Goal: Information Seeking & Learning: Compare options

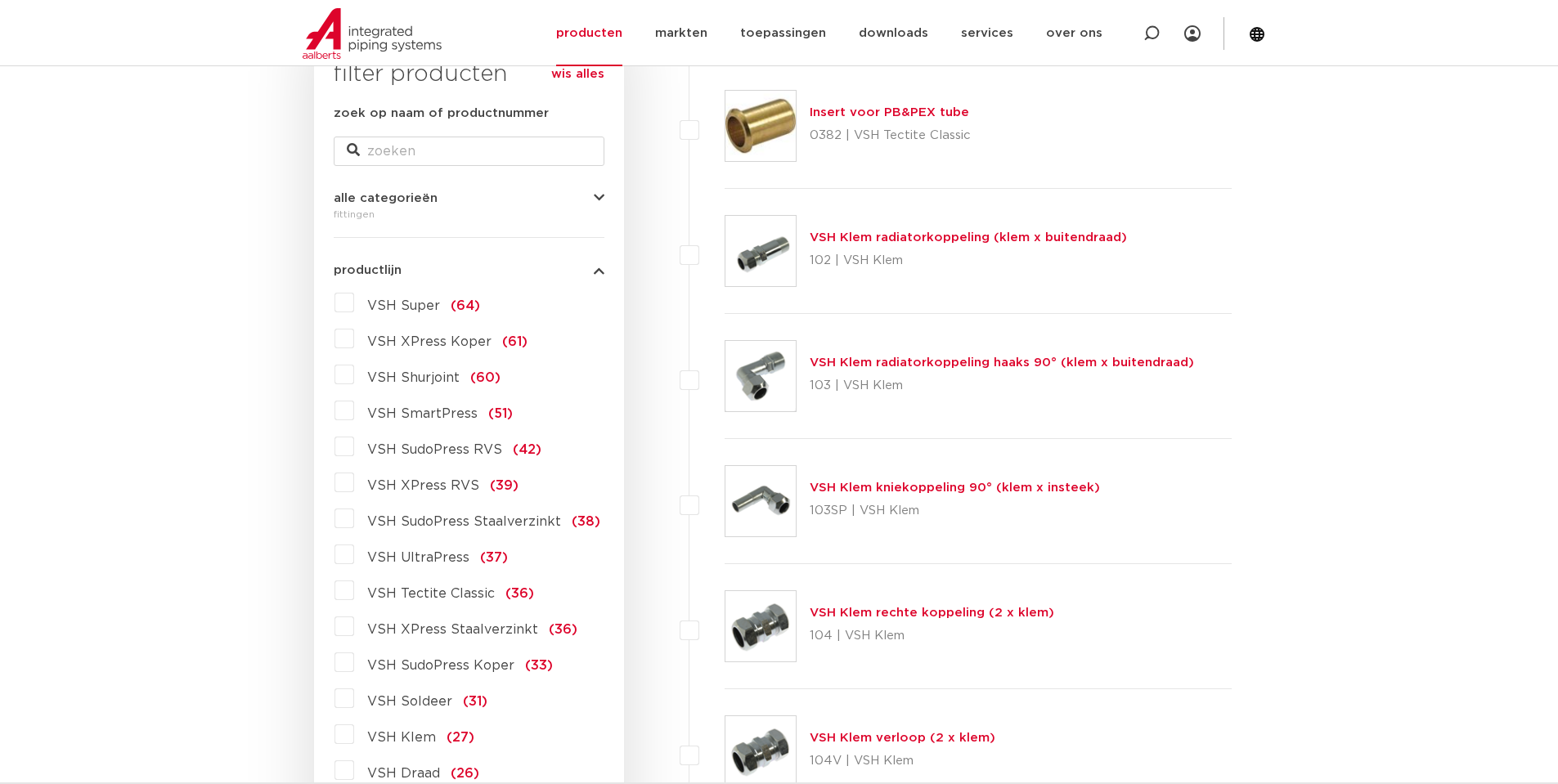
scroll to position [327, 0]
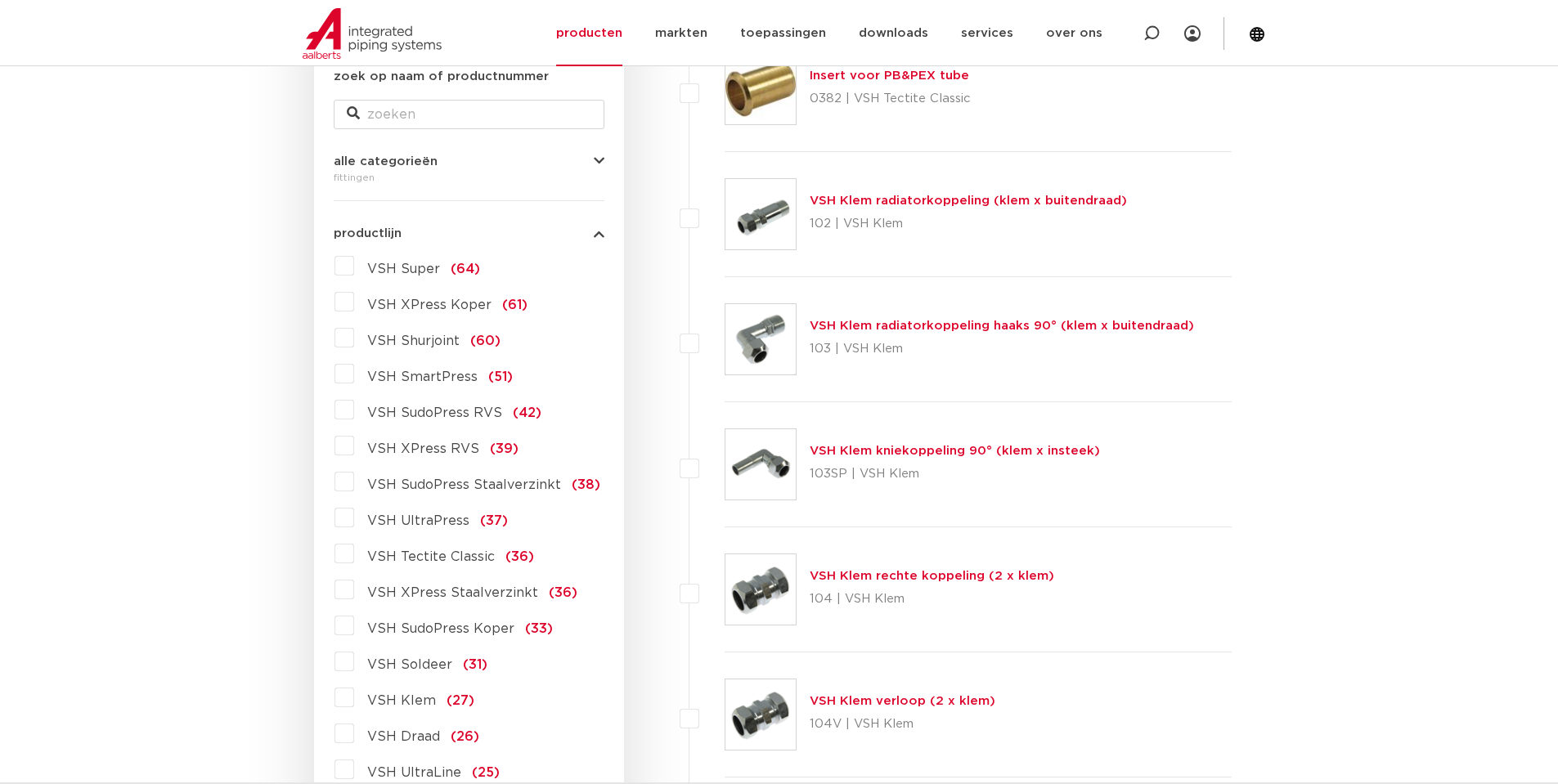
click at [354, 452] on label "VSH XPress RVS (39)" at bounding box center [436, 445] width 164 height 26
click at [0, 0] on input "VSH XPress RVS (39)" at bounding box center [0, 0] width 0 height 0
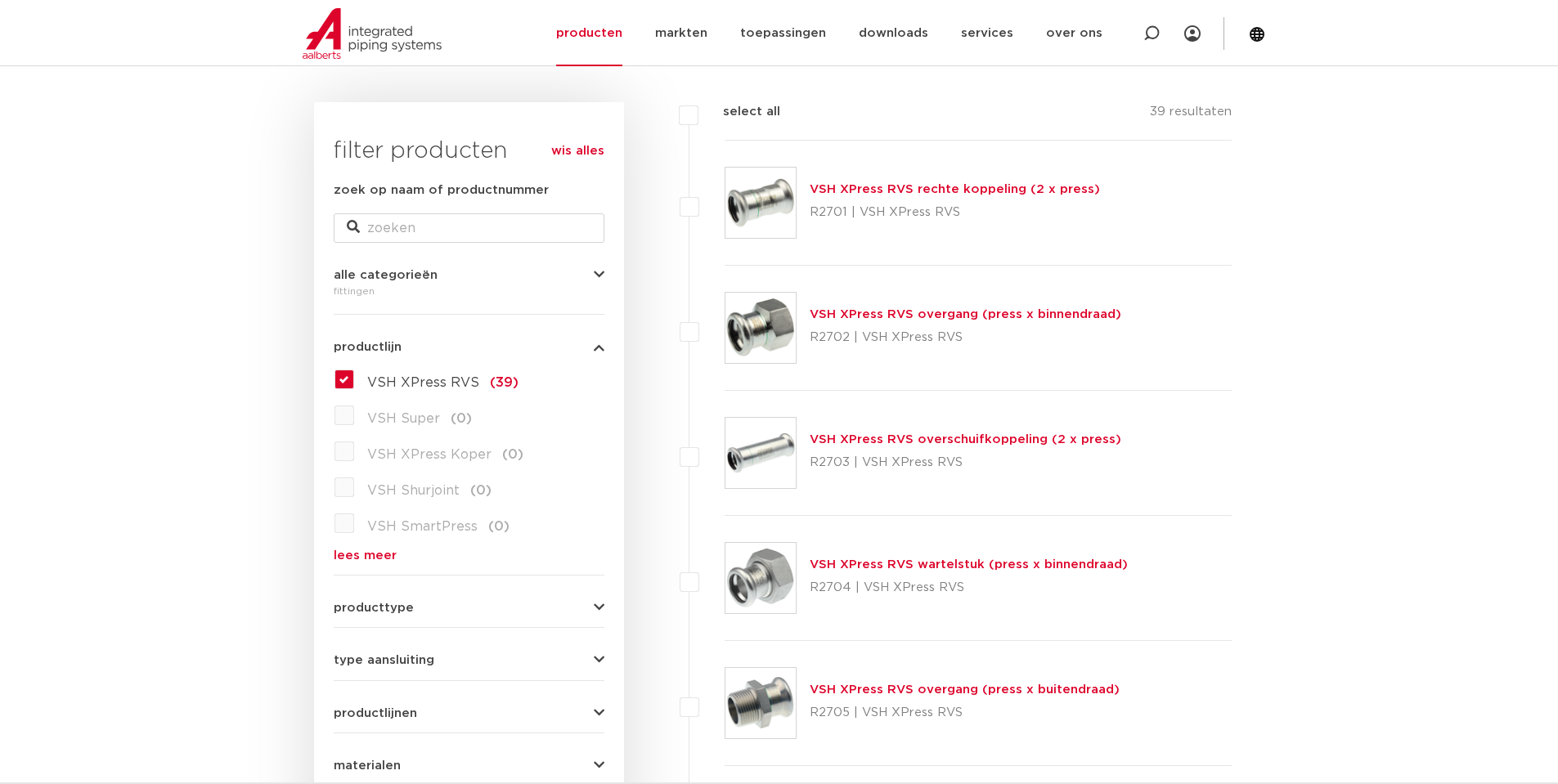
scroll to position [164, 0]
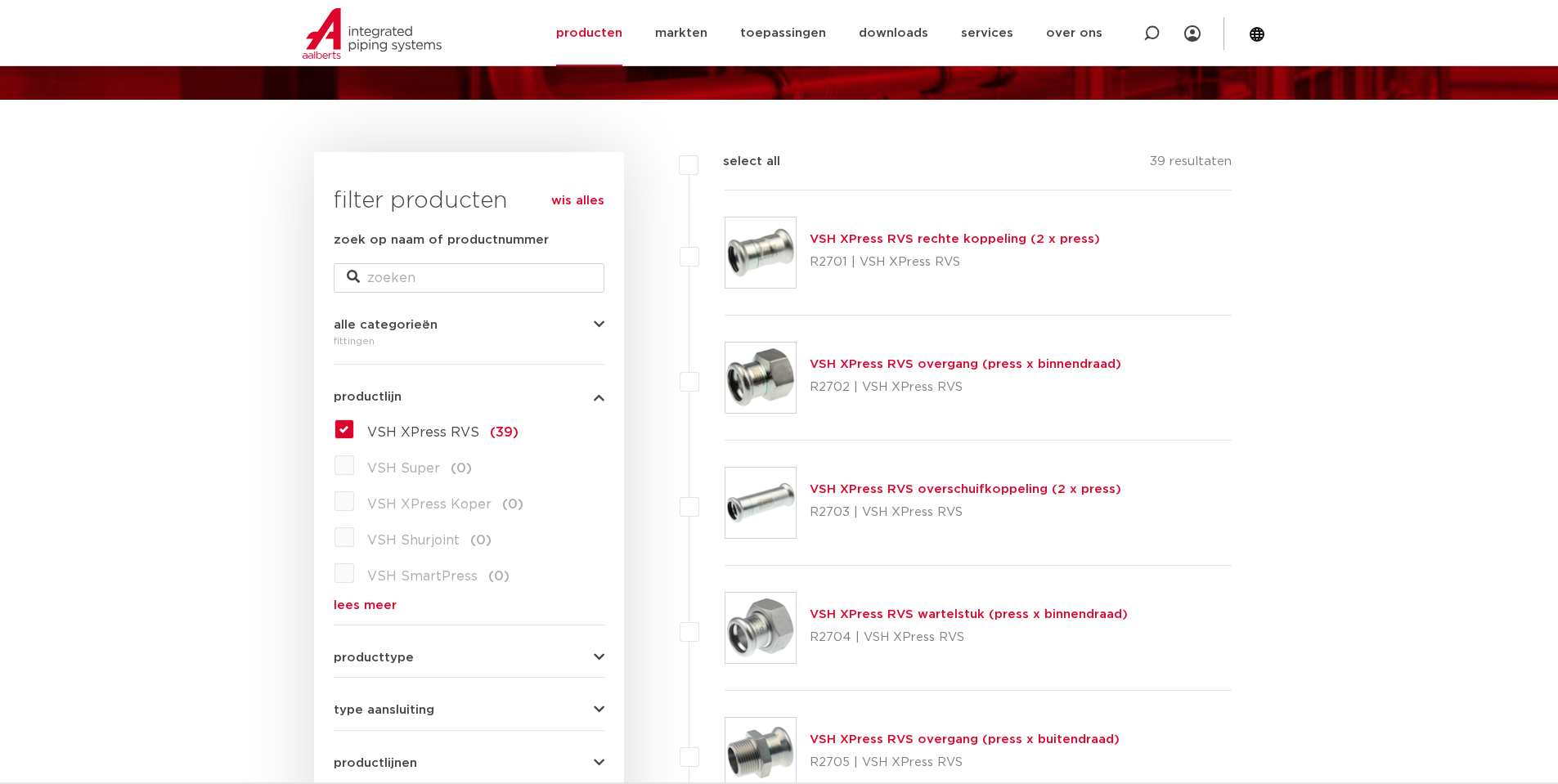
drag, startPoint x: 1092, startPoint y: 235, endPoint x: 812, endPoint y: 241, distance: 280.1
click at [812, 241] on div "VSH XPress RVS rechte koppeling (2 x press) R2701 | VSH XPress RVS" at bounding box center [978, 253] width 507 height 125
copy link "VSH XPress RVS rechte koppeling (2 x press)"
click at [847, 234] on link "VSH XPress RVS rechte koppeling (2 x press)" at bounding box center [954, 239] width 290 height 13
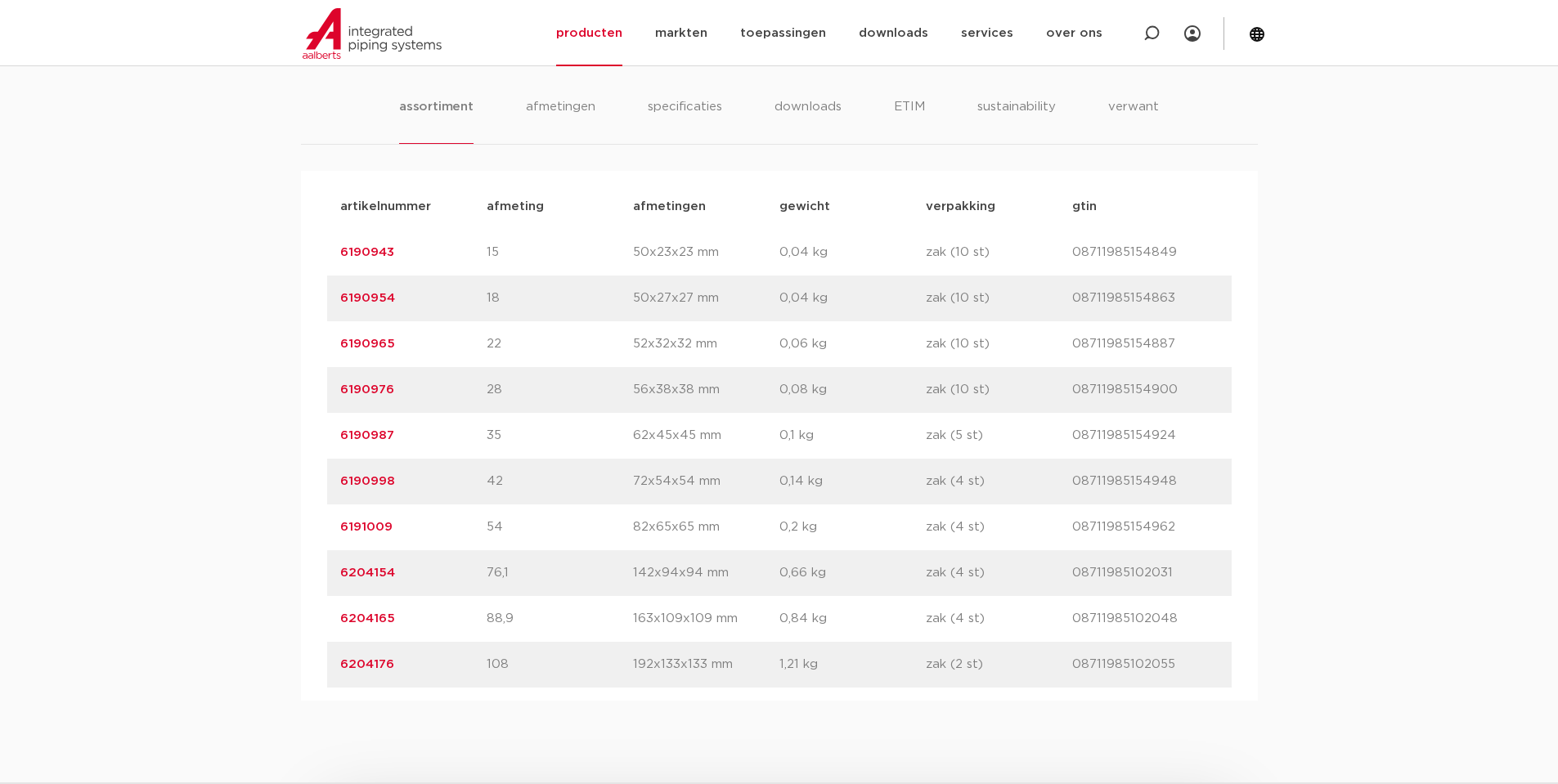
scroll to position [1063, 0]
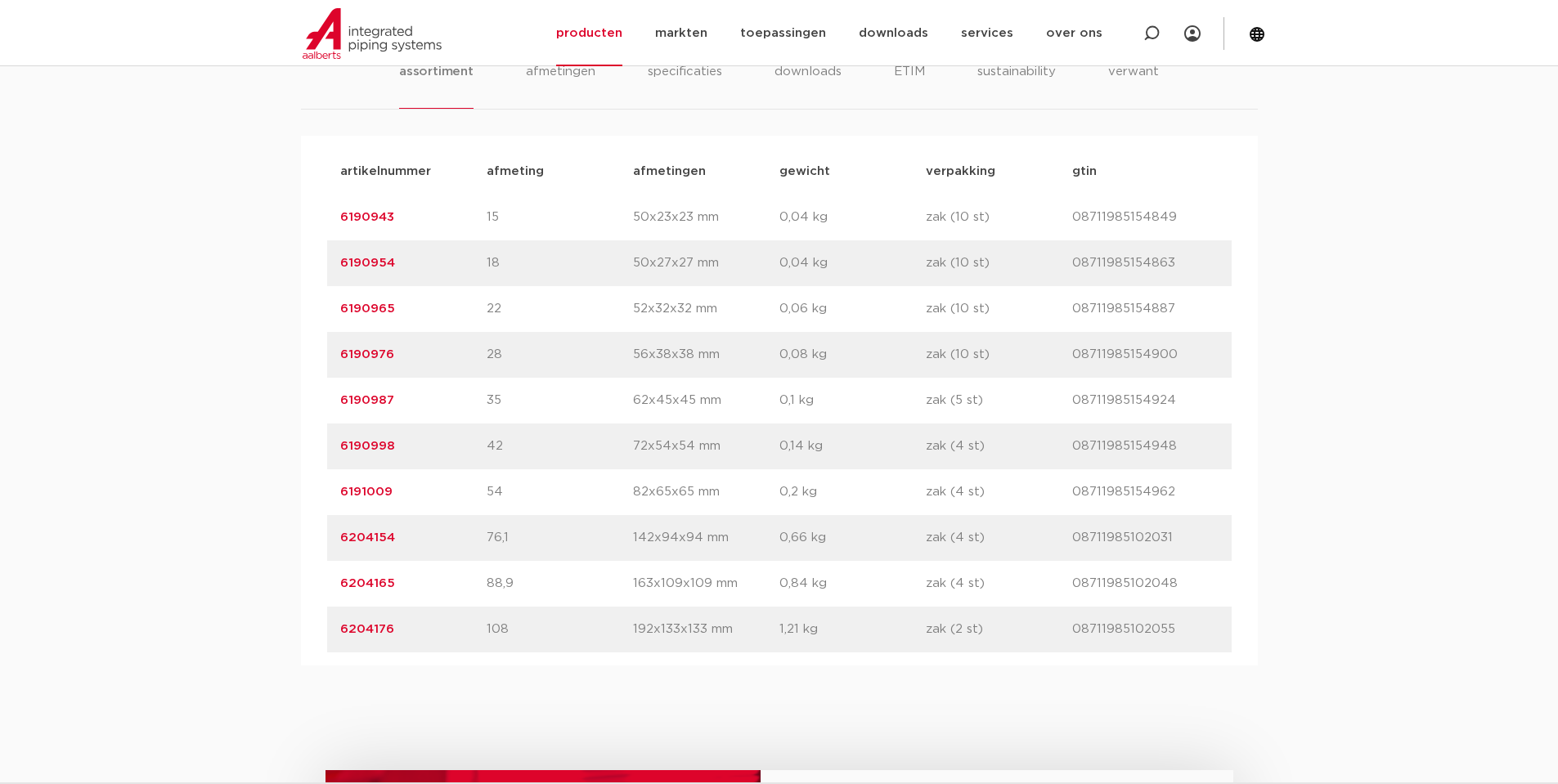
drag, startPoint x: 333, startPoint y: 630, endPoint x: 1182, endPoint y: 635, distance: 849.0
click at [1185, 635] on div "artikelnummer 6204176 afmeting 108 afmetingen 192x133x133 mm gewicht 1,21 kg ve…" at bounding box center [779, 629] width 904 height 45
copy div "6204176 afmeting 108 afmetingen 192x133x133 mm gewicht 1,21 kg verpakking zak (…"
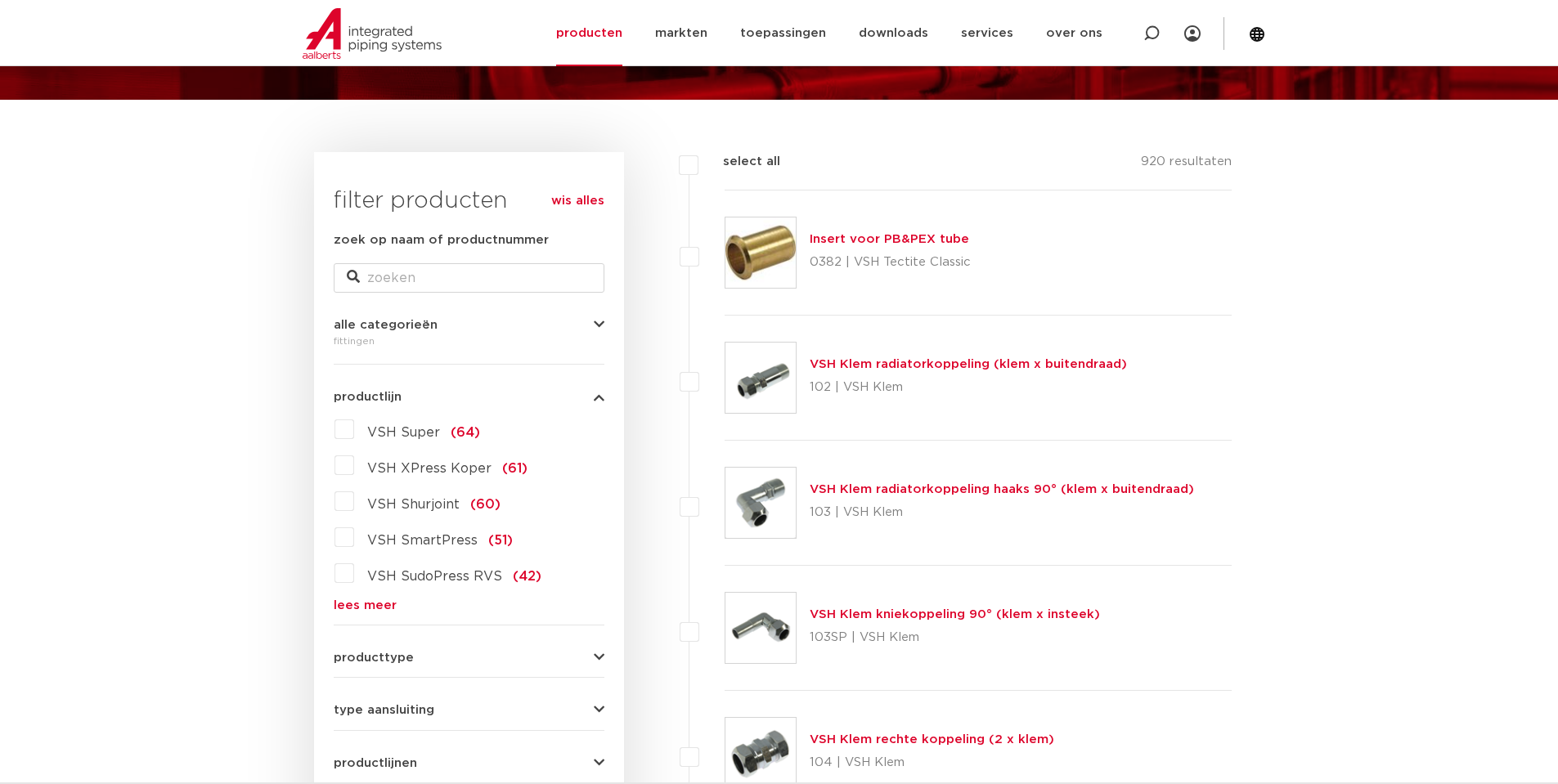
scroll to position [164, 0]
click at [354, 577] on label "VSH SudoPress RVS (42)" at bounding box center [448, 573] width 187 height 26
click at [0, 0] on input "VSH SudoPress RVS (42)" at bounding box center [0, 0] width 0 height 0
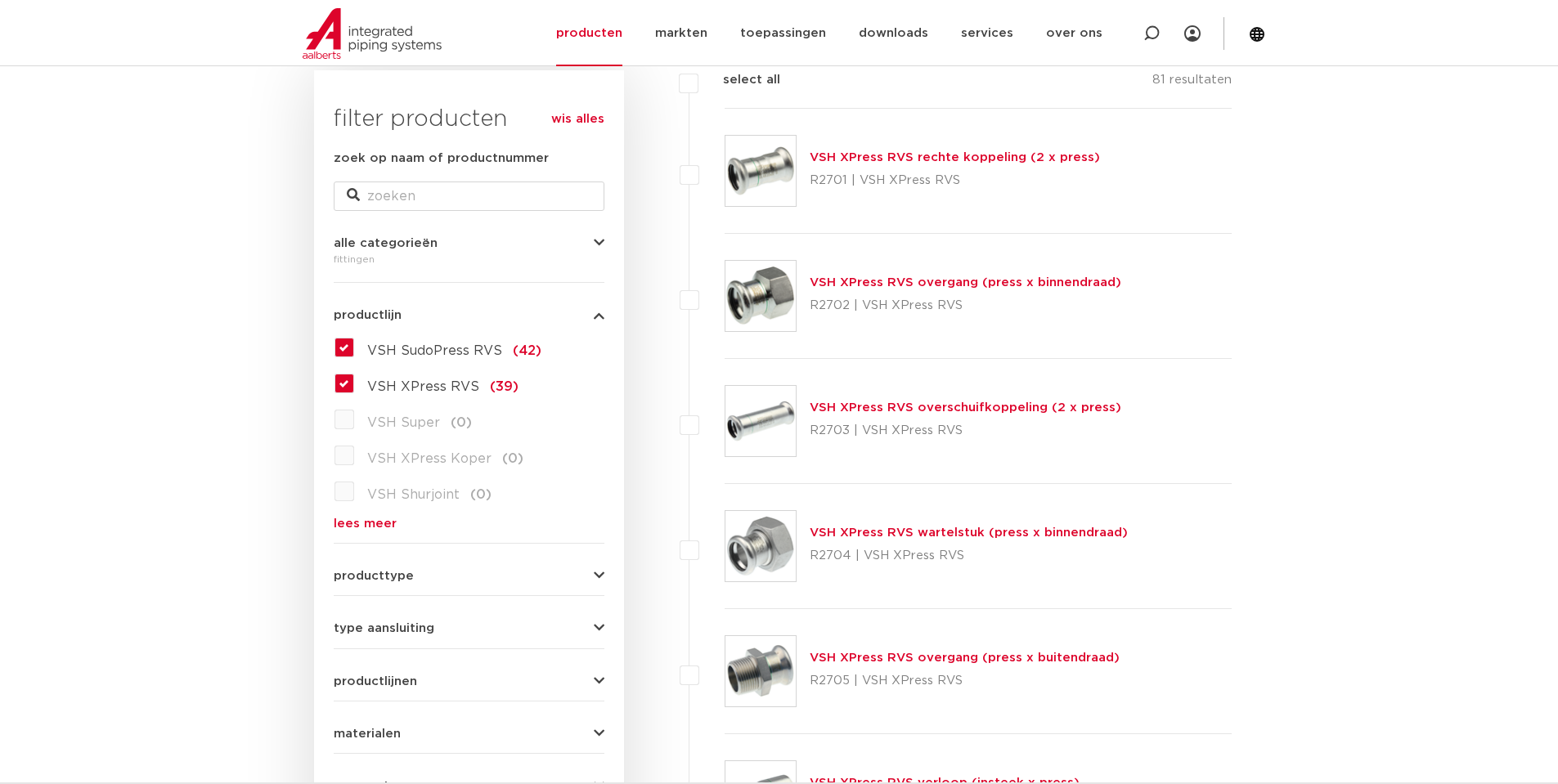
scroll to position [327, 0]
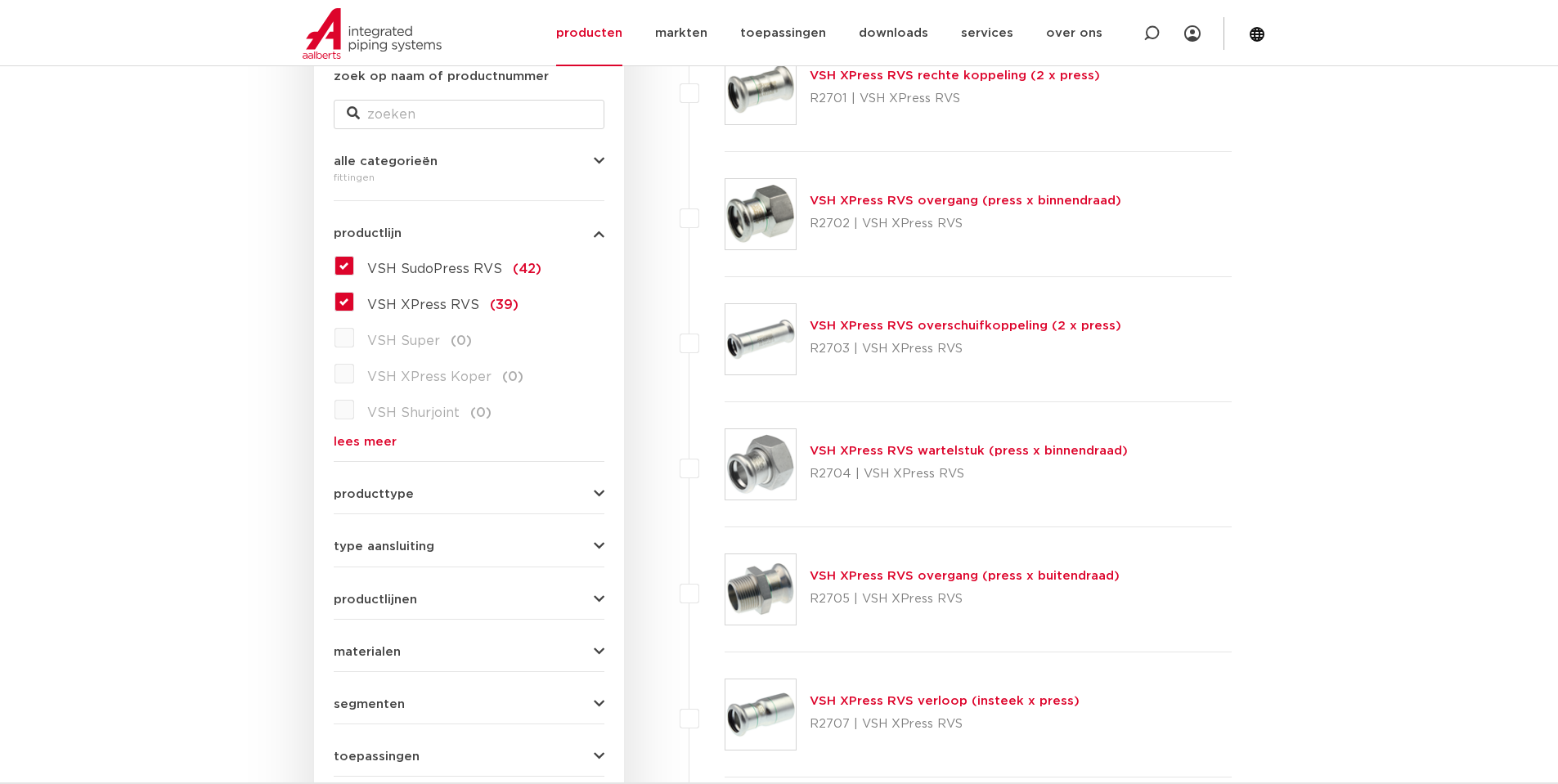
click at [838, 578] on link "VSH XPress RVS overgang (press x buitendraad)" at bounding box center [964, 576] width 310 height 13
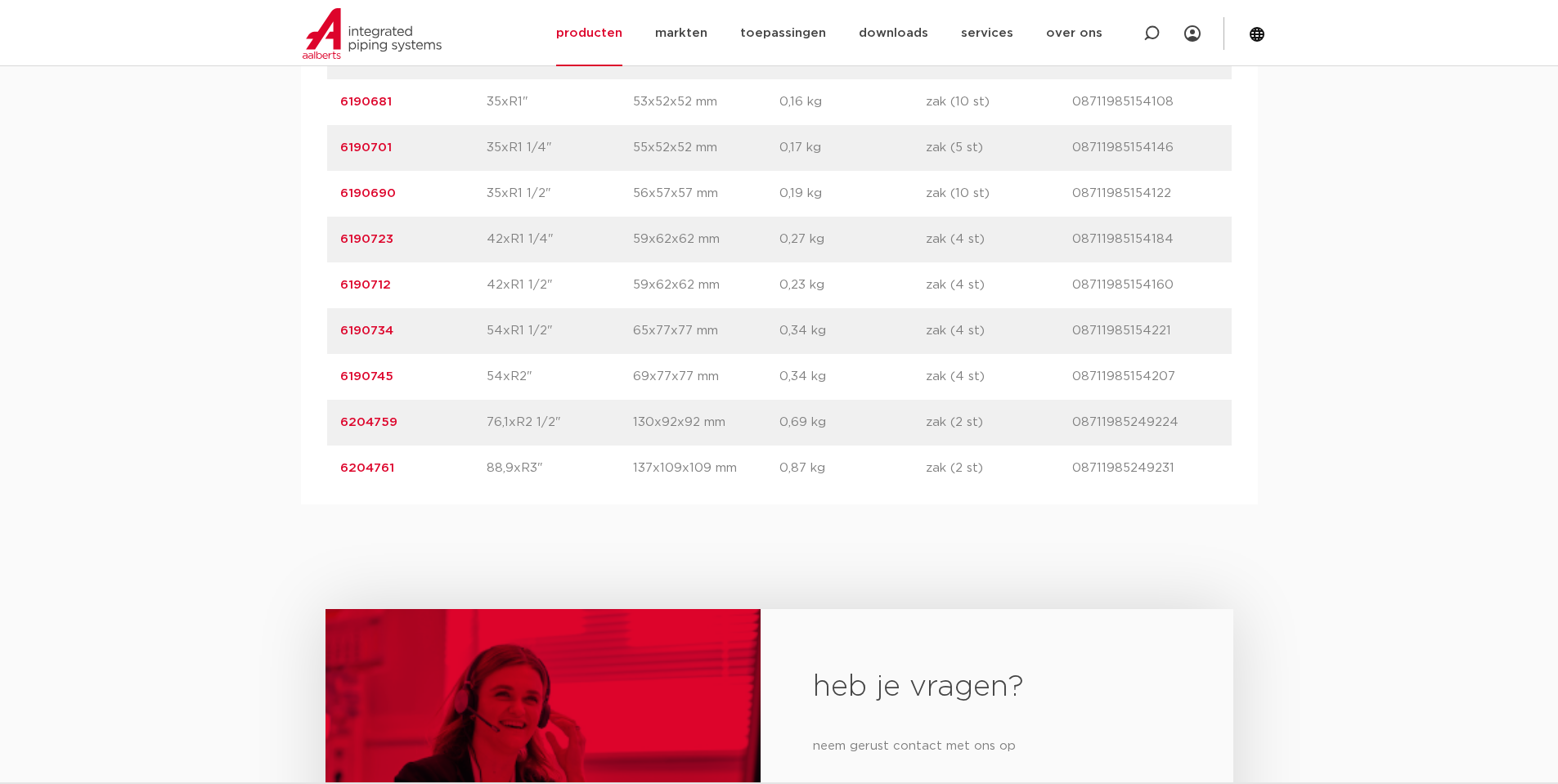
scroll to position [1635, 0]
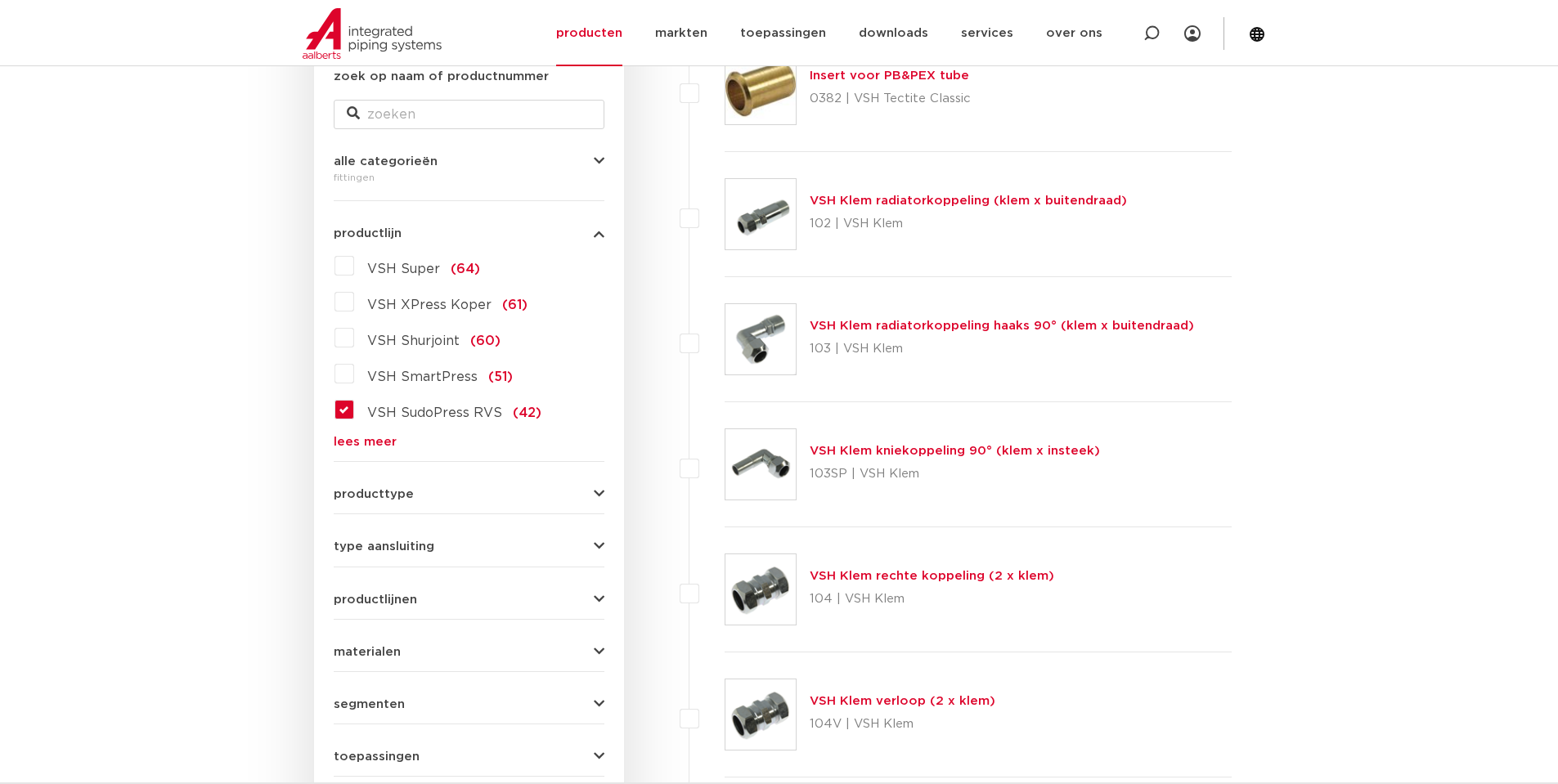
click at [354, 410] on label "VSH SudoPress RVS (42)" at bounding box center [448, 409] width 187 height 26
click at [0, 0] on input "VSH SudoPress RVS (42)" at bounding box center [0, 0] width 0 height 0
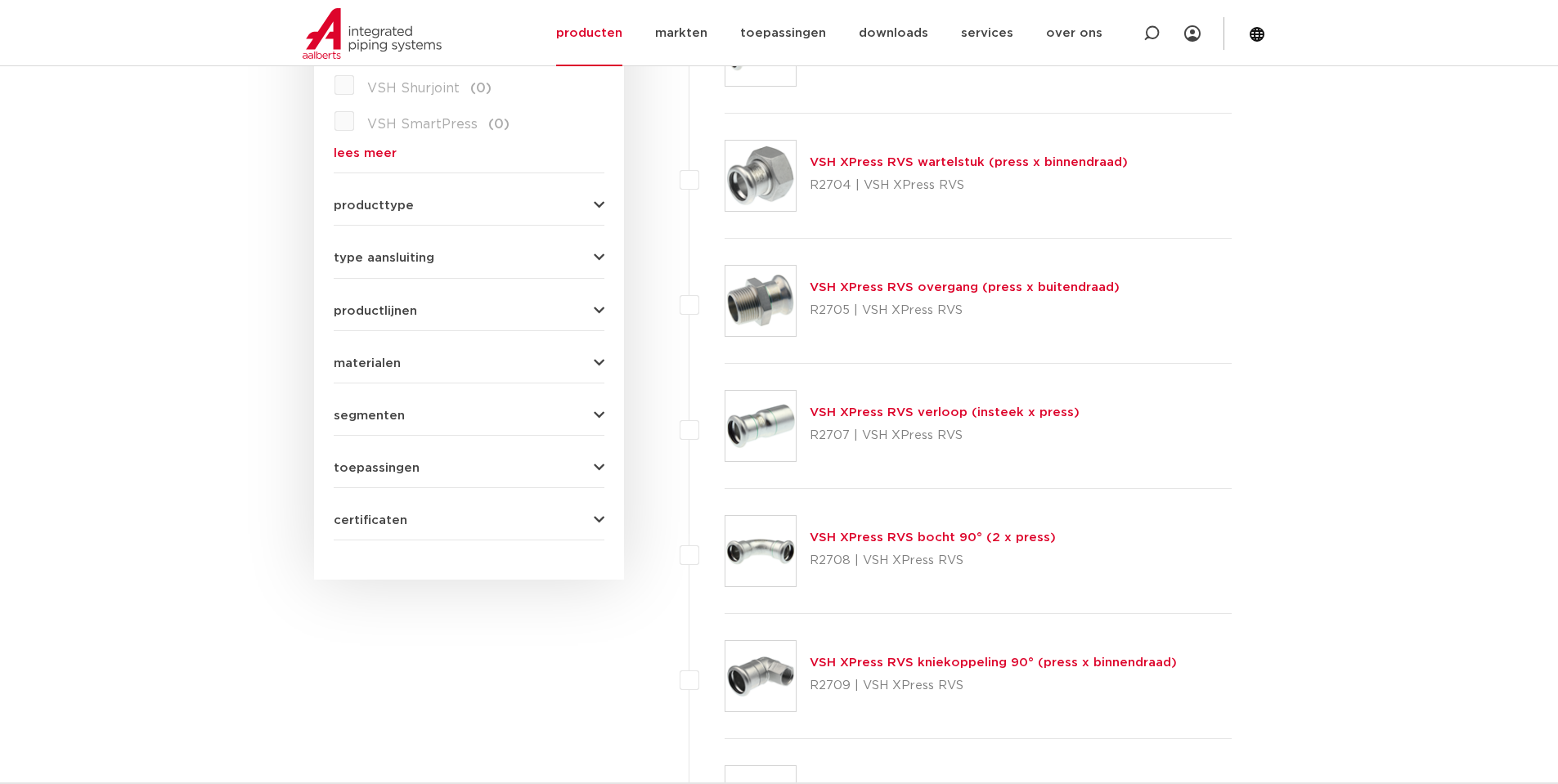
scroll to position [446, 0]
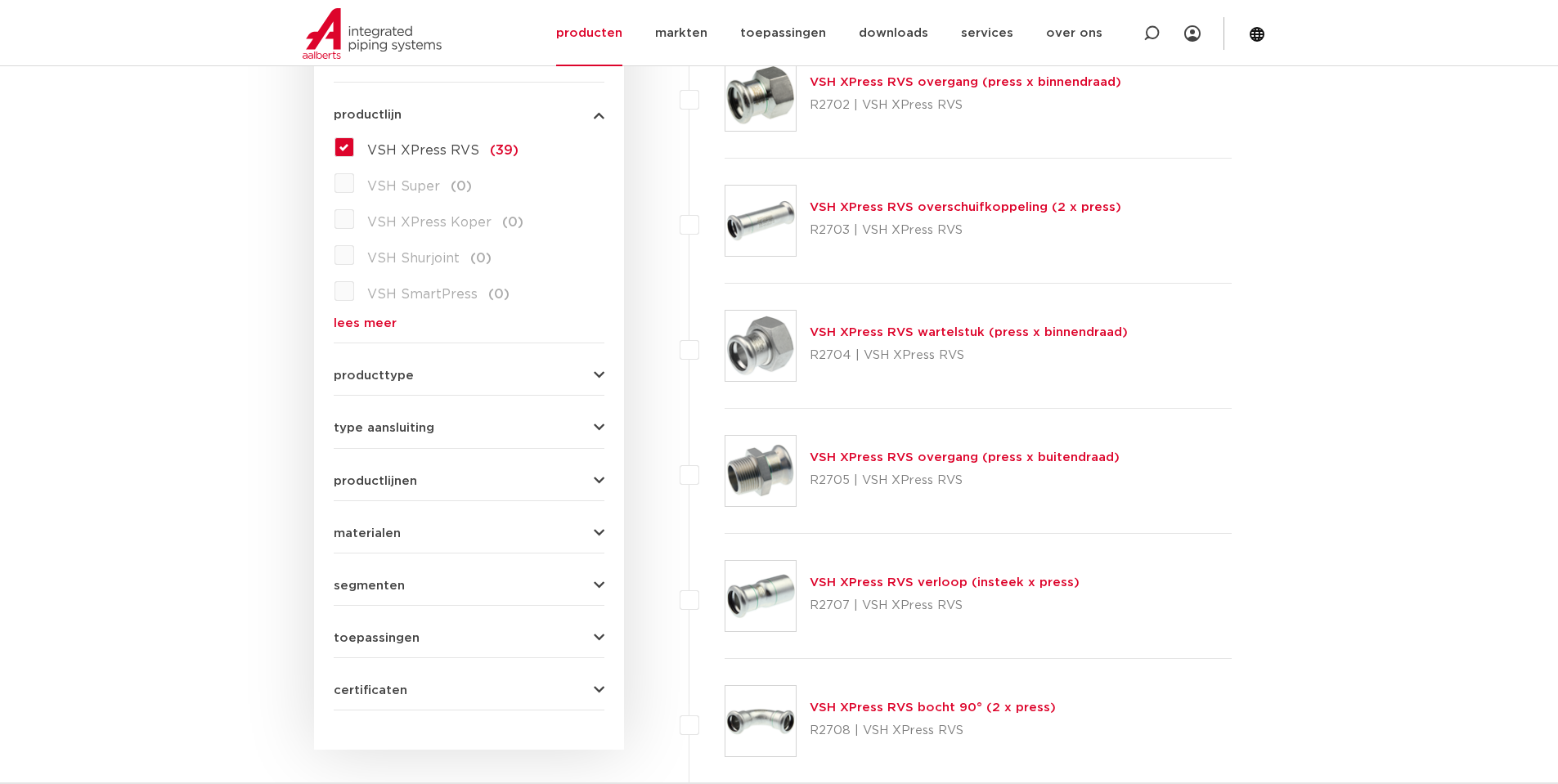
click at [352, 321] on link "lees meer" at bounding box center [469, 323] width 271 height 13
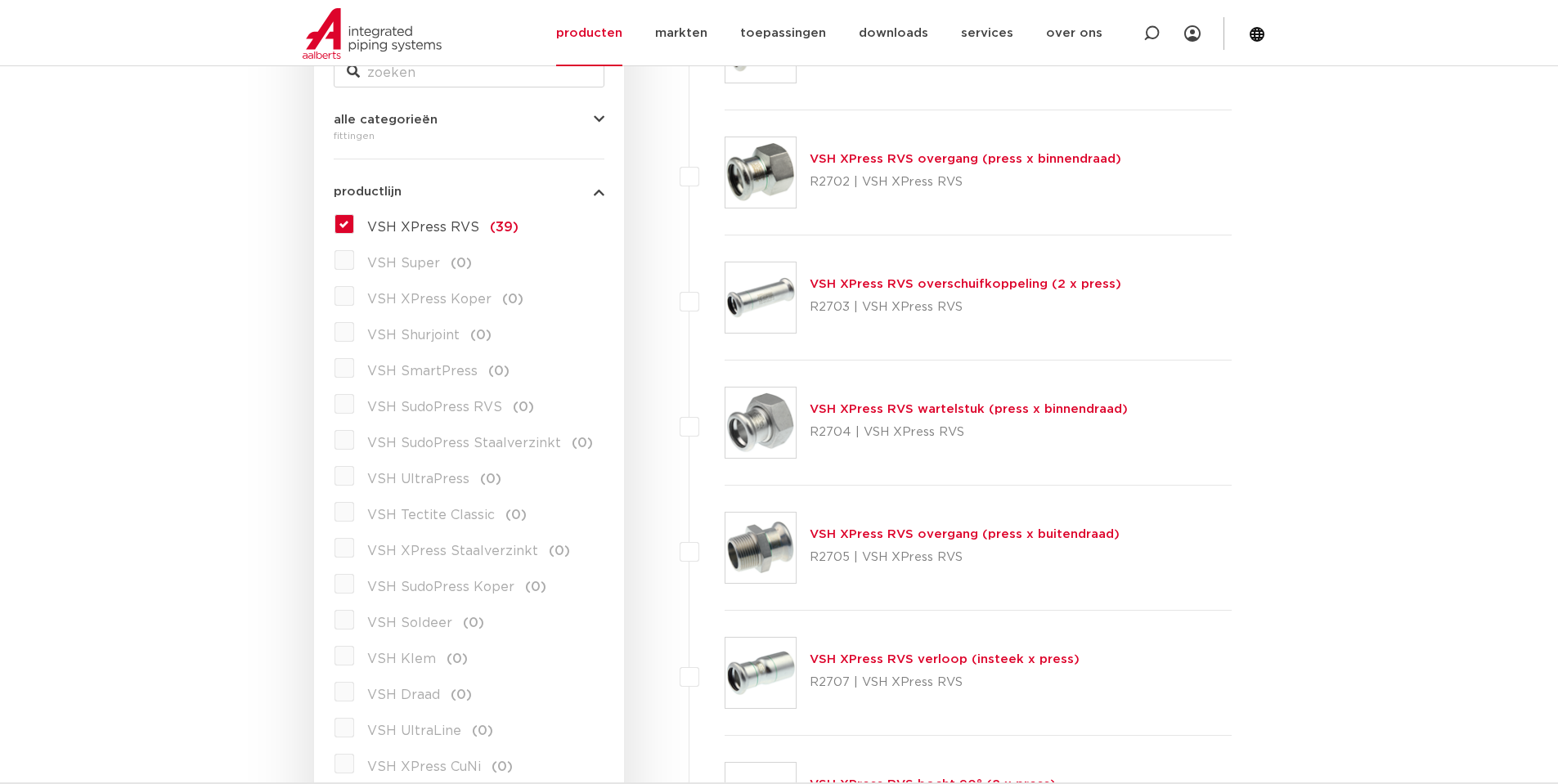
scroll to position [364, 0]
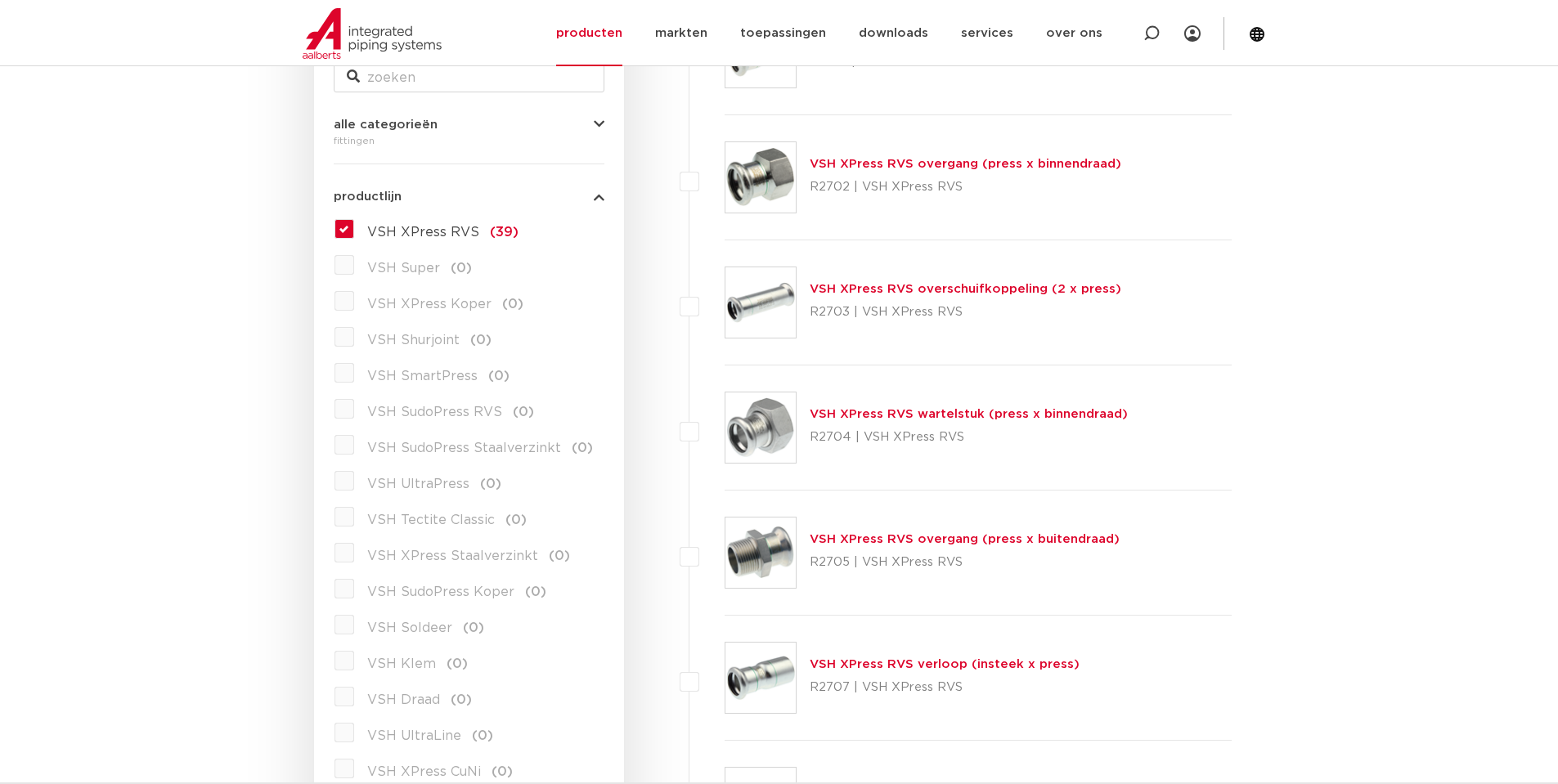
click at [354, 228] on label "VSH XPress RVS (39)" at bounding box center [436, 229] width 164 height 26
click at [0, 0] on input "VSH XPress RVS (39)" at bounding box center [0, 0] width 0 height 0
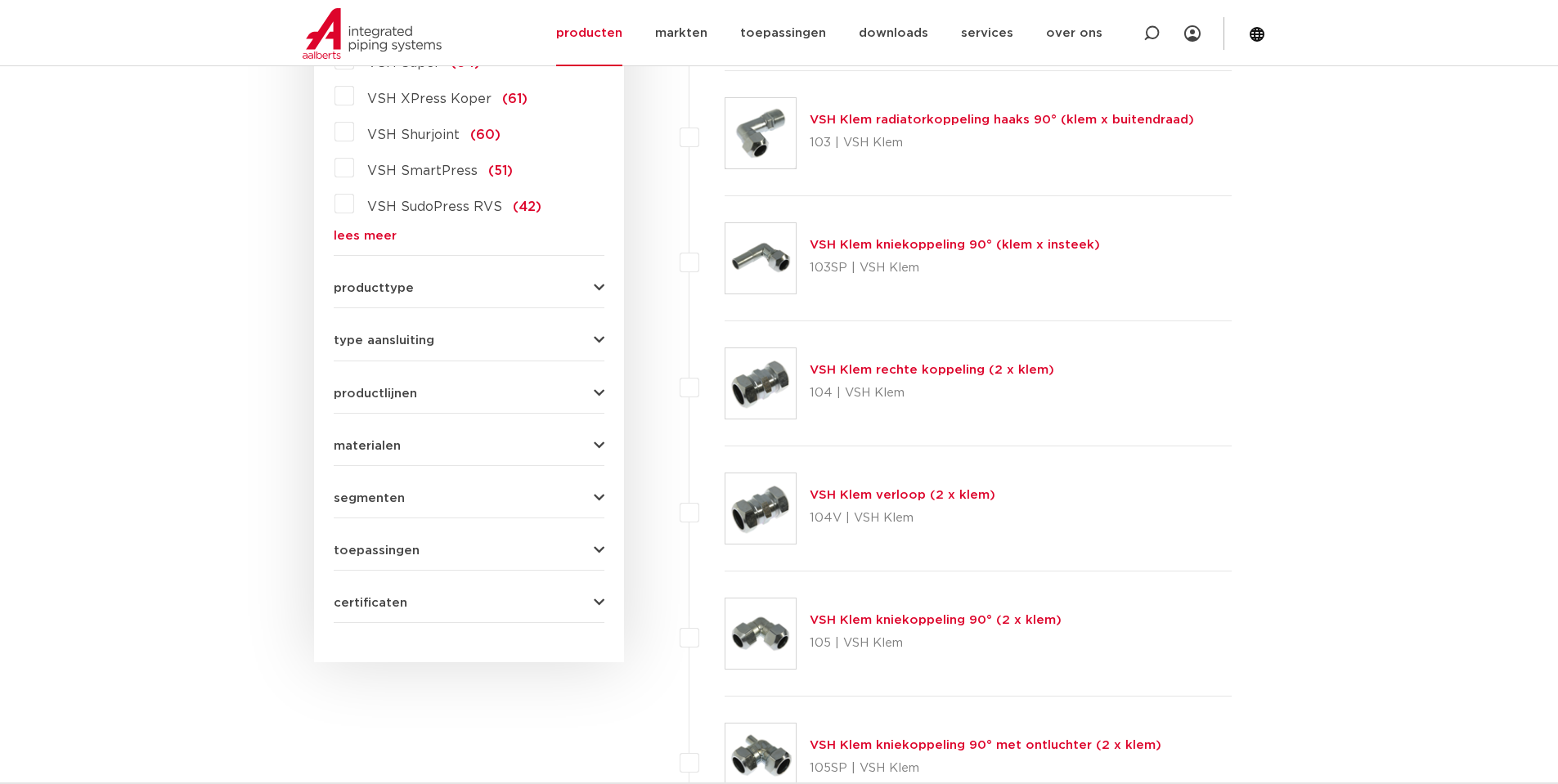
scroll to position [565, 0]
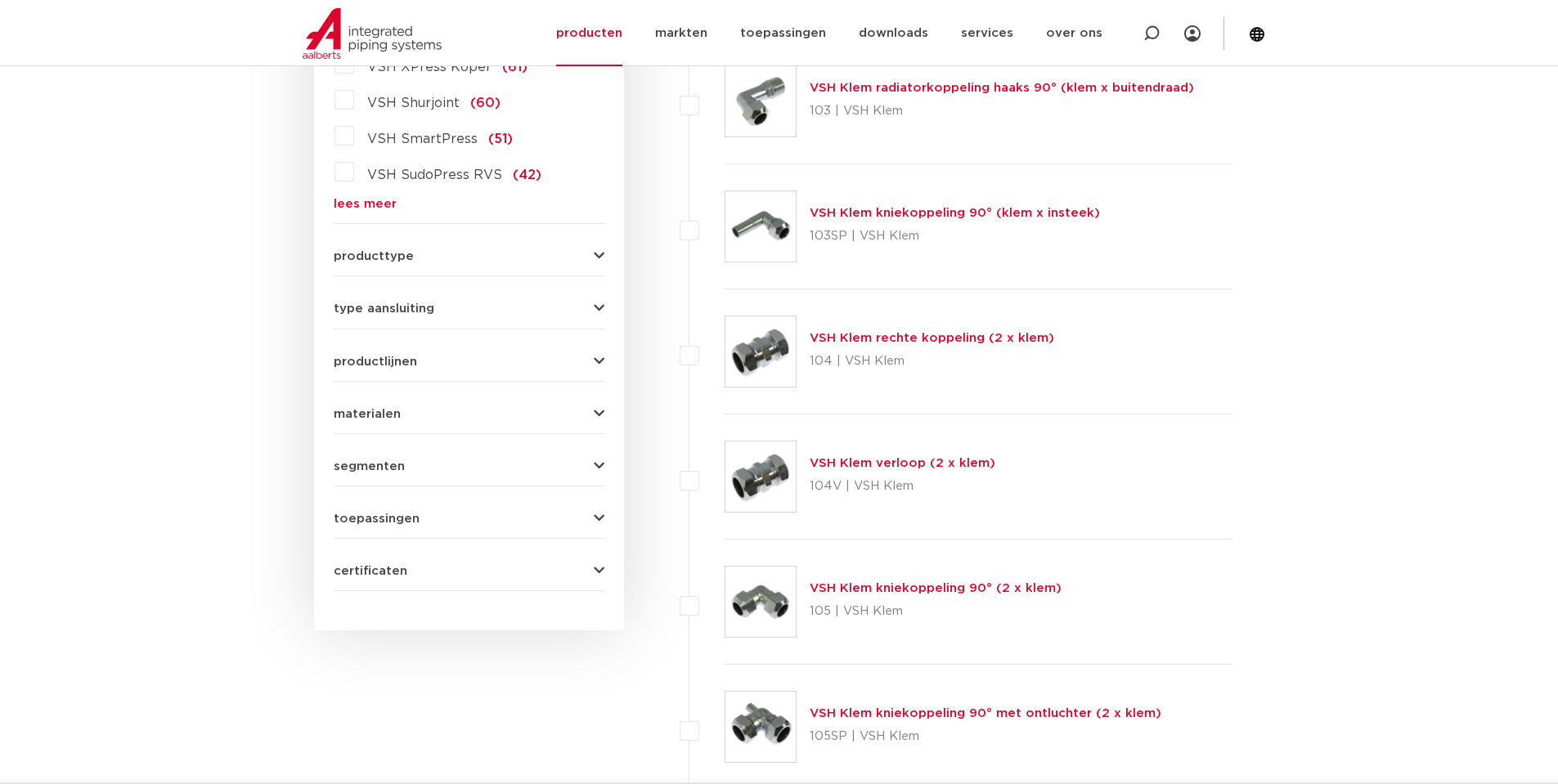
click at [357, 206] on link "lees meer" at bounding box center [469, 203] width 271 height 13
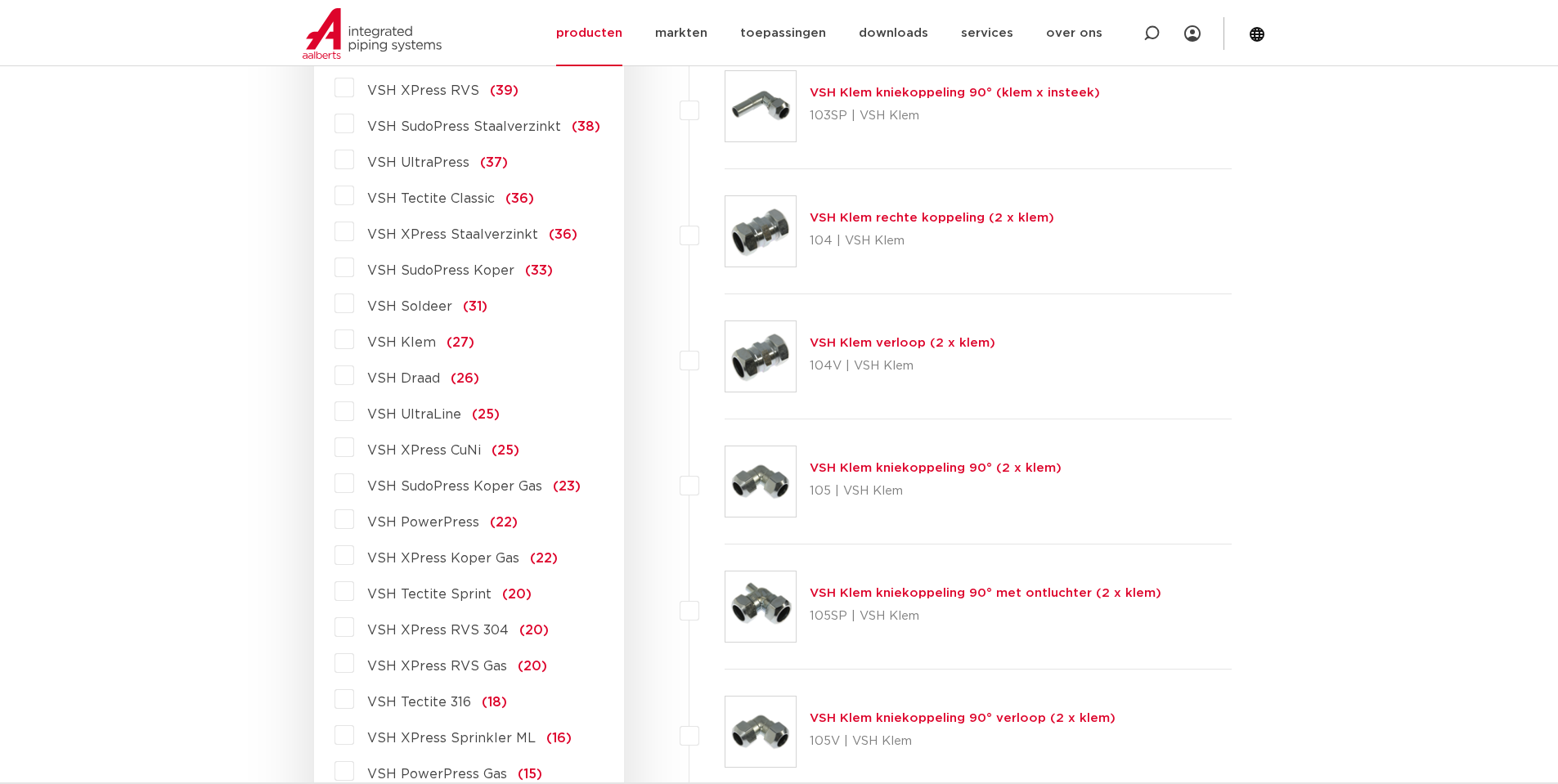
scroll to position [728, 0]
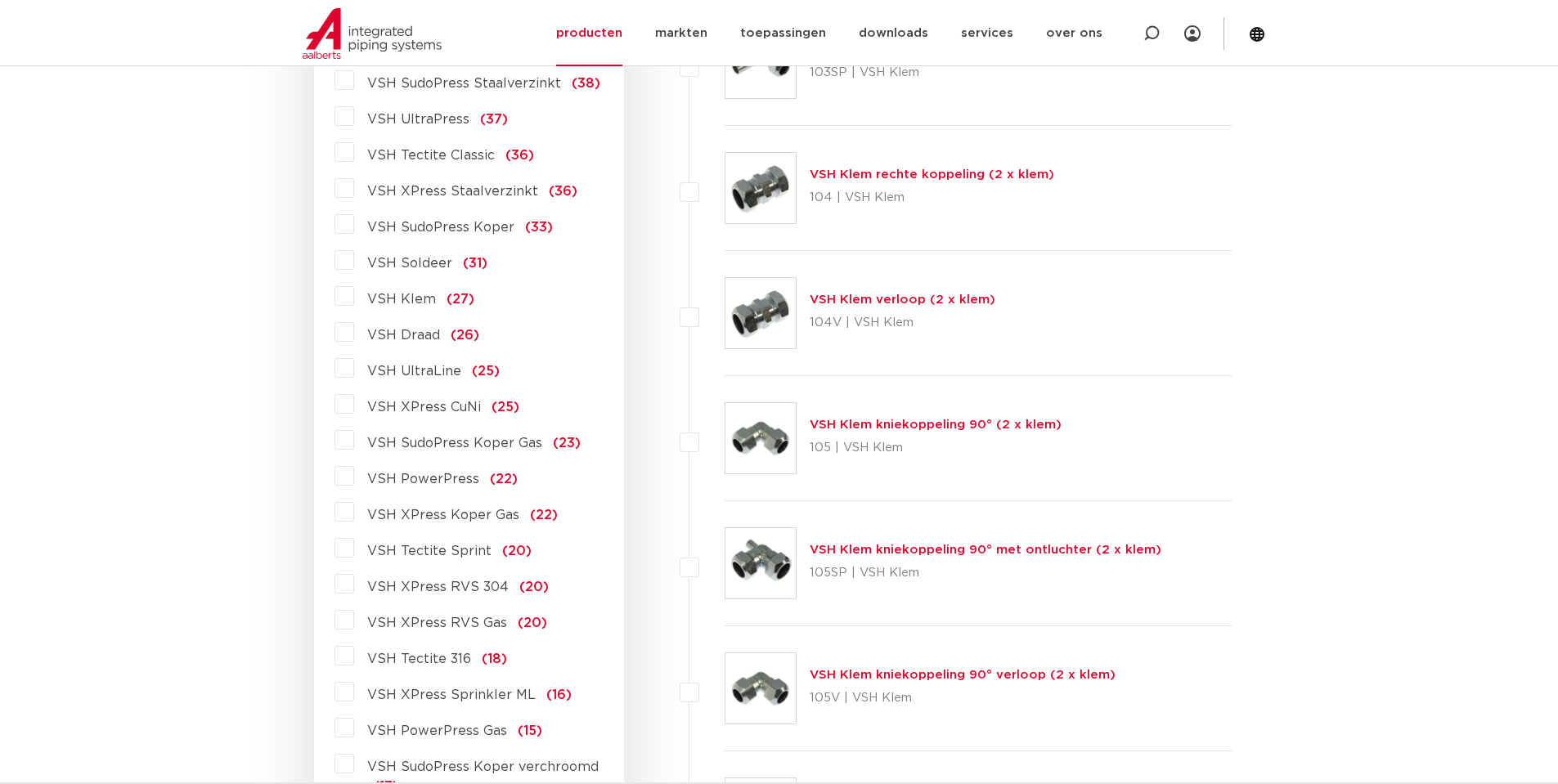
click at [400, 584] on span "VSH XPress RVS 304" at bounding box center [438, 587] width 142 height 14
click at [0, 0] on input "VSH XPress RVS 304 (20)" at bounding box center [0, 0] width 0 height 0
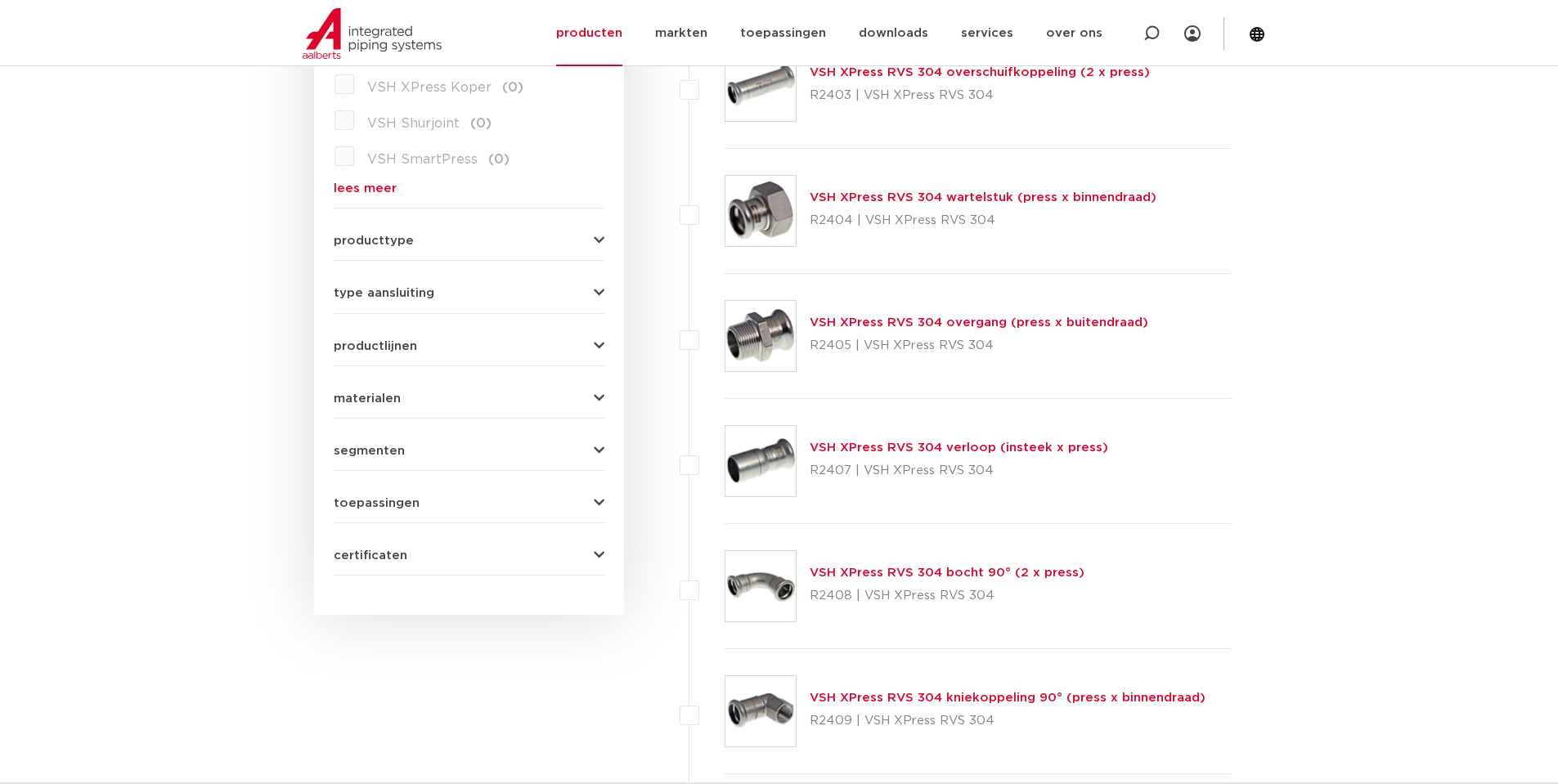
scroll to position [565, 0]
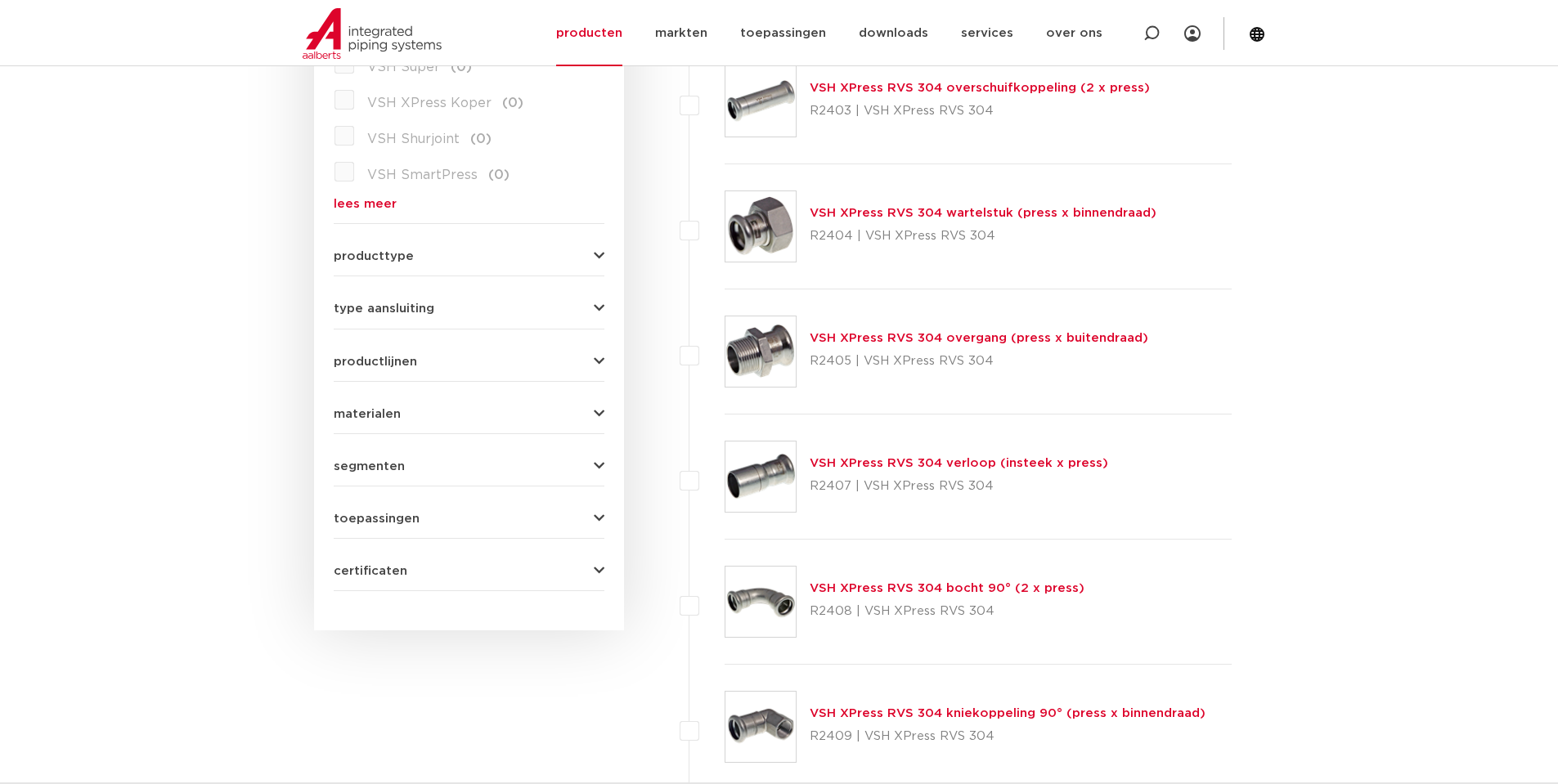
click at [923, 337] on link "VSH XPress RVS 304 overgang (press x buitendraad)" at bounding box center [978, 338] width 339 height 13
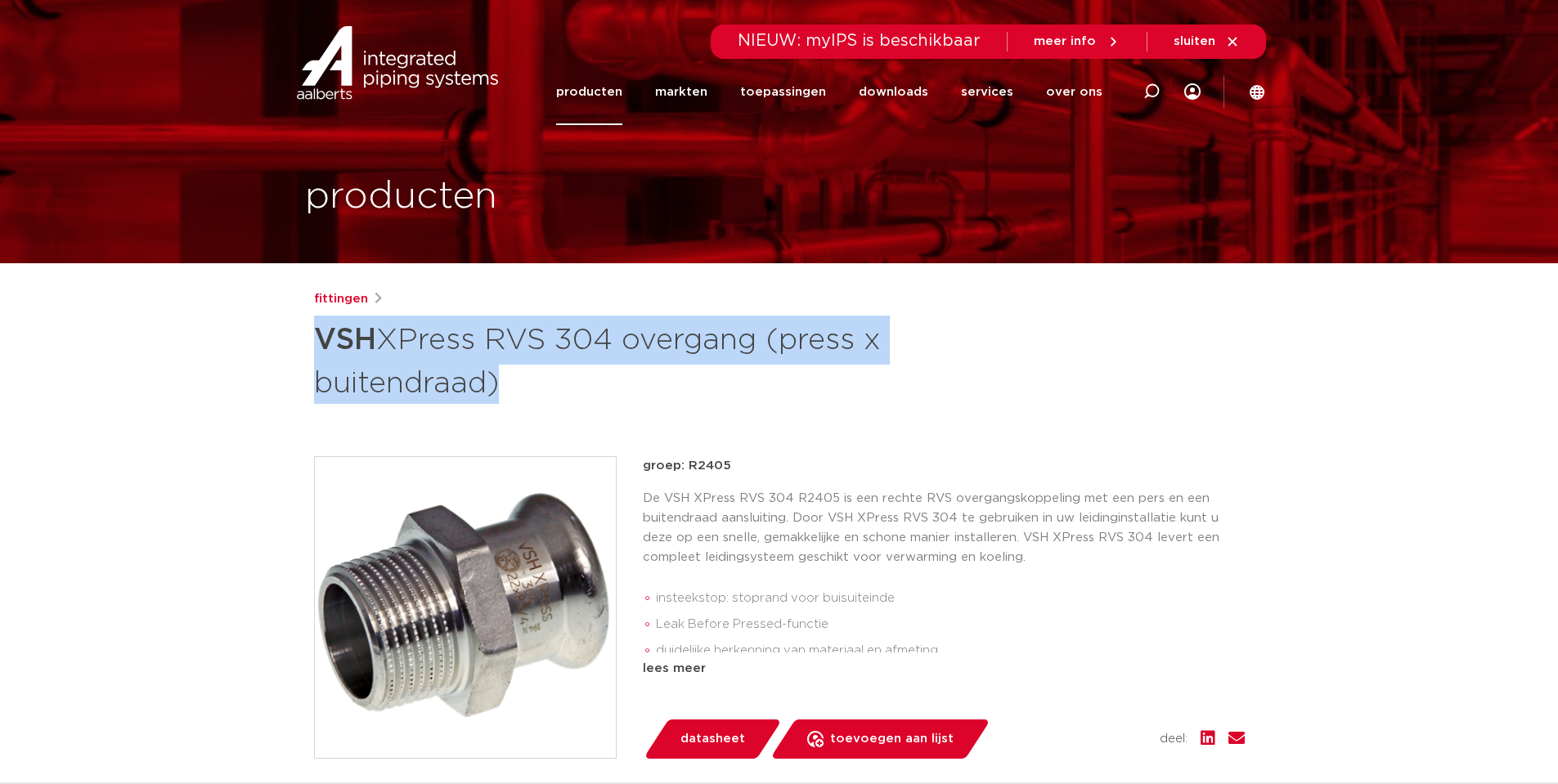
drag, startPoint x: 314, startPoint y: 337, endPoint x: 560, endPoint y: 405, distance: 255.2
click at [560, 405] on div "fittingen VSH XPress RVS 304 overgang (press x buitendraad) groep: R2405 instee…" at bounding box center [779, 681] width 957 height 783
copy div "VSH XPress RVS 304 overgang (press x buitendraad)"
click at [638, 336] on h1 "VSH XPress RVS 304 overgang (press x buitendraad)" at bounding box center [620, 360] width 615 height 89
click at [625, 339] on h1 "VSH XPress RVS 304 overgang (press x buitendraad)" at bounding box center [620, 360] width 615 height 89
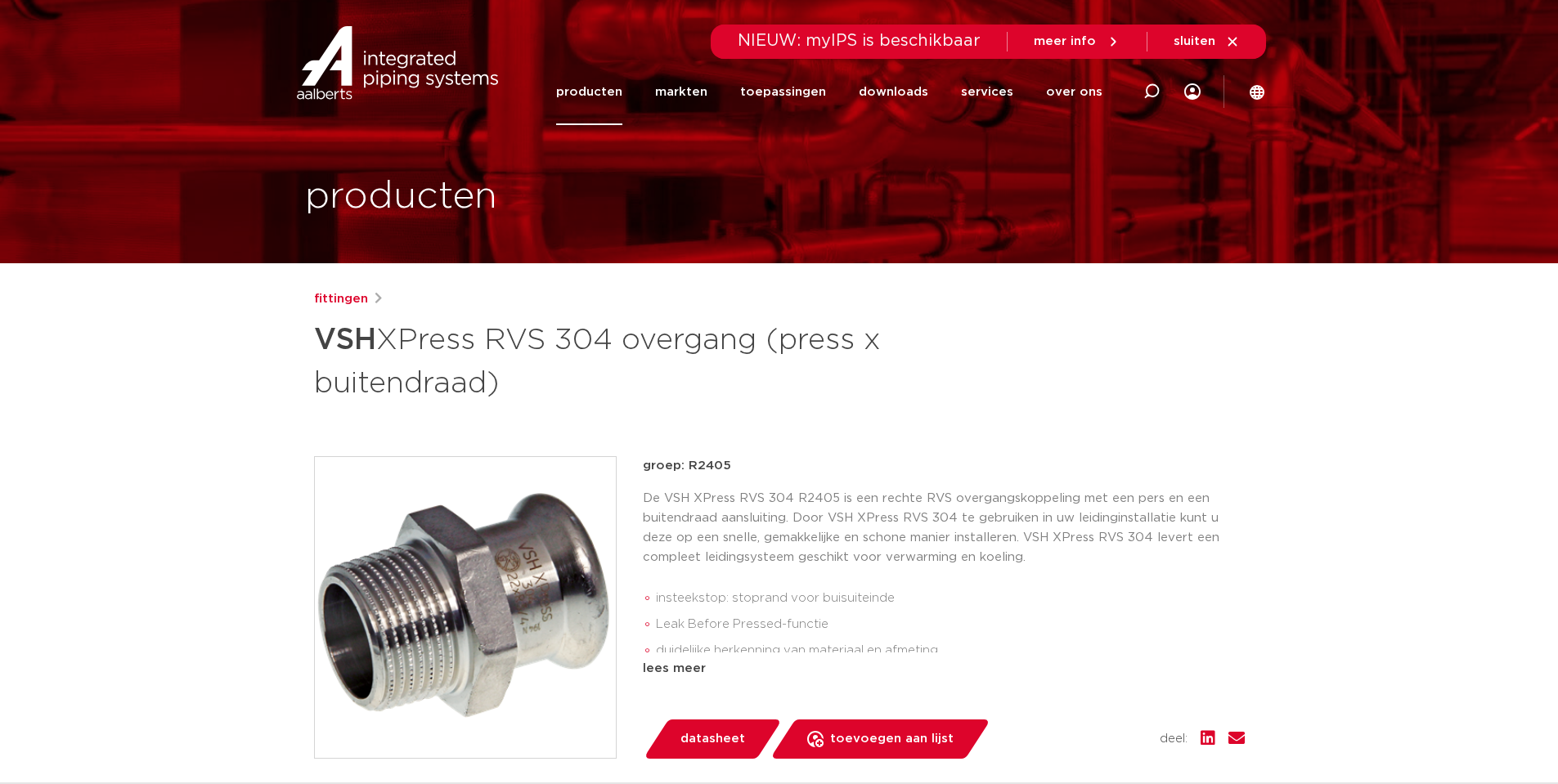
drag, startPoint x: 628, startPoint y: 340, endPoint x: 710, endPoint y: 381, distance: 91.7
click at [710, 381] on h1 "VSH XPress RVS 304 overgang (press x buitendraad)" at bounding box center [620, 360] width 615 height 89
copy h1 "overgang (press x buitendraad)"
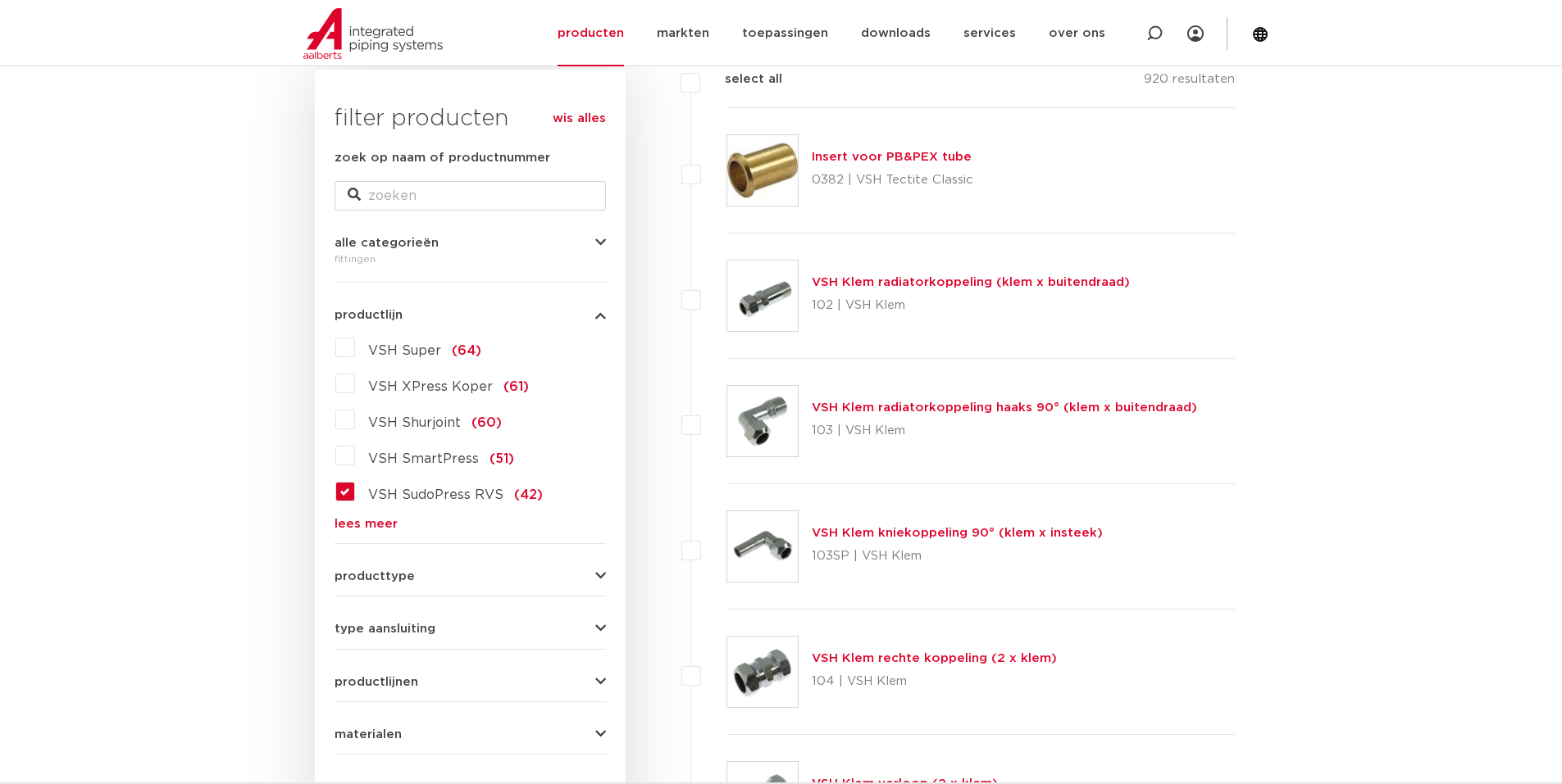
scroll to position [157, 0]
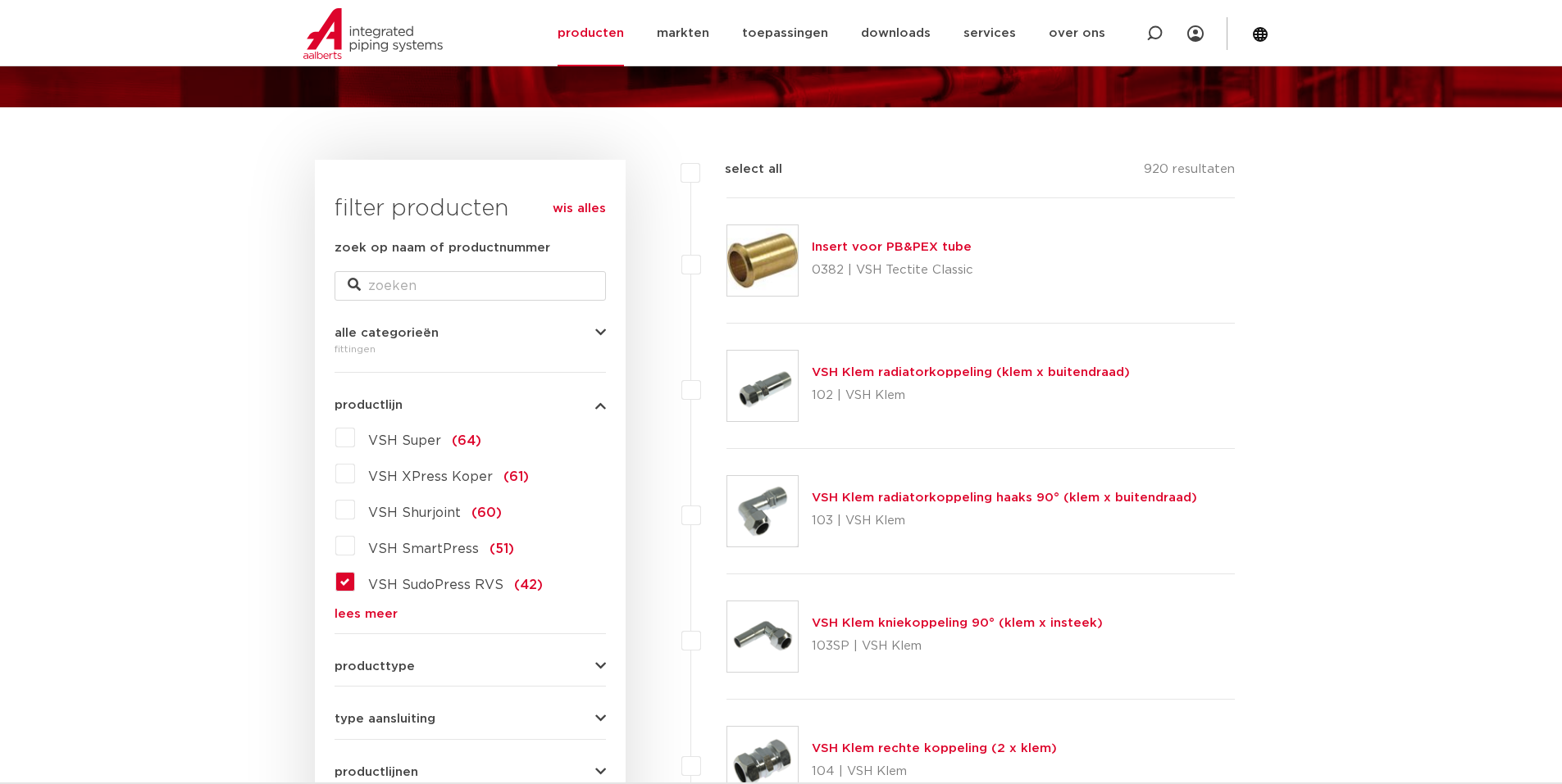
click at [355, 454] on label "VSH SudoPress RVS (42)" at bounding box center [449, 581] width 188 height 26
click at [0, 0] on input "VSH SudoPress RVS (42)" at bounding box center [0, 0] width 0 height 0
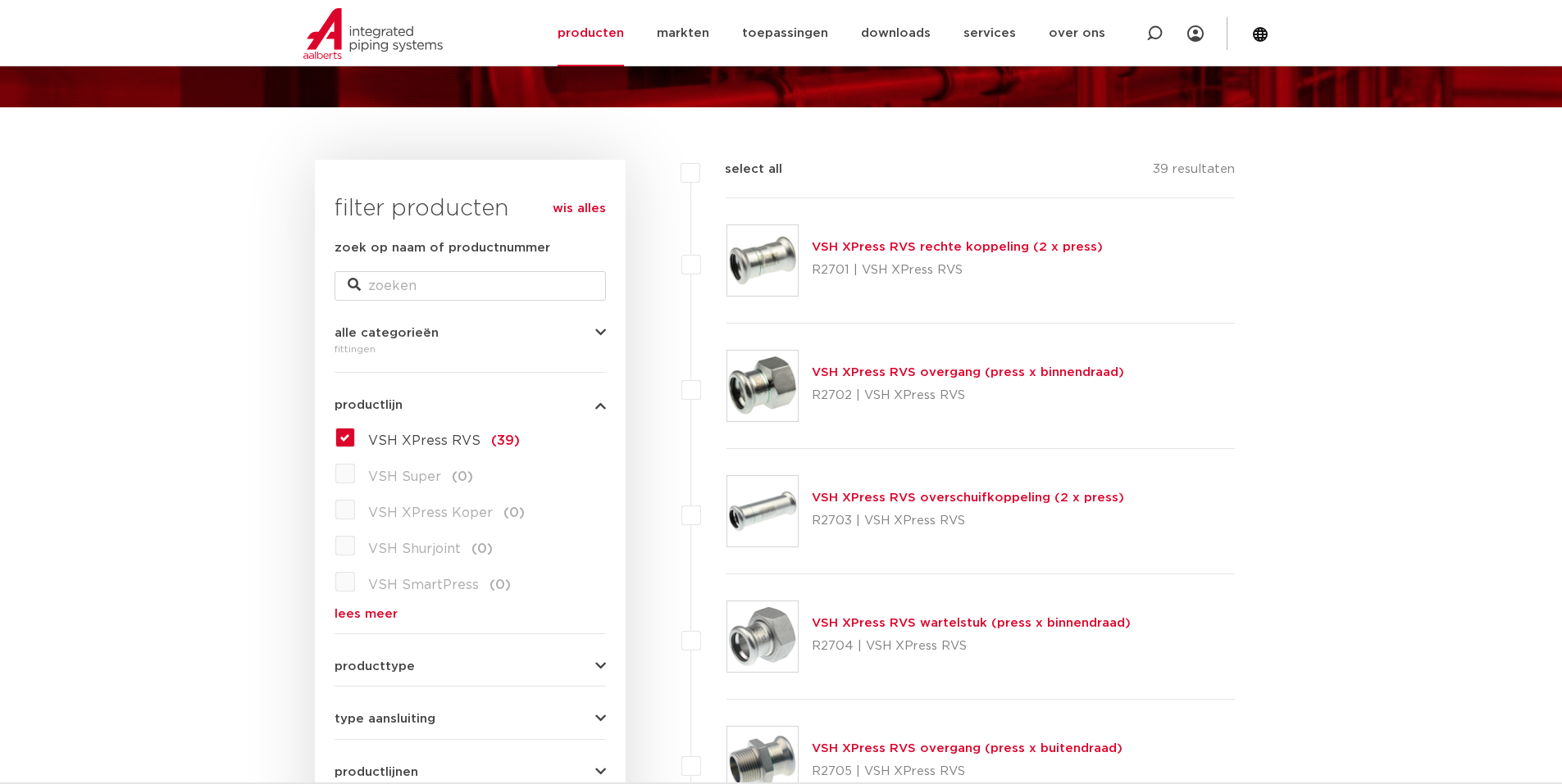
scroll to position [157, 0]
click at [355, 433] on label "VSH XPress RVS (39)" at bounding box center [437, 437] width 164 height 26
click at [0, 0] on input "VSH XPress RVS (39)" at bounding box center [0, 0] width 0 height 0
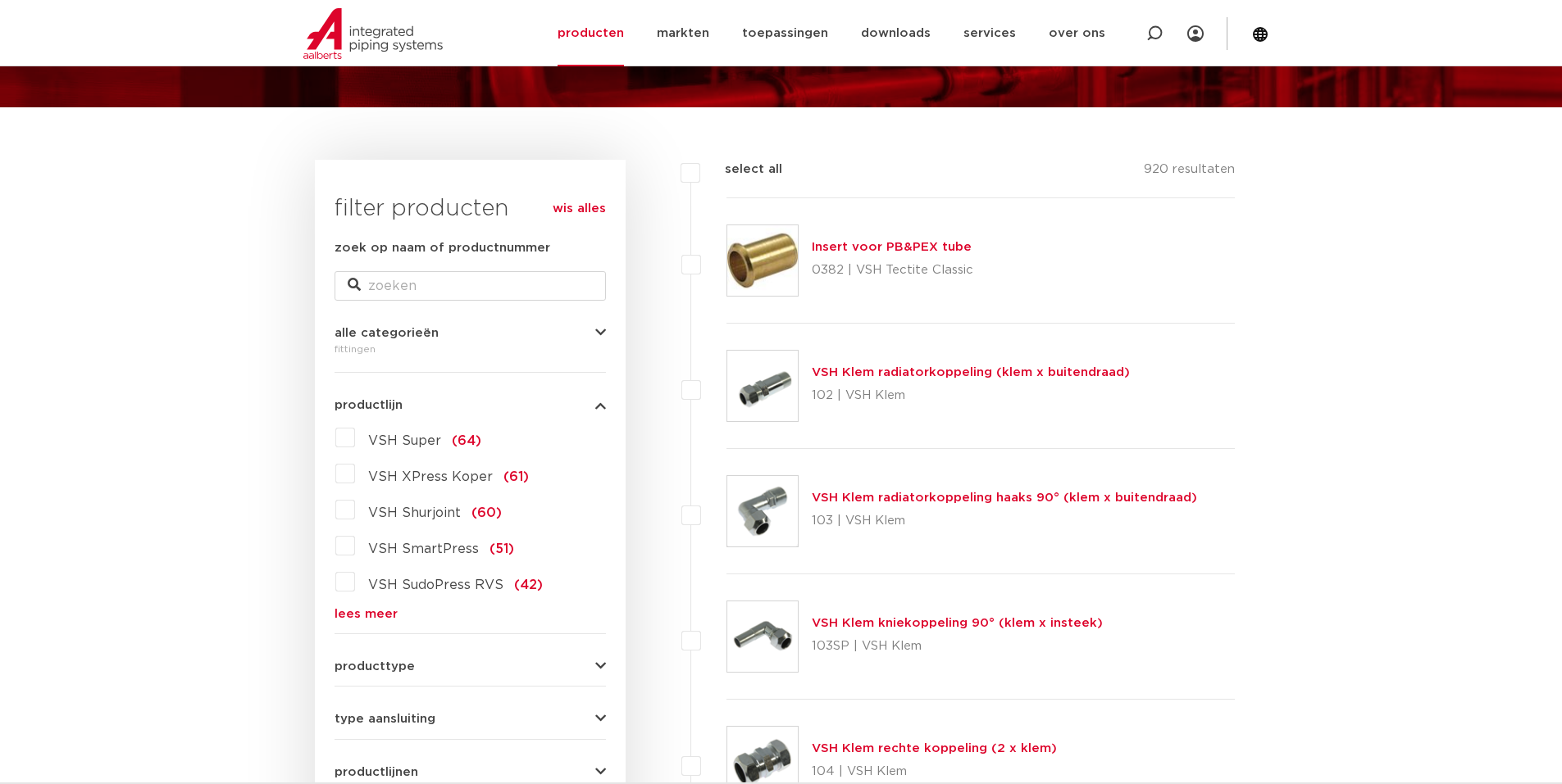
scroll to position [157, 0]
click at [359, 610] on link "lees meer" at bounding box center [470, 614] width 272 height 13
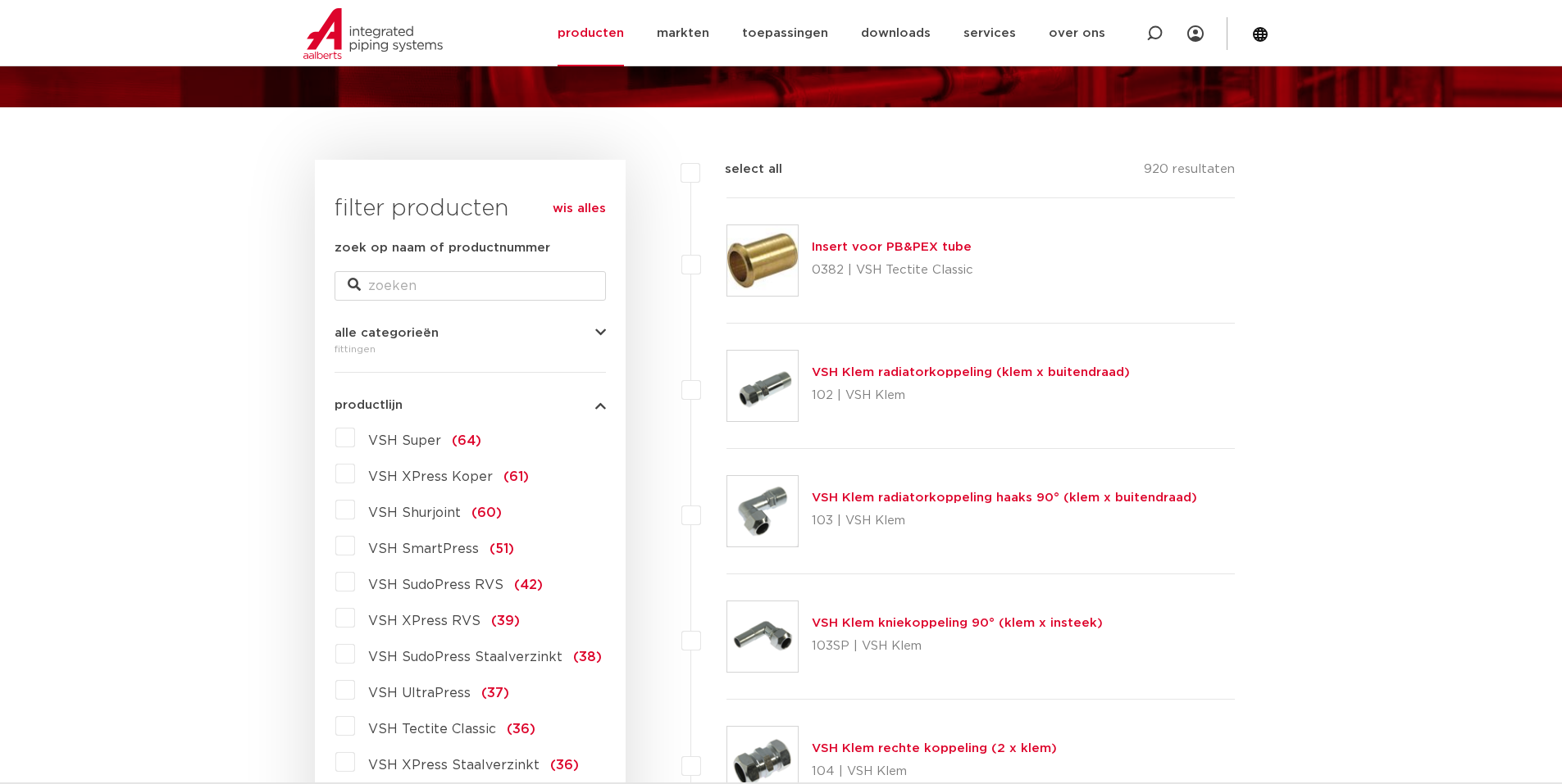
click at [355, 618] on label "VSH XPress RVS (39)" at bounding box center [437, 618] width 164 height 26
click at [0, 0] on input "VSH XPress RVS (39)" at bounding box center [0, 0] width 0 height 0
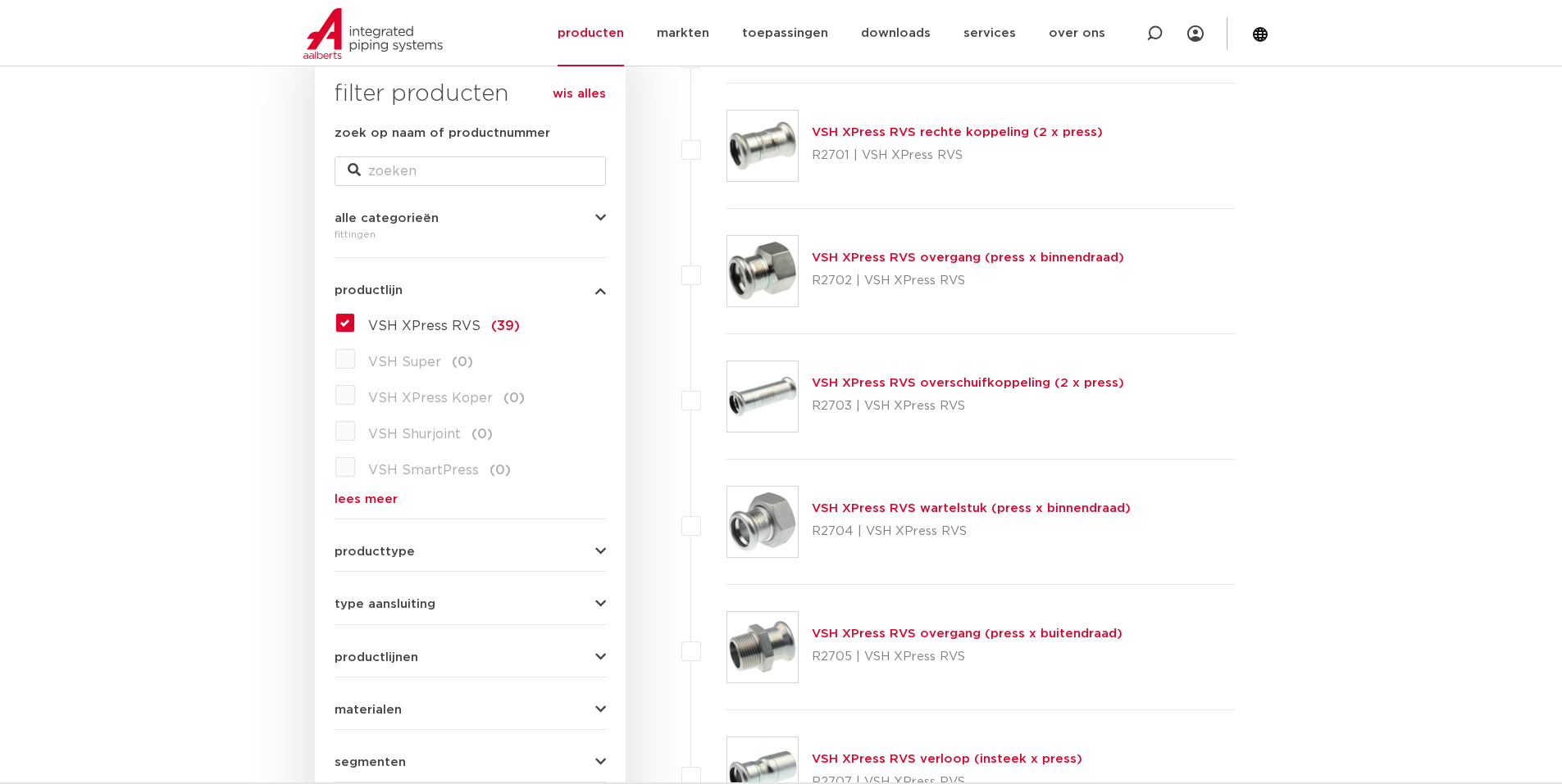
scroll to position [402, 0]
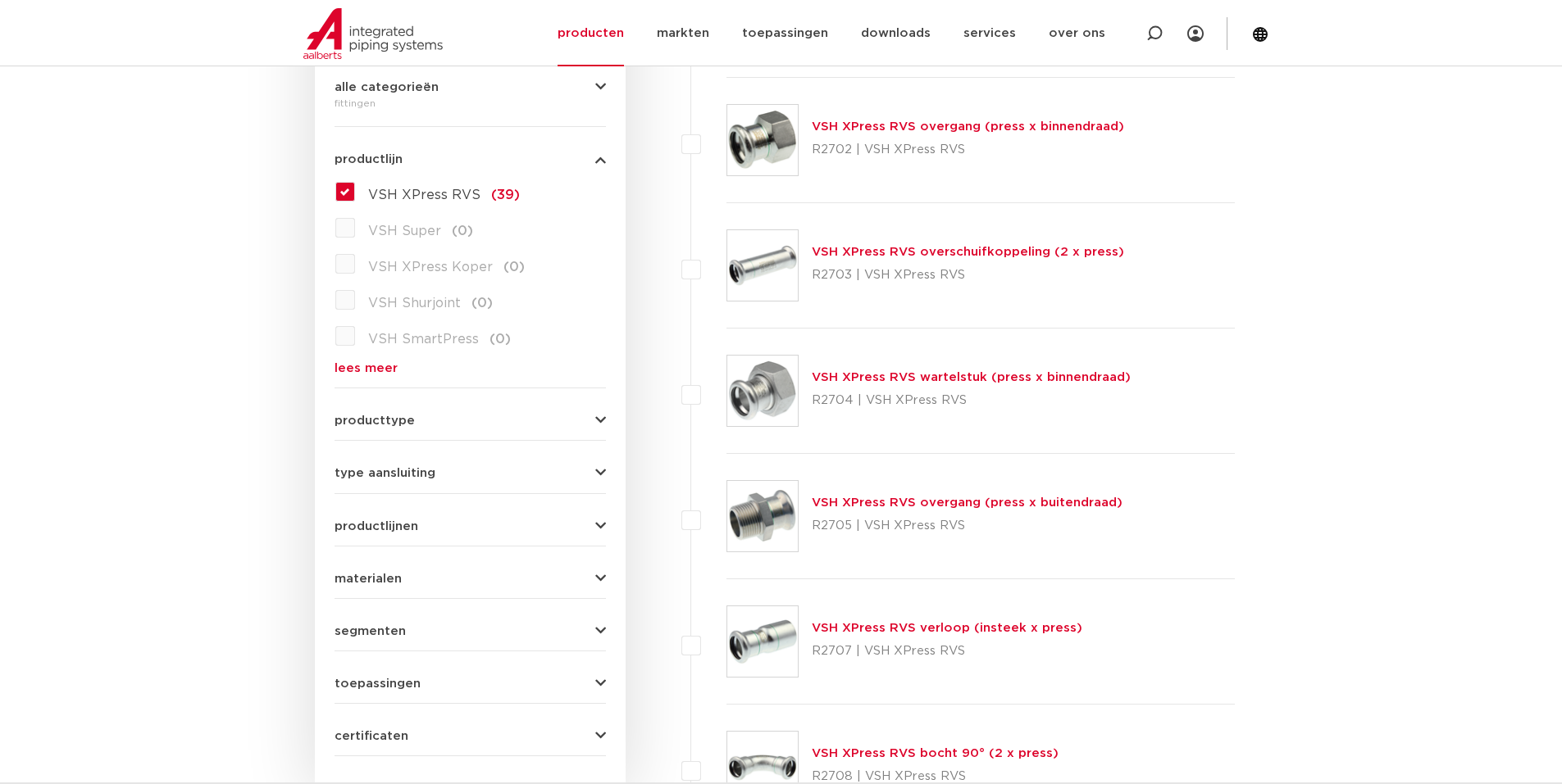
click at [834, 504] on link "VSH XPress RVS overgang (press x buitendraad)" at bounding box center [966, 503] width 310 height 13
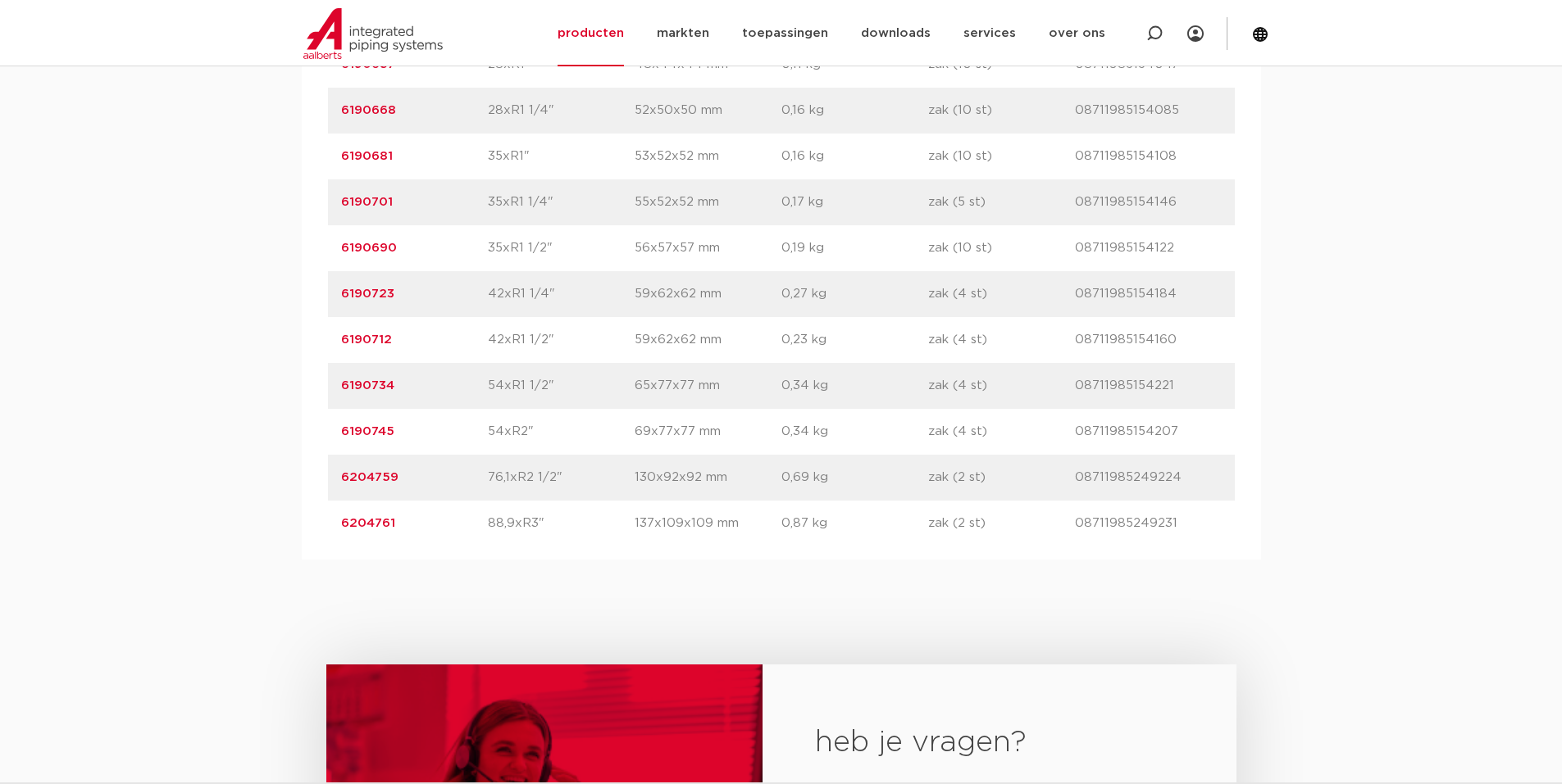
scroll to position [1639, 0]
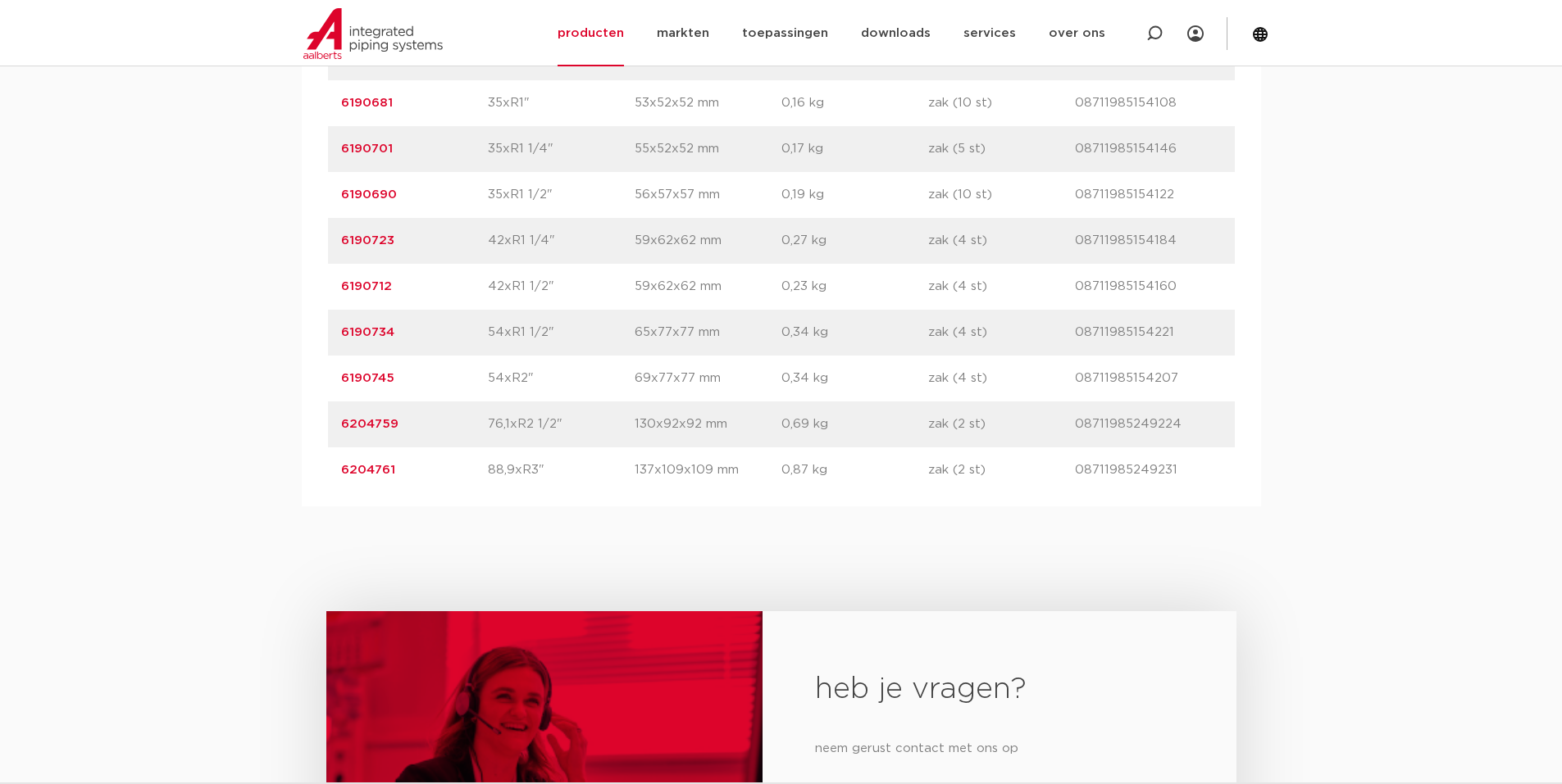
drag, startPoint x: 331, startPoint y: 422, endPoint x: 1206, endPoint y: 413, distance: 875.0
click at [1229, 412] on div "artikelnummer 6204759 afmeting 76,1xR2 1/2" [GEOGRAPHIC_DATA] 130x92x92 mm gewi…" at bounding box center [781, 423] width 906 height 45
copy div "6204759 afmeting 76,1xR2 1/2" afmetingen 130x92x92 mm gewicht 0,69 kg verpakkin…"
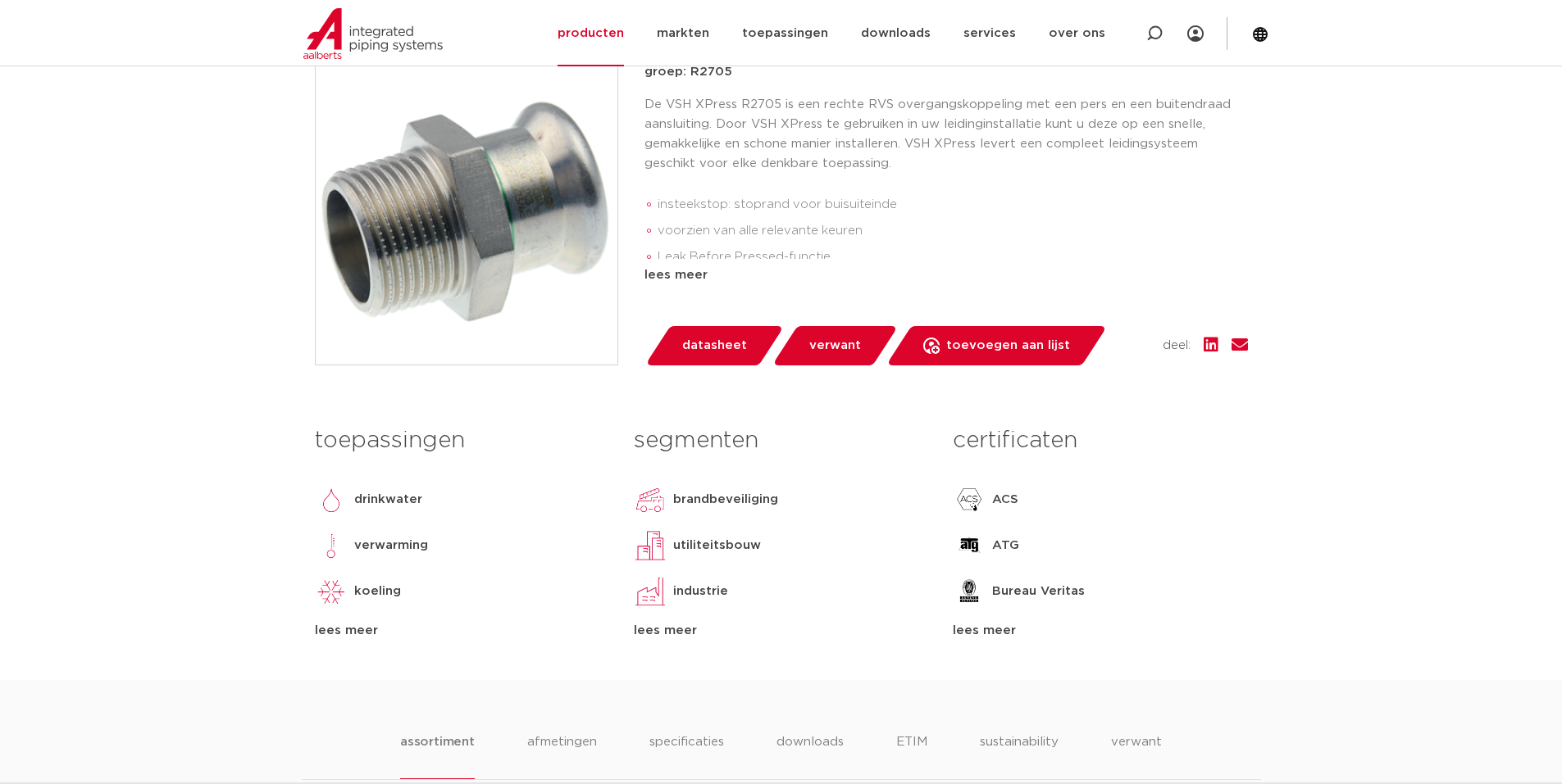
scroll to position [164, 0]
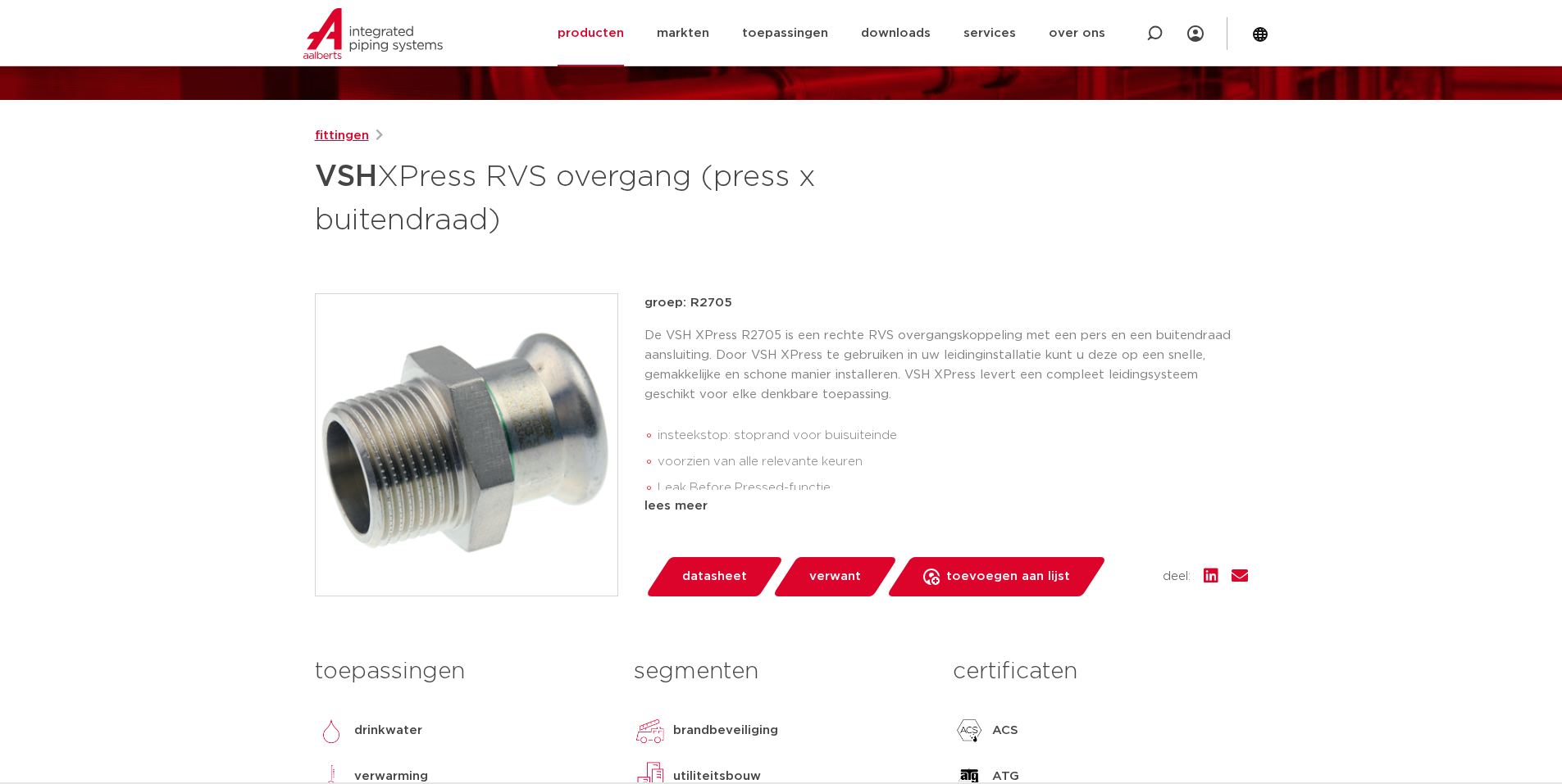
click at [344, 132] on link "fittingen" at bounding box center [341, 136] width 54 height 19
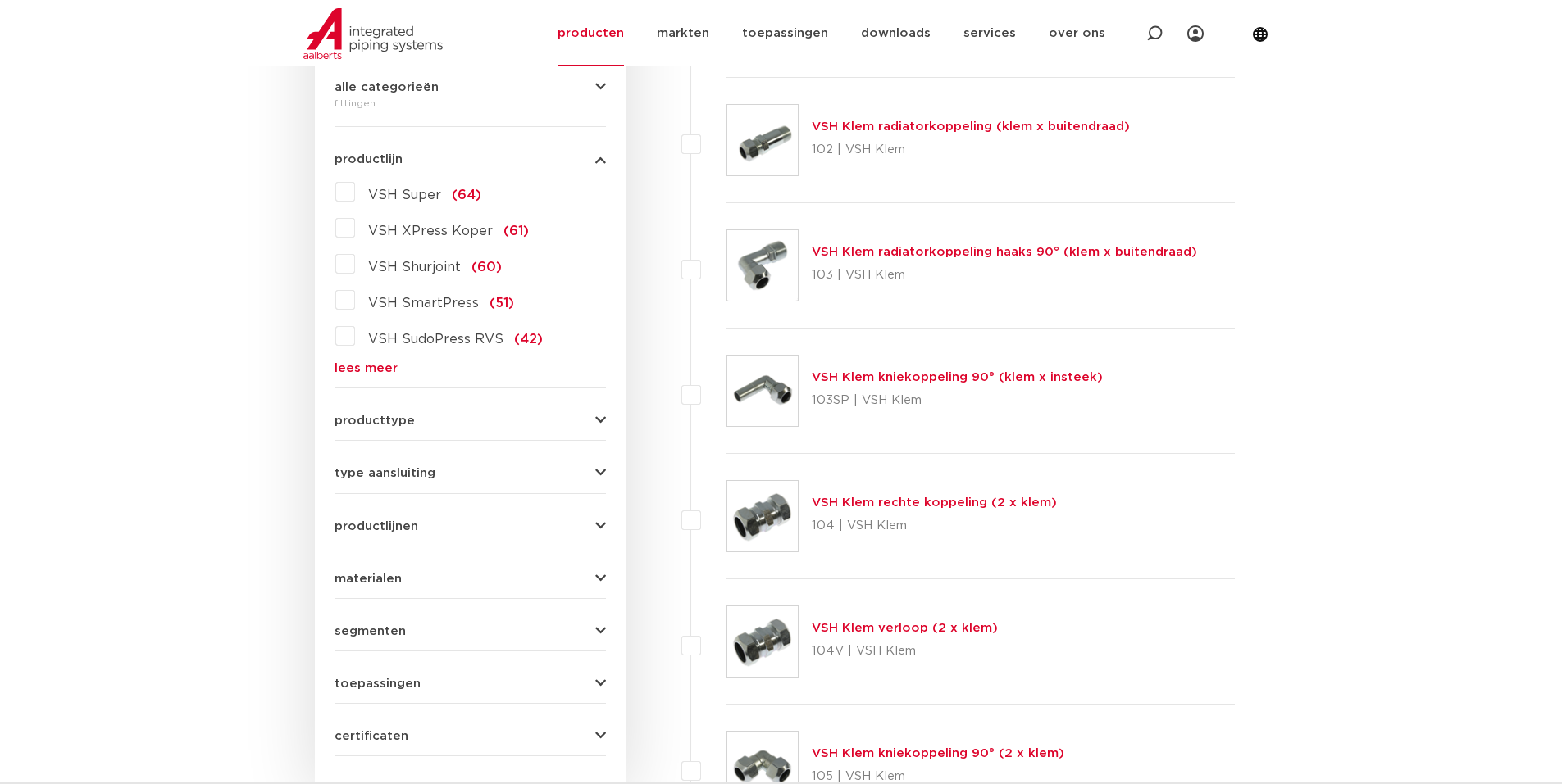
click at [362, 367] on link "lees meer" at bounding box center [470, 368] width 272 height 13
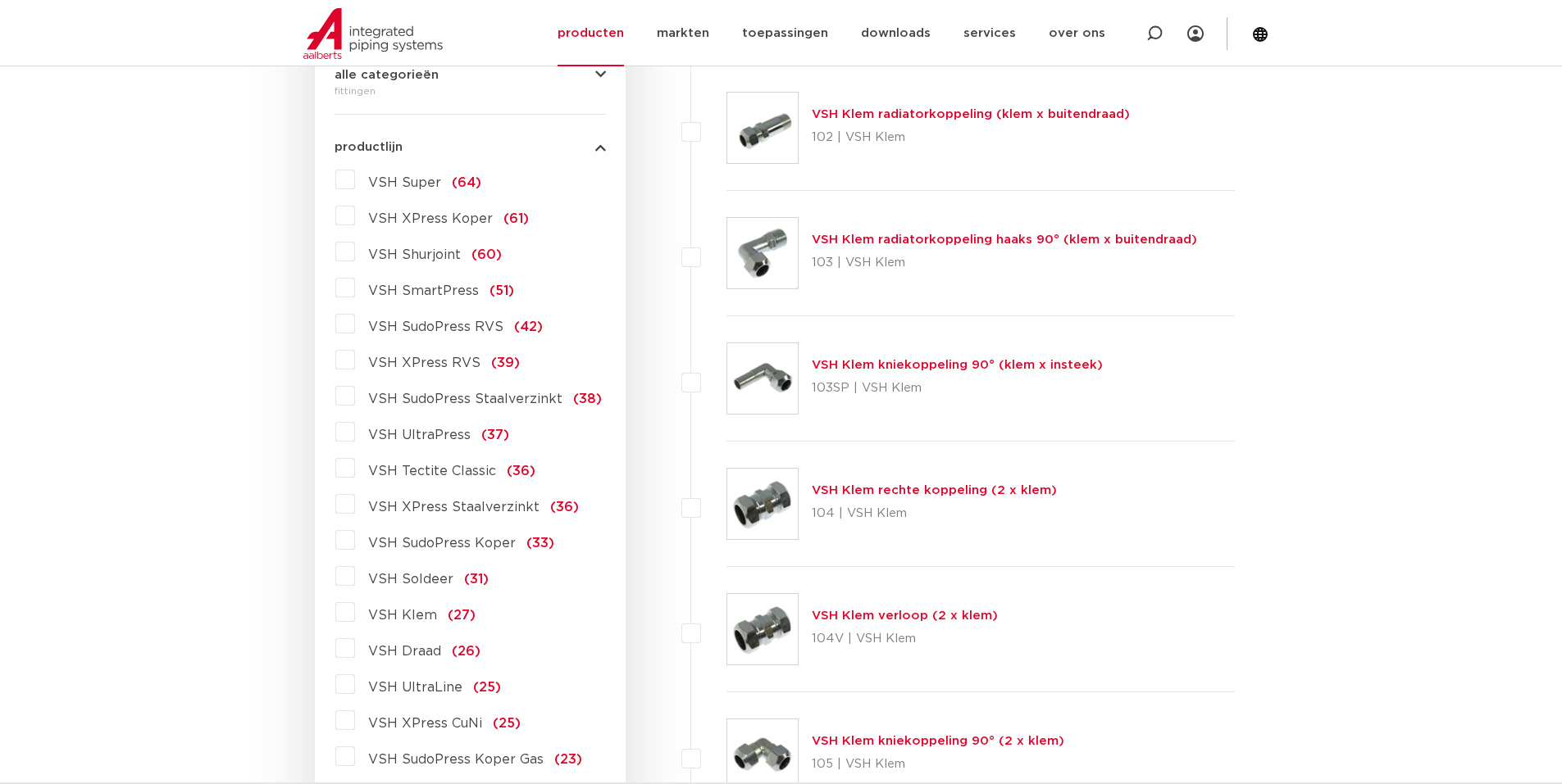
scroll to position [402, 0]
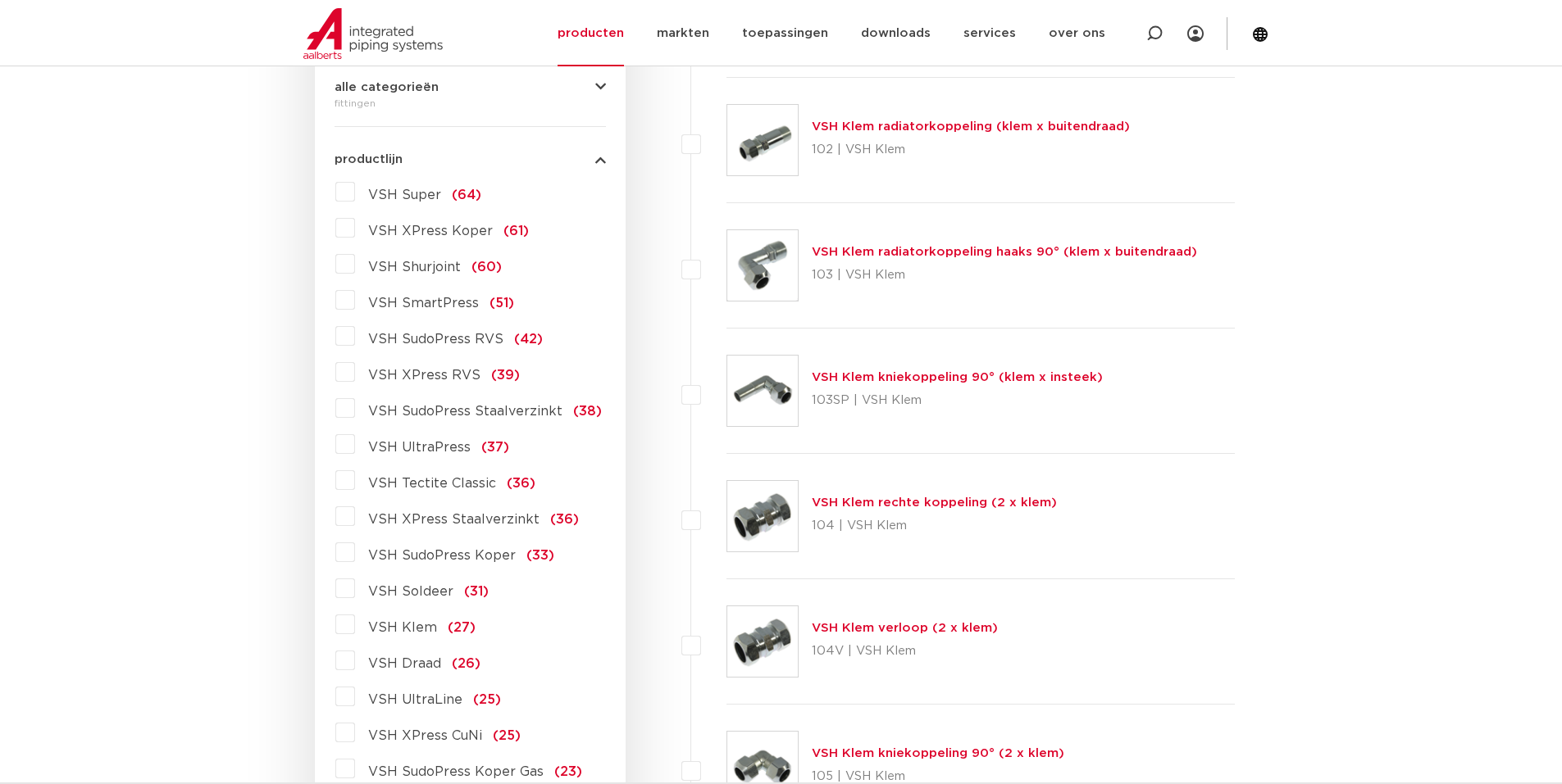
click at [355, 369] on label "VSH XPress RVS (39)" at bounding box center [437, 371] width 164 height 26
click at [0, 0] on input "VSH XPress RVS (39)" at bounding box center [0, 0] width 0 height 0
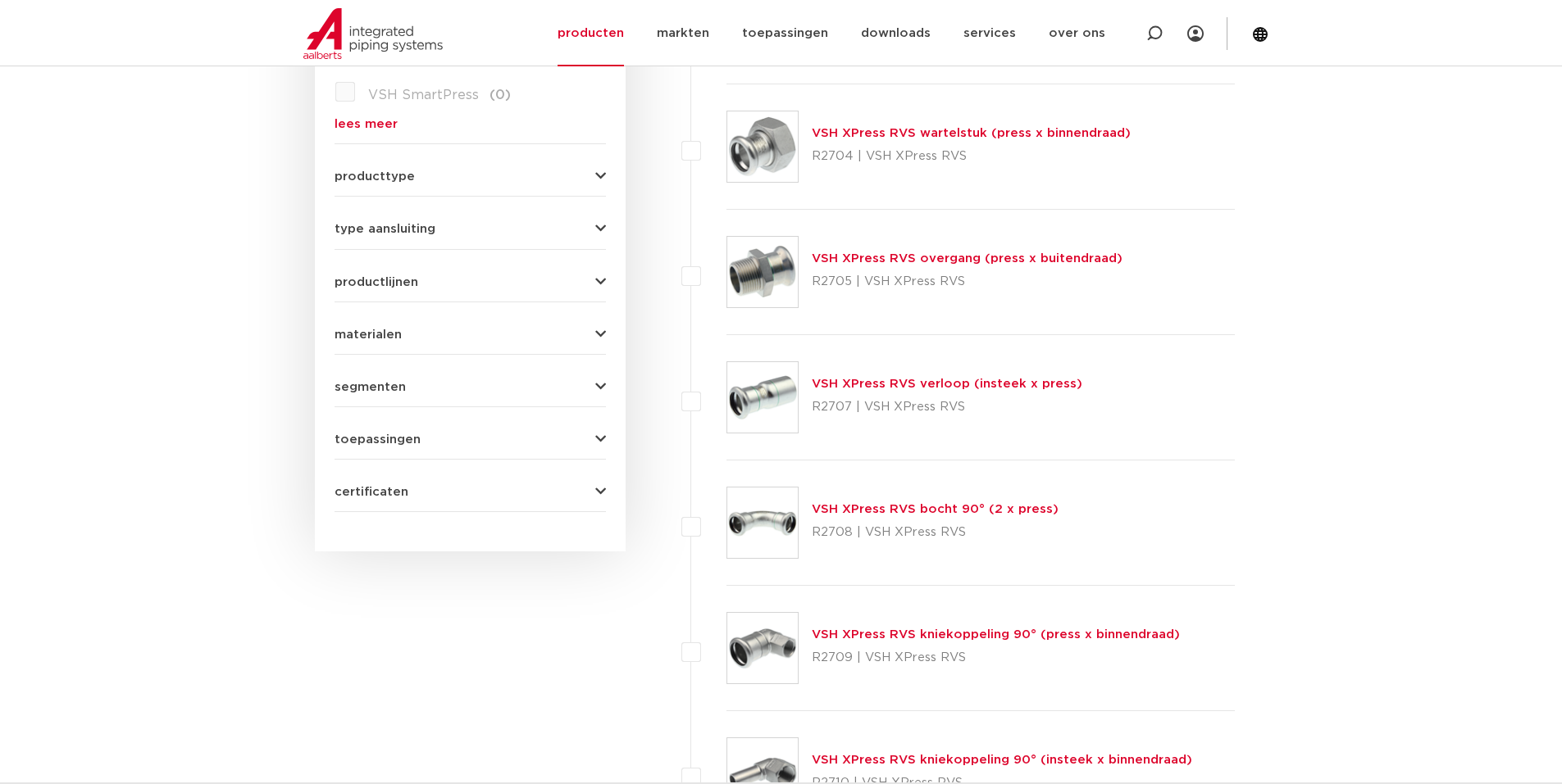
scroll to position [648, 0]
drag, startPoint x: 1073, startPoint y: 377, endPoint x: 811, endPoint y: 374, distance: 262.0
click at [811, 374] on div "VSH XPress RVS verloop (insteek x press) R2707 | VSH XPress RVS" at bounding box center [981, 396] width 509 height 126
copy link "VSH XPress RVS verloop (insteek x press)"
click at [868, 383] on link "VSH XPress RVS verloop (insteek x press)" at bounding box center [947, 382] width 271 height 13
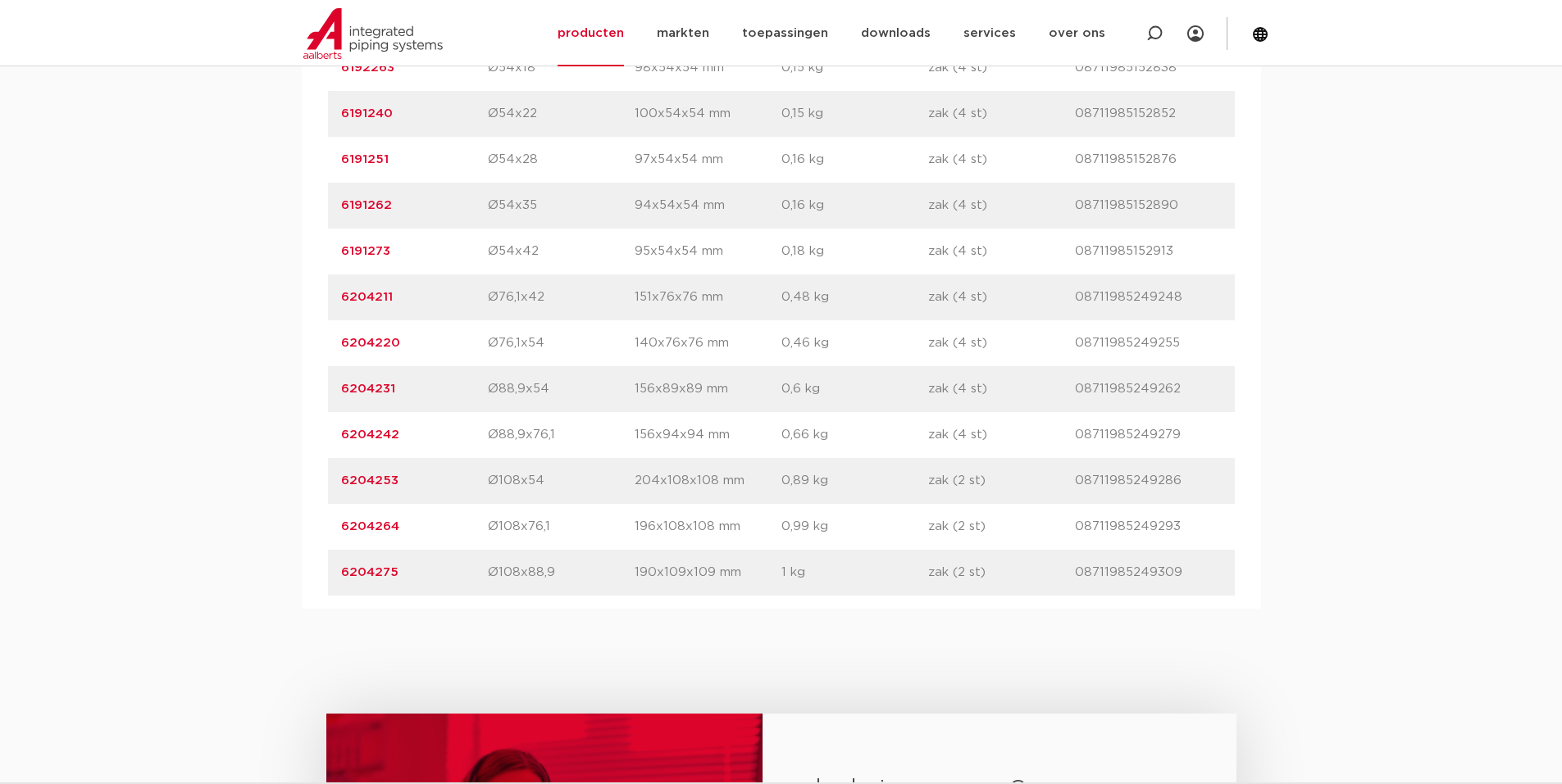
scroll to position [1966, 0]
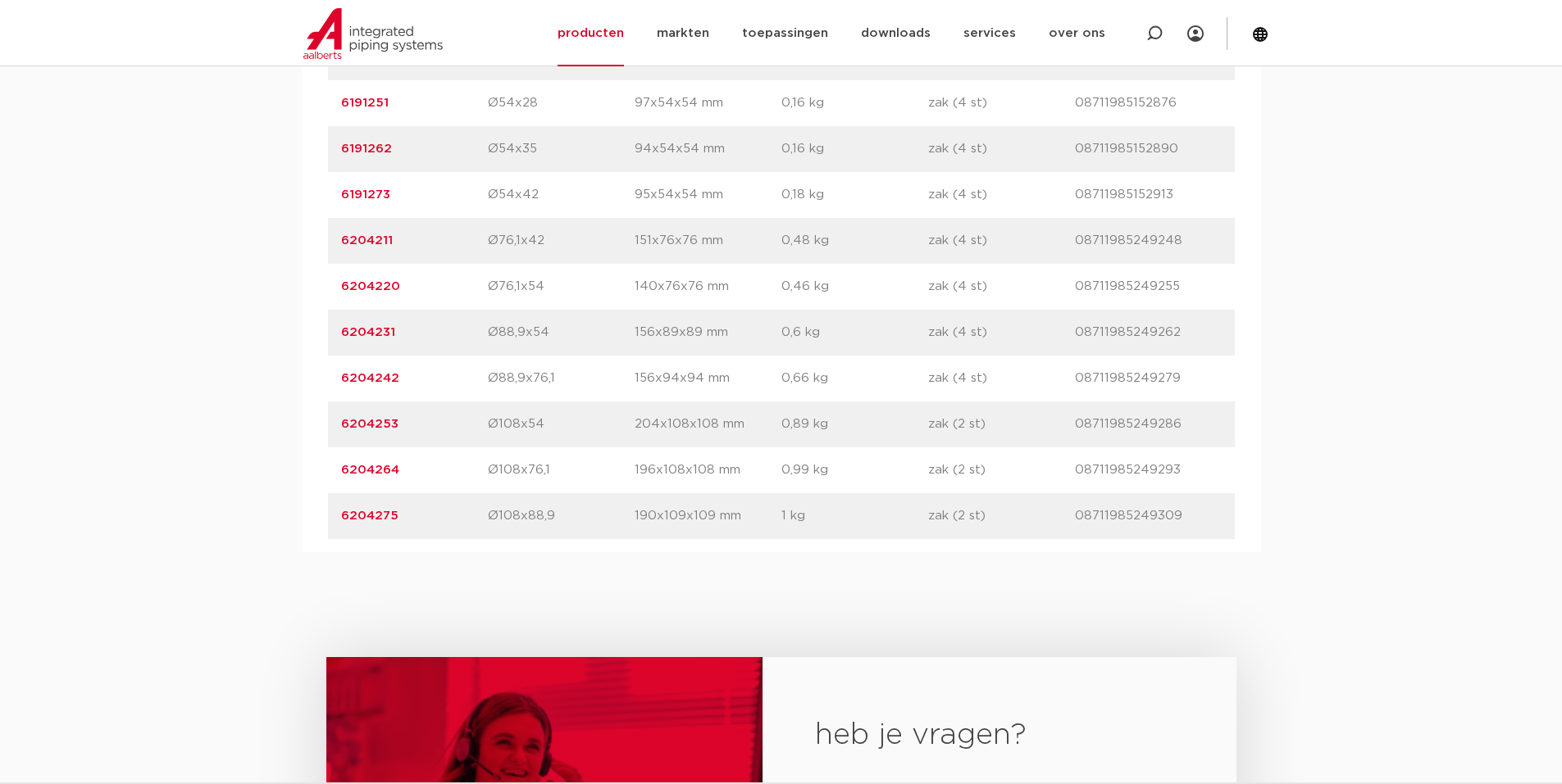
drag, startPoint x: 337, startPoint y: 471, endPoint x: 1172, endPoint y: 476, distance: 835.0
click at [1183, 481] on div "artikelnummer 6204264 afmeting Ø108x76,1 [GEOGRAPHIC_DATA] 196x108x108 mm gewic…" at bounding box center [781, 470] width 906 height 45
copy div "6204264 afmeting Ø108x76,1 afmetingen 196x108x108 mm gewicht 0,99 kg verpakking…"
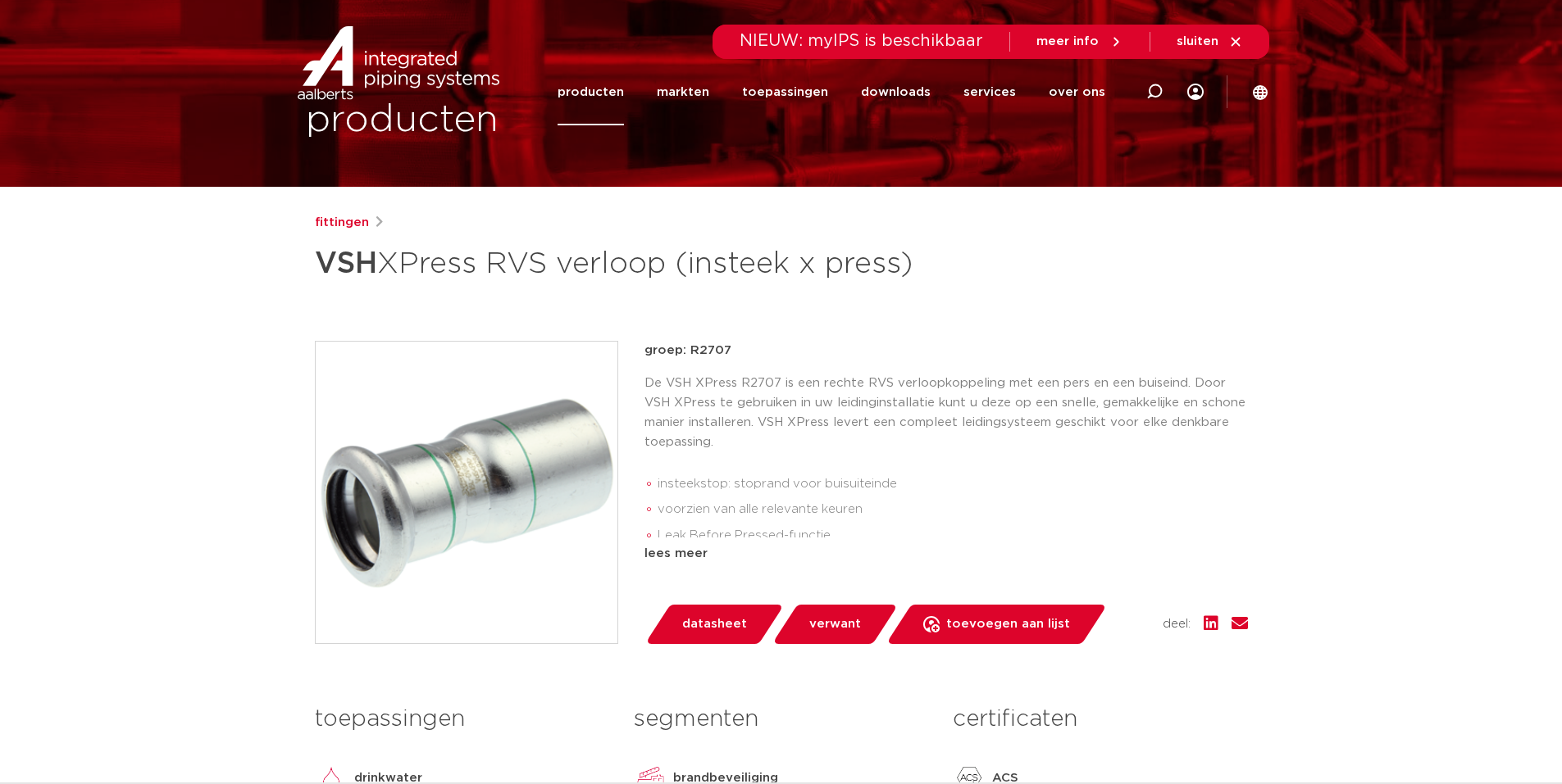
scroll to position [0, 0]
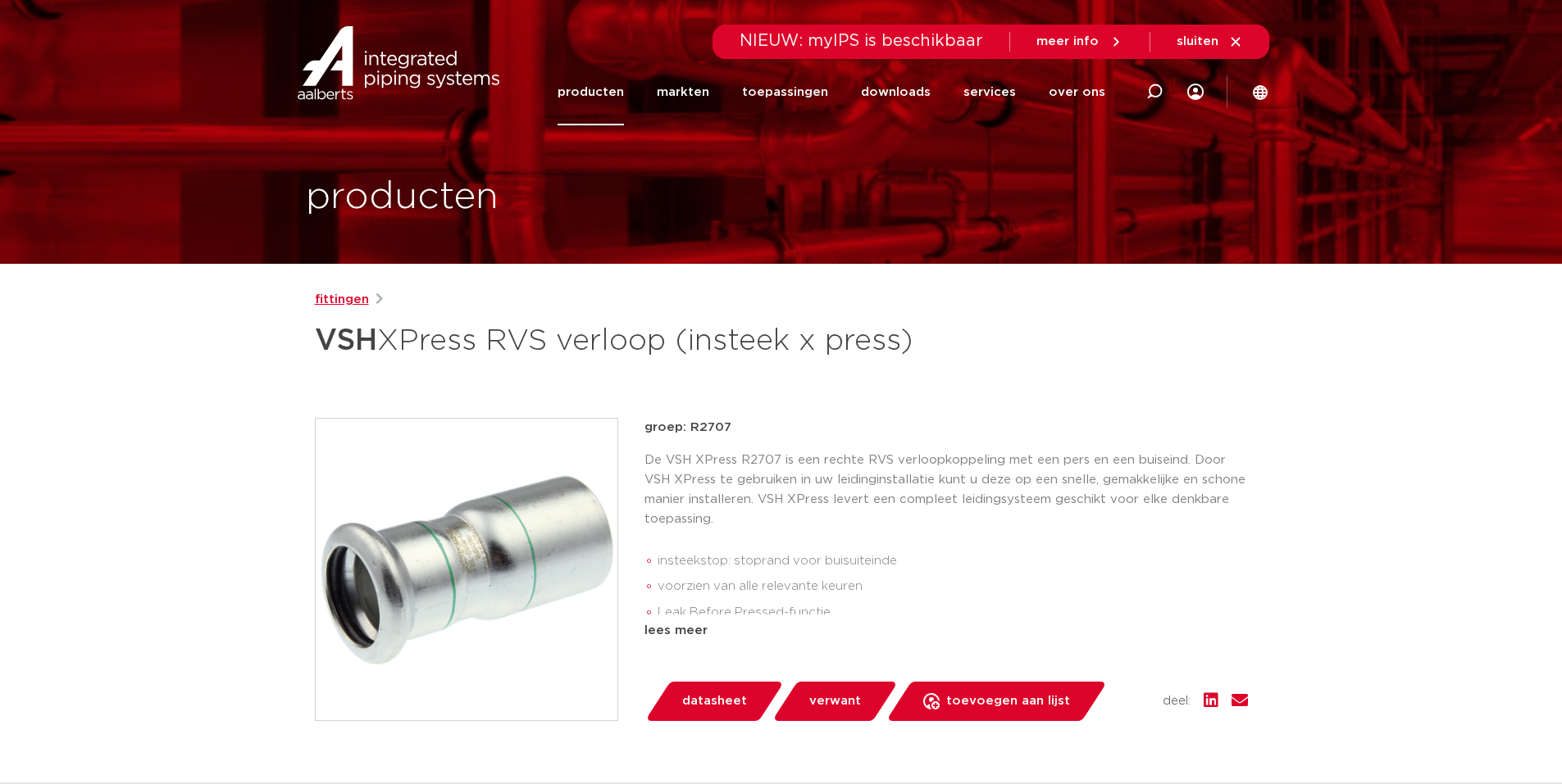
click at [348, 298] on link "fittingen" at bounding box center [341, 300] width 54 height 19
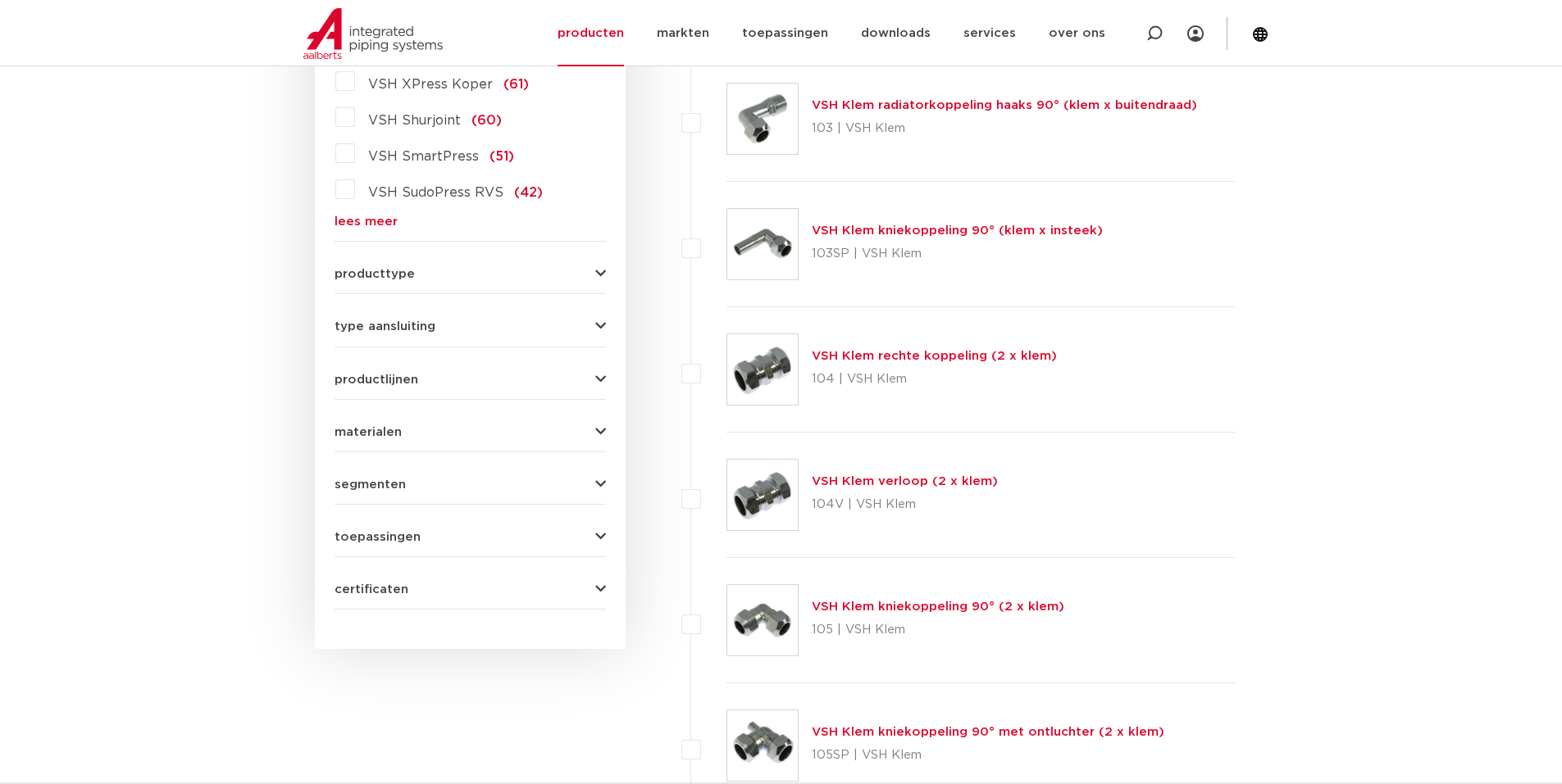
scroll to position [320, 0]
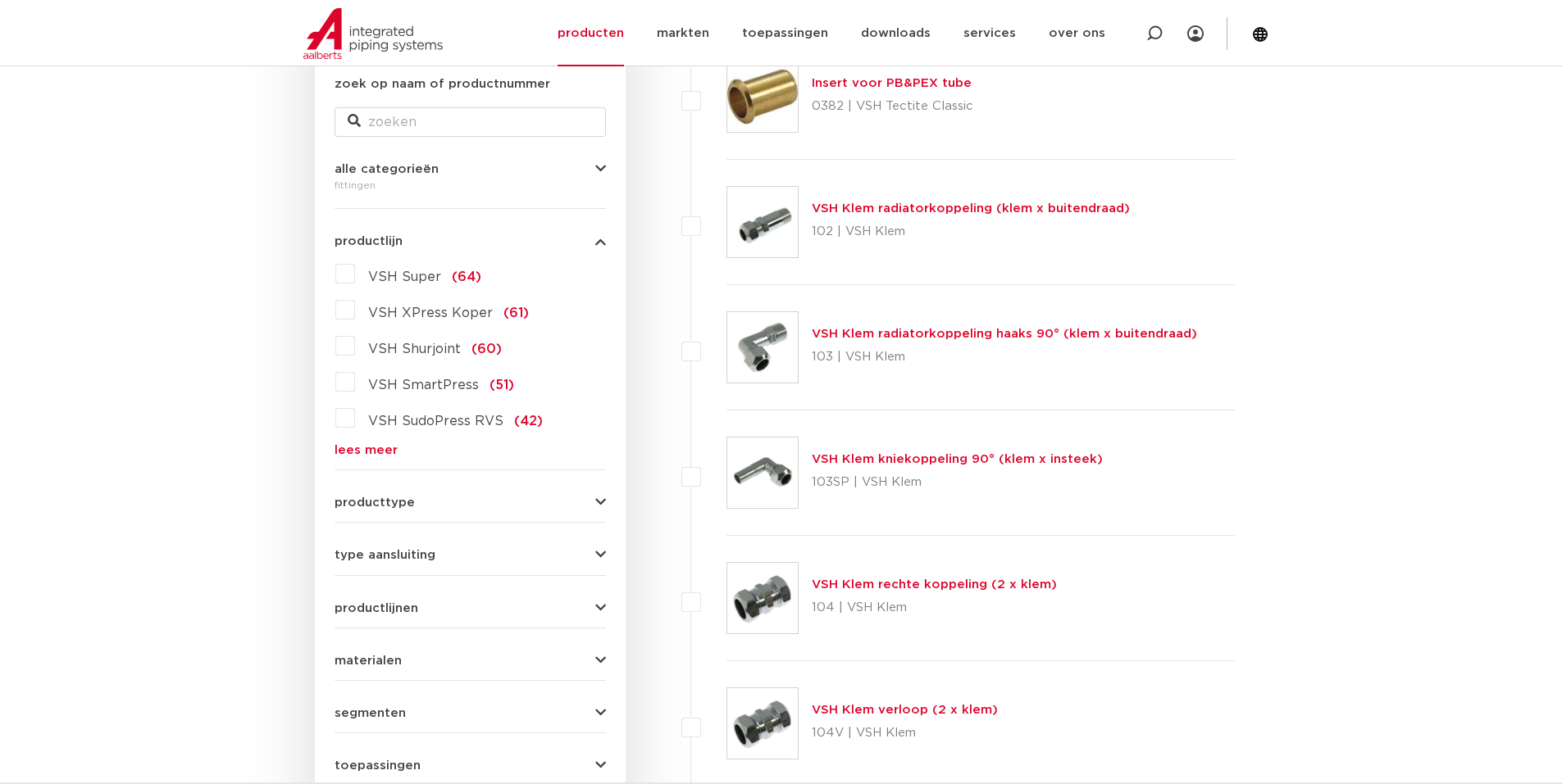
click at [354, 450] on link "lees meer" at bounding box center [470, 450] width 272 height 13
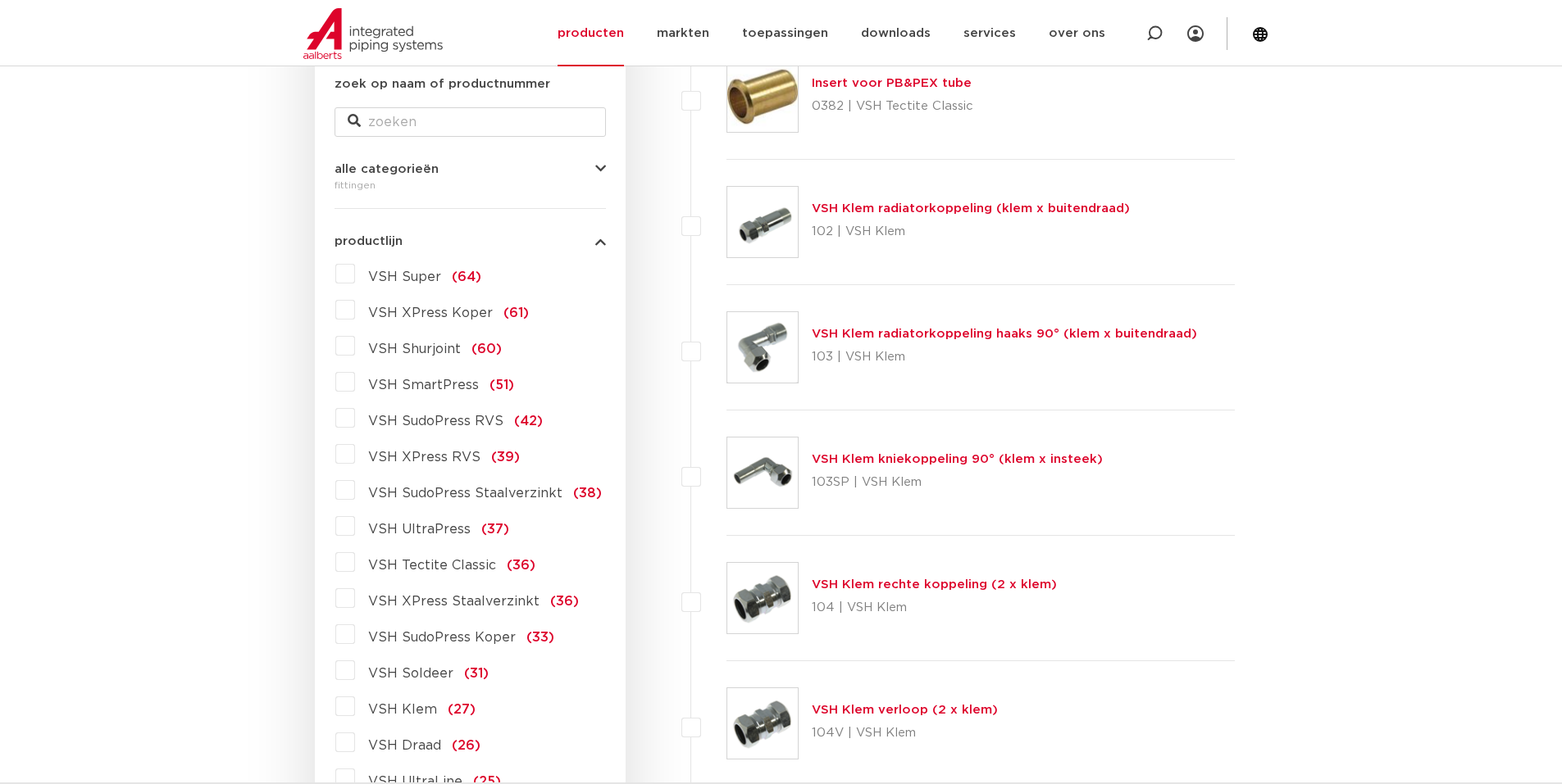
click at [355, 312] on label "VSH XPress Koper (61)" at bounding box center [442, 309] width 174 height 26
click at [0, 0] on input "VSH XPress Koper (61)" at bounding box center [0, 0] width 0 height 0
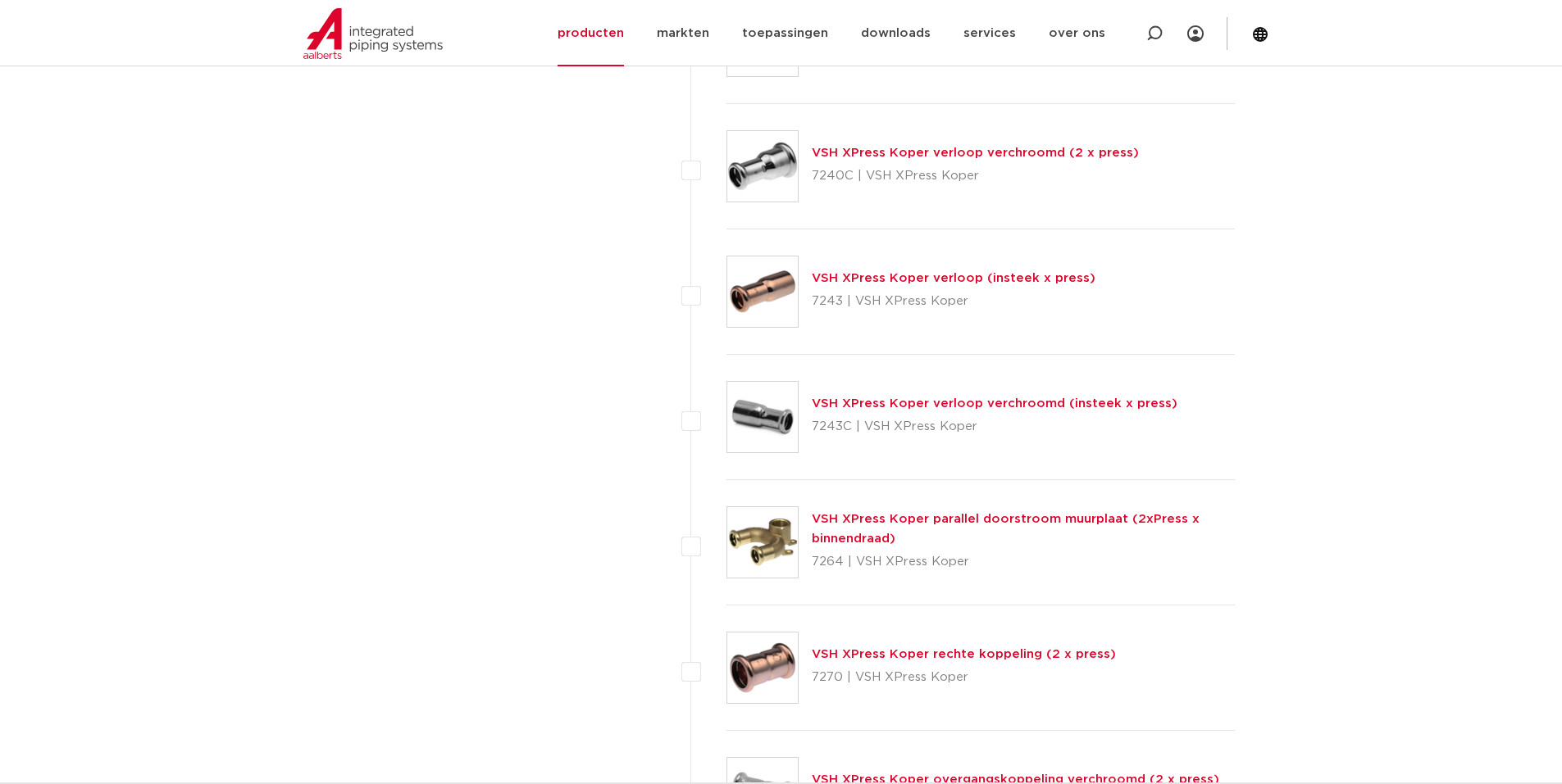
scroll to position [6056, 0]
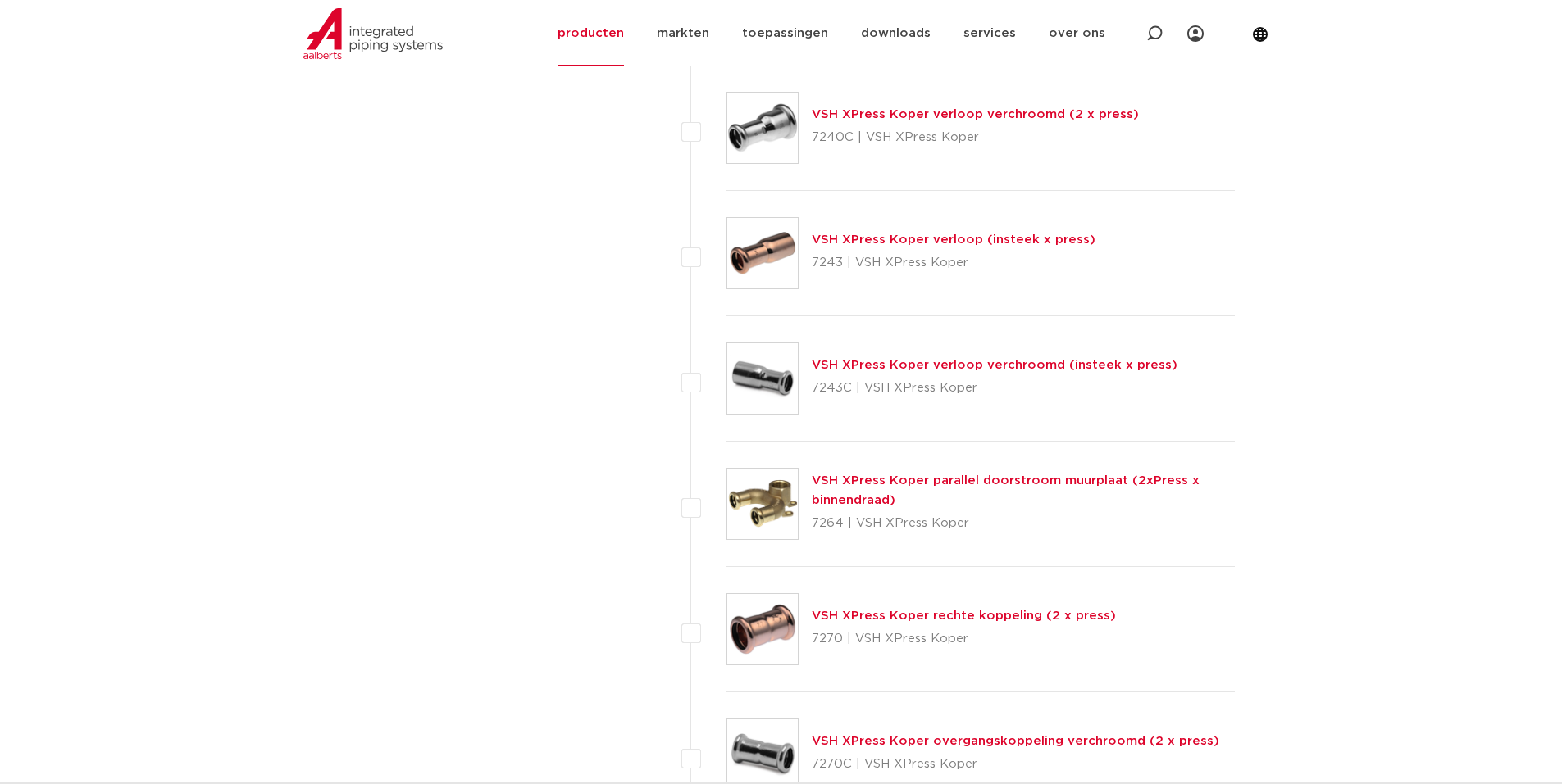
click at [901, 618] on link "VSH XPress Koper rechte koppeling (2 x press)" at bounding box center [963, 616] width 304 height 13
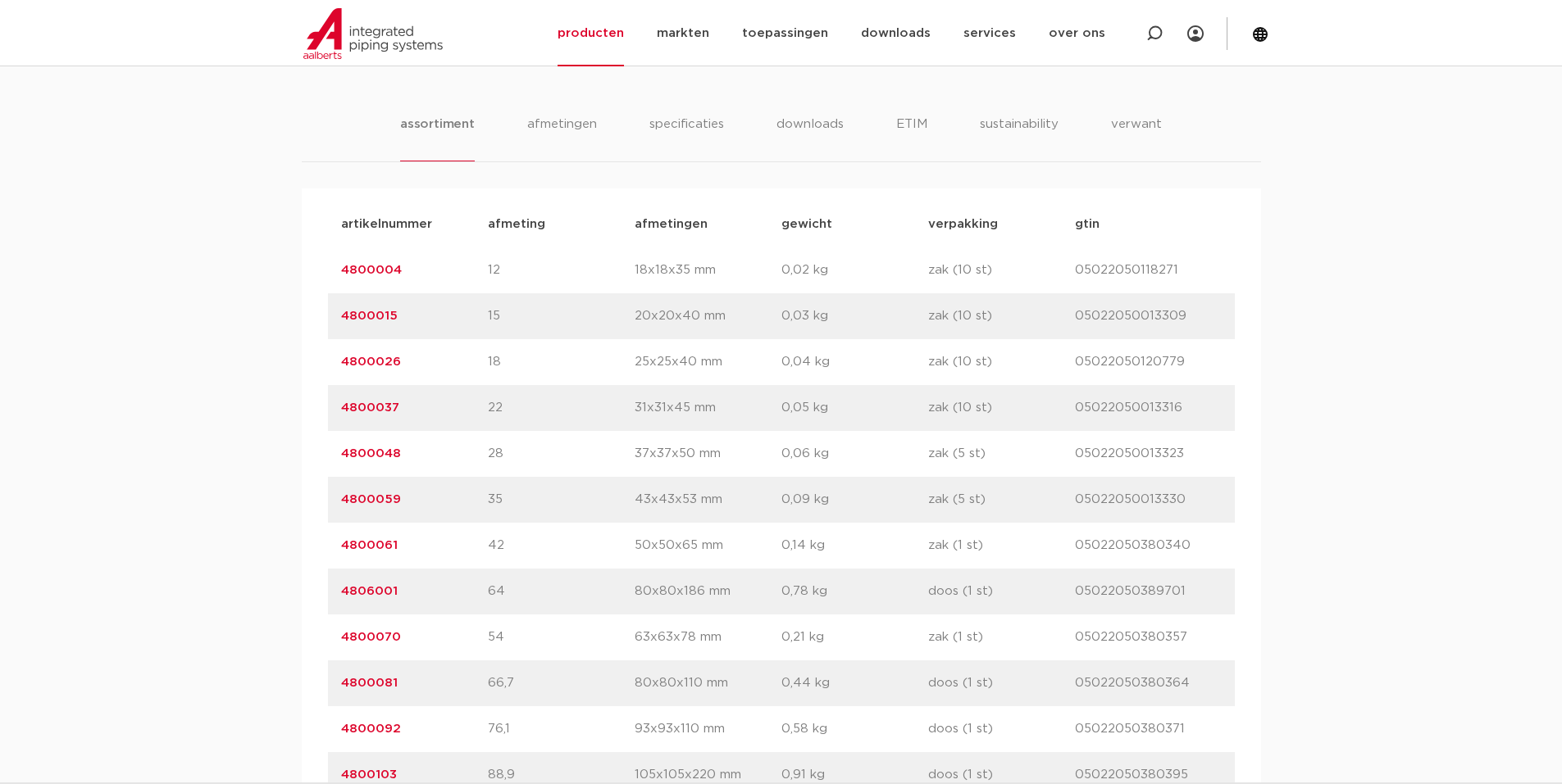
scroll to position [1393, 0]
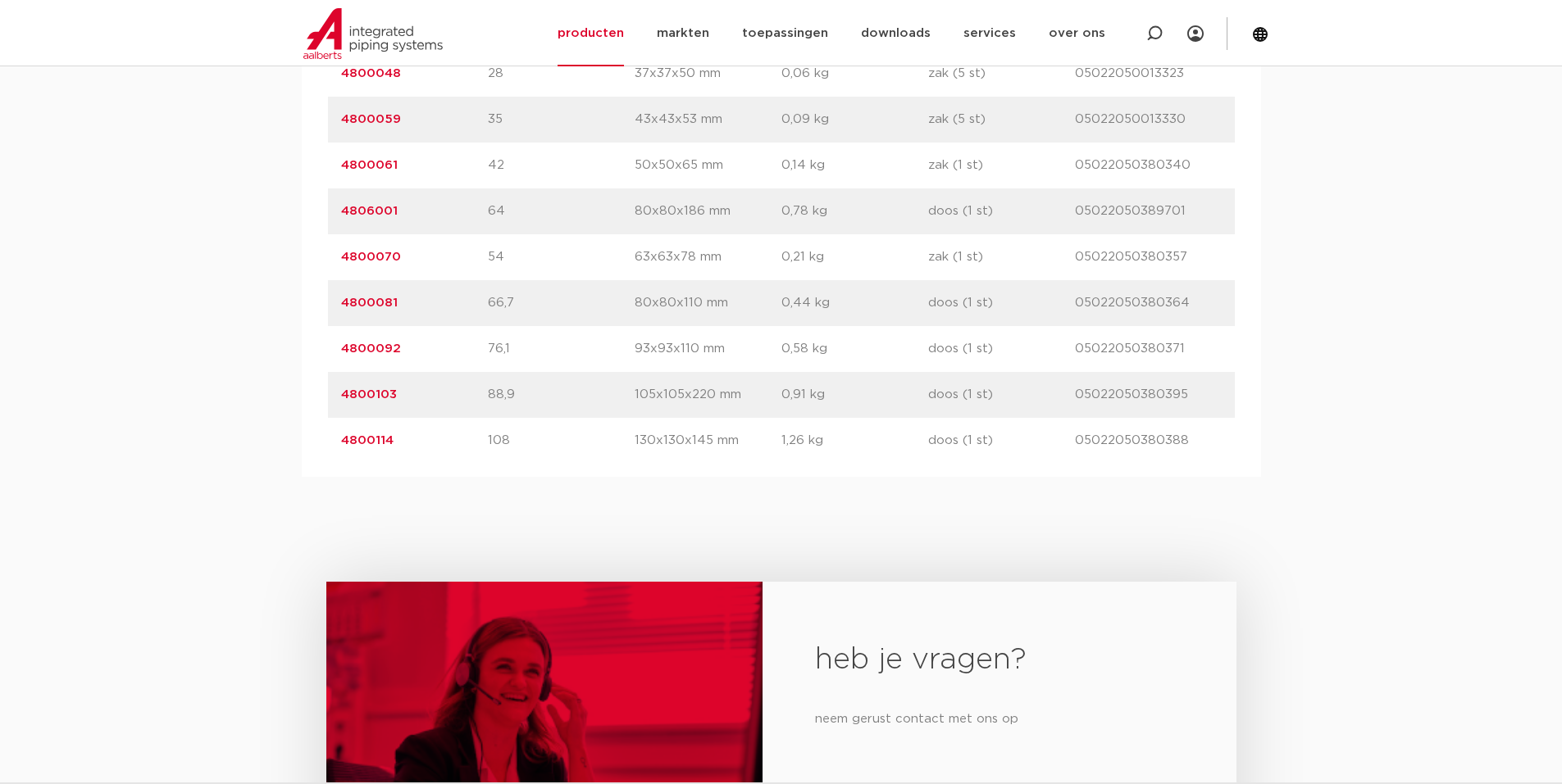
drag, startPoint x: 336, startPoint y: 208, endPoint x: 1178, endPoint y: 221, distance: 842.1
click at [1191, 226] on div "artikelnummer 4806001 afmeting 64 [GEOGRAPHIC_DATA] 80x80x186 mm gewicht 0,78 k…" at bounding box center [781, 211] width 906 height 45
copy div "4806001 afmeting 64 afmetingen 80x80x186 mm gewicht 0,78 kg verpakking doos (1 …"
drag, startPoint x: 339, startPoint y: 392, endPoint x: 1197, endPoint y: 401, distance: 858.0
click at [1198, 401] on div "artikelnummer 4800103 afmeting 88,9 [GEOGRAPHIC_DATA] 105x105x220 mm gewicht 0,…" at bounding box center [781, 394] width 906 height 45
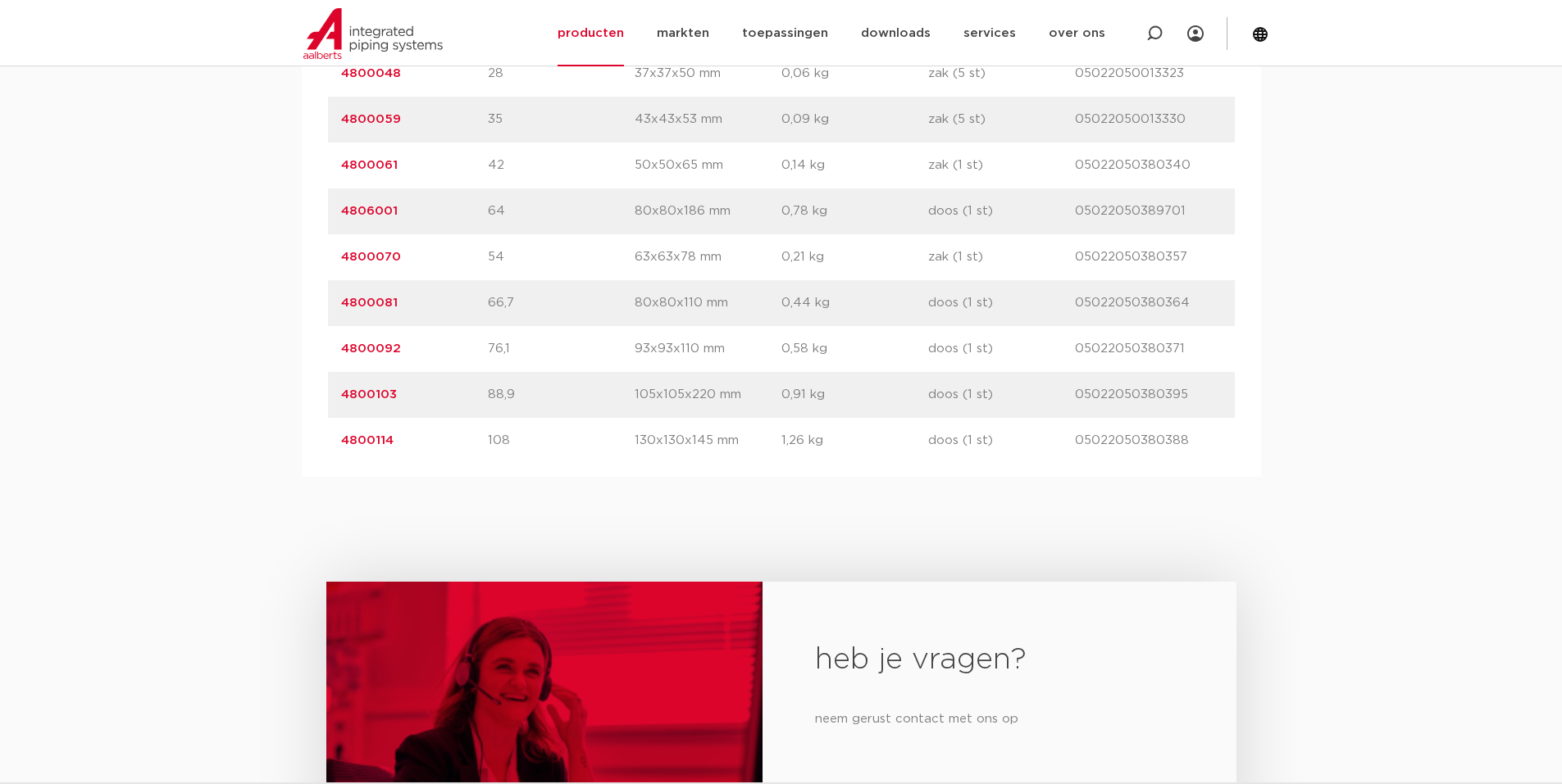
copy div "4800103 afmeting 88,9 afmetingen 105x105x220 mm gewicht 0,91 kg verpakking doos…"
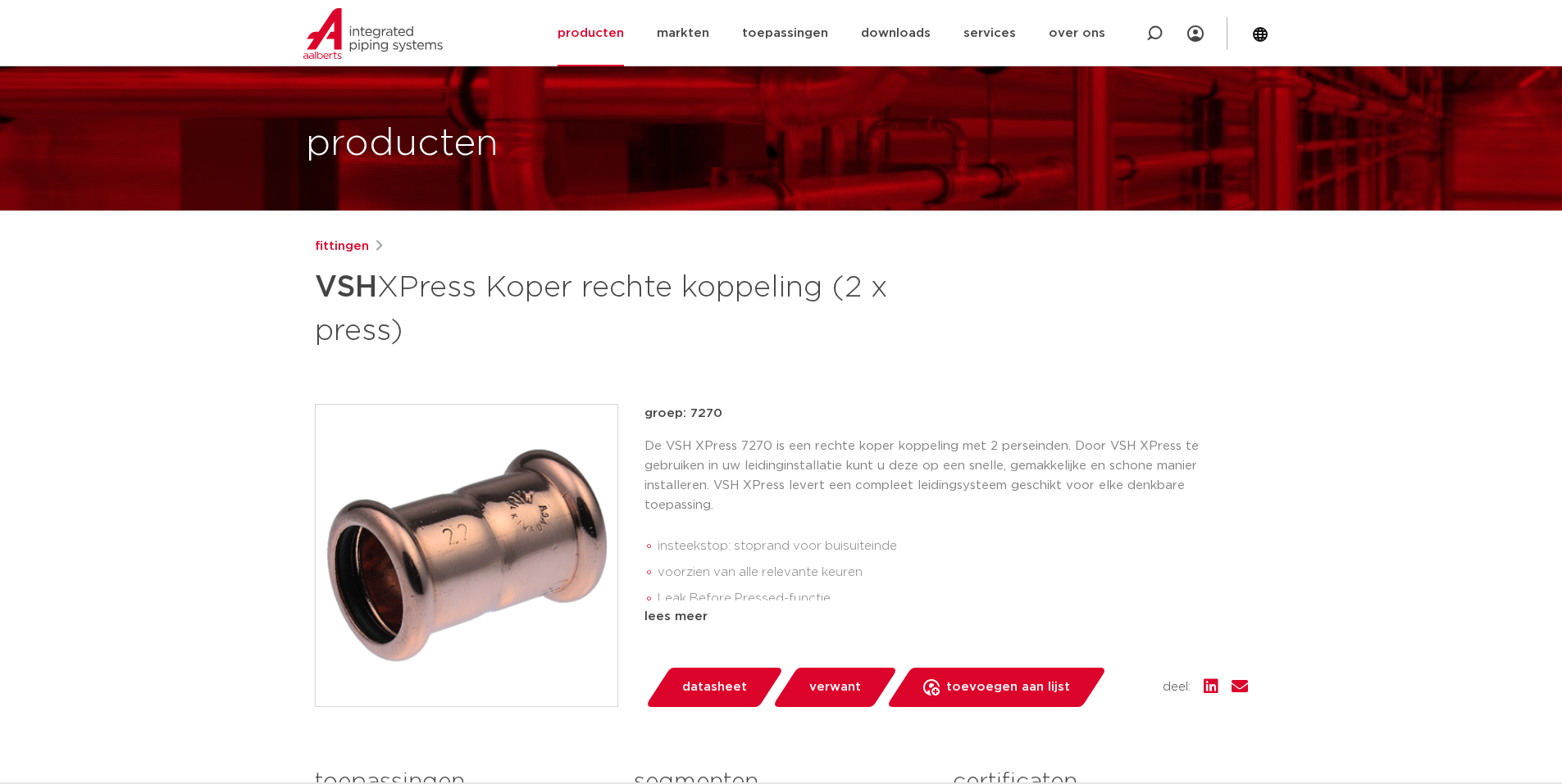
scroll to position [82, 0]
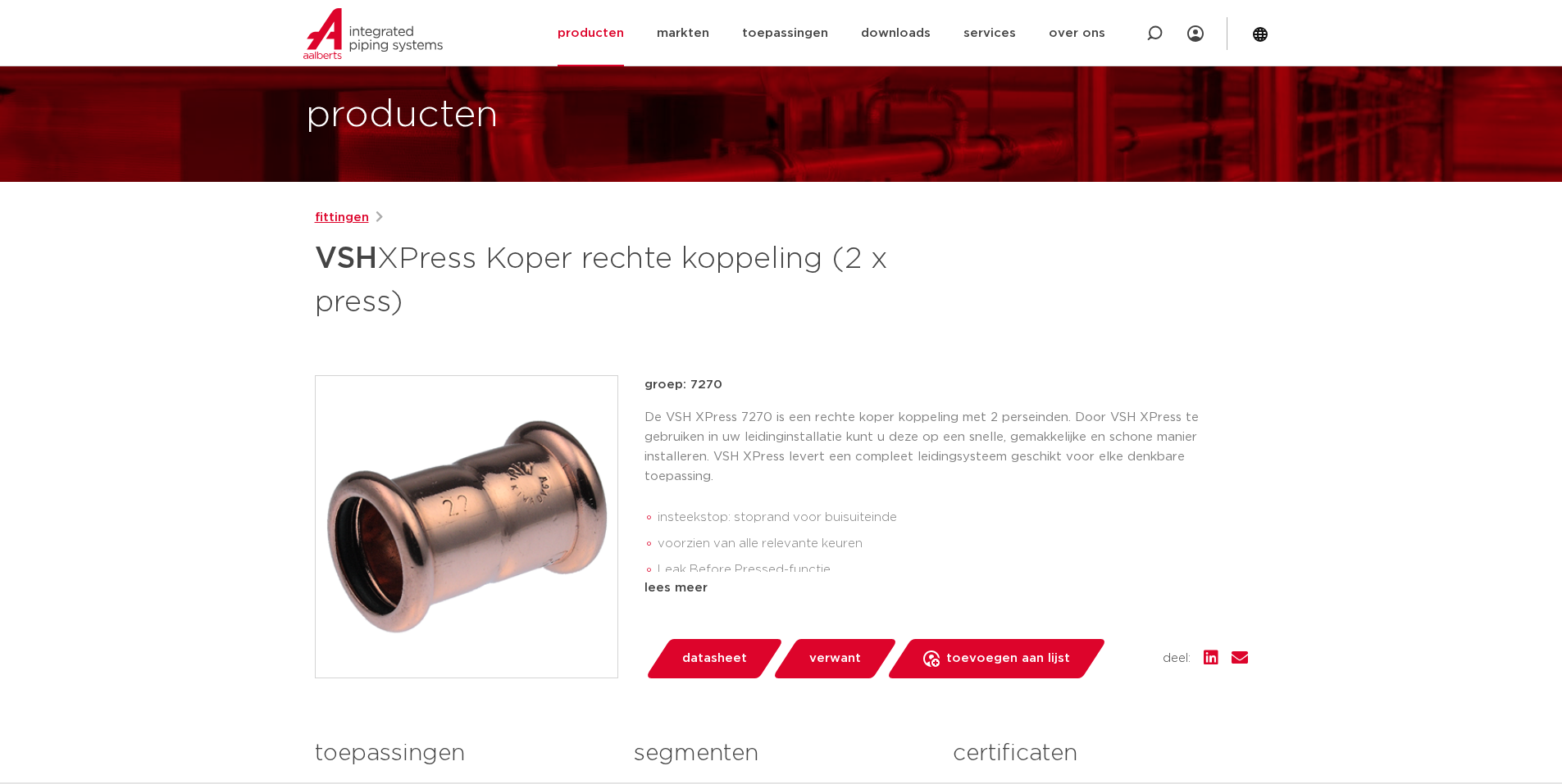
click at [332, 212] on link "fittingen" at bounding box center [341, 218] width 54 height 19
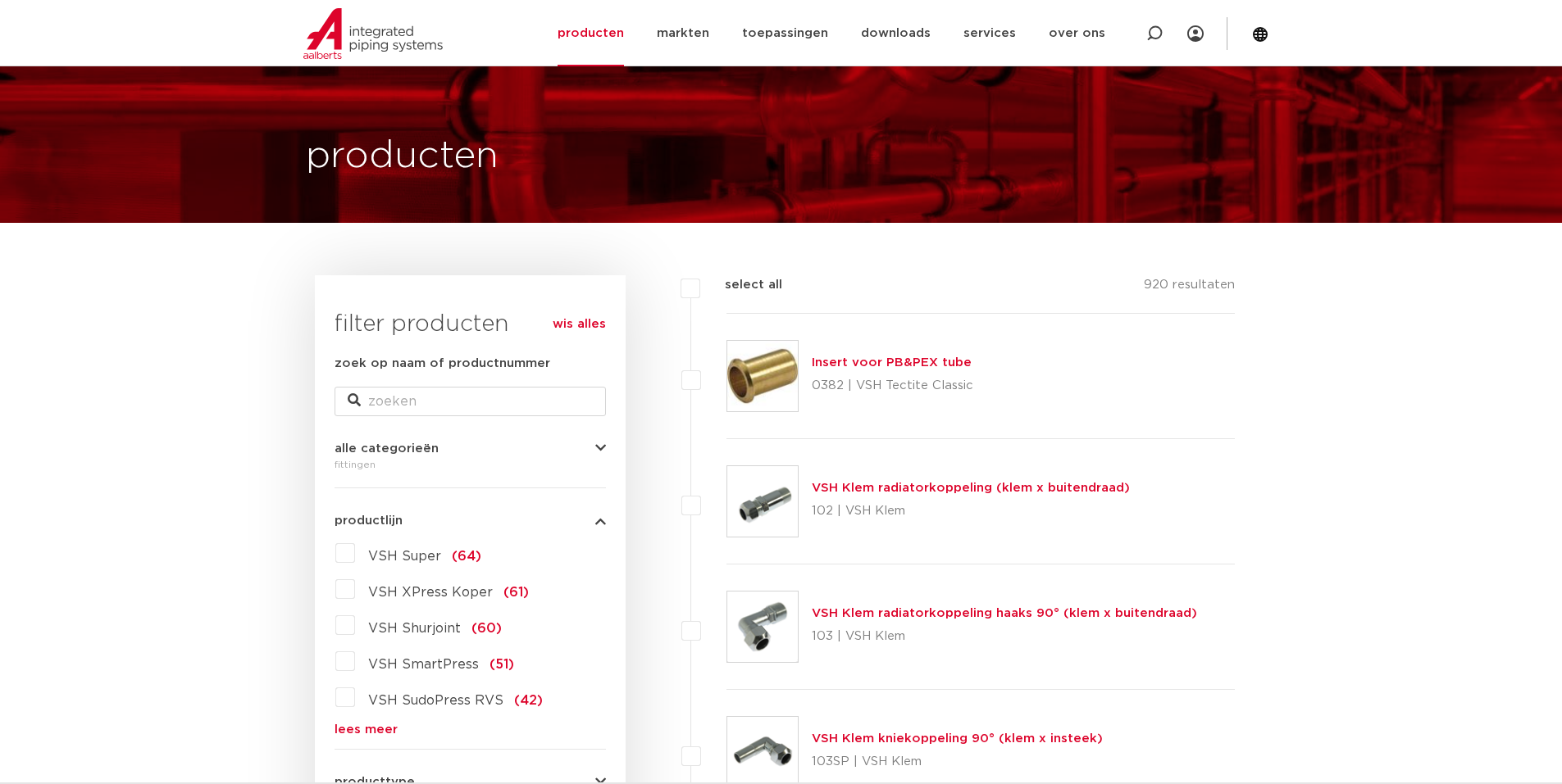
scroll to position [82, 0]
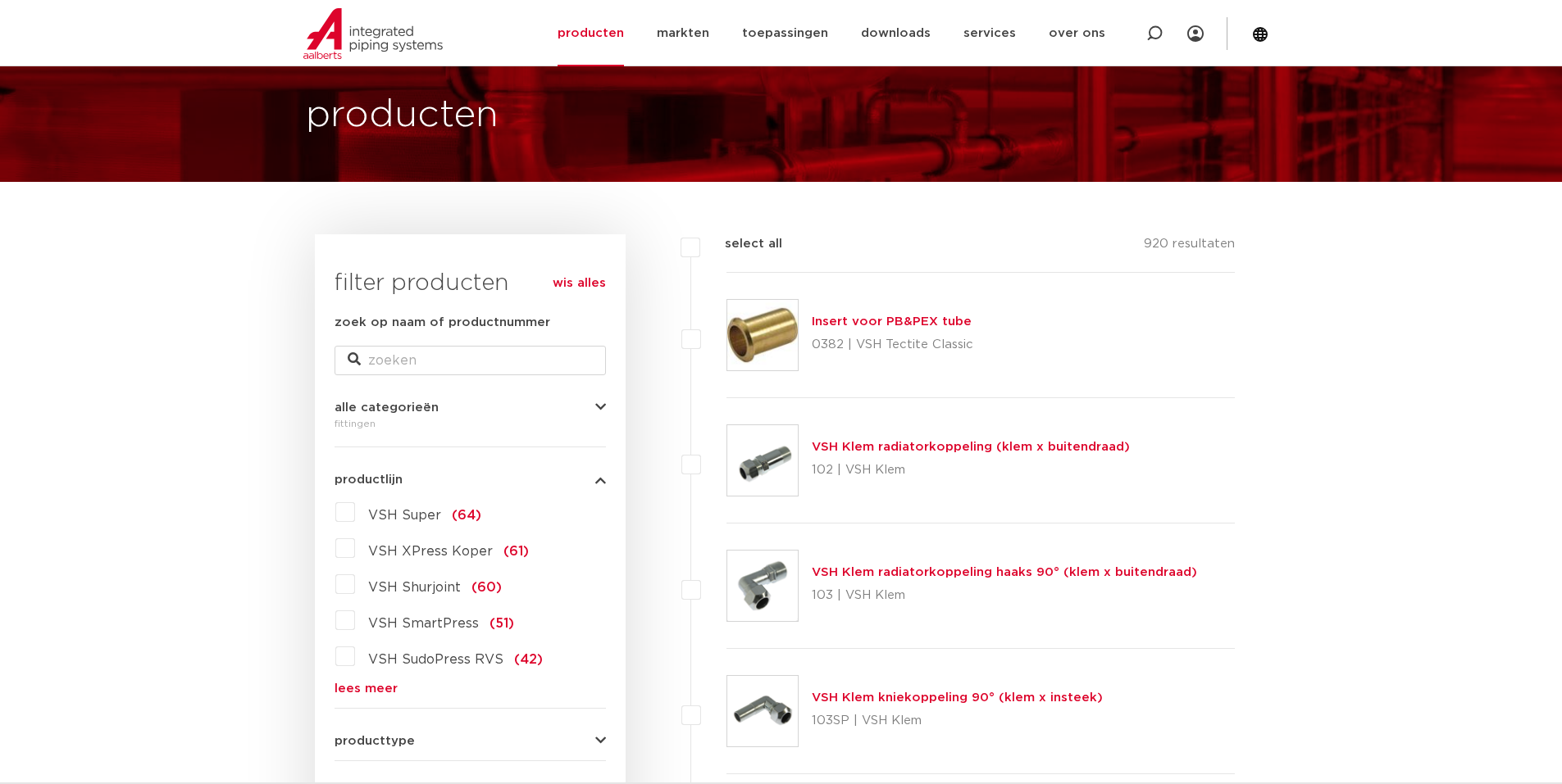
click at [344, 685] on link "lees meer" at bounding box center [470, 688] width 272 height 13
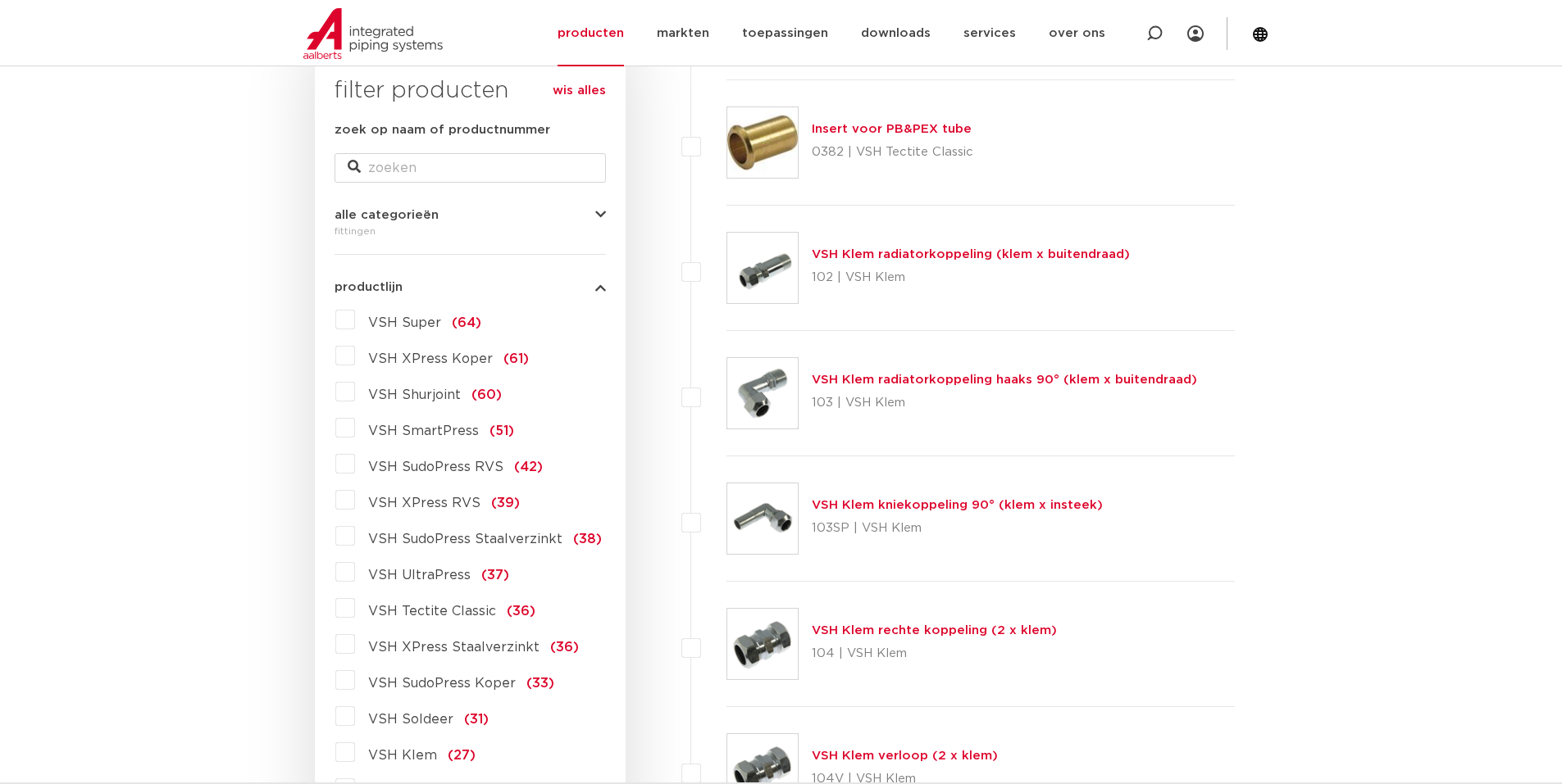
scroll to position [328, 0]
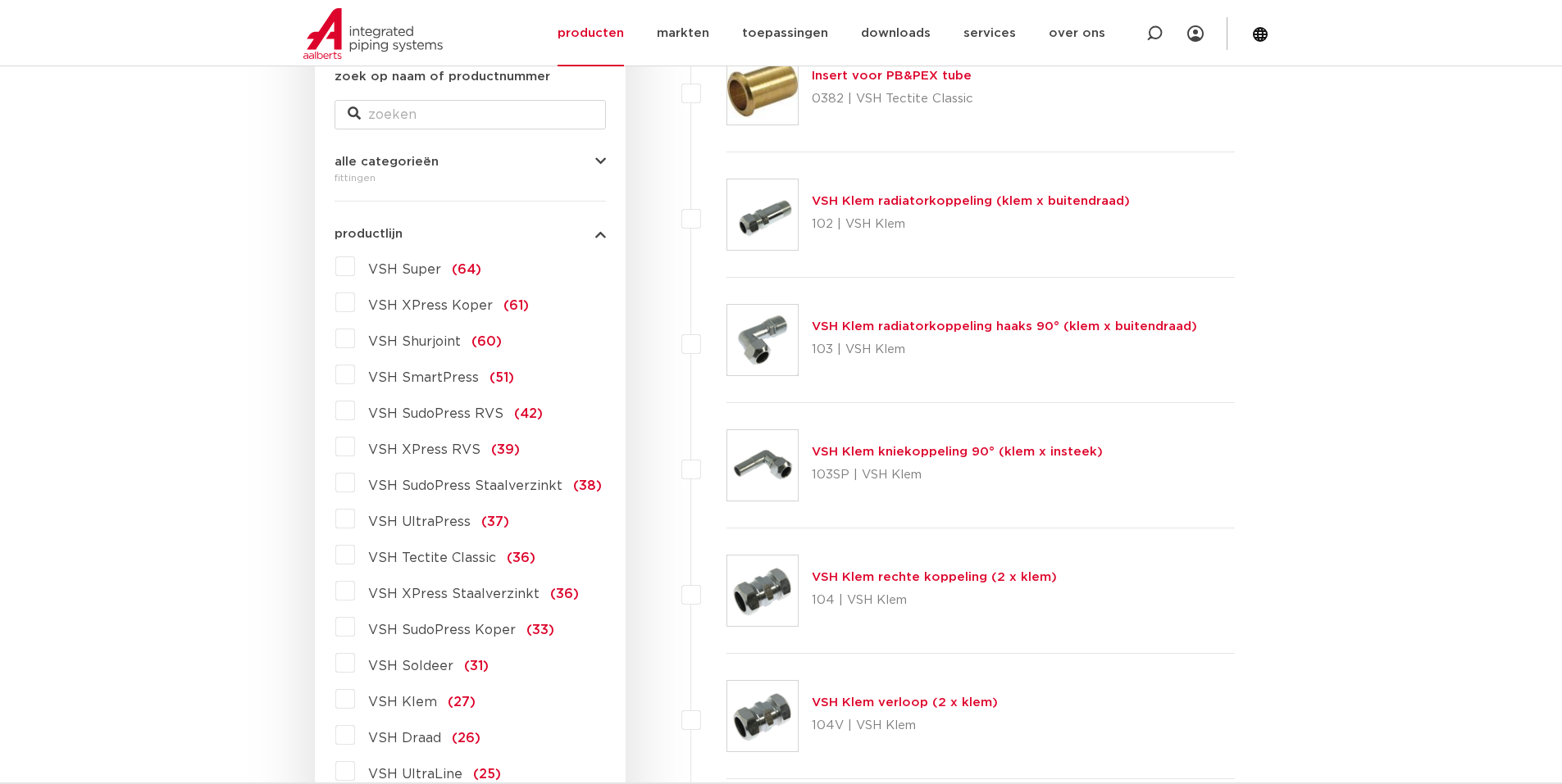
click at [355, 299] on label "VSH XPress Koper (61)" at bounding box center [442, 302] width 174 height 26
click at [0, 0] on input "VSH XPress Koper (61)" at bounding box center [0, 0] width 0 height 0
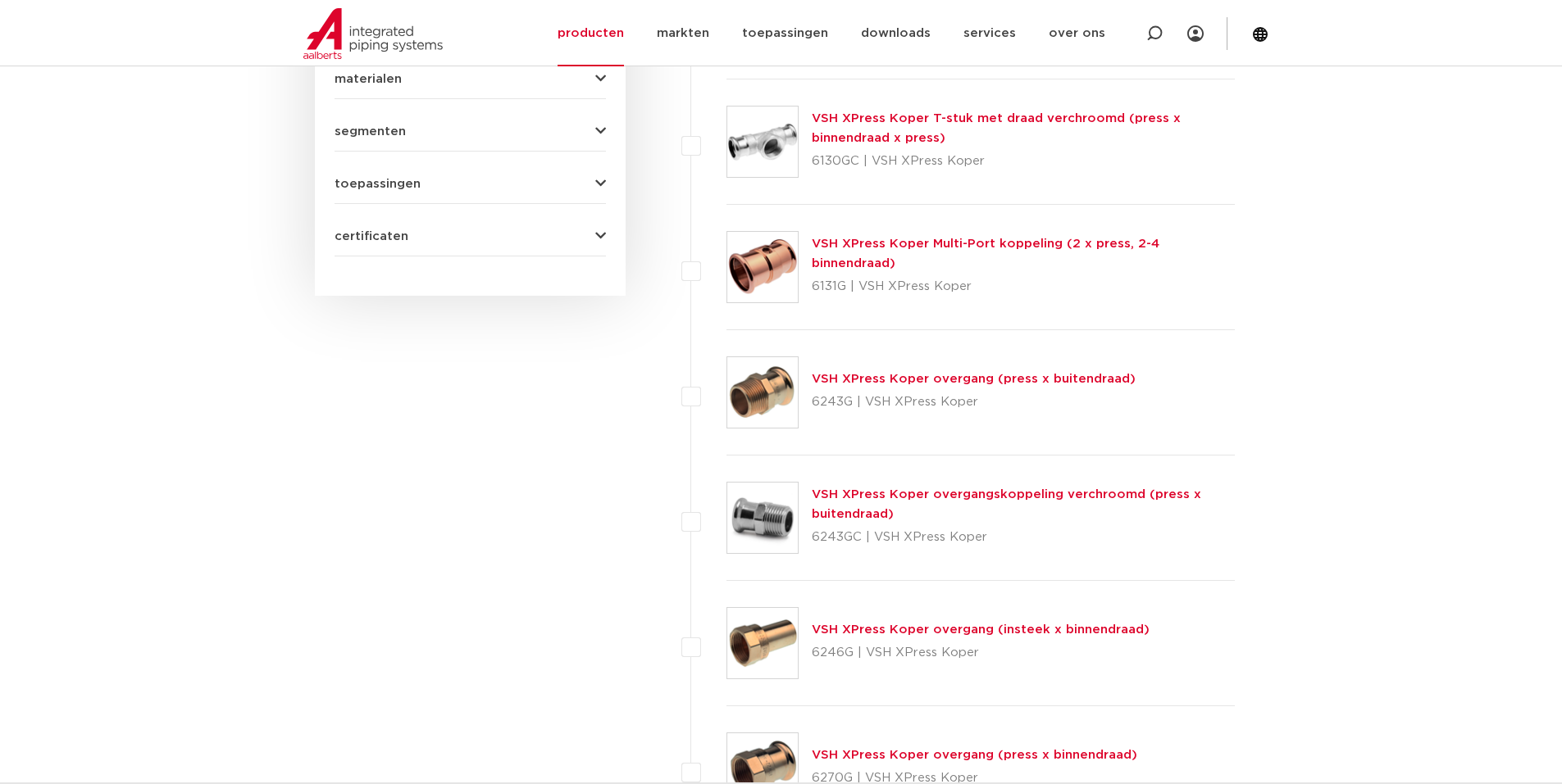
scroll to position [901, 0]
click at [853, 381] on link "VSH XPress Koper overgang (press x buitendraad)" at bounding box center [973, 380] width 324 height 13
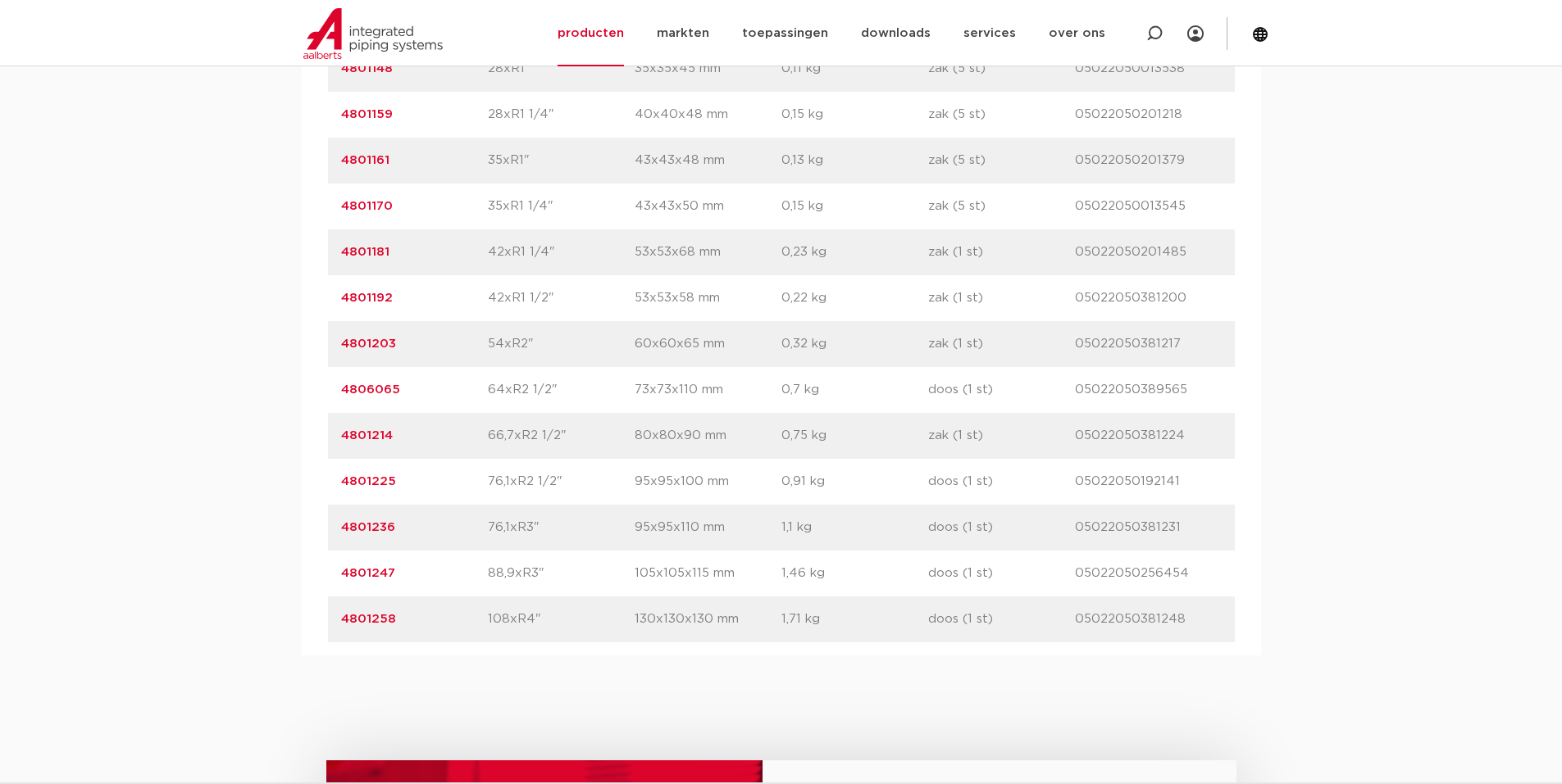
scroll to position [1721, 0]
drag, startPoint x: 337, startPoint y: 385, endPoint x: 1192, endPoint y: 392, distance: 855.0
click at [1192, 392] on div "artikelnummer 4806065 afmeting 64xR2 1/2" [GEOGRAPHIC_DATA] 73x73x110 mm gewich…" at bounding box center [781, 388] width 906 height 45
copy div "4806065 afmeting 64xR2 1/2" afmetingen 73x73x110 mm gewicht 0,7 kg verpakking d…"
drag, startPoint x: 337, startPoint y: 570, endPoint x: 1191, endPoint y: 575, distance: 854.0
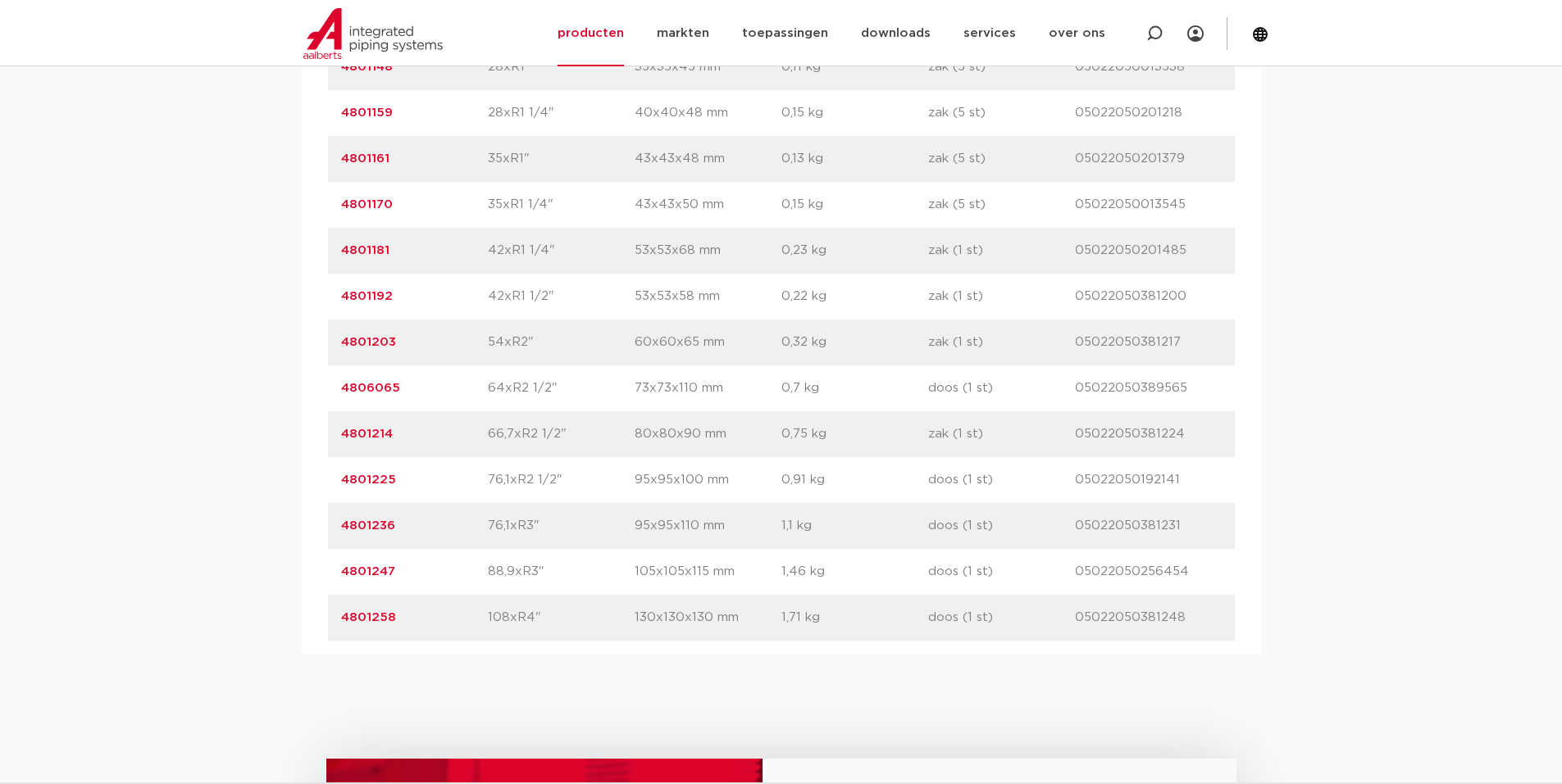
click at [1191, 575] on div "artikelnummer 4801247 afmeting 88,9xR3" afmetingen 105x105x115 mm gewicht 1,46 …" at bounding box center [781, 571] width 906 height 45
copy div "4801247 afmeting 88,9xR3" afmetingen 105x105x115 mm gewicht 1,46 kg verpakking …"
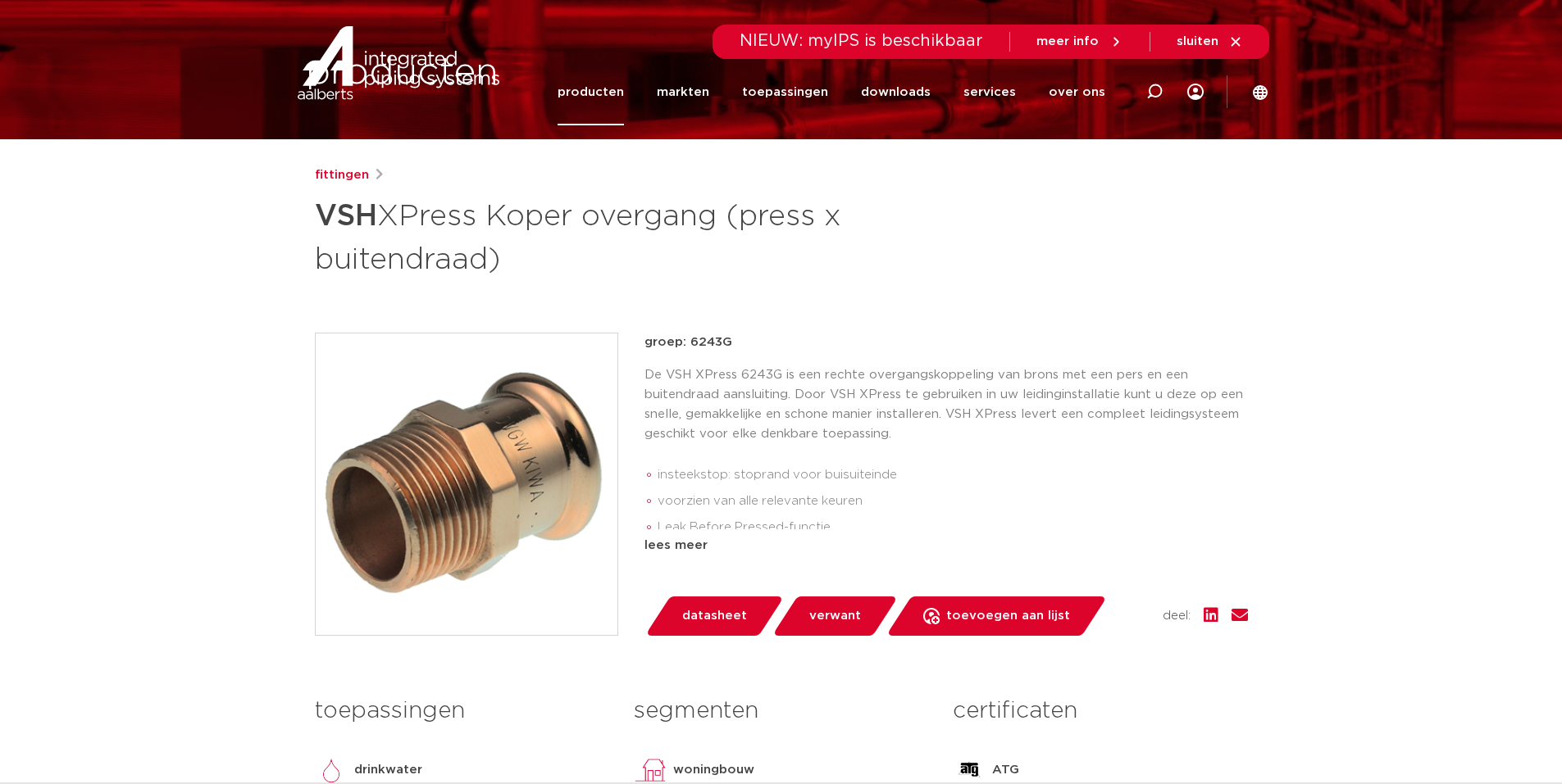
scroll to position [0, 0]
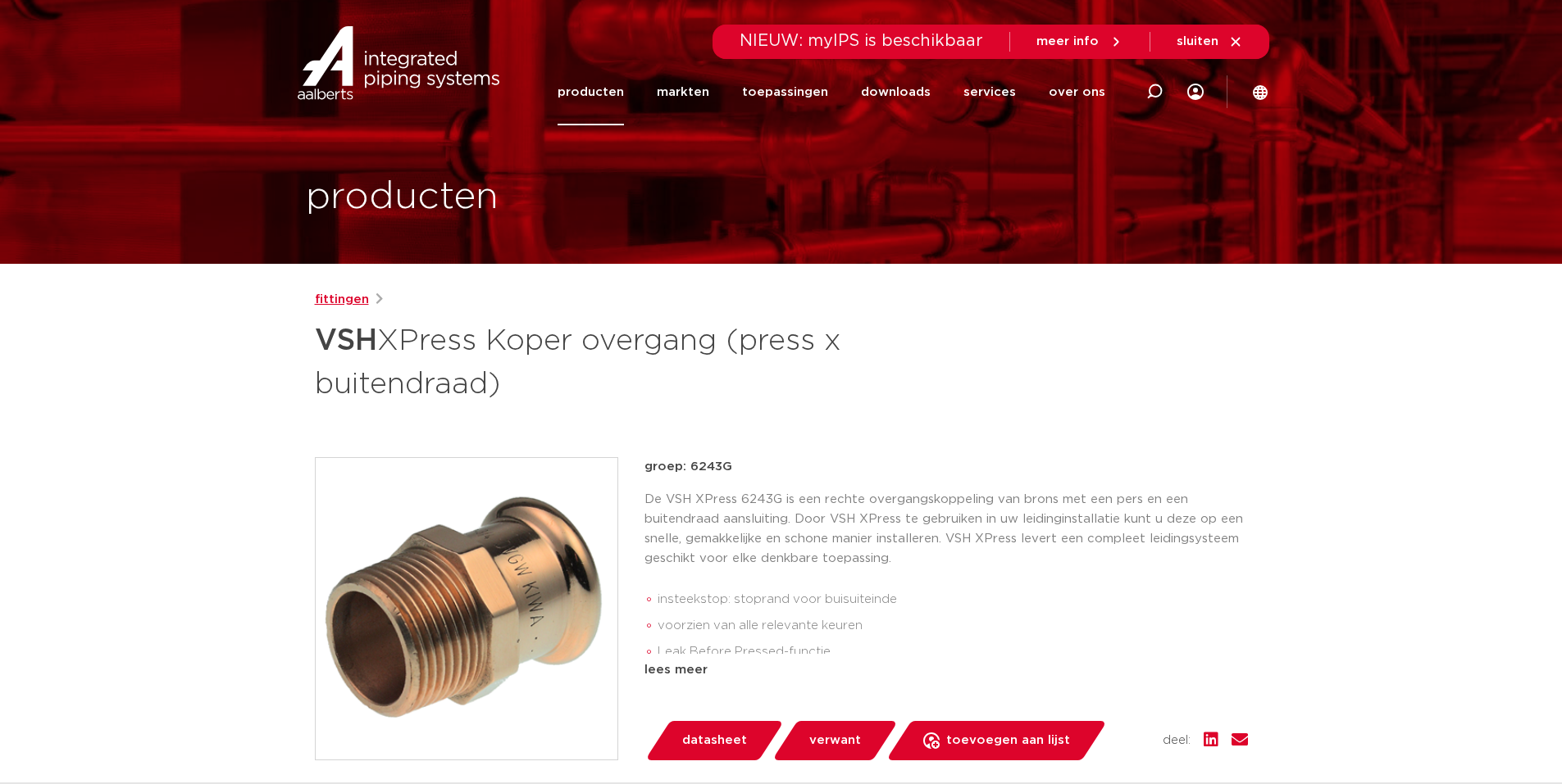
click at [344, 301] on link "fittingen" at bounding box center [341, 300] width 54 height 19
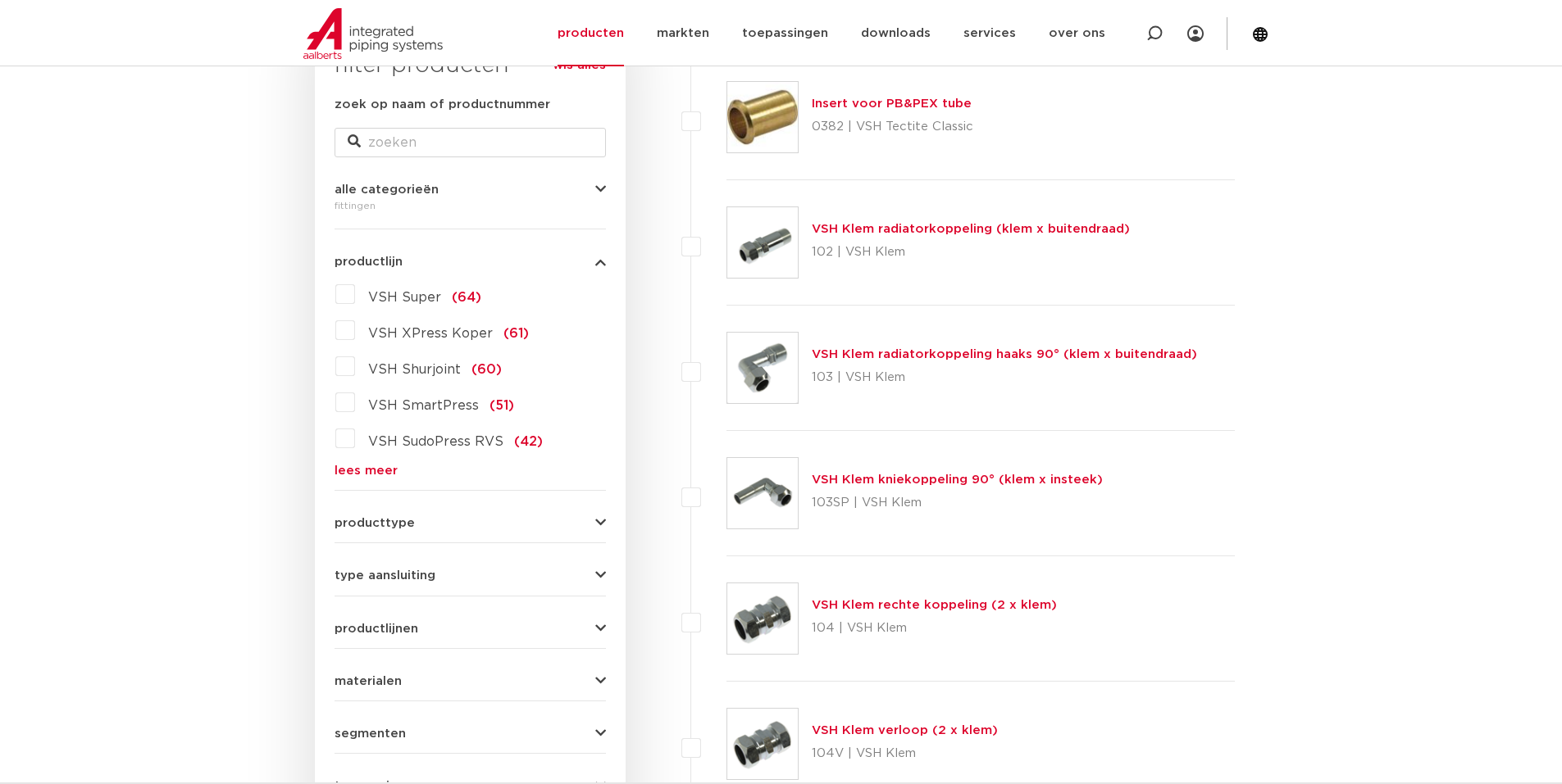
scroll to position [246, 0]
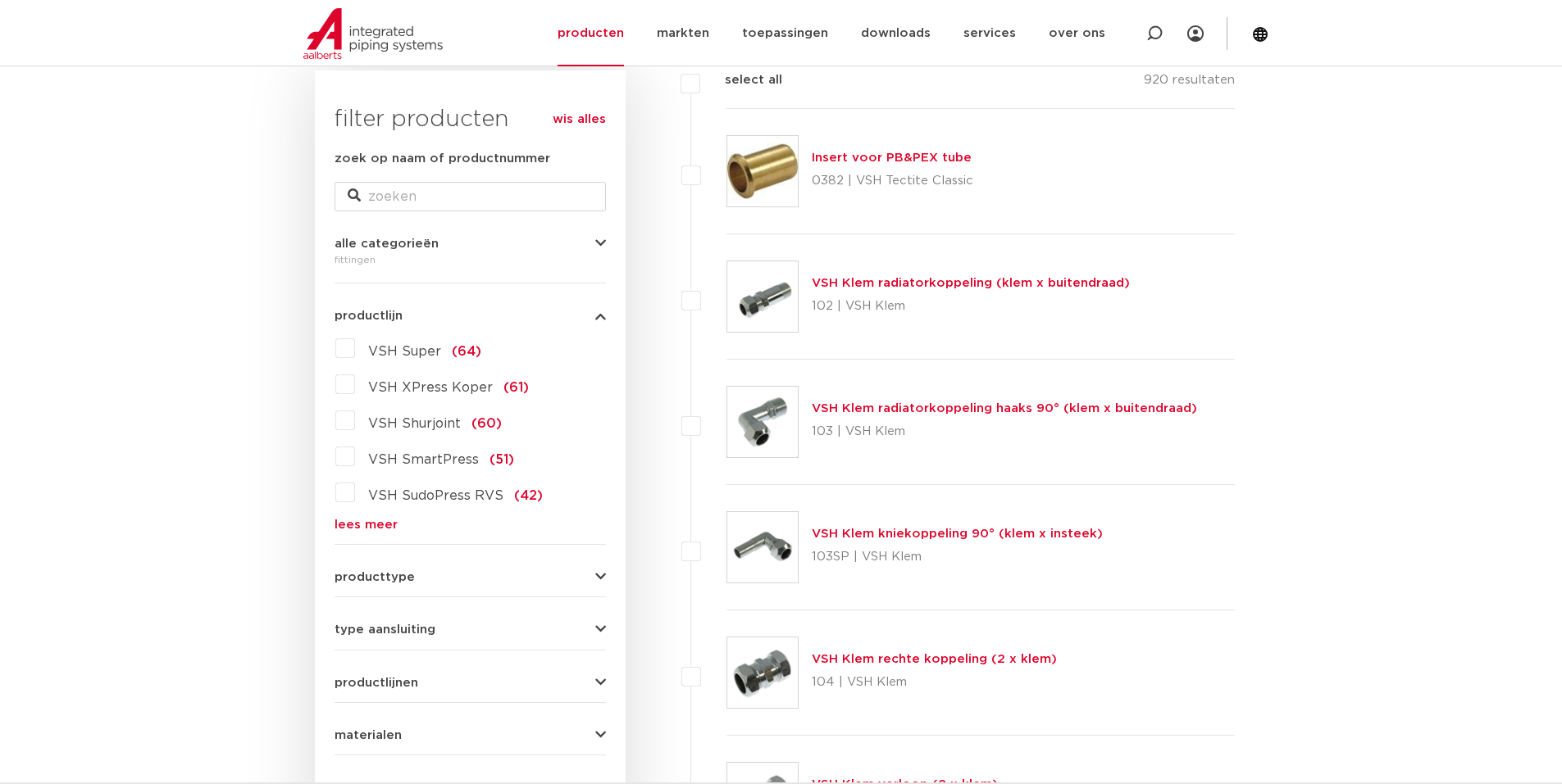
click at [370, 524] on link "lees meer" at bounding box center [470, 525] width 272 height 13
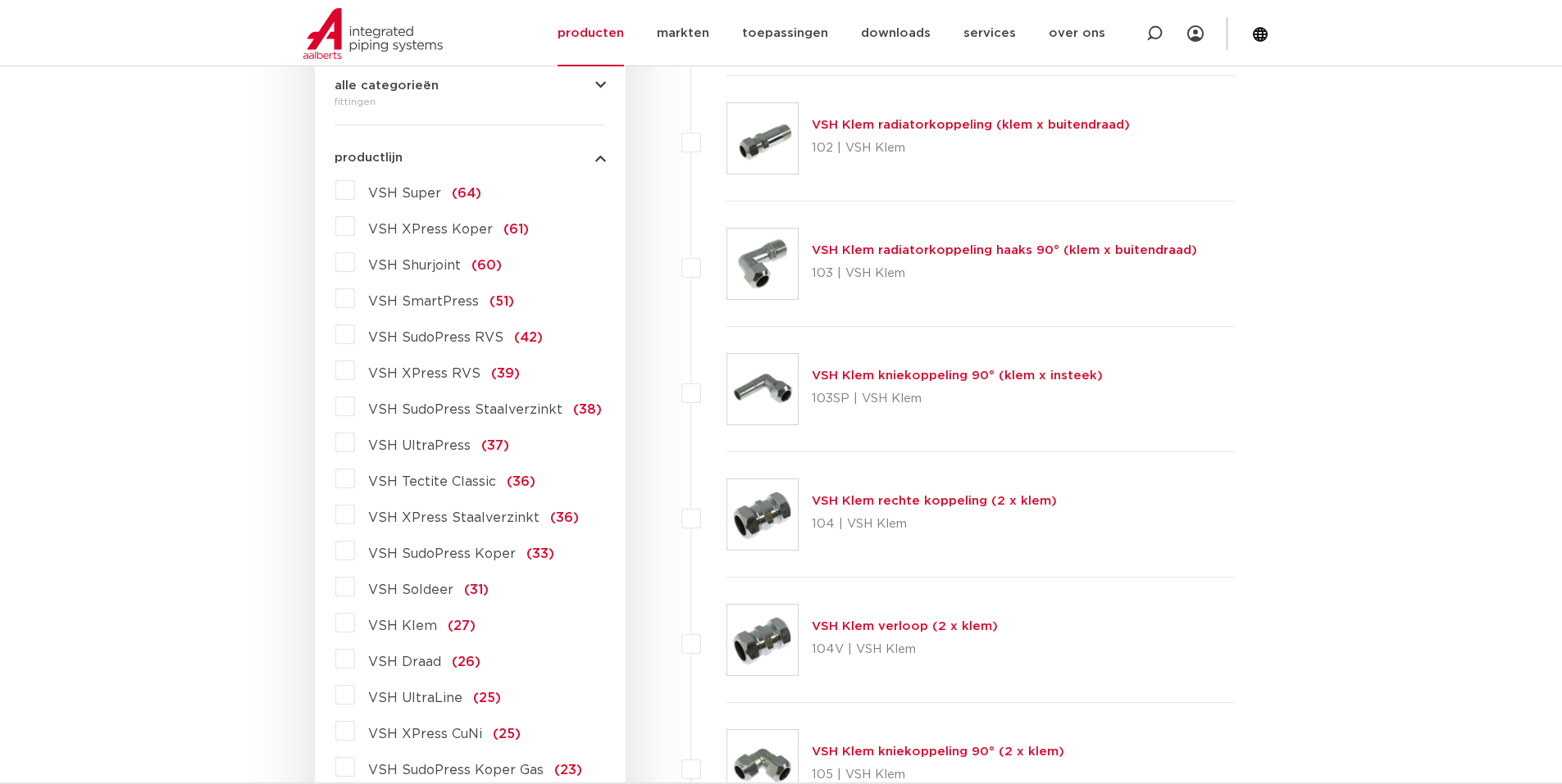
scroll to position [410, 0]
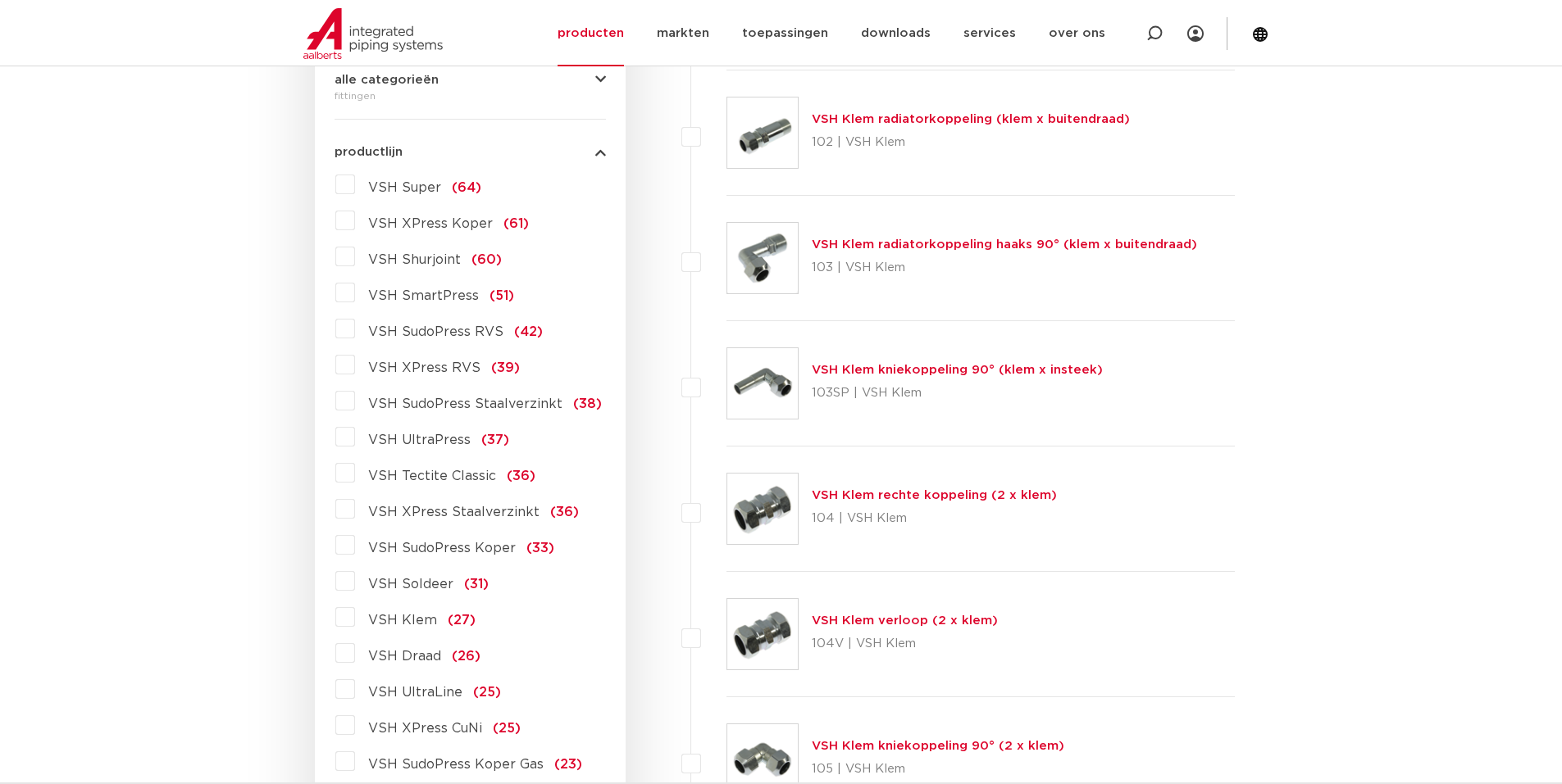
click at [355, 542] on label "VSH SudoPress Koper (33)" at bounding box center [455, 544] width 199 height 26
click at [0, 0] on input "VSH SudoPress Koper (33)" at bounding box center [0, 0] width 0 height 0
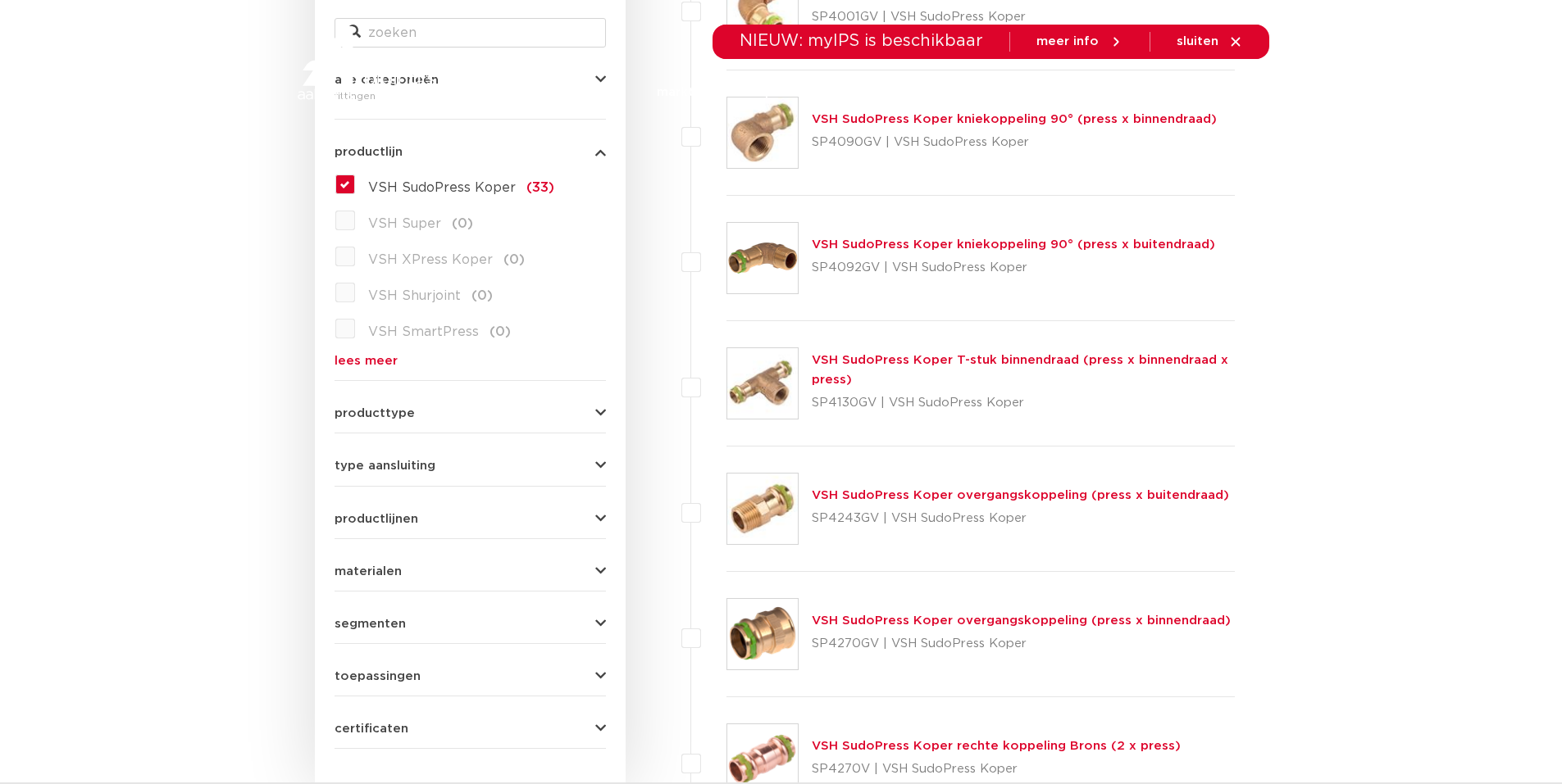
scroll to position [410, 0]
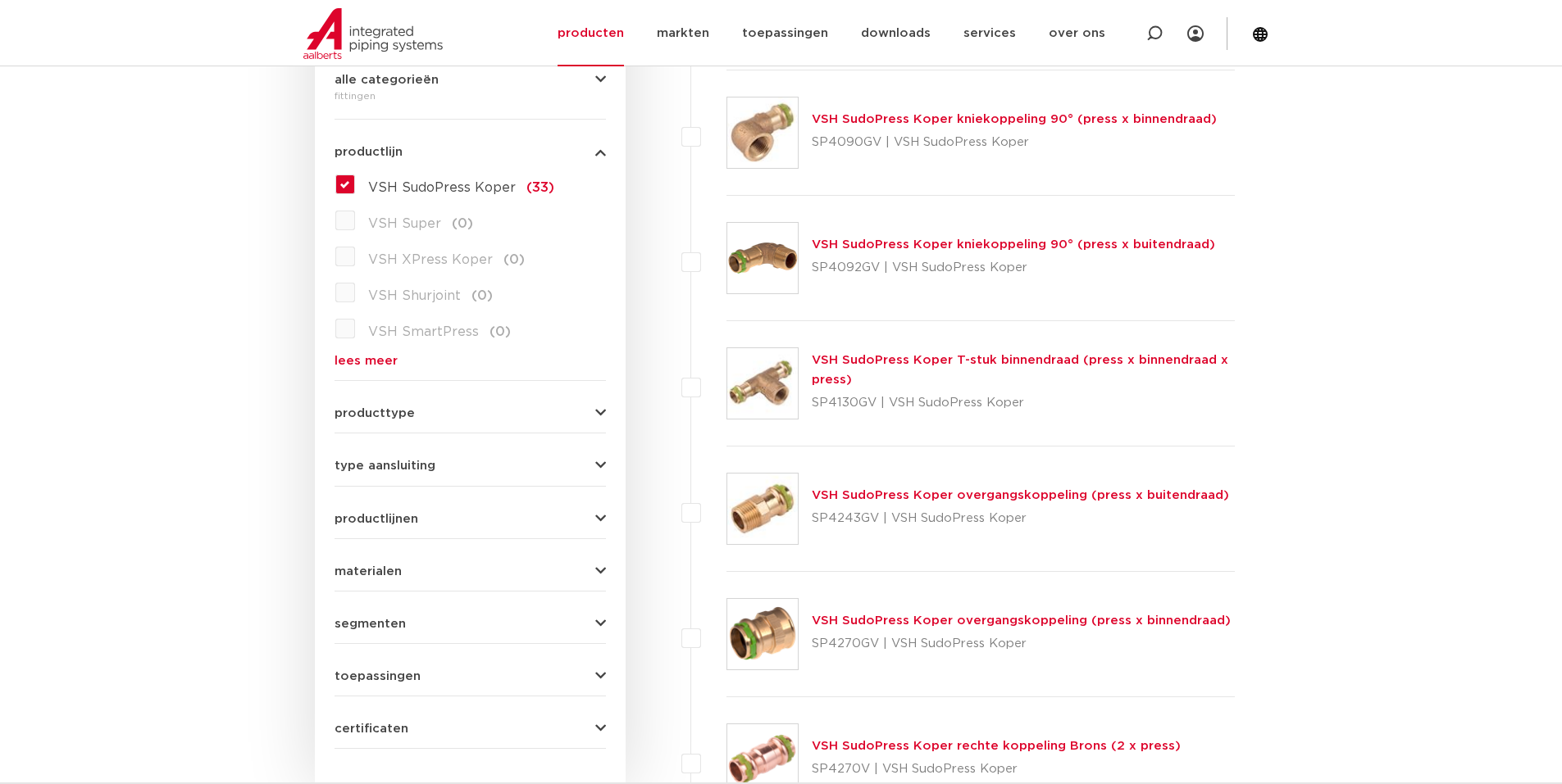
click at [355, 188] on label "VSH SudoPress Koper (33)" at bounding box center [455, 184] width 199 height 26
click at [0, 0] on input "VSH SudoPress Koper (33)" at bounding box center [0, 0] width 0 height 0
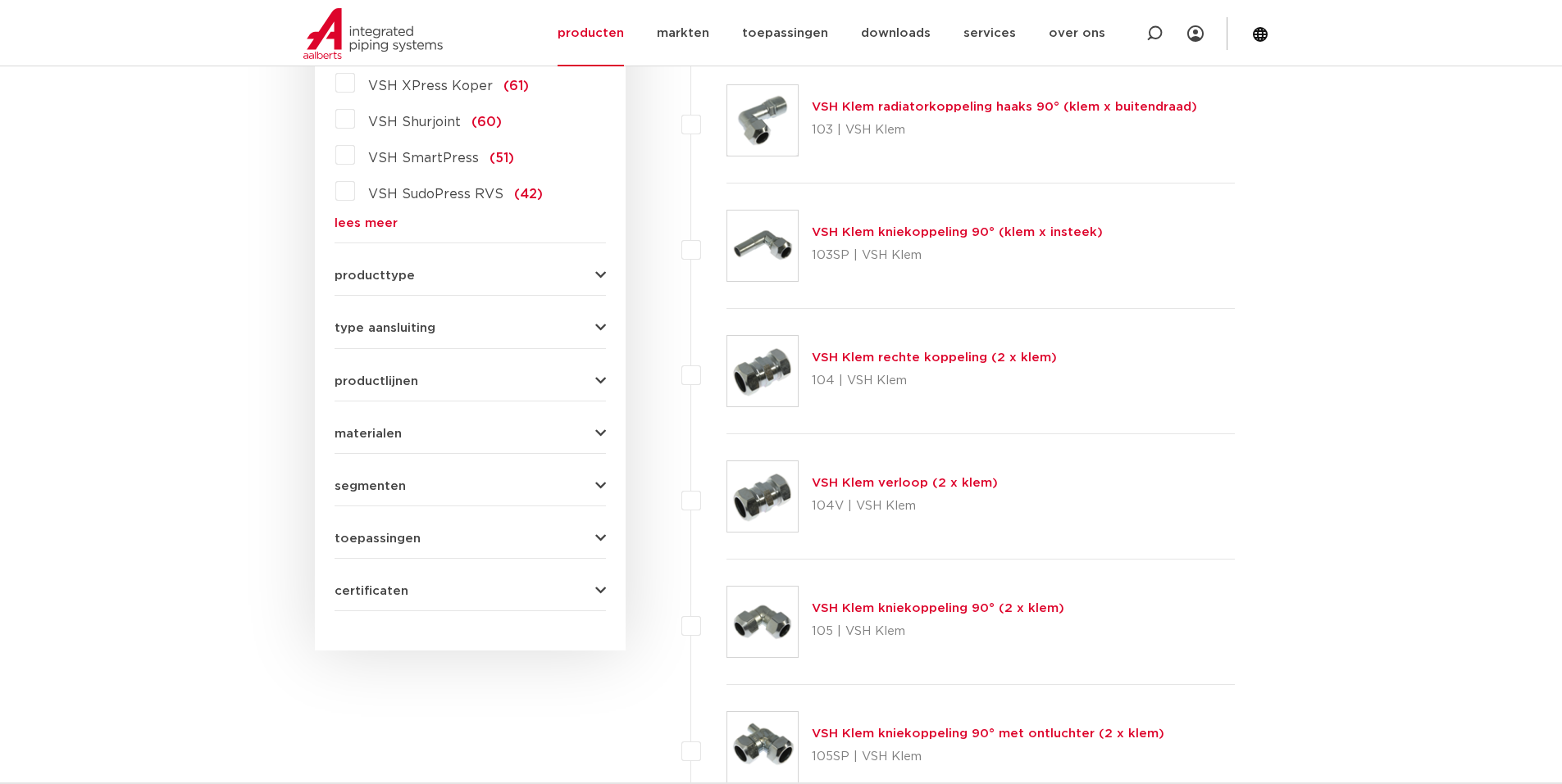
scroll to position [390, 0]
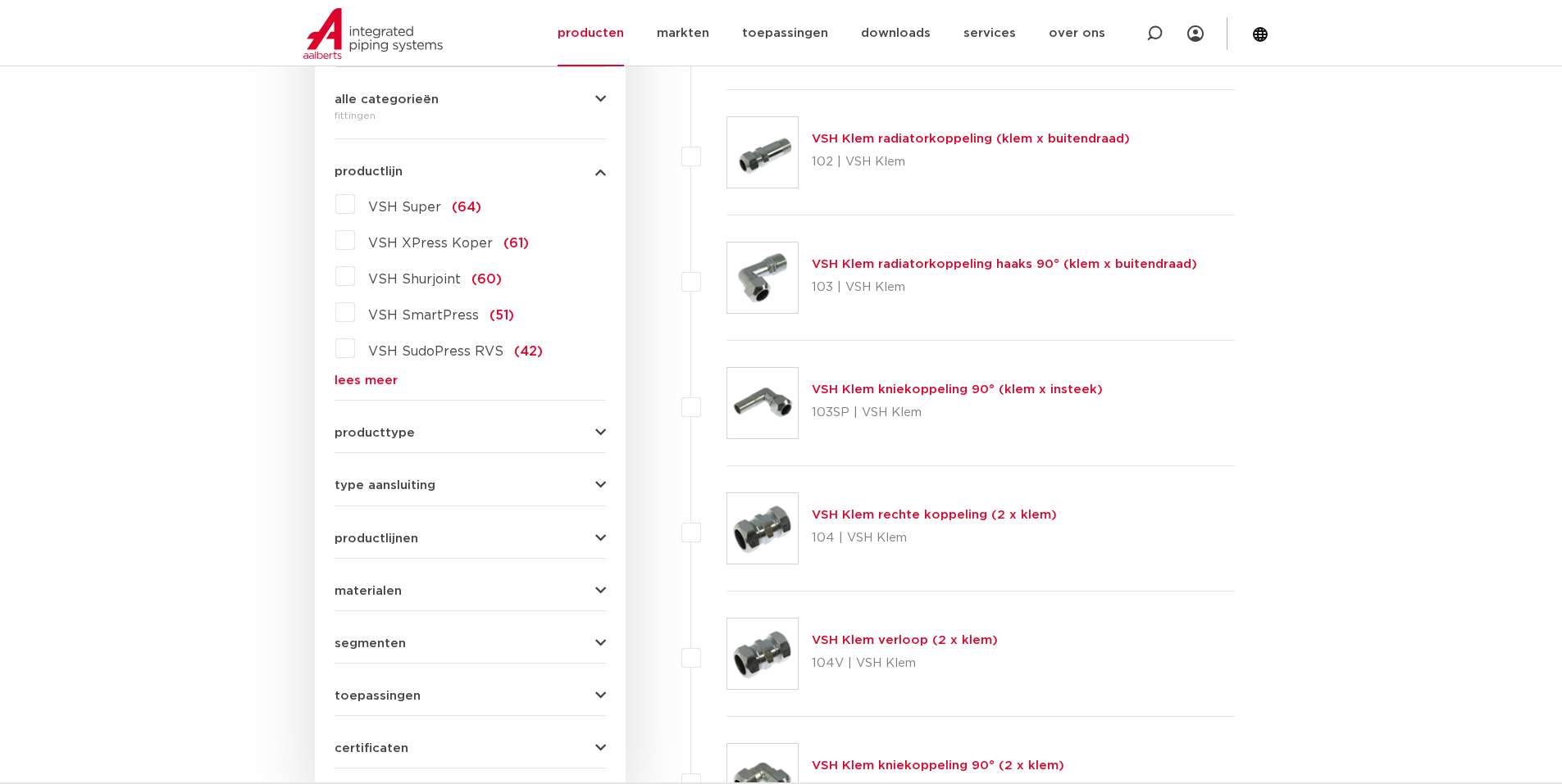
click at [390, 378] on link "lees meer" at bounding box center [470, 380] width 272 height 13
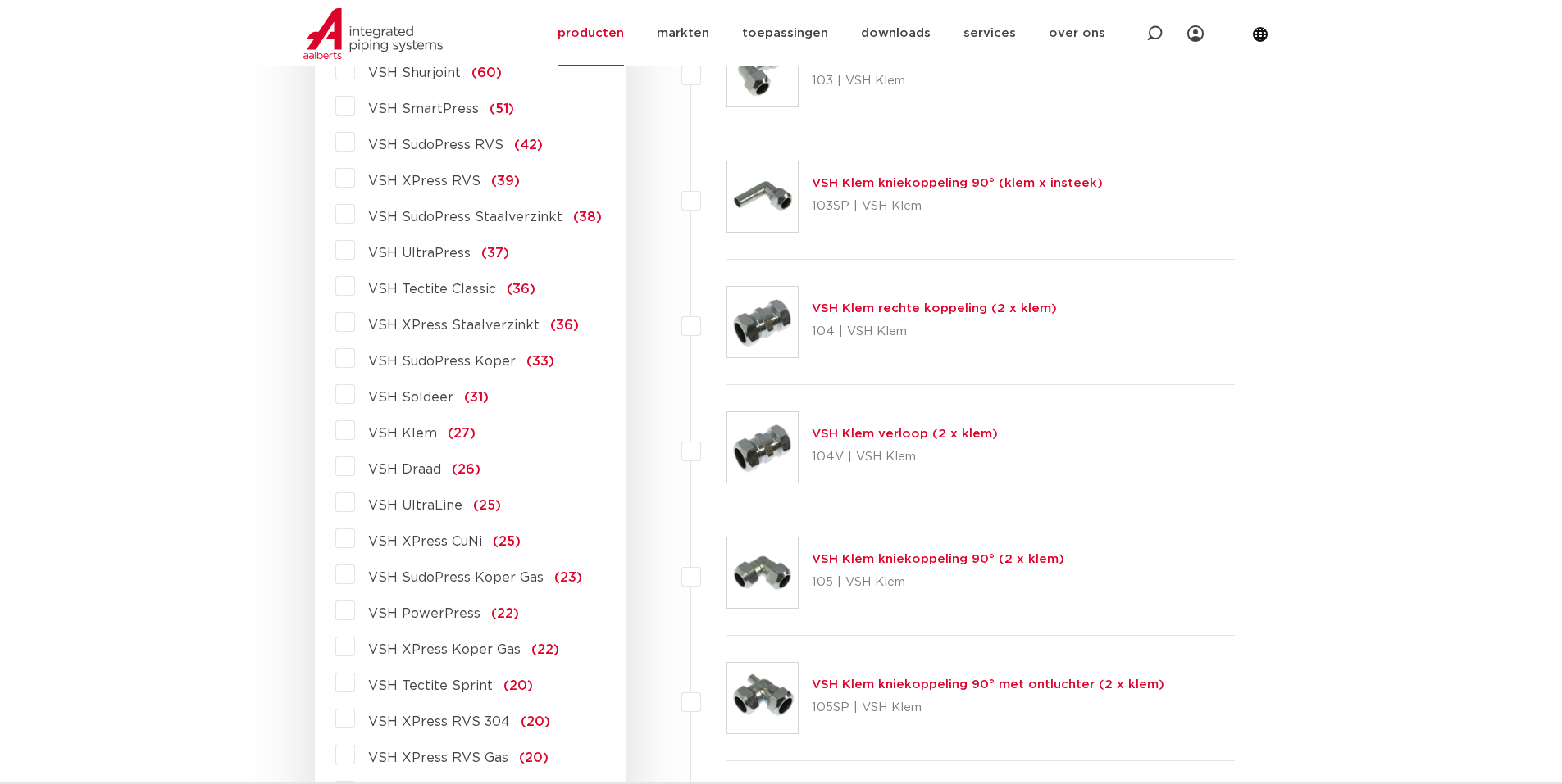
scroll to position [472, 0]
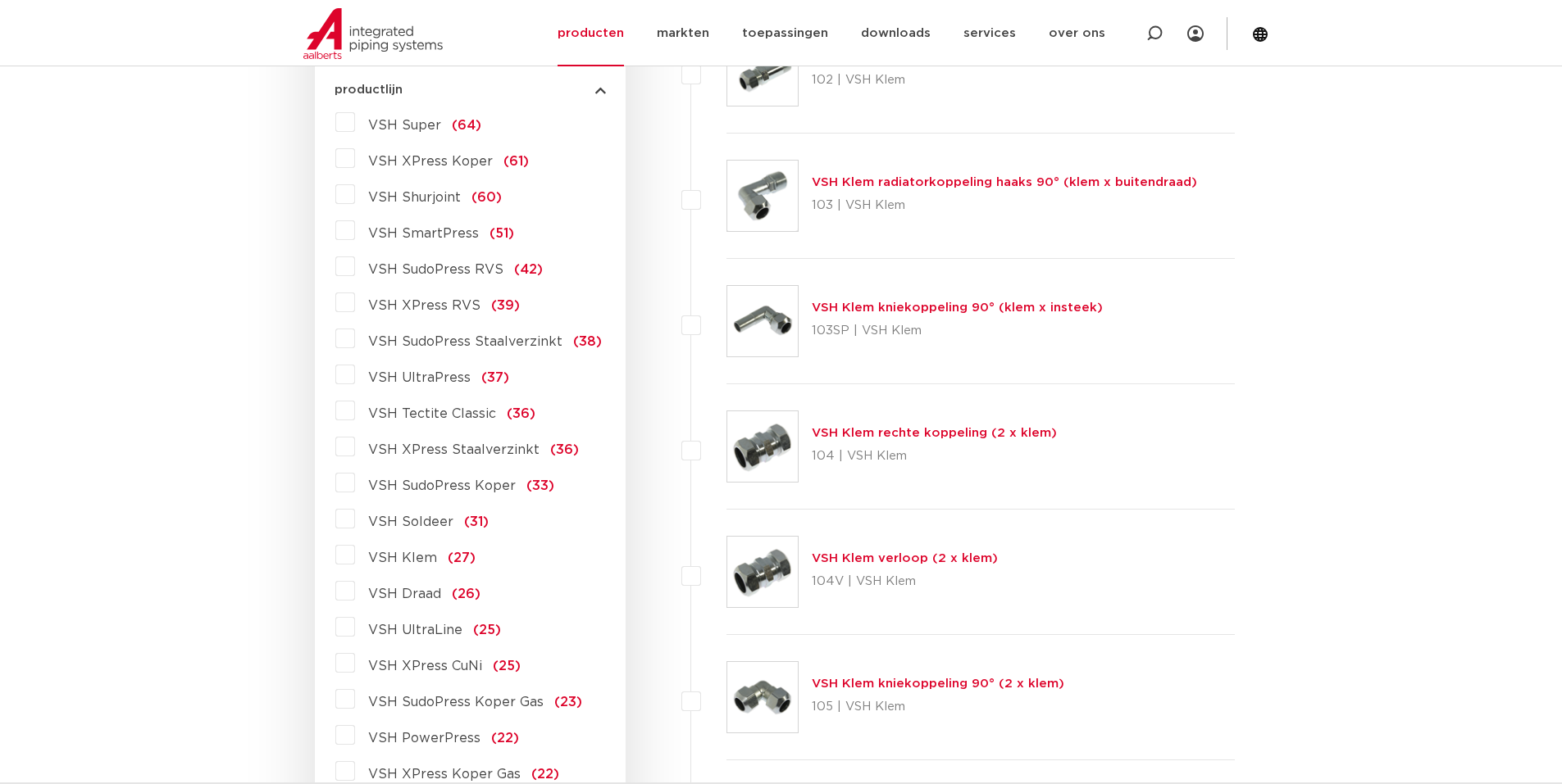
click at [355, 155] on label "VSH XPress Koper (61)" at bounding box center [442, 158] width 174 height 26
click at [0, 0] on input "VSH XPress Koper (61)" at bounding box center [0, 0] width 0 height 0
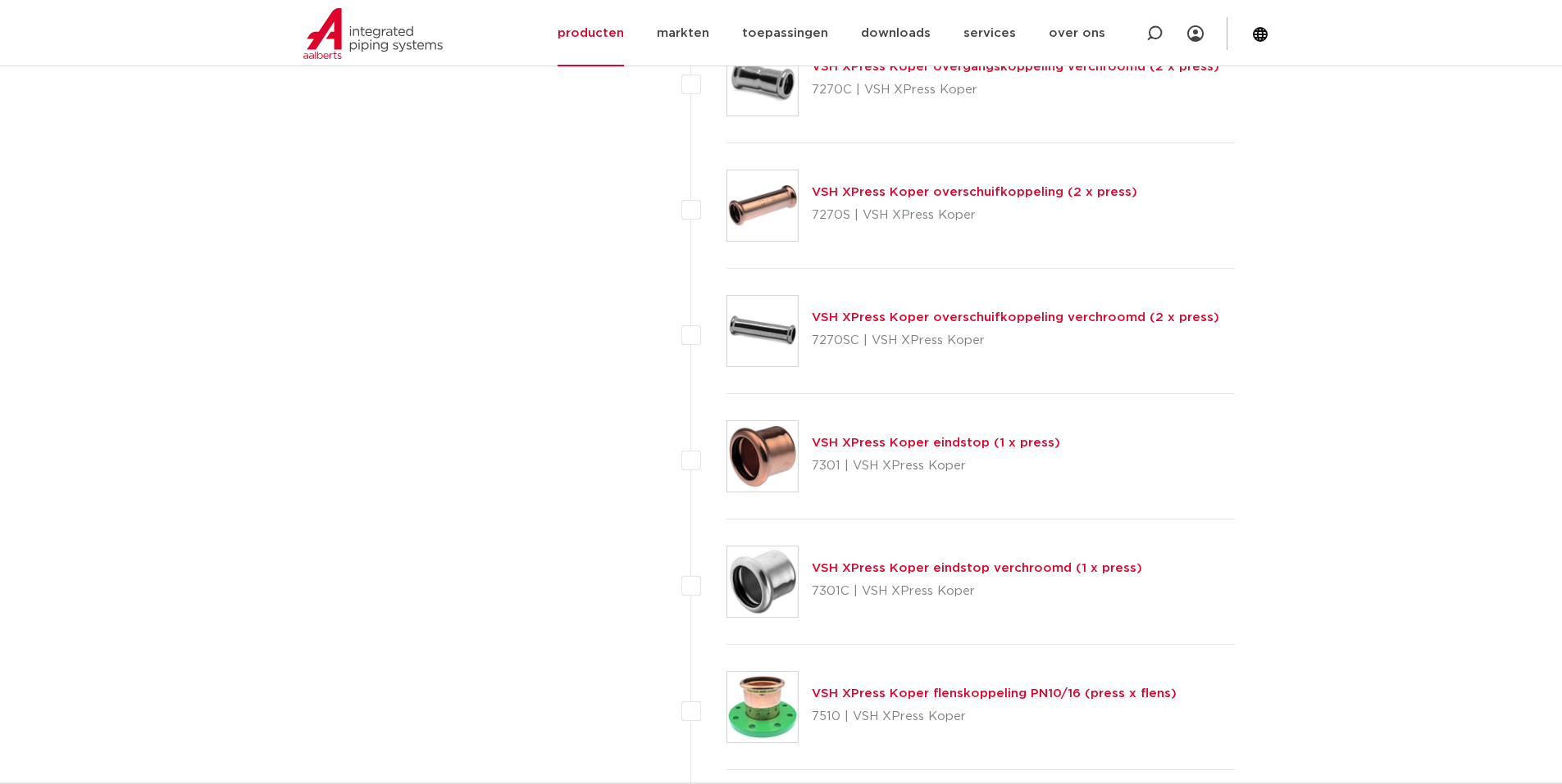
scroll to position [6781, 0]
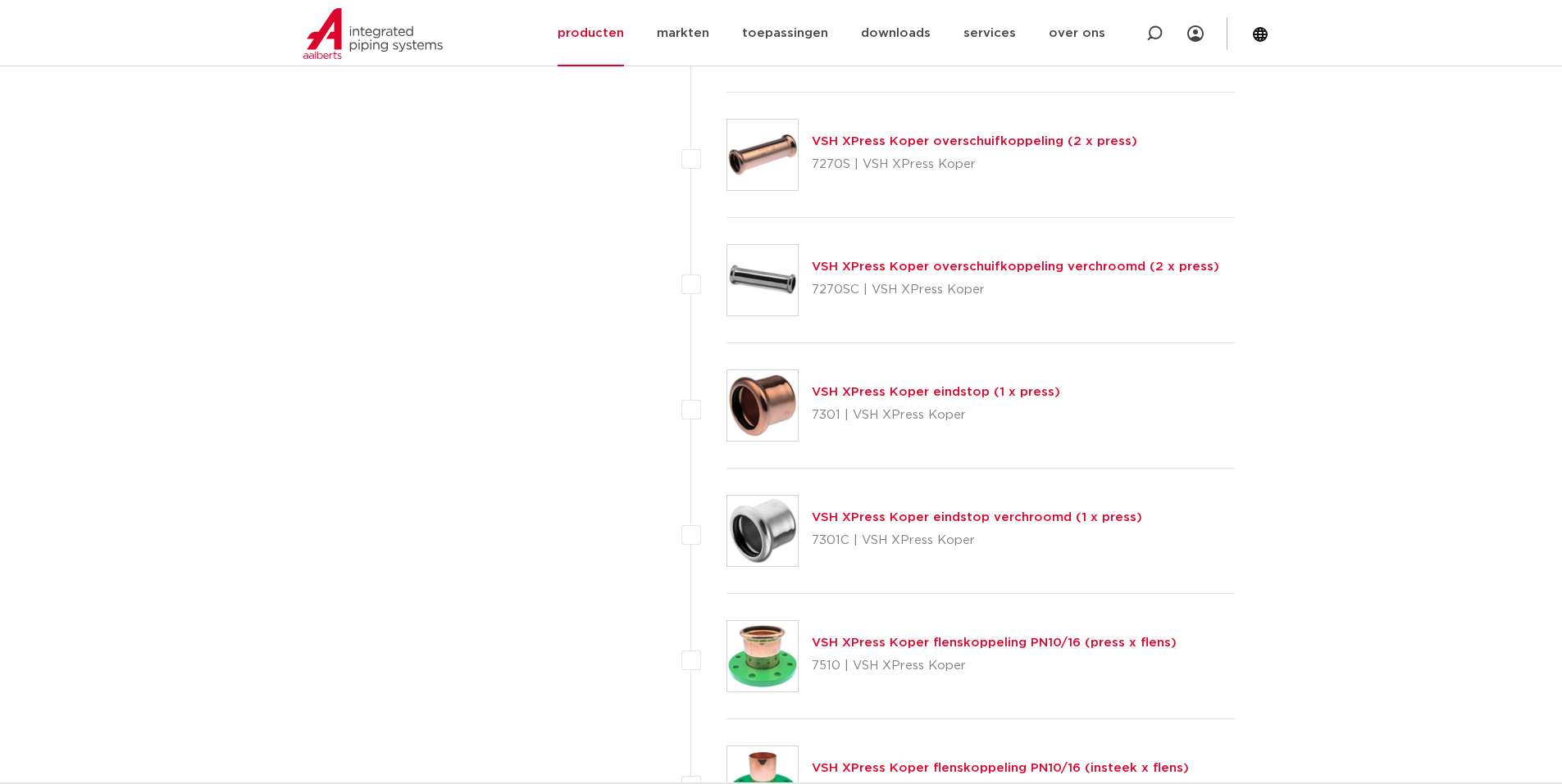
click at [917, 388] on link "VSH XPress Koper eindstop (1 x press)" at bounding box center [935, 392] width 249 height 13
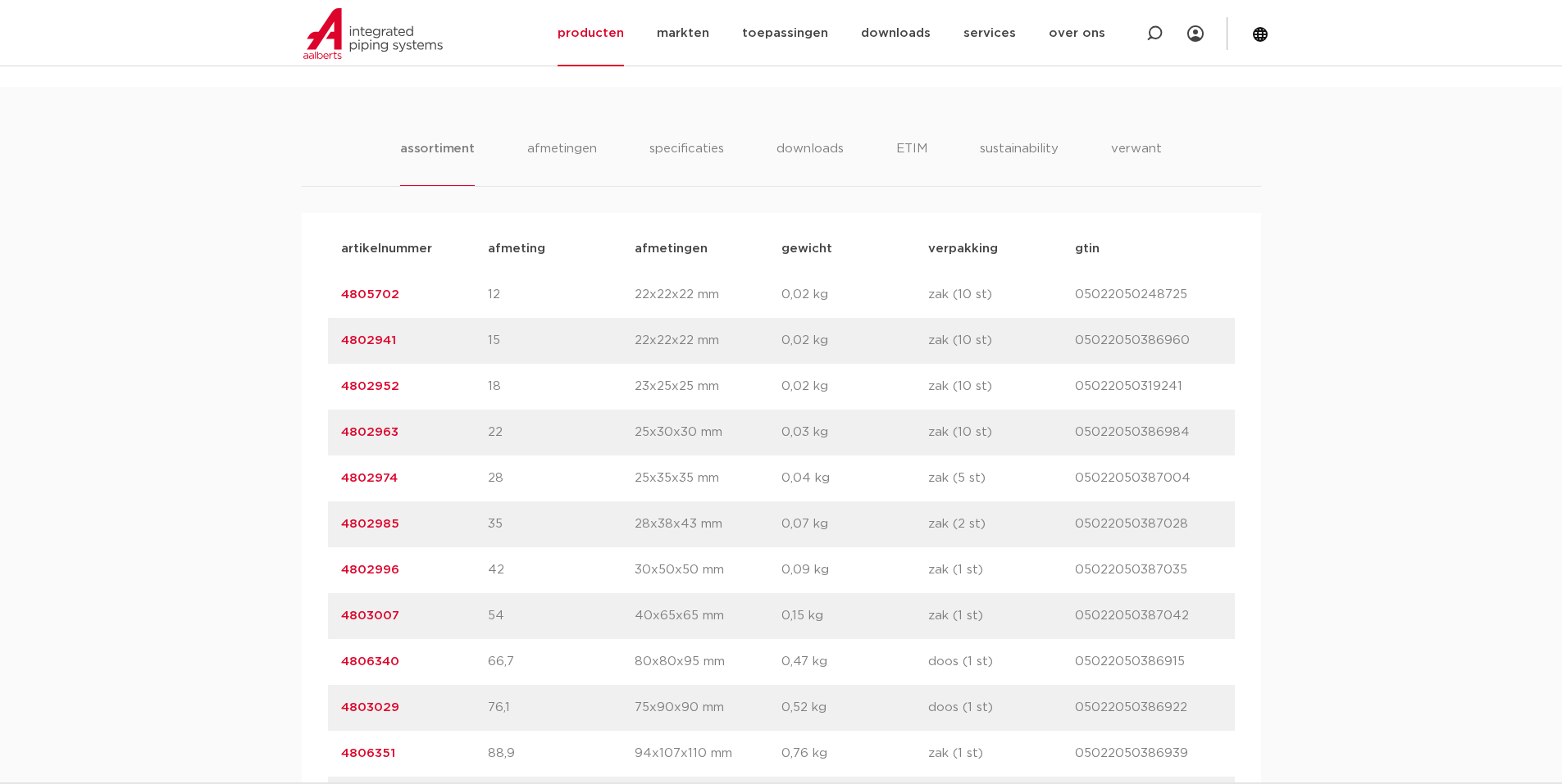
scroll to position [901, 0]
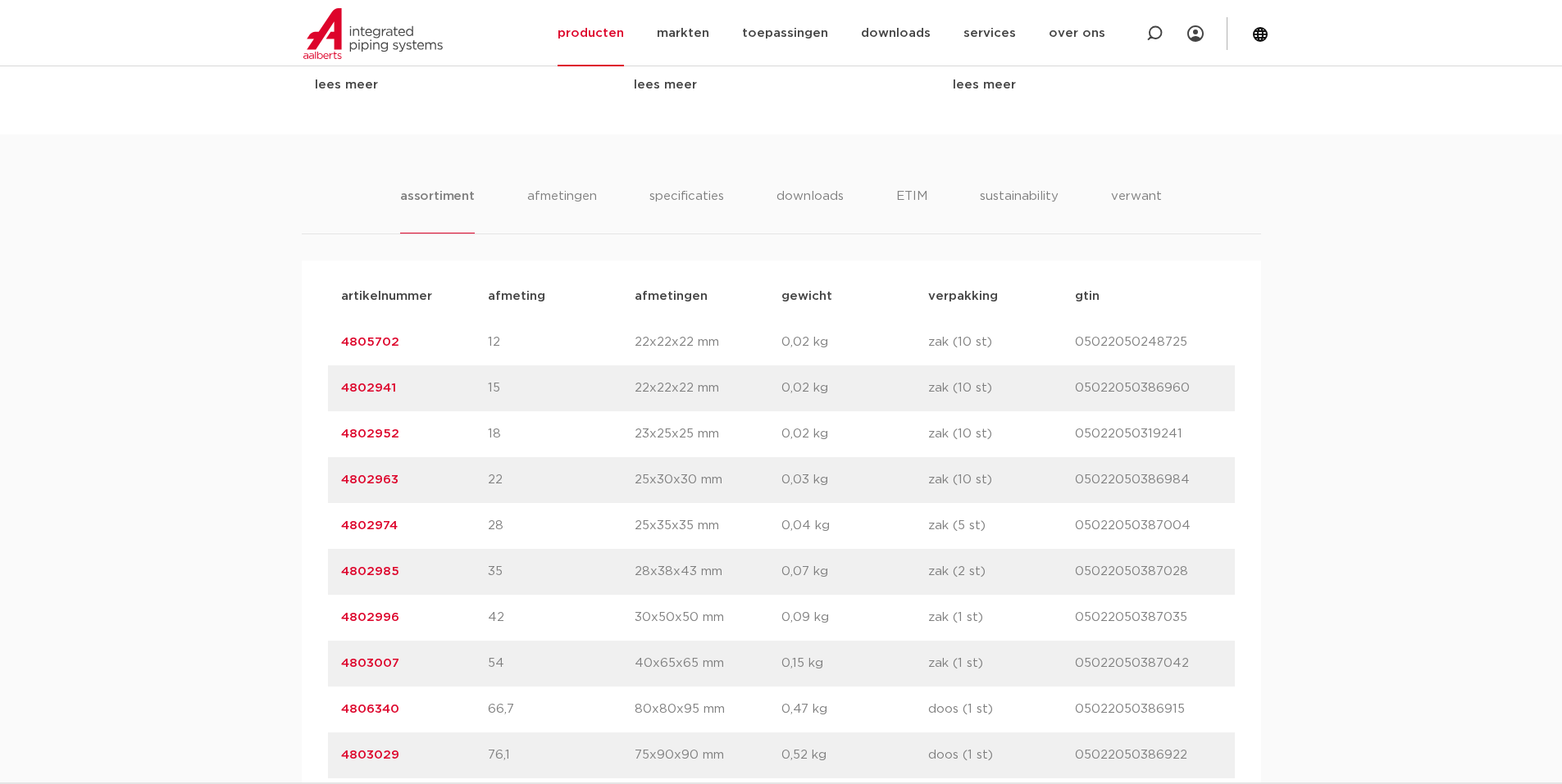
drag, startPoint x: 334, startPoint y: 338, endPoint x: 1192, endPoint y: 334, distance: 858.0
click at [1192, 334] on div "artikelnummer 4805702 afmeting 12 [GEOGRAPHIC_DATA] 22x22x22 mm gewicht 0,02 kg…" at bounding box center [781, 342] width 906 height 45
copy div "4805702 afmeting 12 afmetingen 22x22x22 mm gewicht 0,02 kg verpakking zak (10 s…"
drag, startPoint x: 334, startPoint y: 613, endPoint x: 1215, endPoint y: 621, distance: 881.0
click at [1215, 621] on div "artikelnummer 4802996 afmeting 42 afmetingen 30x50x50 mm gewicht 0,09 kg verpak…" at bounding box center [781, 617] width 906 height 45
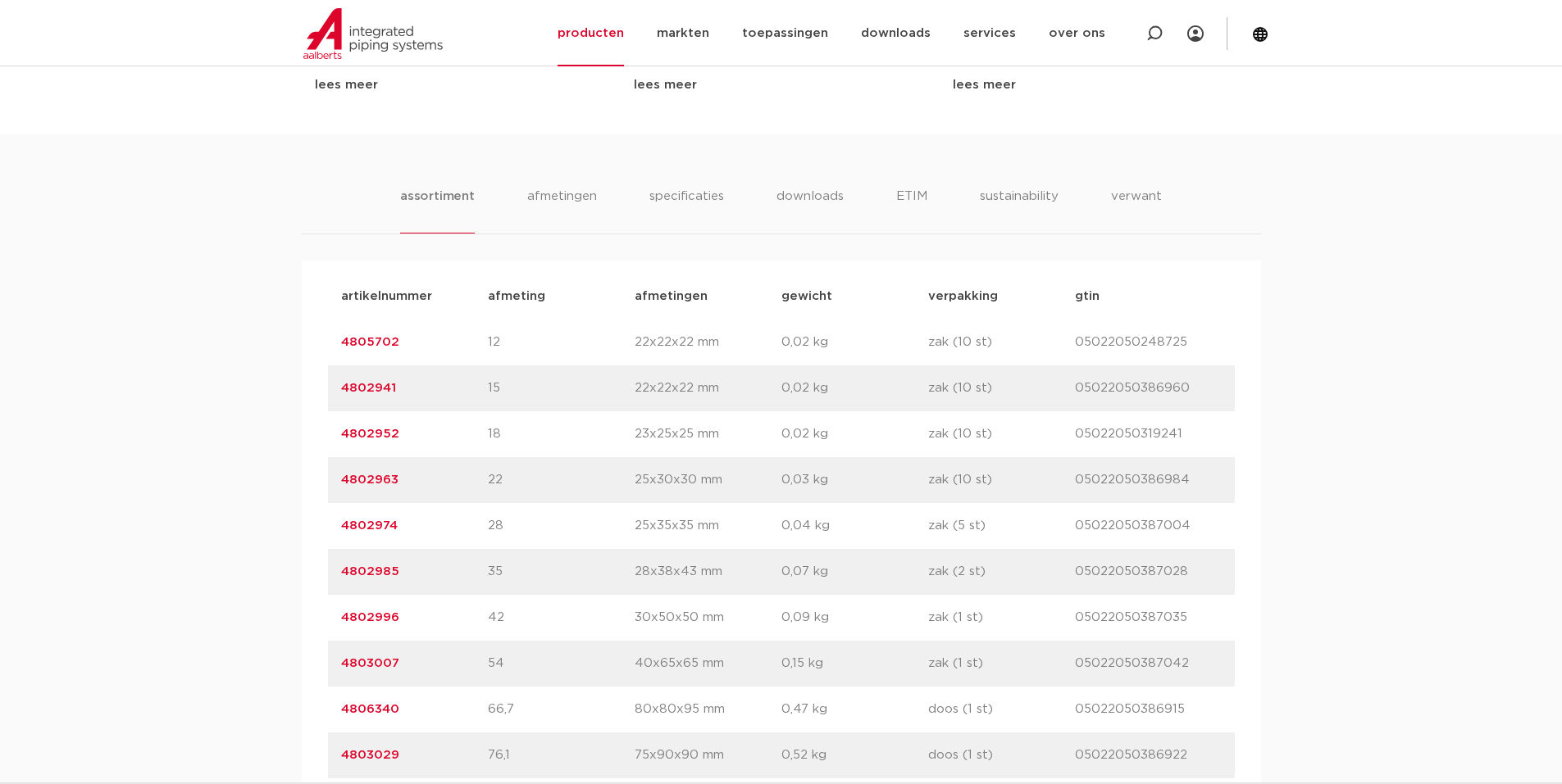
copy div "4802996 afmeting 42 afmetingen 30x50x50 mm gewicht 0,09 kg verpakking zak (1 st…"
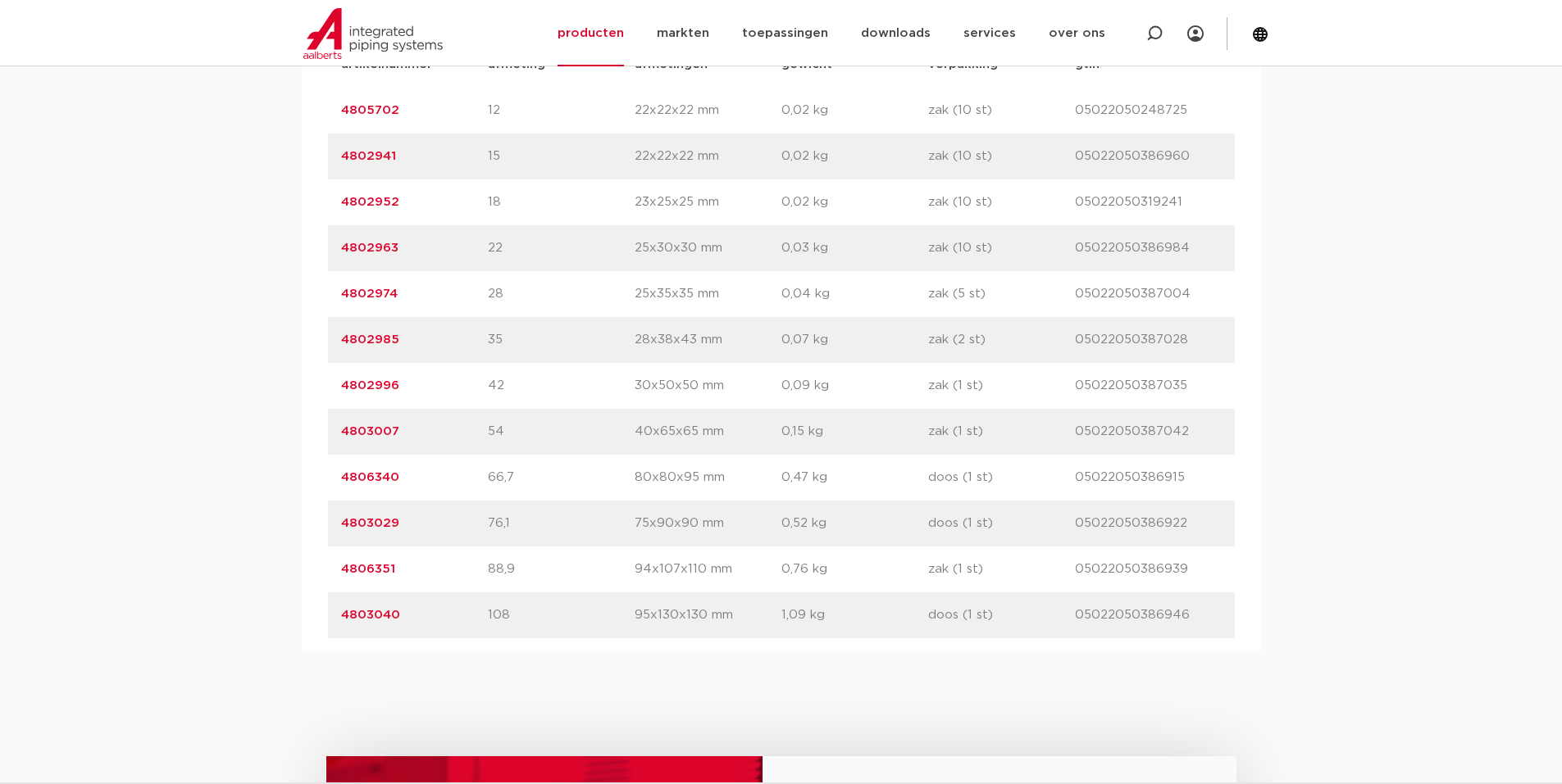
scroll to position [1229, 0]
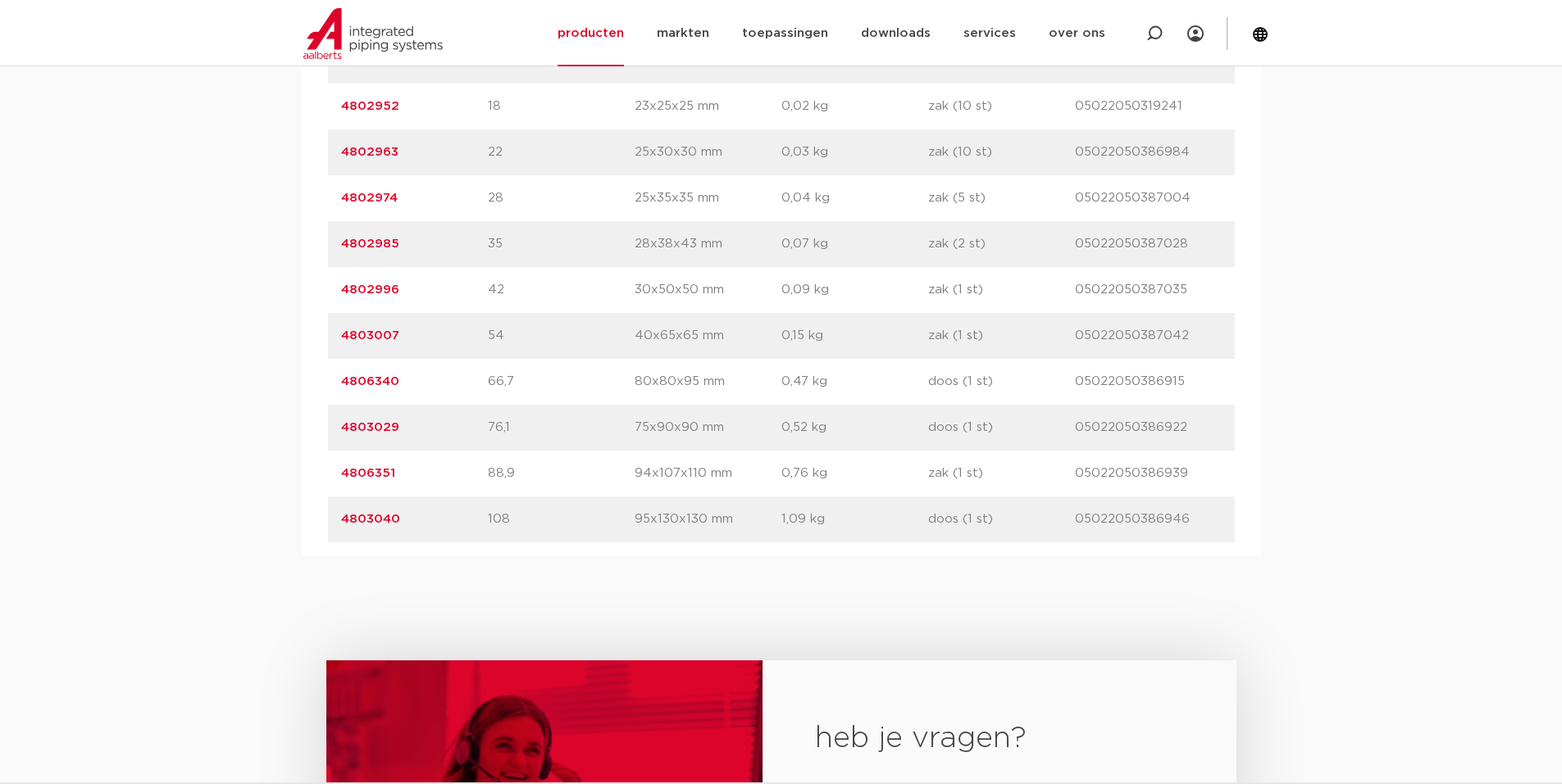
drag, startPoint x: 339, startPoint y: 467, endPoint x: 1194, endPoint y: 470, distance: 855.0
click at [1229, 452] on div "artikelnummer 4806351 afmeting 88,9 afmetingen 94x107x110 mm gewicht 0,76 kg ve…" at bounding box center [781, 473] width 906 height 45
copy div "4806351 afmeting 88,9 afmetingen 94x107x110 mm gewicht 0,76 kg verpakking zak (…"
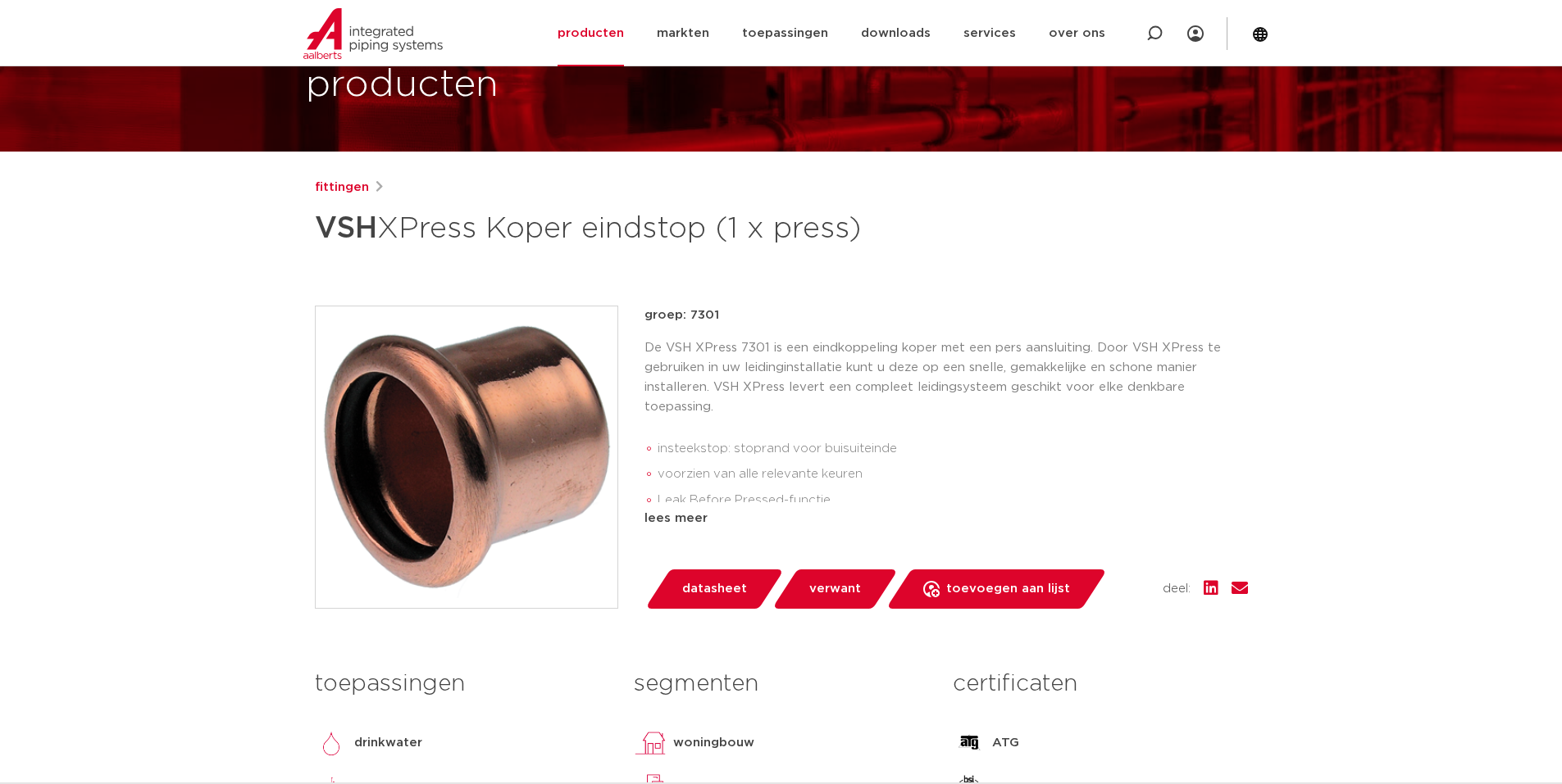
scroll to position [0, 0]
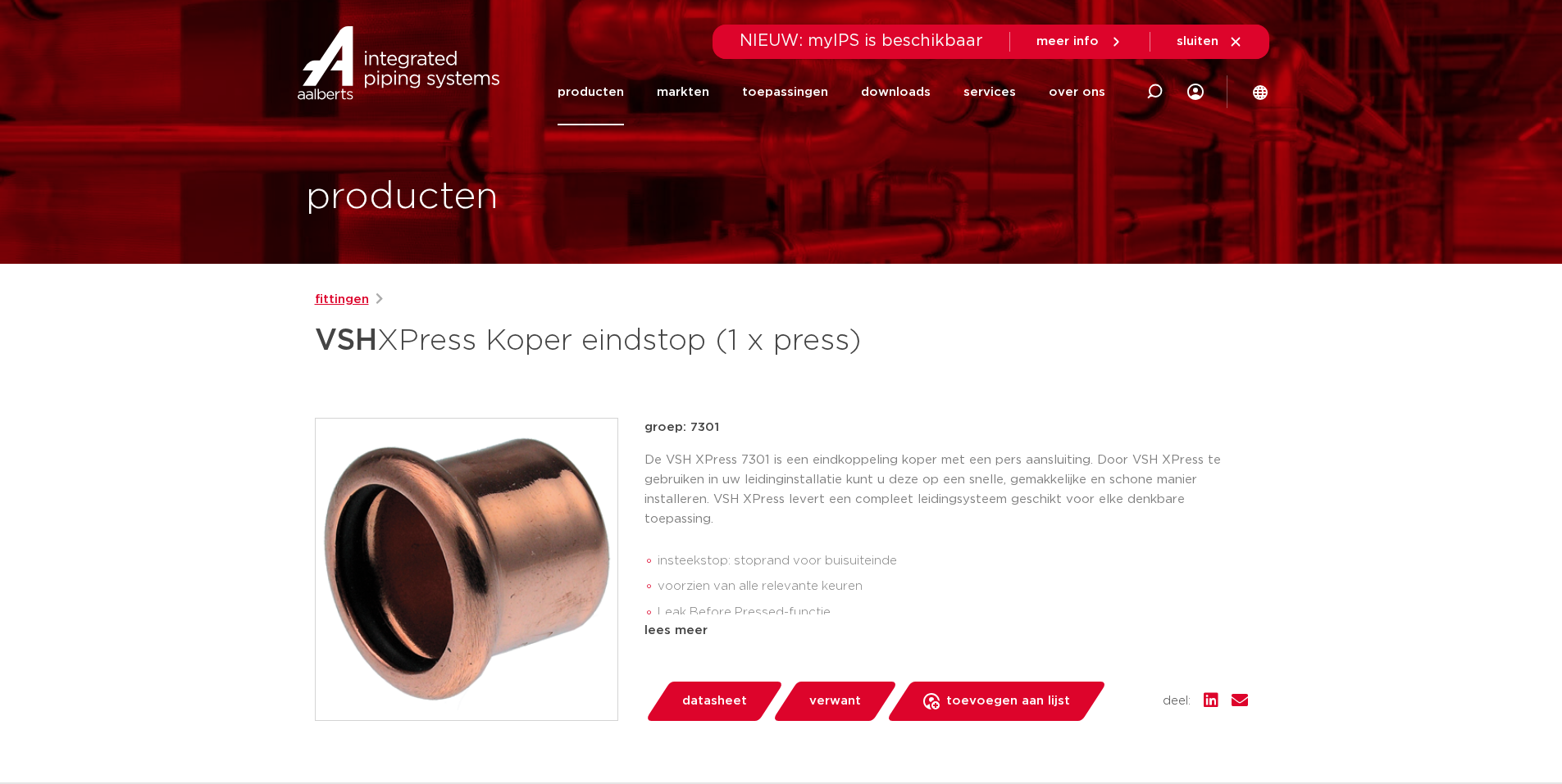
click at [323, 295] on link "fittingen" at bounding box center [341, 300] width 54 height 19
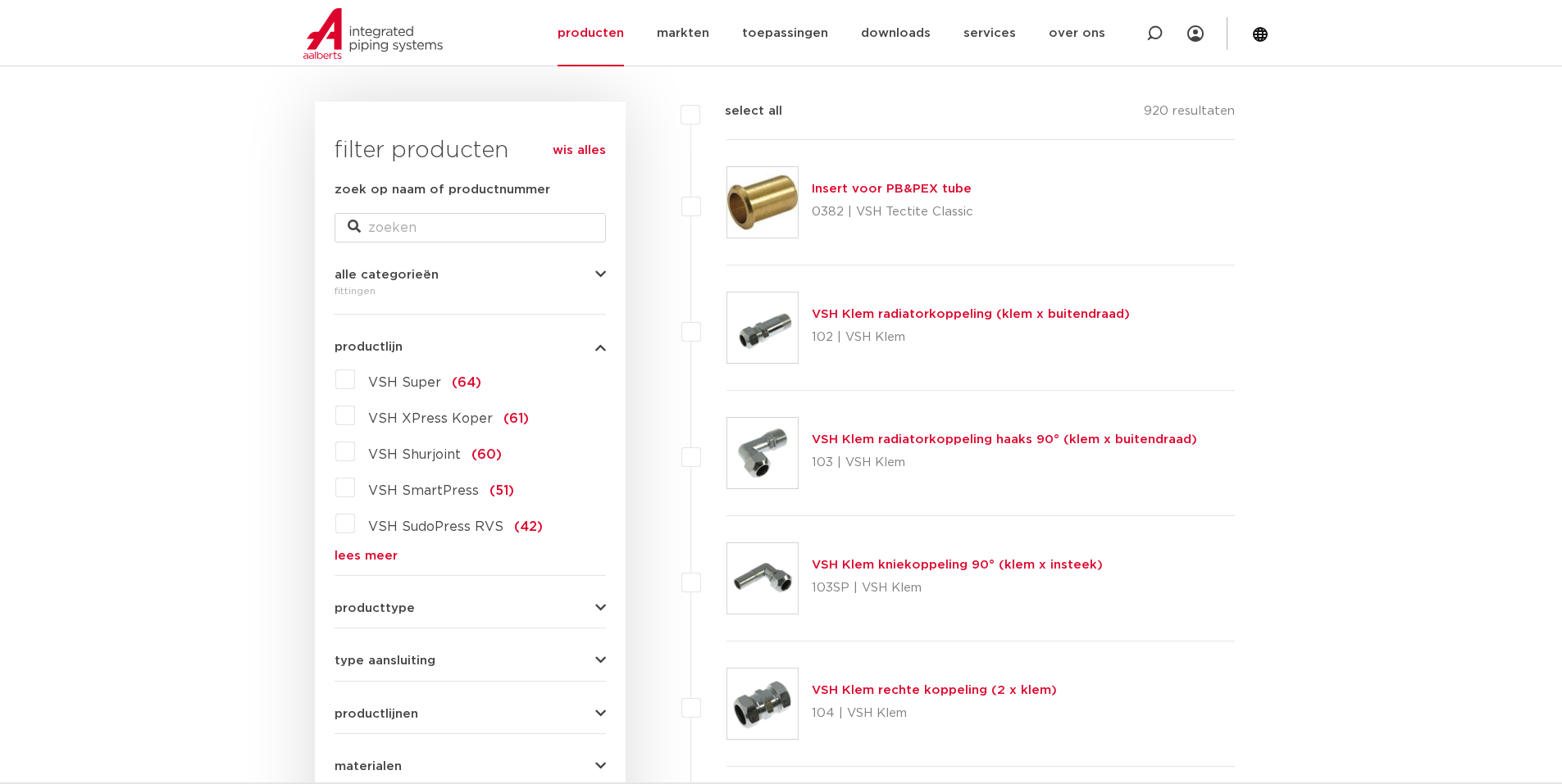
scroll to position [164, 0]
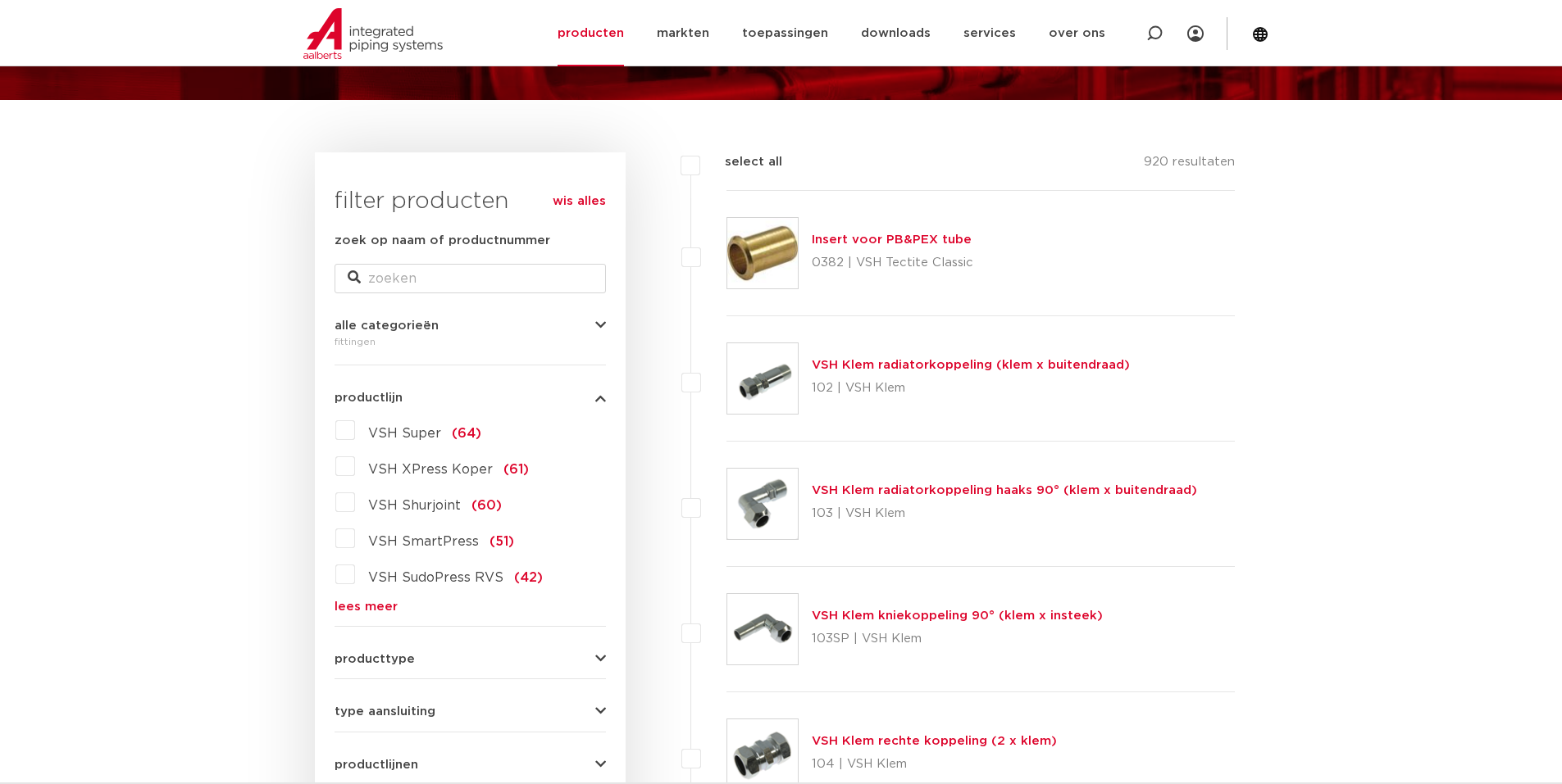
click at [385, 602] on link "lees meer" at bounding box center [470, 606] width 272 height 13
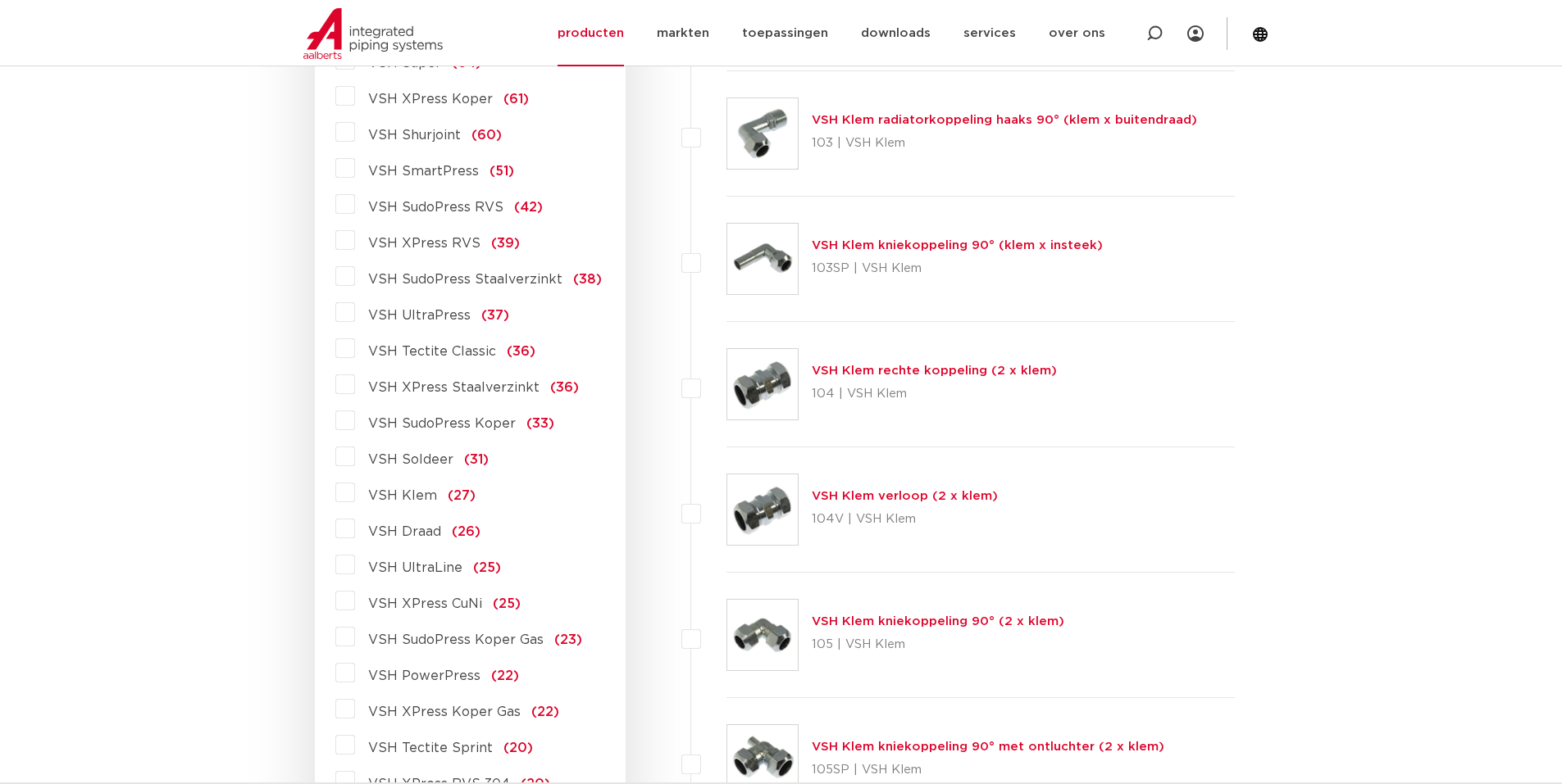
scroll to position [573, 0]
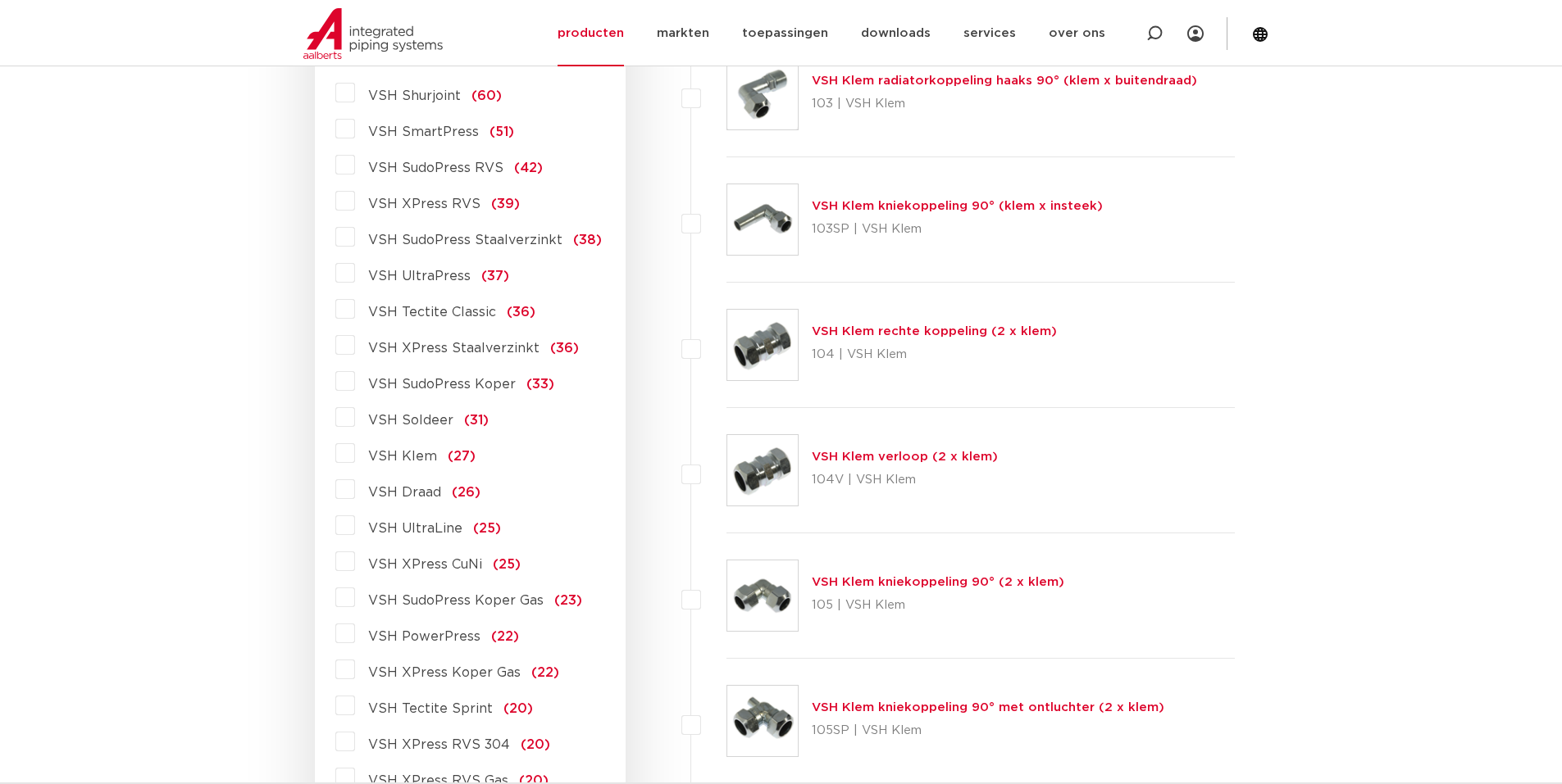
click at [355, 343] on label "VSH XPress Staalverzinkt (36)" at bounding box center [466, 344] width 223 height 26
click at [0, 0] on input "VSH XPress Staalverzinkt (36)" at bounding box center [0, 0] width 0 height 0
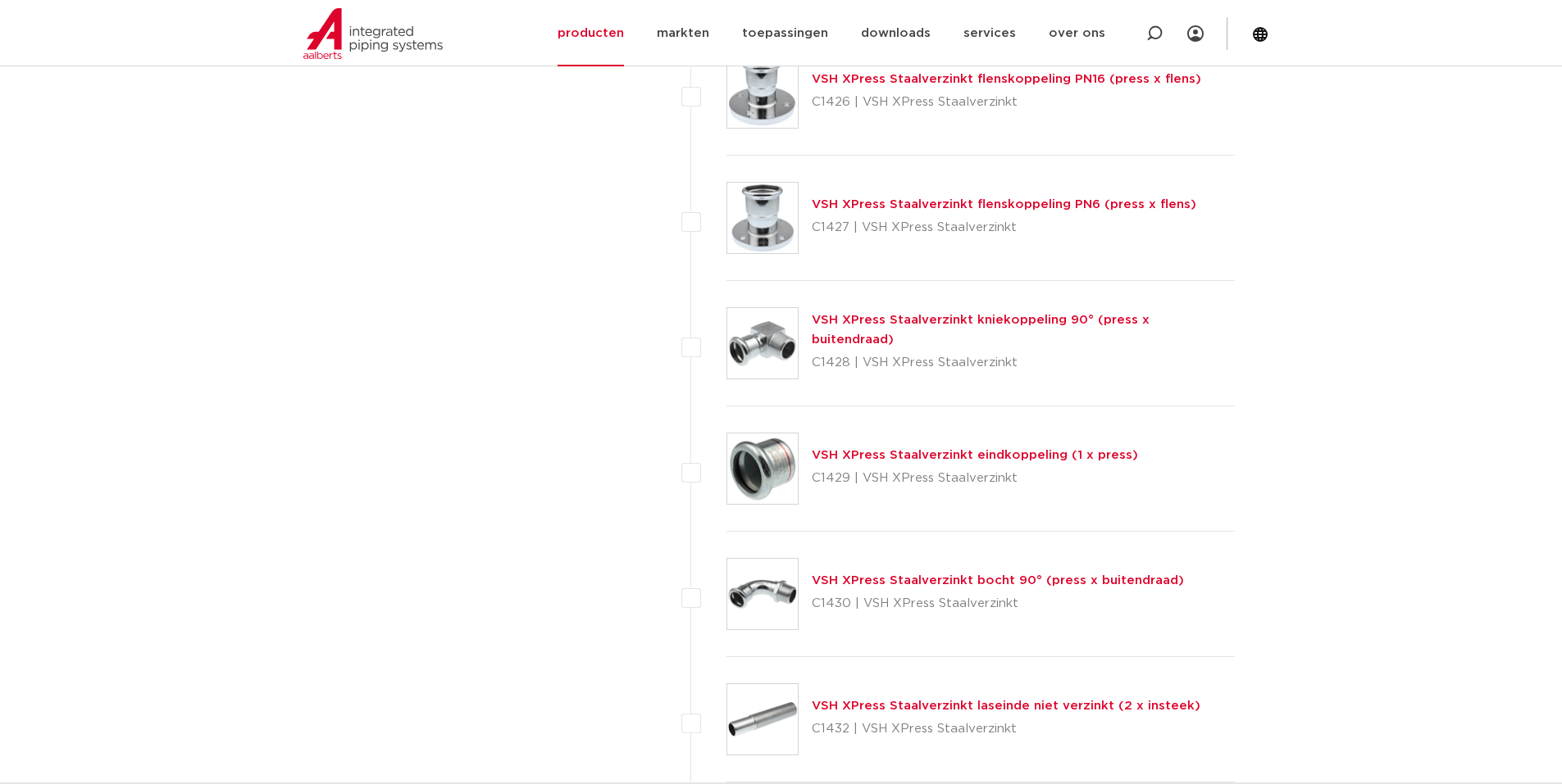
scroll to position [2458, 0]
click at [864, 450] on link "VSH XPress Staalverzinkt eindkoppeling (1 x press)" at bounding box center [974, 452] width 326 height 13
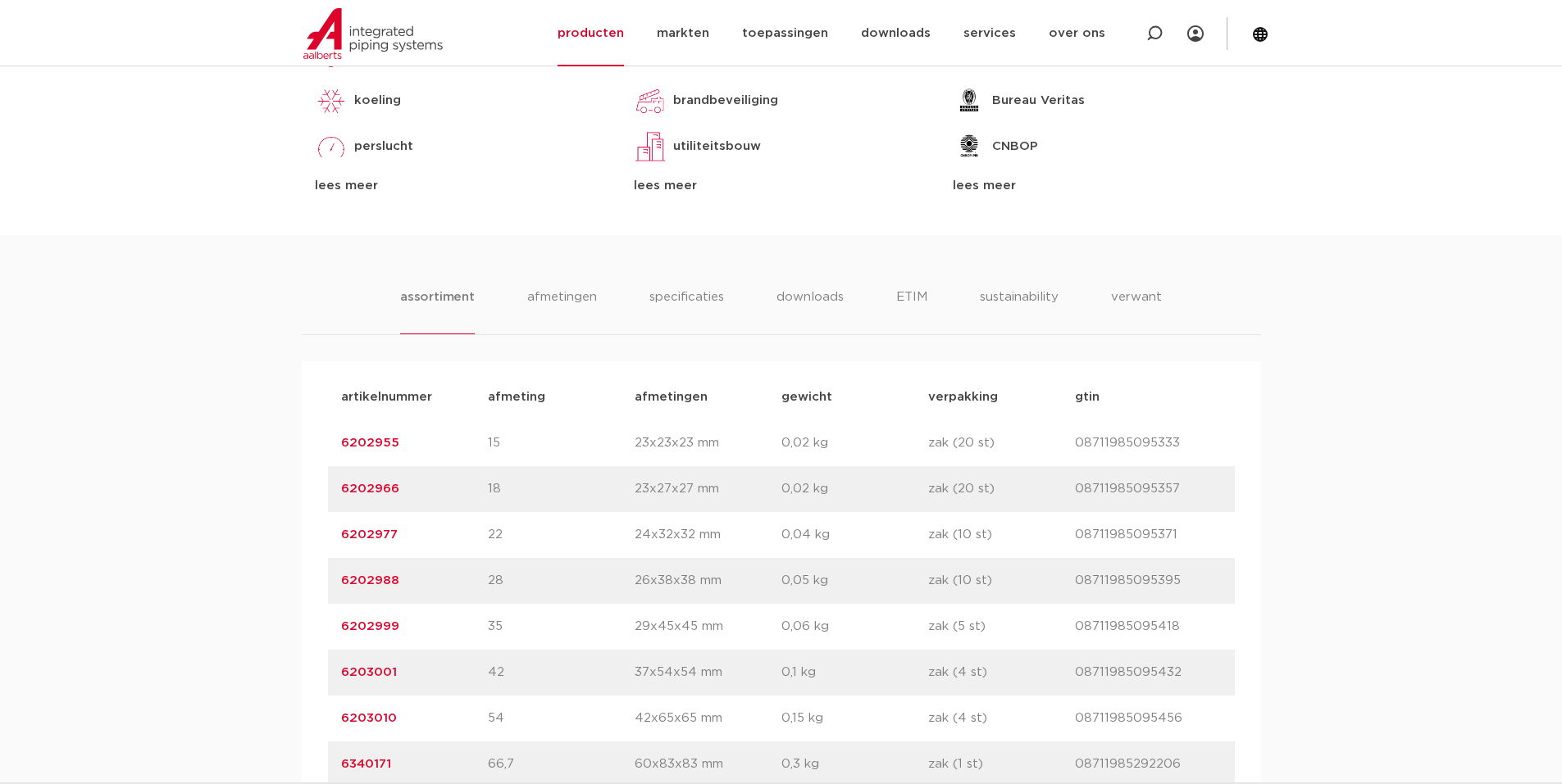
scroll to position [1229, 0]
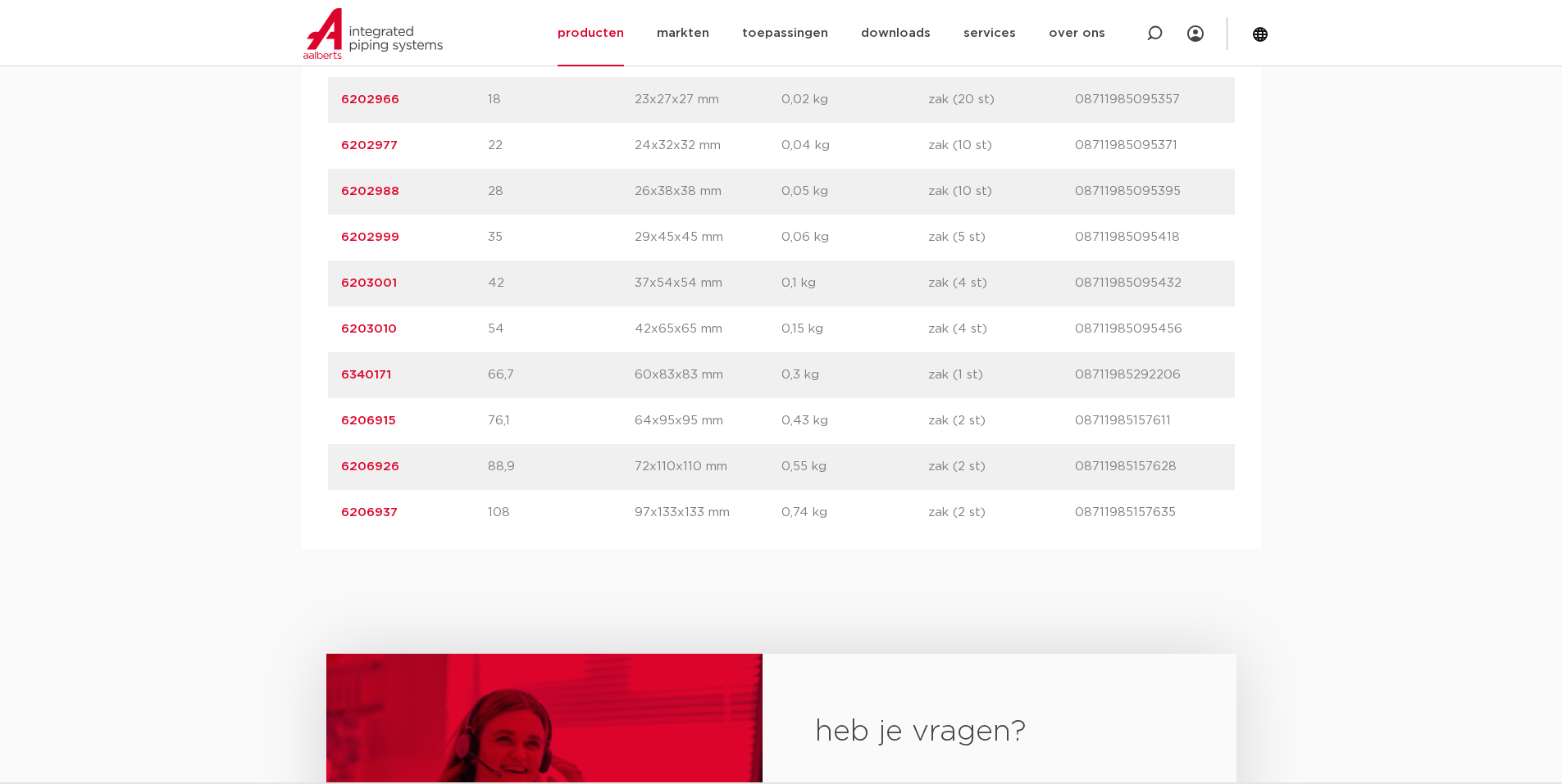
drag, startPoint x: 336, startPoint y: 511, endPoint x: 1196, endPoint y: 505, distance: 860.0
click at [1202, 505] on div "artikelnummer 6206937 afmeting 108 afmetingen 97x133x133 mm gewicht 0,74 kg ver…" at bounding box center [781, 512] width 906 height 45
copy div "6206937 afmeting 108 afmetingen 97x133x133 mm gewicht 0,74 kg verpakking zak (2…"
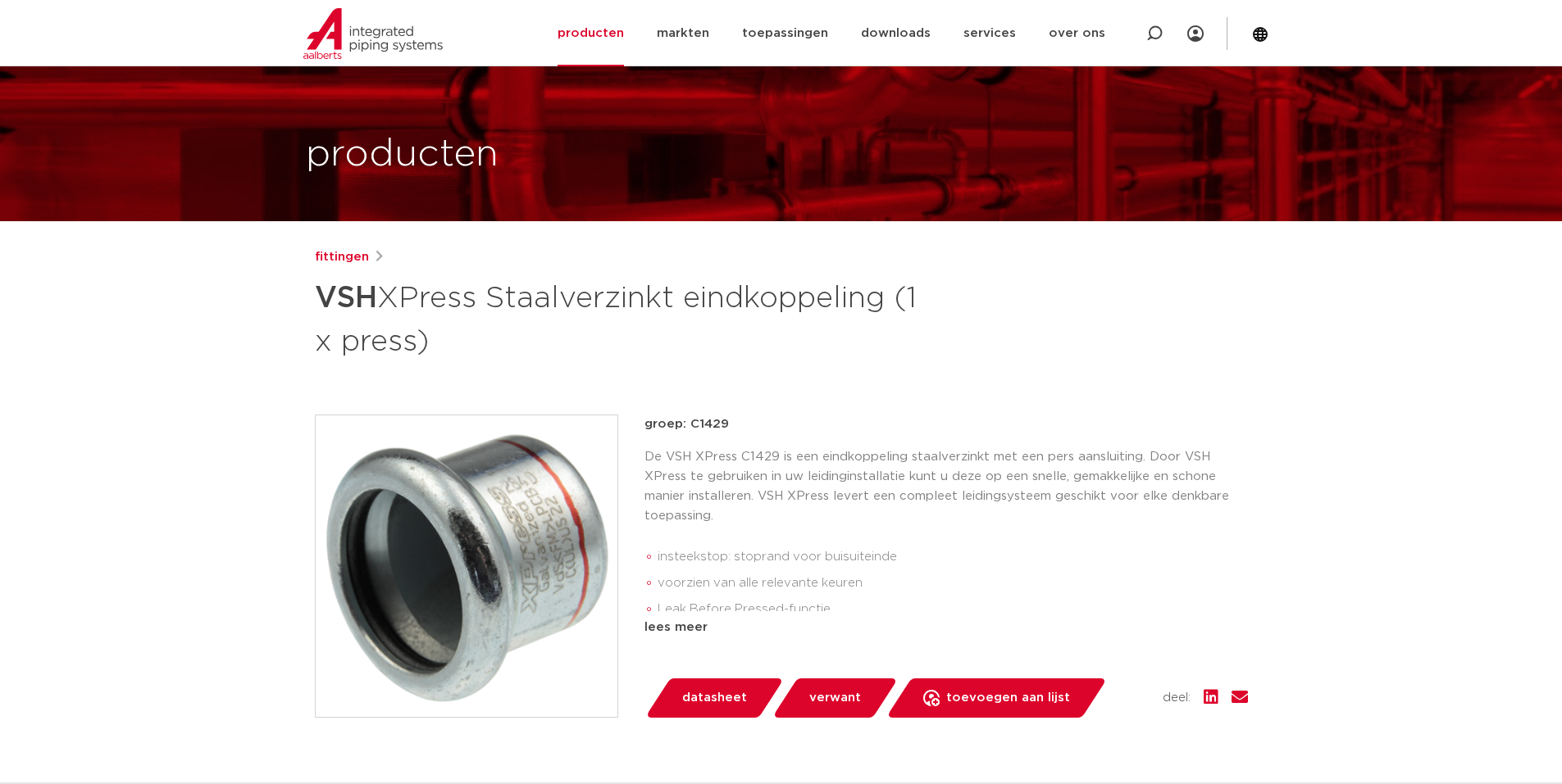
scroll to position [0, 0]
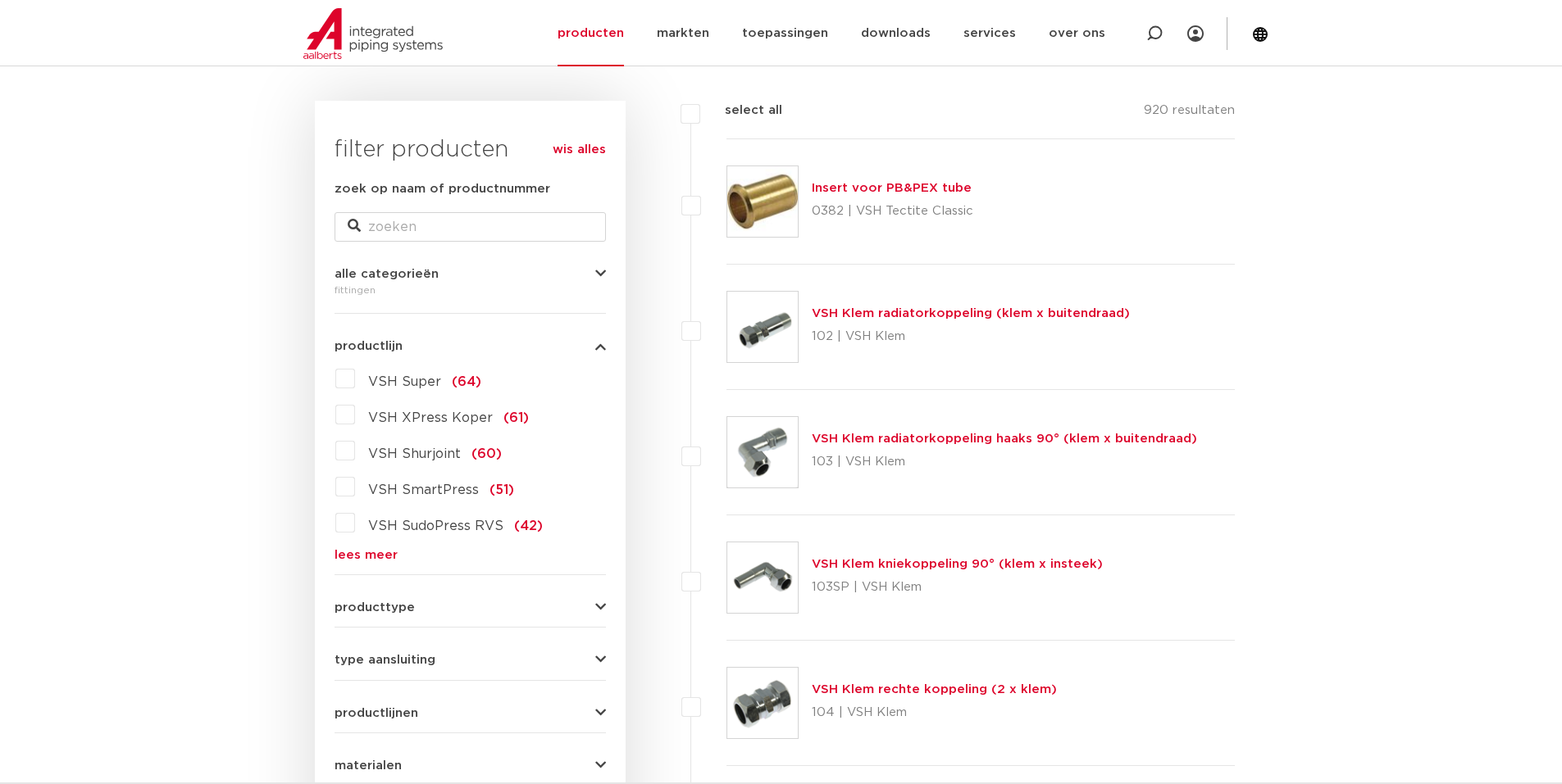
scroll to position [238, 0]
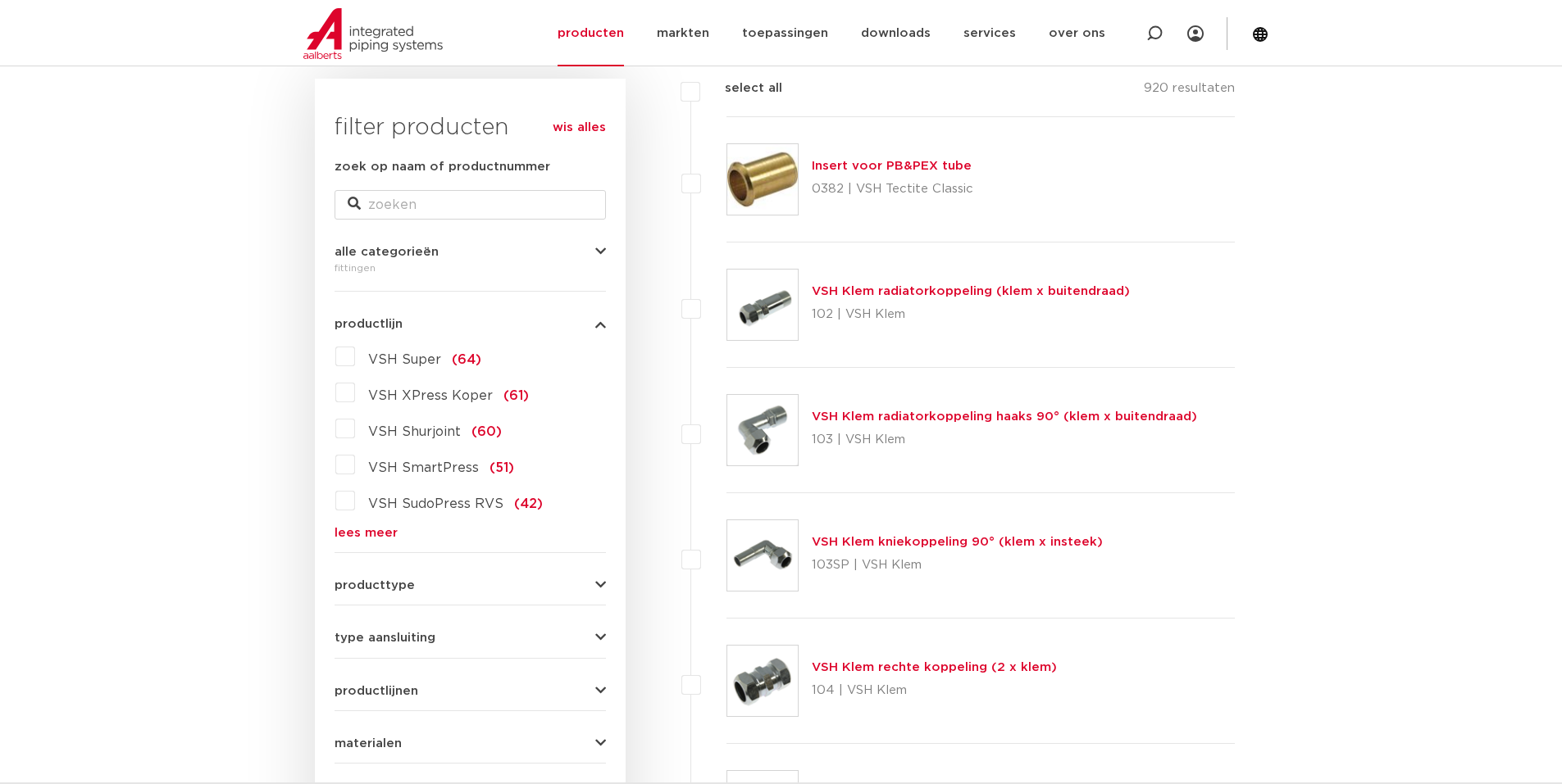
click at [362, 534] on link "lees meer" at bounding box center [470, 533] width 272 height 13
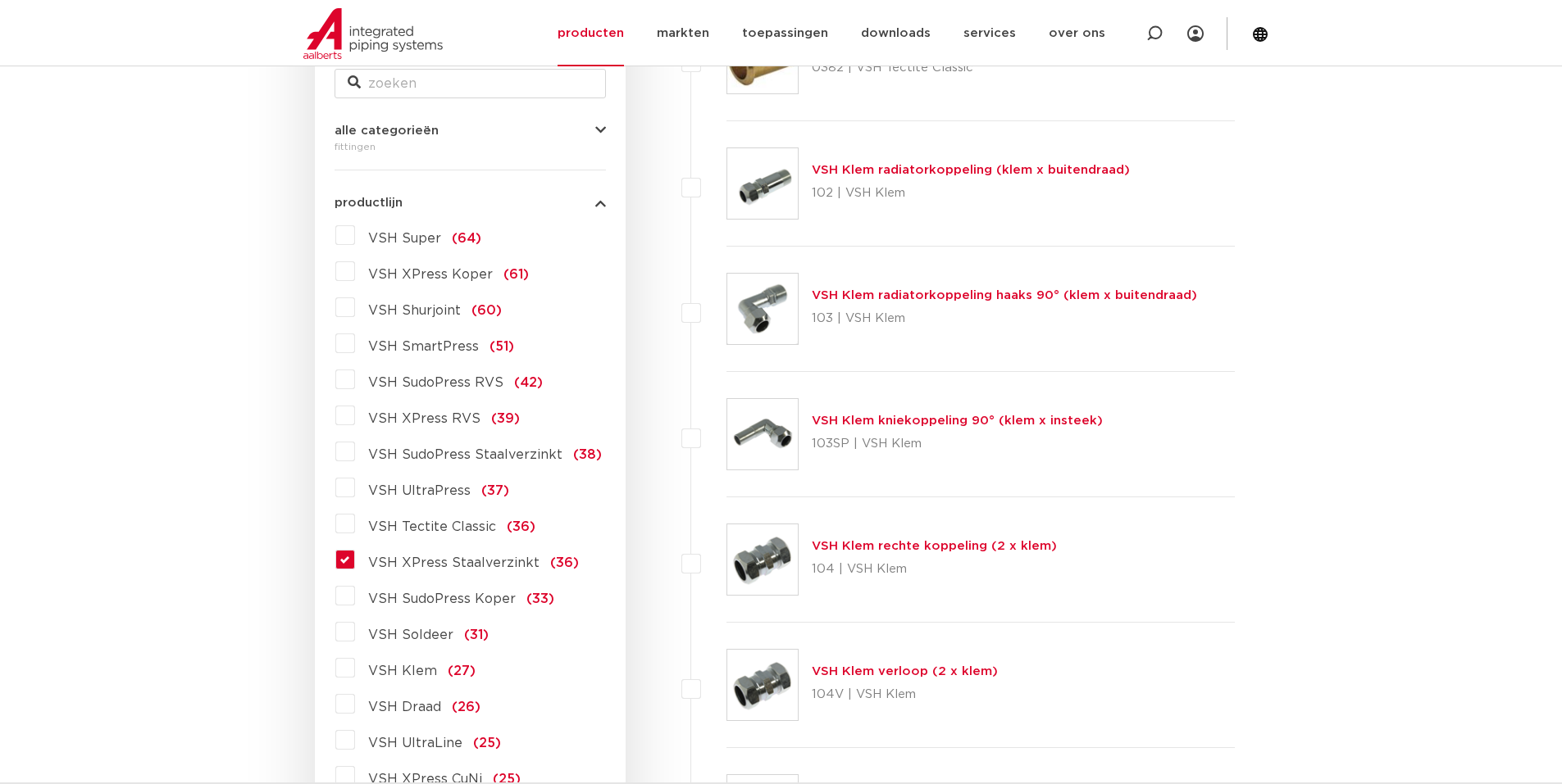
scroll to position [401, 0]
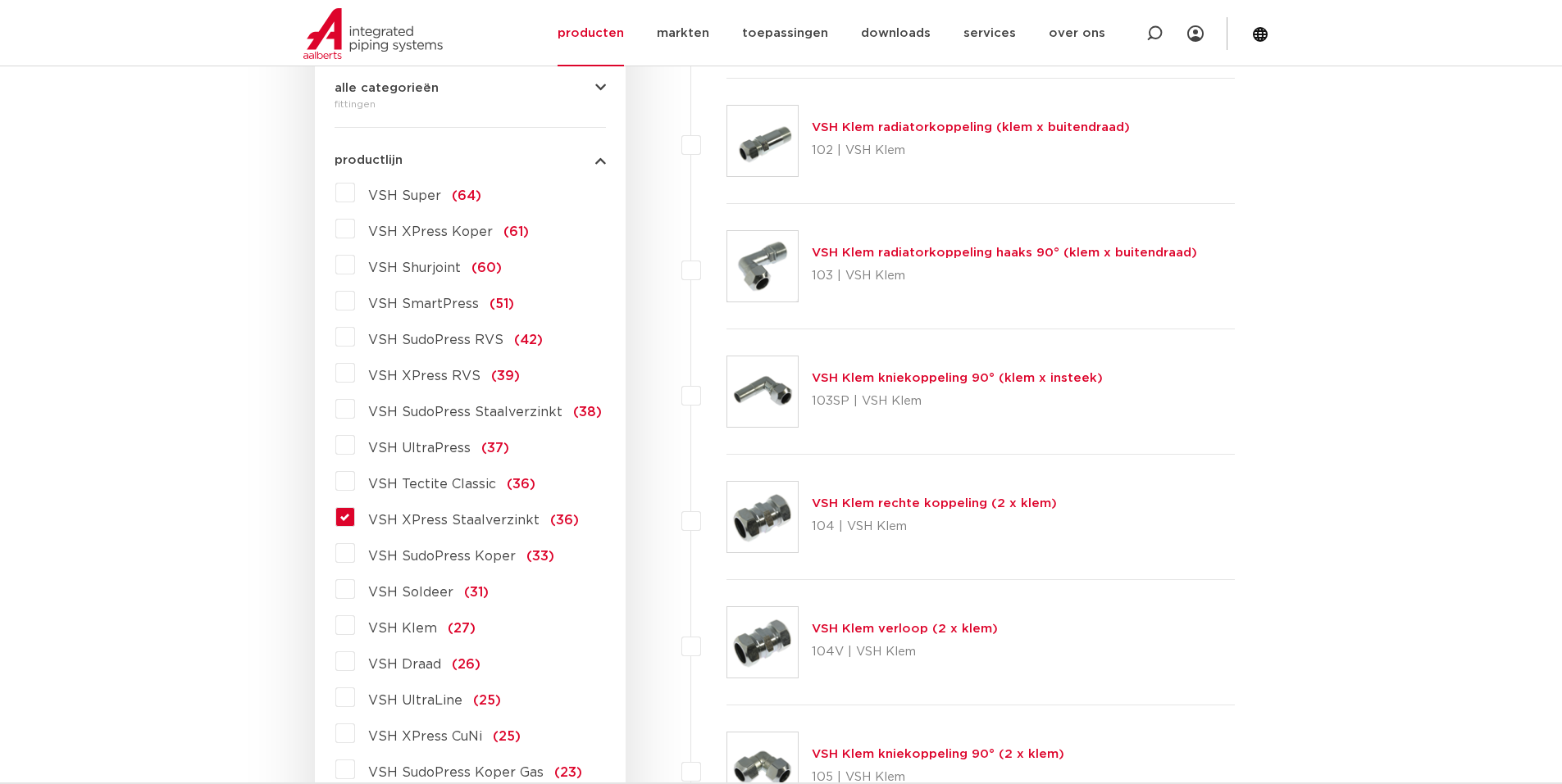
click at [355, 513] on label "VSH XPress Staalverzinkt (36)" at bounding box center [466, 516] width 223 height 26
click at [0, 0] on input "VSH XPress Staalverzinkt (36)" at bounding box center [0, 0] width 0 height 0
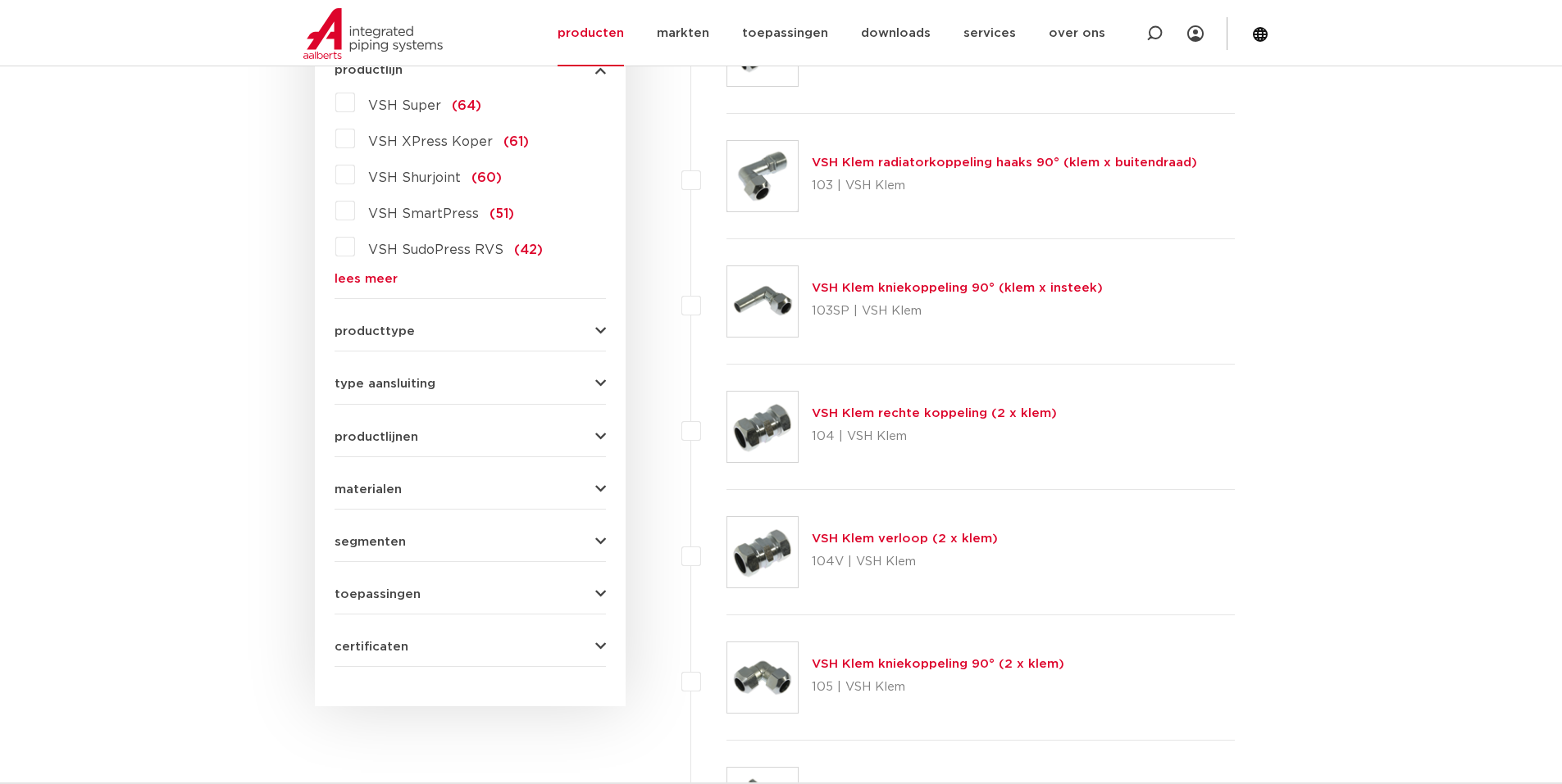
scroll to position [493, 0]
click at [352, 279] on link "lees meer" at bounding box center [470, 277] width 272 height 13
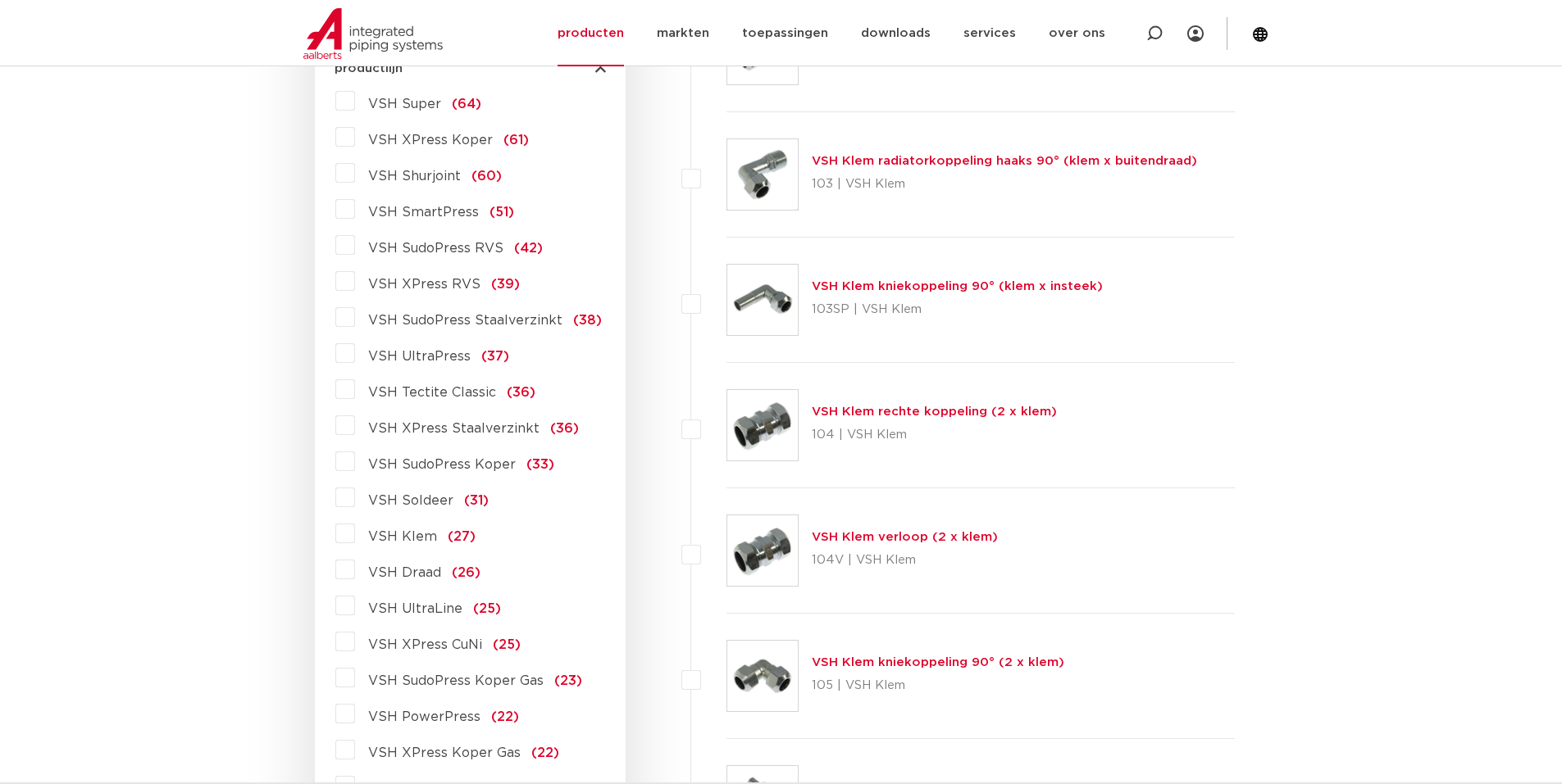
click at [355, 424] on label "VSH XPress Staalverzinkt (36)" at bounding box center [466, 424] width 223 height 26
click at [0, 0] on input "VSH XPress Staalverzinkt (36)" at bounding box center [0, 0] width 0 height 0
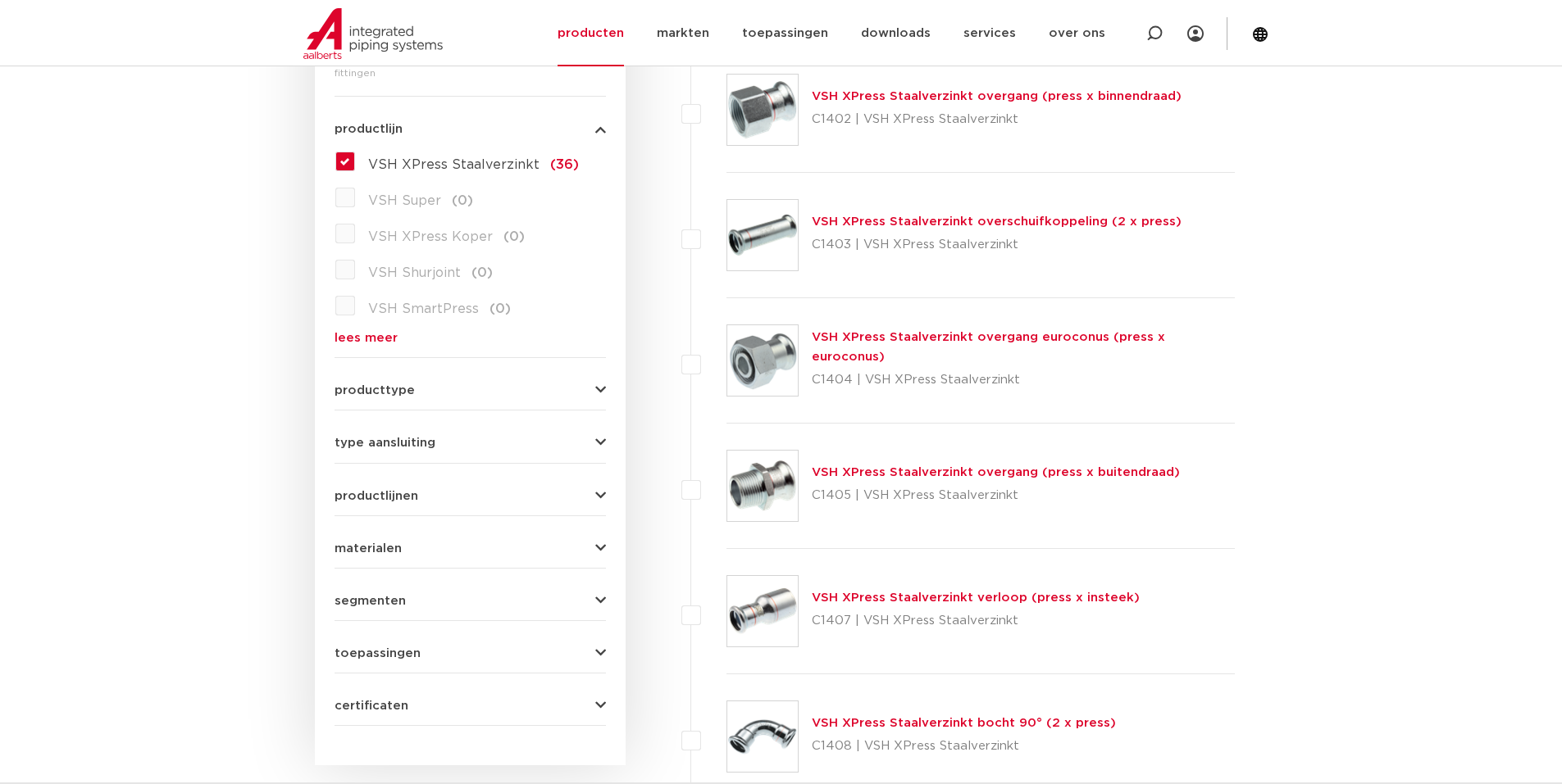
scroll to position [165, 0]
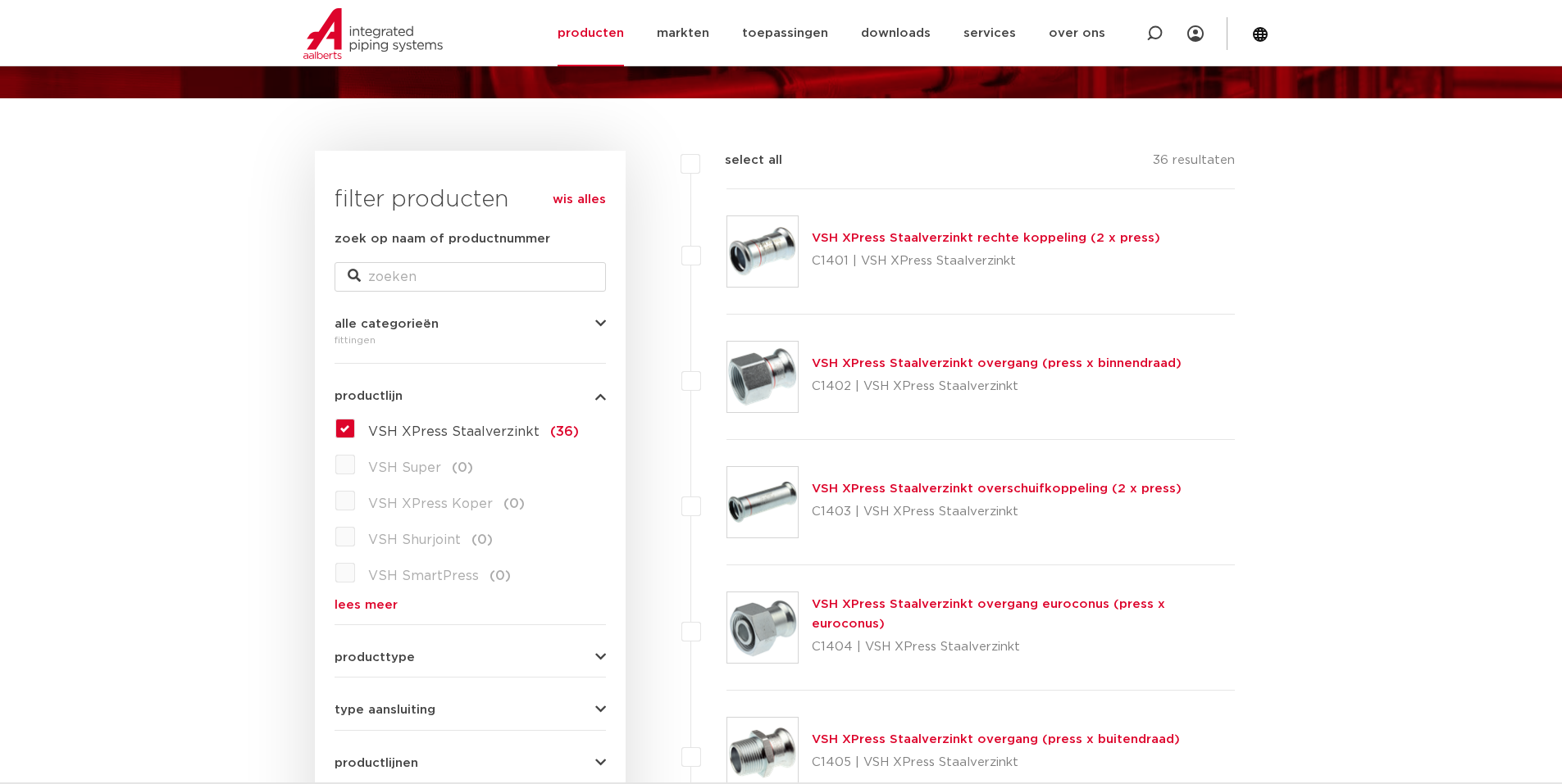
click at [847, 235] on link "VSH XPress Staalverzinkt rechte koppeling (2 x press)" at bounding box center [986, 238] width 348 height 13
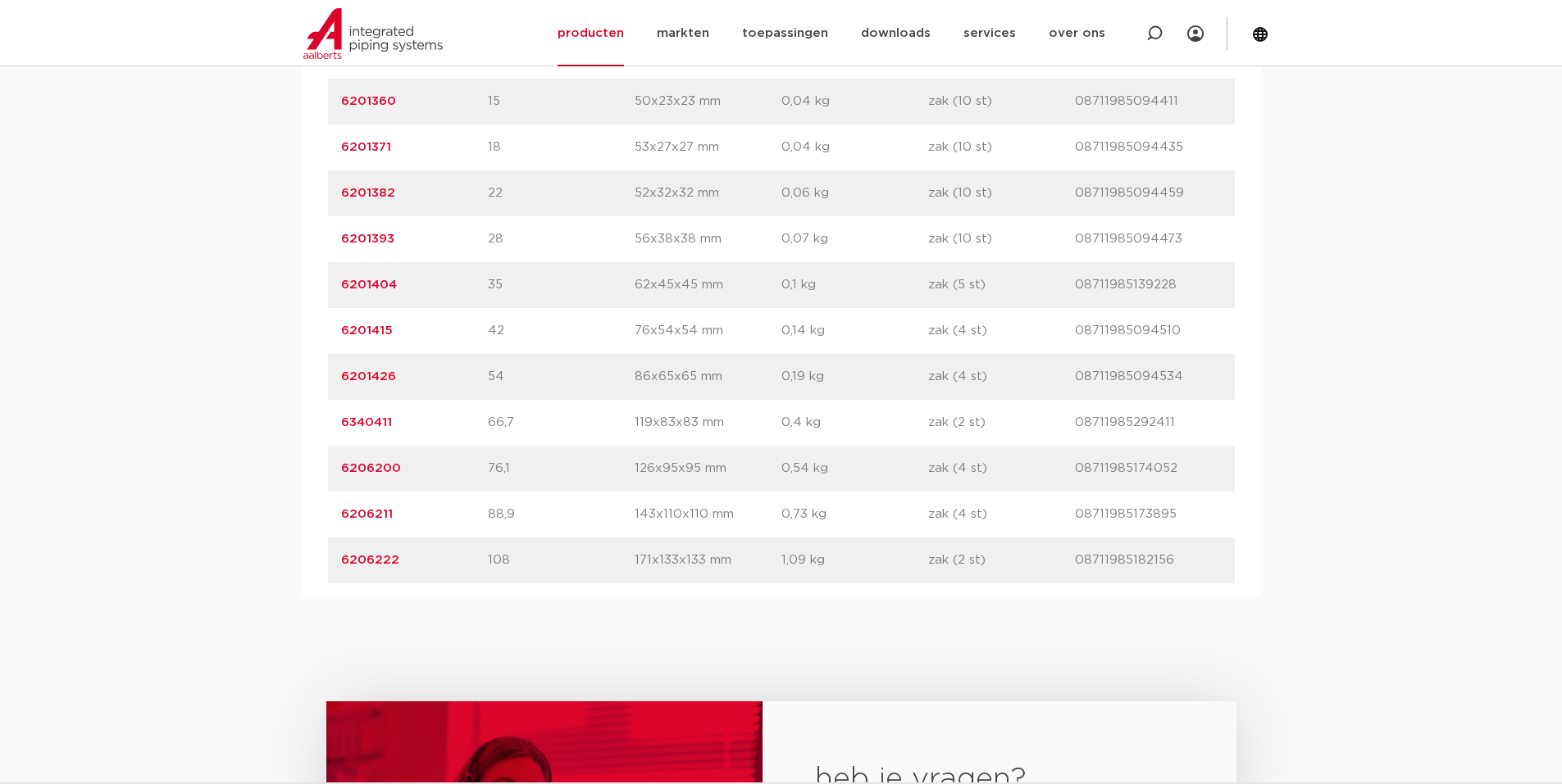
scroll to position [1229, 0]
drag, startPoint x: 325, startPoint y: 374, endPoint x: 1189, endPoint y: 375, distance: 864.0
click at [1189, 375] on div "artikelnummer afmeting afmetingen gewicht verpakking gtin artikelnummer 6201351…" at bounding box center [781, 283] width 959 height 623
copy div "6201426 afmeting 54 afmetingen 86x65x65 mm gewicht 0,19 kg verpakking zak (4 st…"
drag, startPoint x: 337, startPoint y: 558, endPoint x: 1213, endPoint y: 545, distance: 876.1
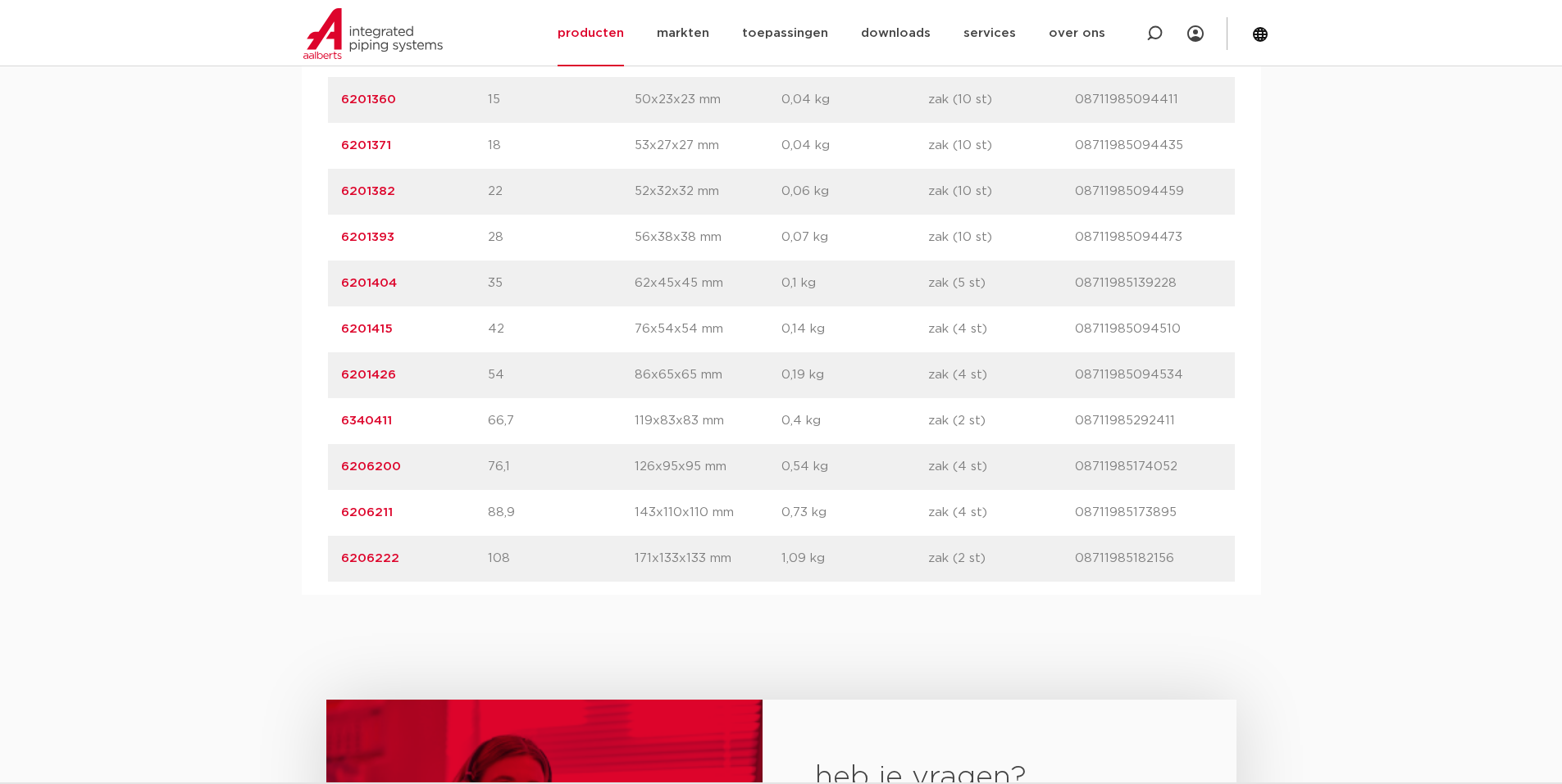
click at [1213, 545] on div "artikelnummer 6206222 afmeting 108 afmetingen 171x133x133 mm gewicht 1,09 kg ve…" at bounding box center [781, 558] width 906 height 45
copy div "6206222 afmeting 108 afmetingen 171x133x133 mm gewicht 1,09 kg verpakking zak (…"
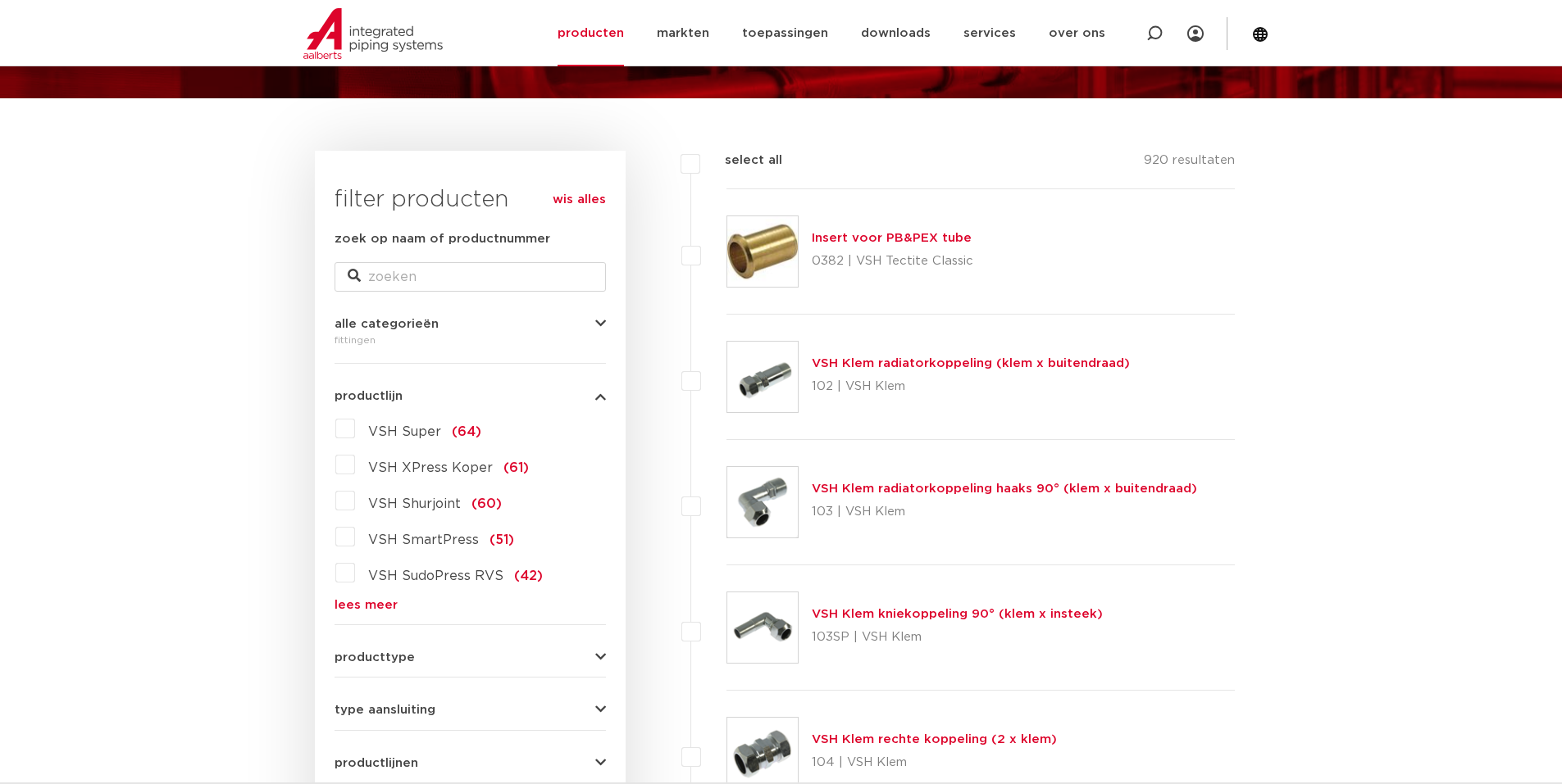
click at [352, 610] on link "lees meer" at bounding box center [470, 605] width 272 height 13
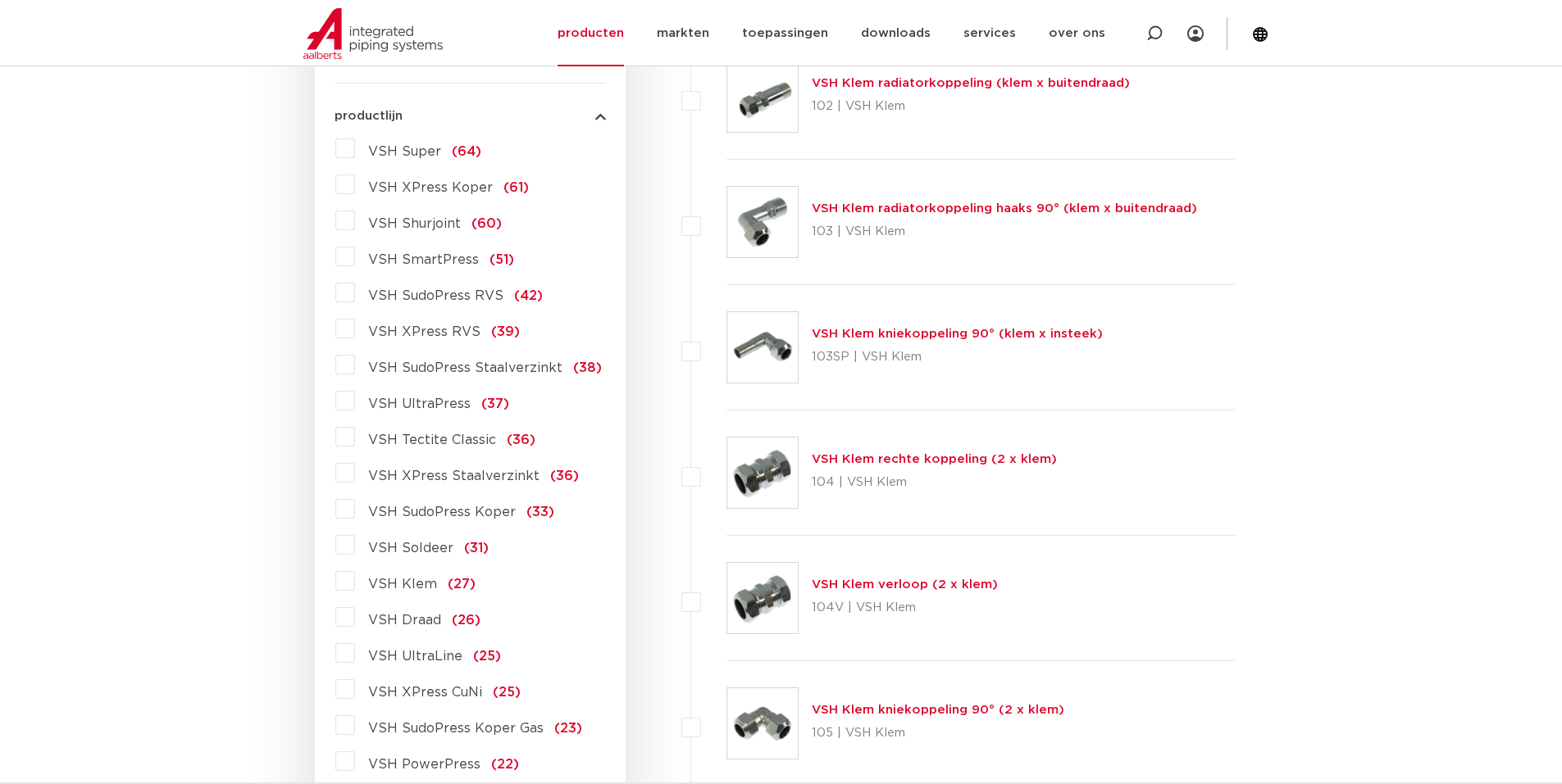
scroll to position [411, 0]
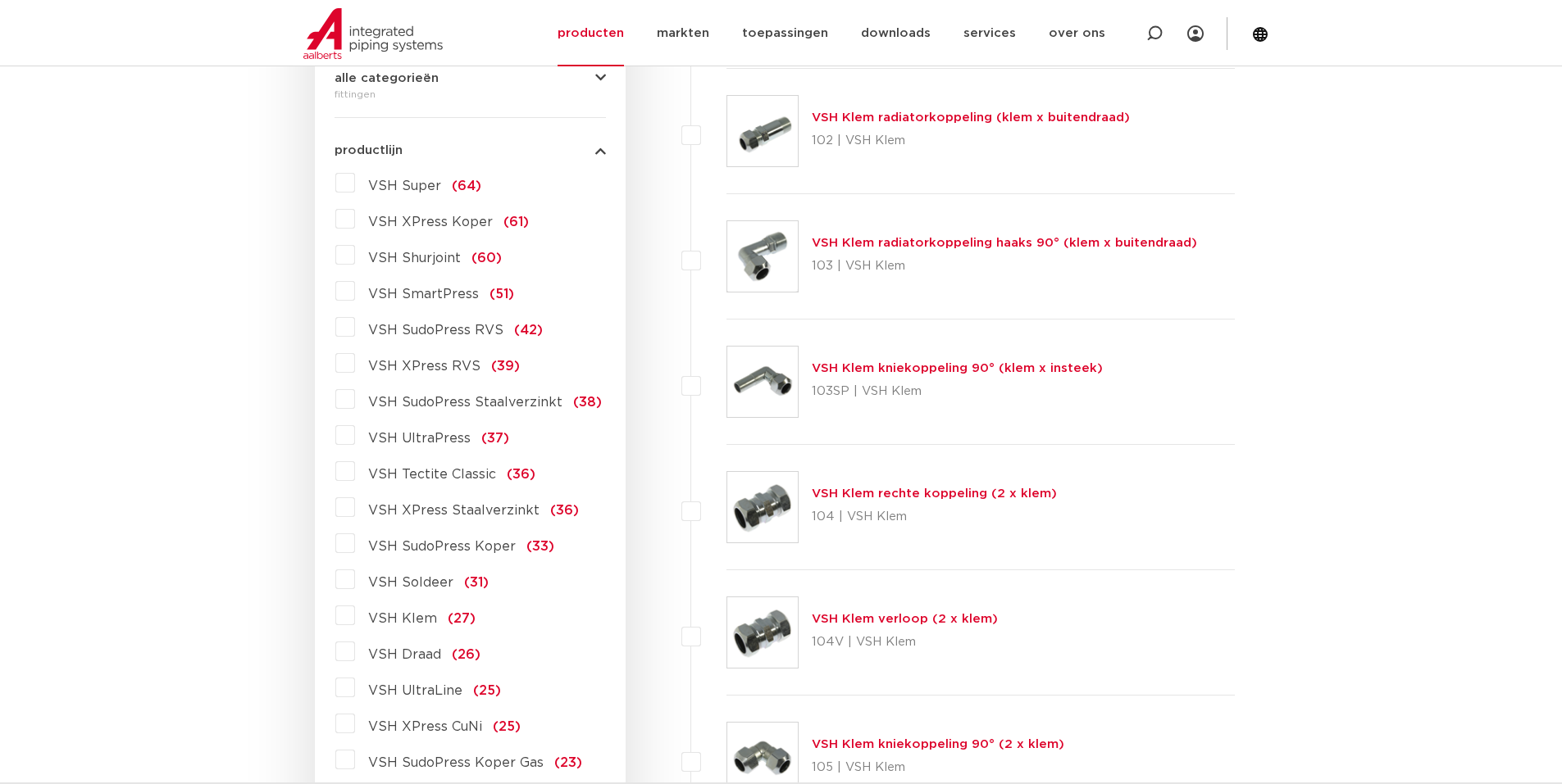
click at [355, 502] on label "VSH XPress Staalverzinkt (36)" at bounding box center [466, 507] width 223 height 26
click at [0, 0] on input "VSH XPress Staalverzinkt (36)" at bounding box center [0, 0] width 0 height 0
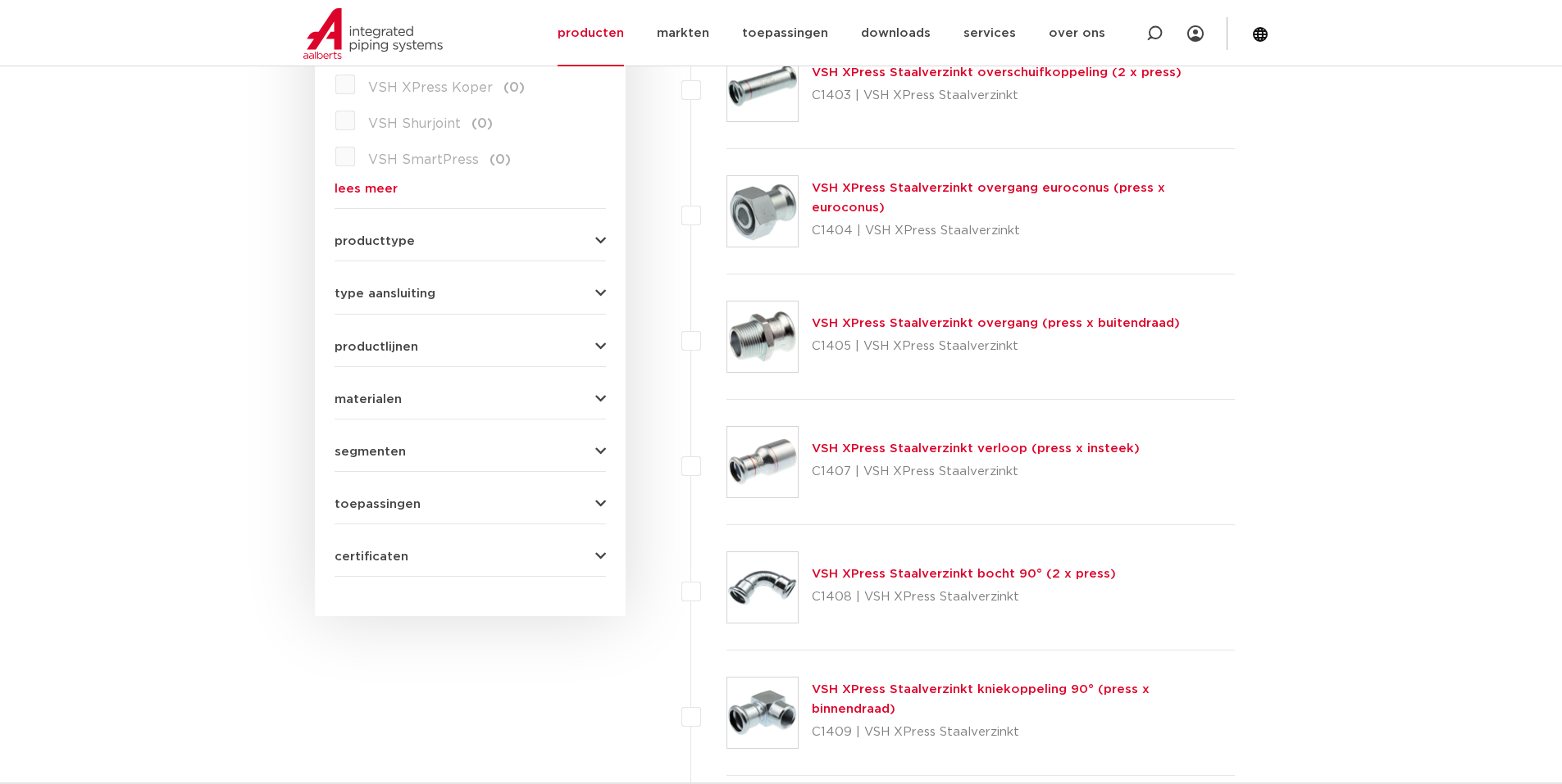
scroll to position [575, 0]
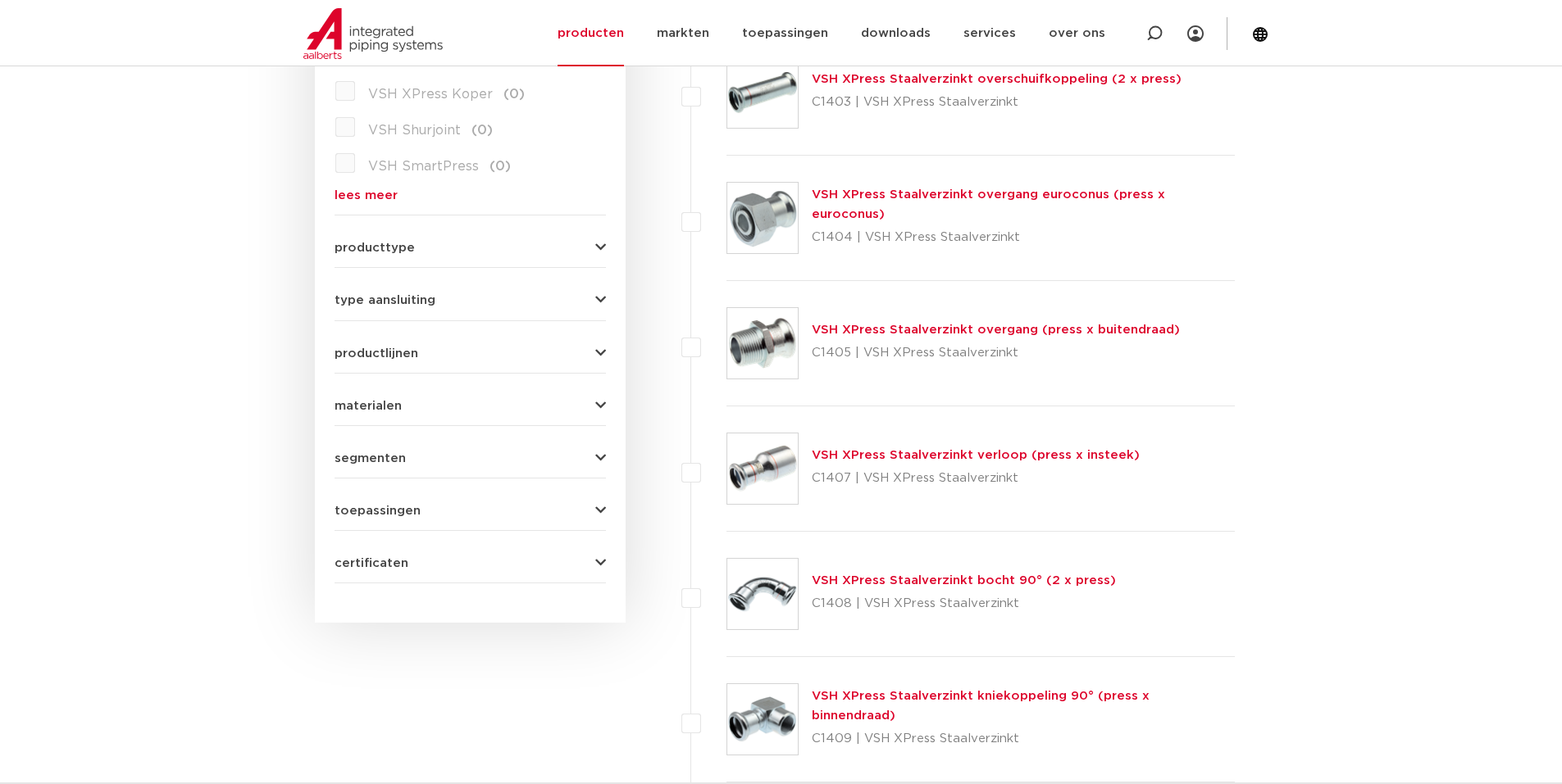
click at [929, 326] on link "VSH XPress Staalverzinkt overgang (press x buitendraad)" at bounding box center [995, 330] width 368 height 13
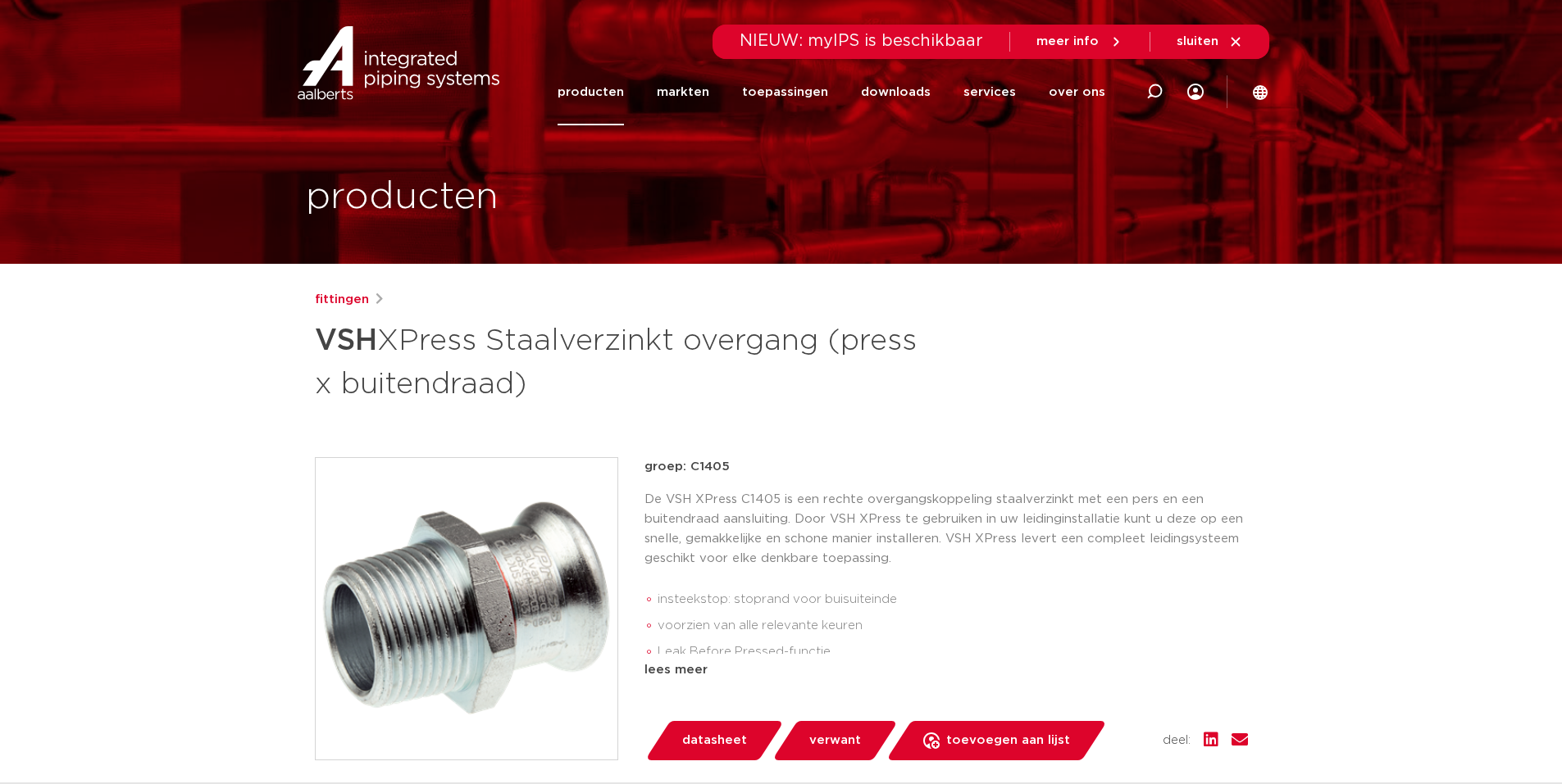
drag, startPoint x: 312, startPoint y: 339, endPoint x: 535, endPoint y: 403, distance: 232.0
click at [535, 403] on div "fittingen VSH XPress Staalverzinkt overgang (press x buitendraad) groep: C1405 …" at bounding box center [781, 682] width 959 height 785
copy h1 "VSH XPress Staalverzinkt overgang (press x buitendraad)"
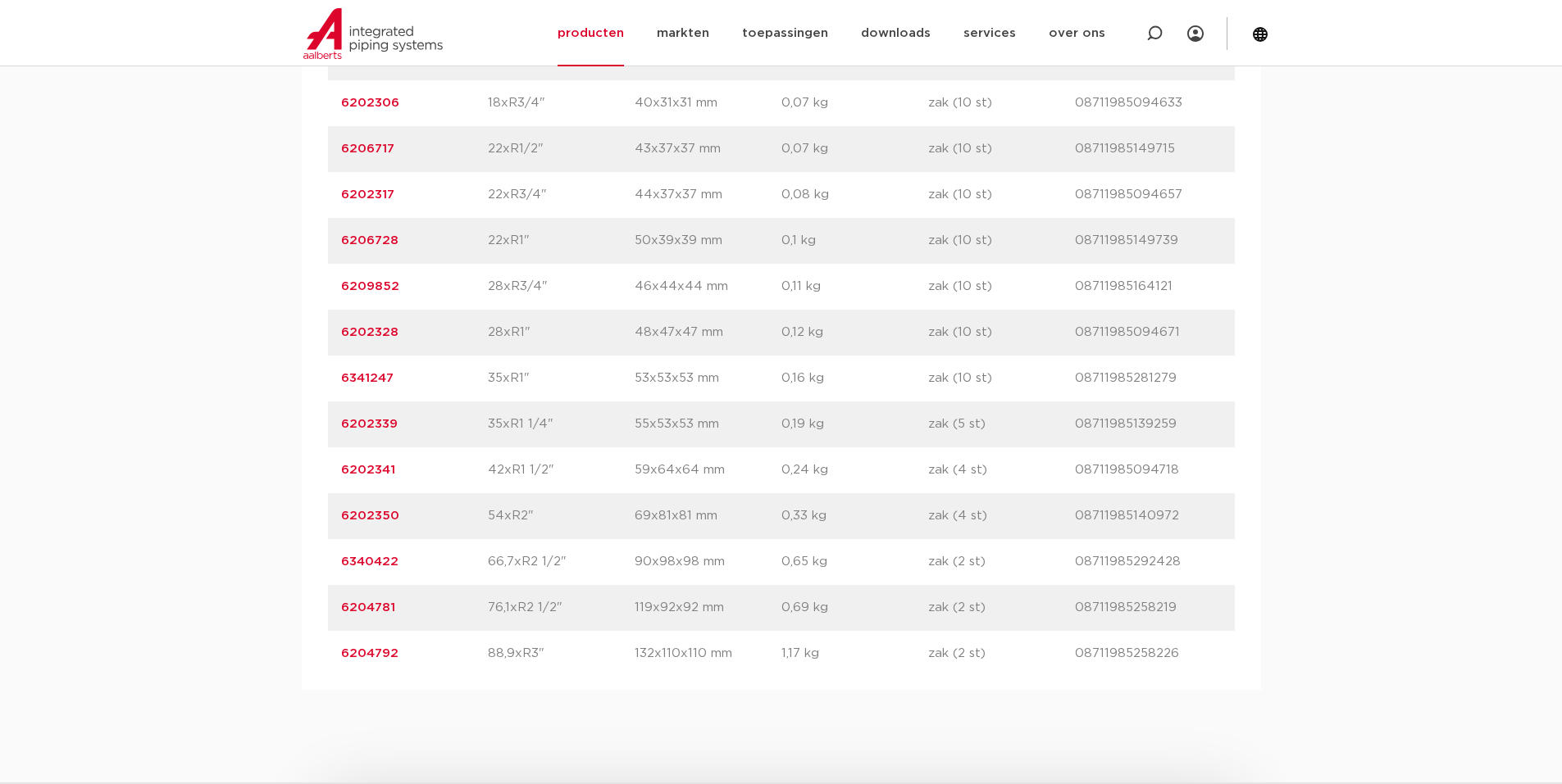
scroll to position [1393, 0]
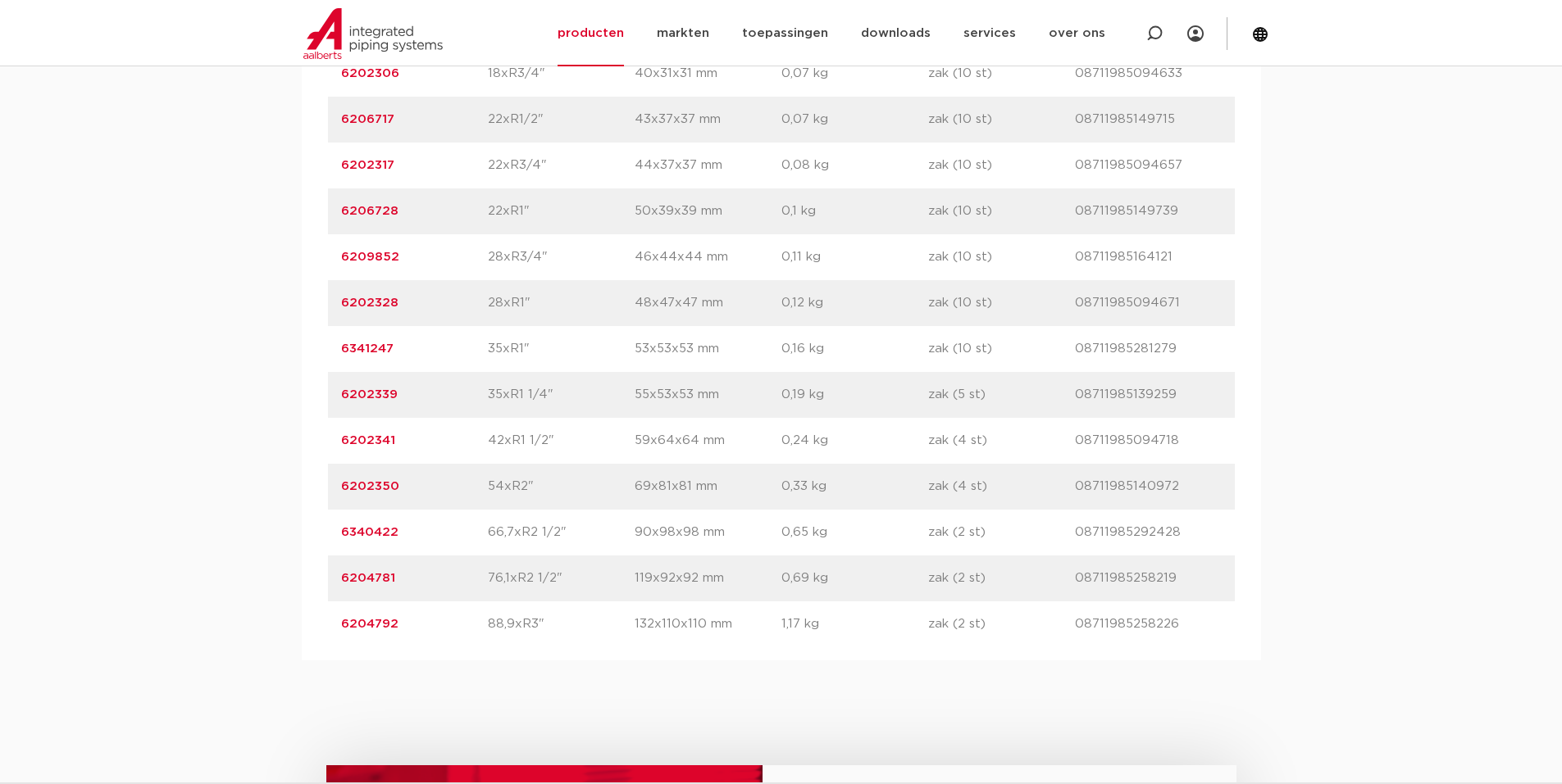
drag, startPoint x: 336, startPoint y: 482, endPoint x: 1168, endPoint y: 485, distance: 832.0
click at [1176, 486] on div "artikelnummer 6202350 afmeting 54xR2" [GEOGRAPHIC_DATA] 69x81x81 mm gewicht 0,3…" at bounding box center [781, 486] width 906 height 45
copy div "6202350 afmeting 54xR2" afmetingen 69x81x81 mm gewicht 0,33 kg verpakking zak (…"
drag, startPoint x: 331, startPoint y: 575, endPoint x: 1171, endPoint y: 582, distance: 840.0
click at [1171, 582] on div "artikelnummer 6204781 afmeting 76,1xR2 1/2" [GEOGRAPHIC_DATA] 119x92x92 mm gewi…" at bounding box center [781, 578] width 906 height 45
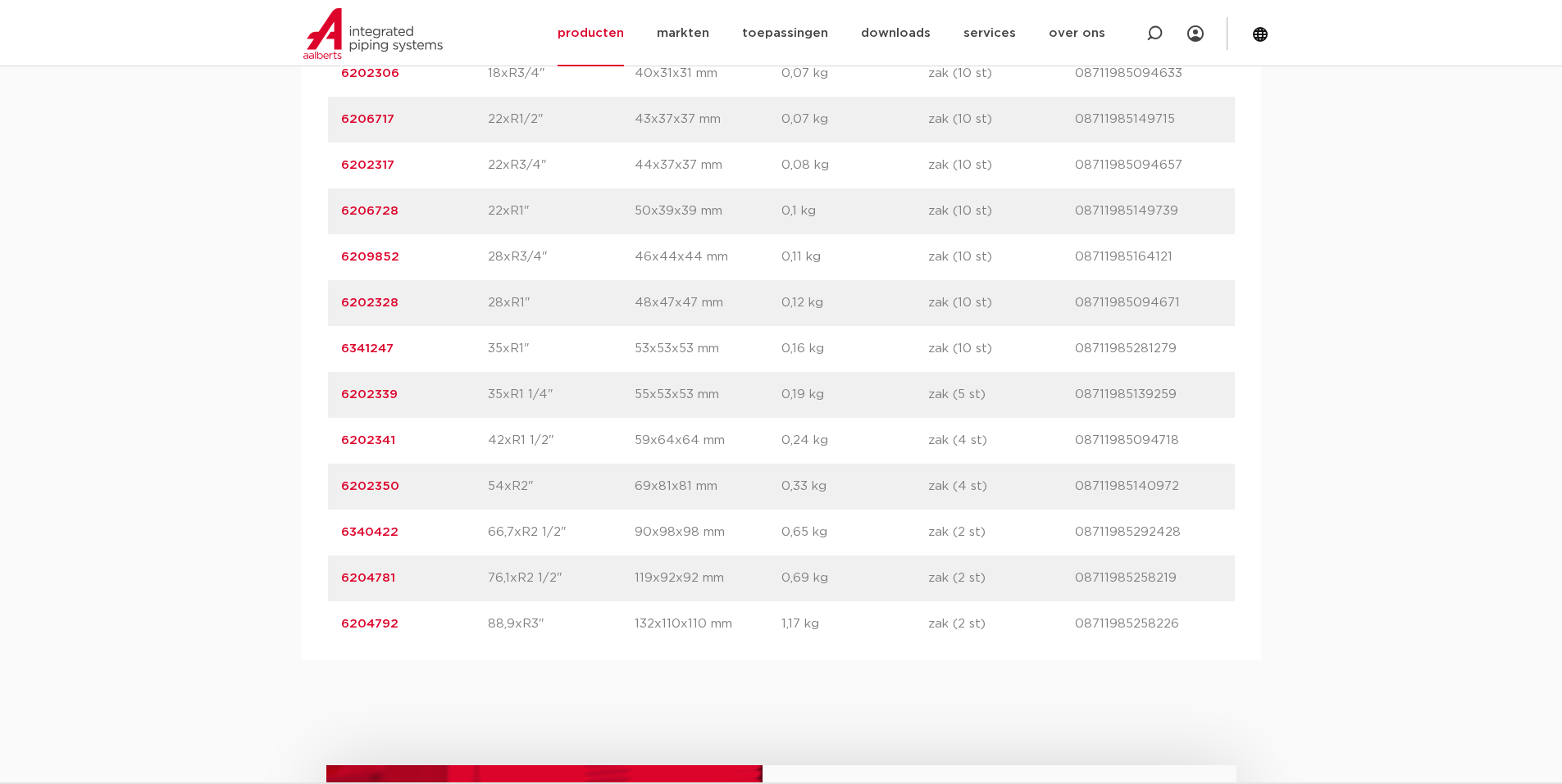
copy div "6204781 afmeting 76,1xR2 1/2" afmetingen 119x92x92 mm gewicht 0,69 kg verpakkin…"
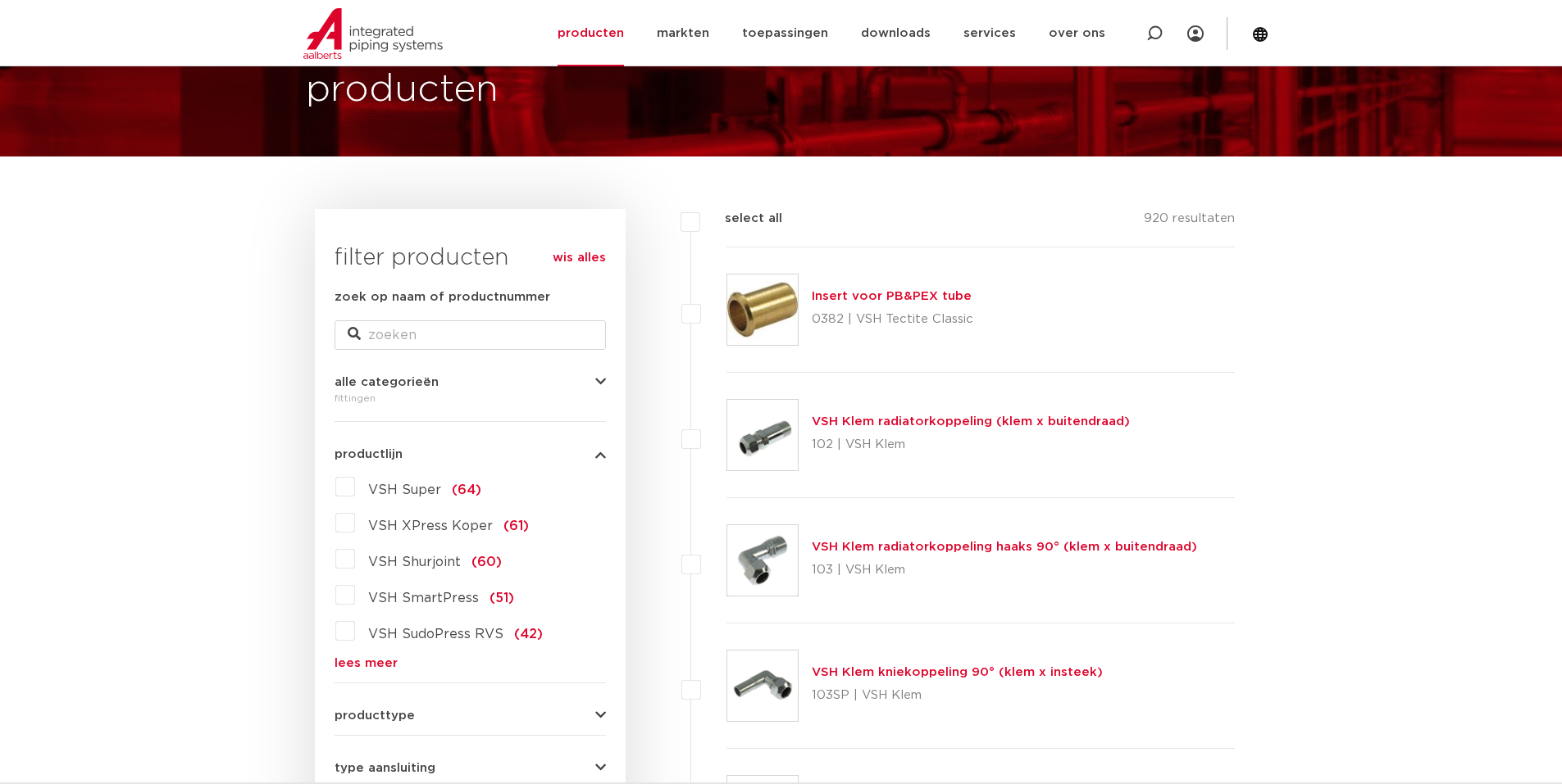
scroll to position [164, 0]
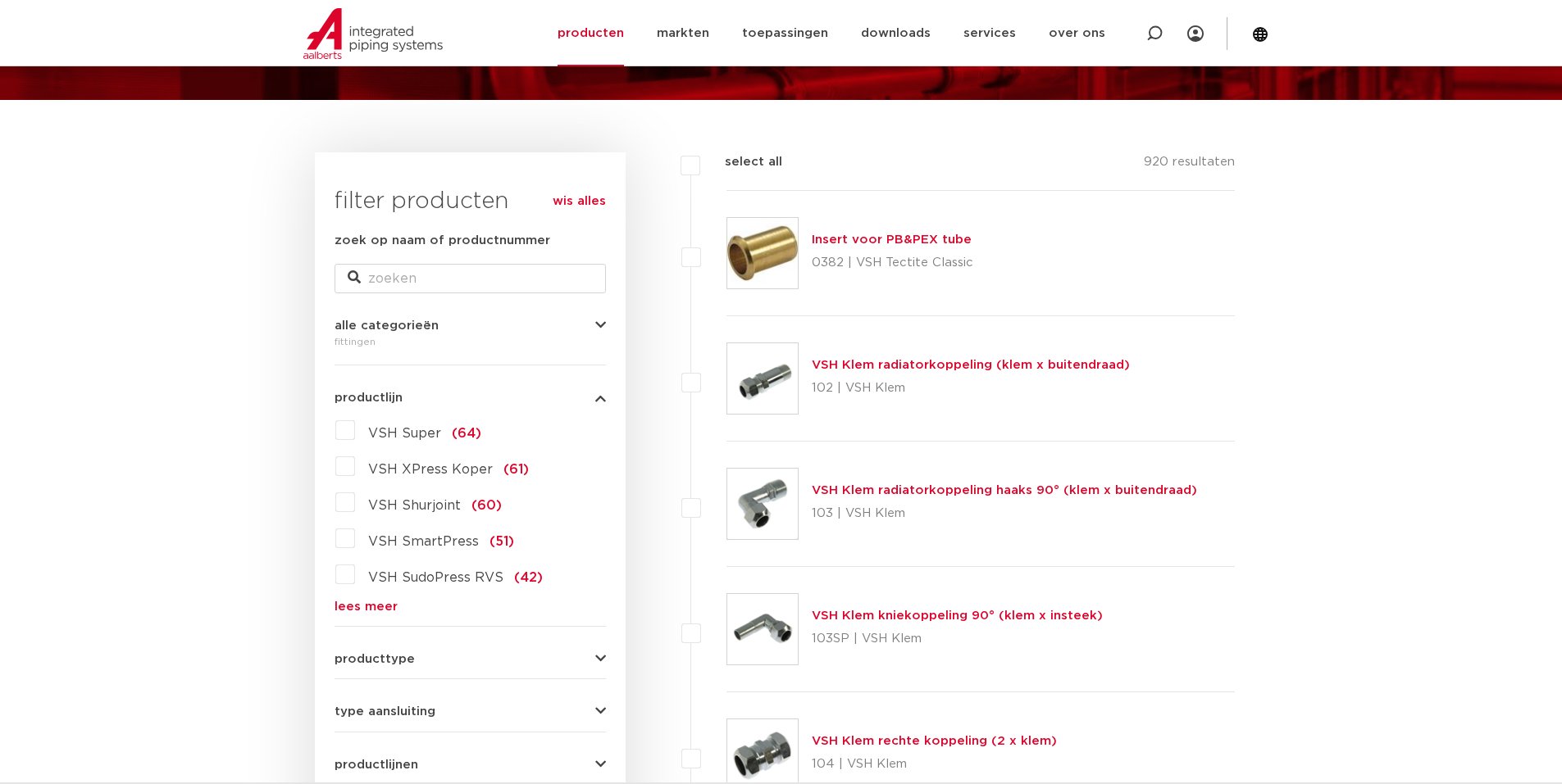
click at [380, 608] on link "lees meer" at bounding box center [470, 606] width 272 height 13
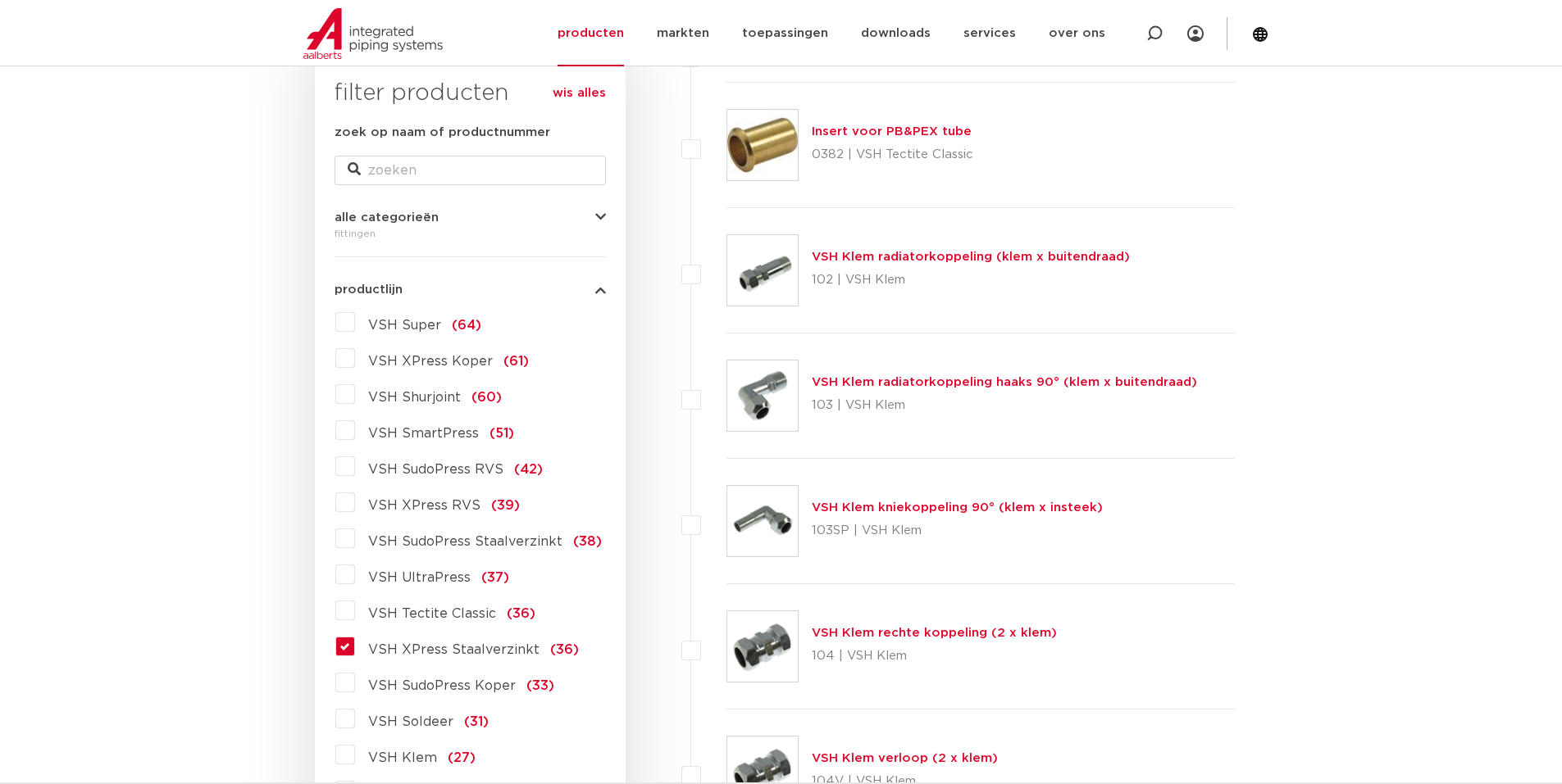
scroll to position [328, 0]
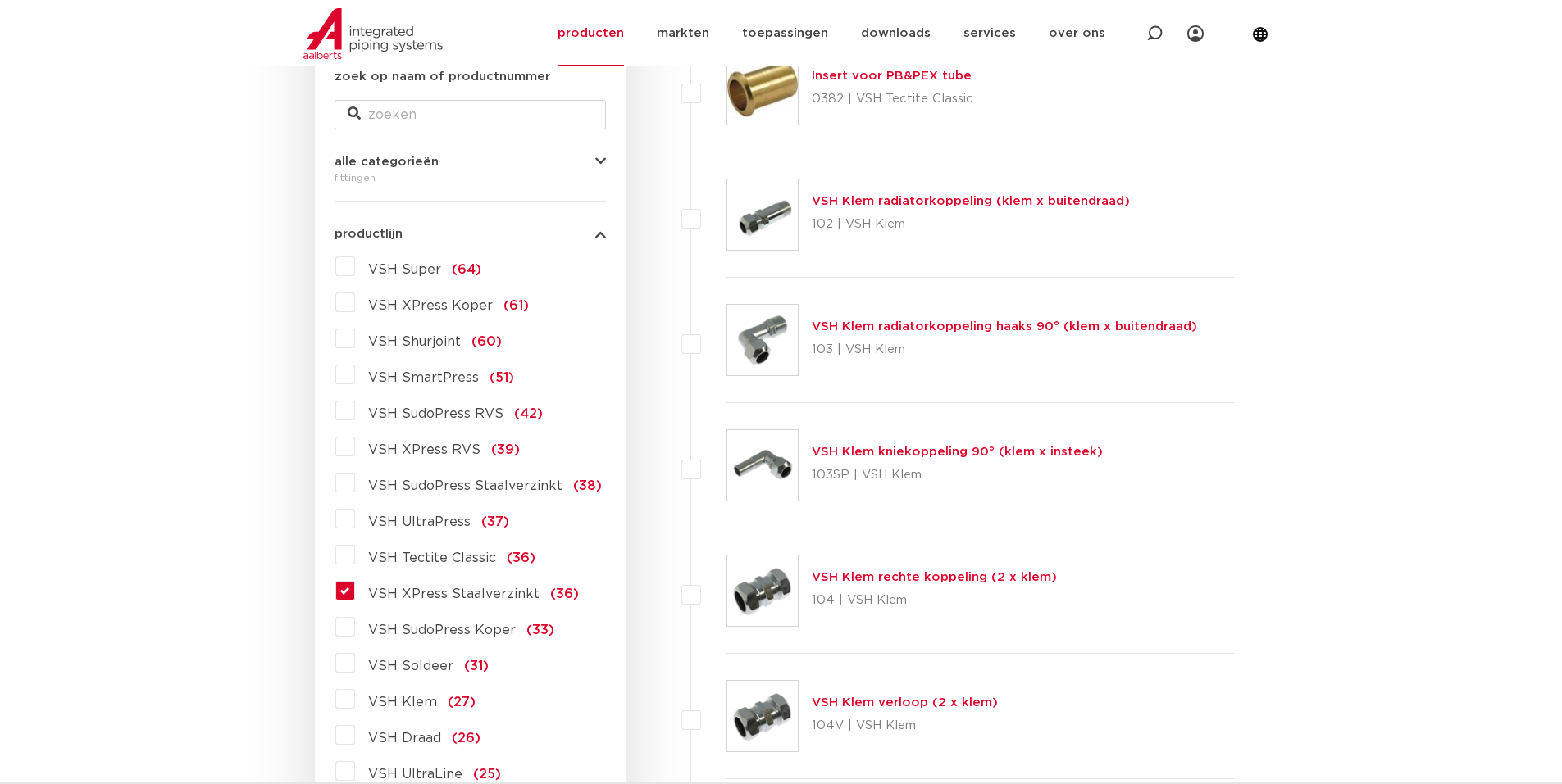
click at [355, 588] on label "VSH XPress Staalverzinkt (36)" at bounding box center [466, 591] width 223 height 26
click at [0, 0] on input "VSH XPress Staalverzinkt (36)" at bounding box center [0, 0] width 0 height 0
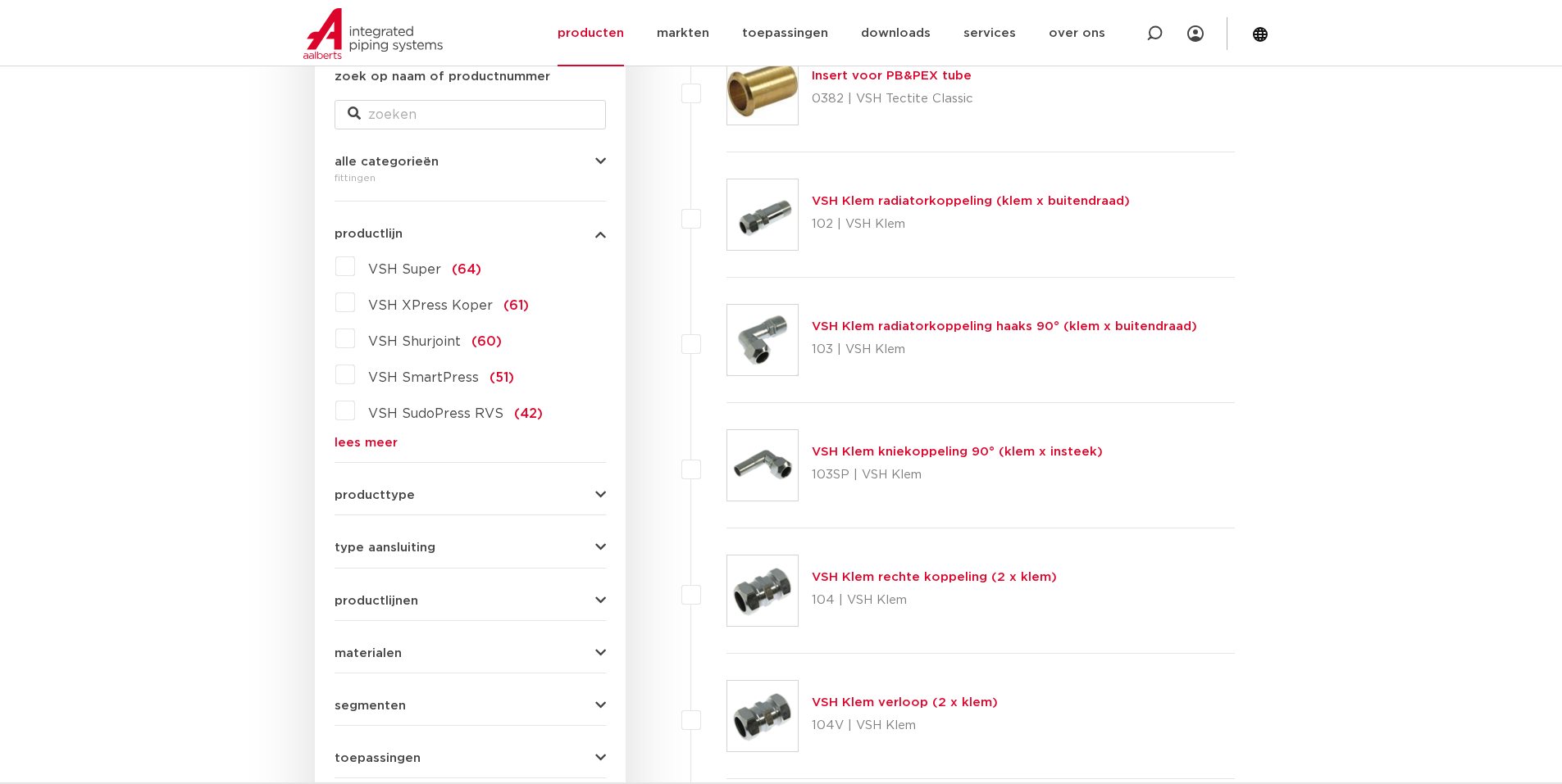
click at [358, 441] on link "lees meer" at bounding box center [470, 443] width 272 height 13
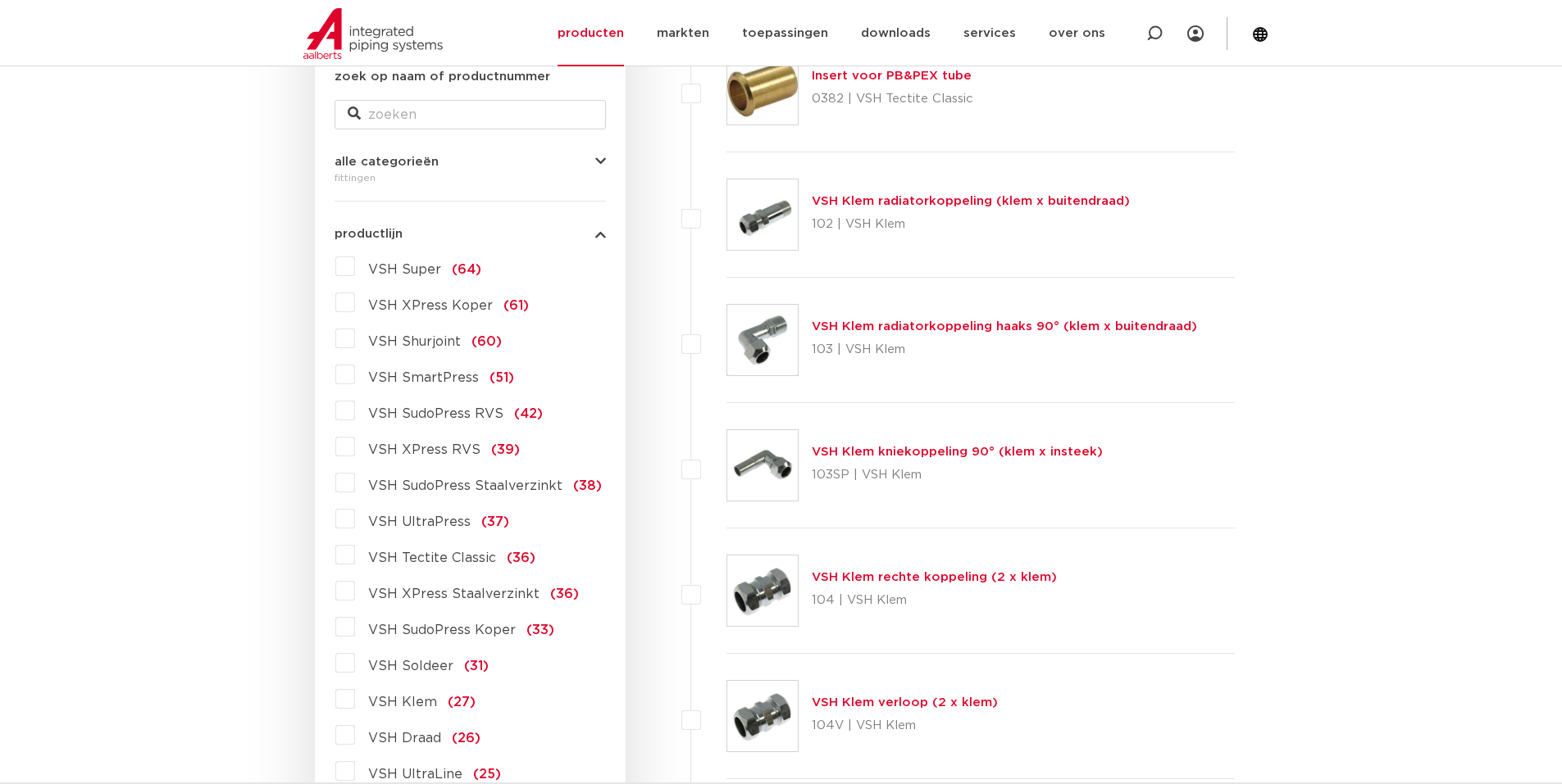
click at [355, 595] on label "VSH XPress Staalverzinkt (36)" at bounding box center [466, 591] width 223 height 26
click at [0, 0] on input "VSH XPress Staalverzinkt (36)" at bounding box center [0, 0] width 0 height 0
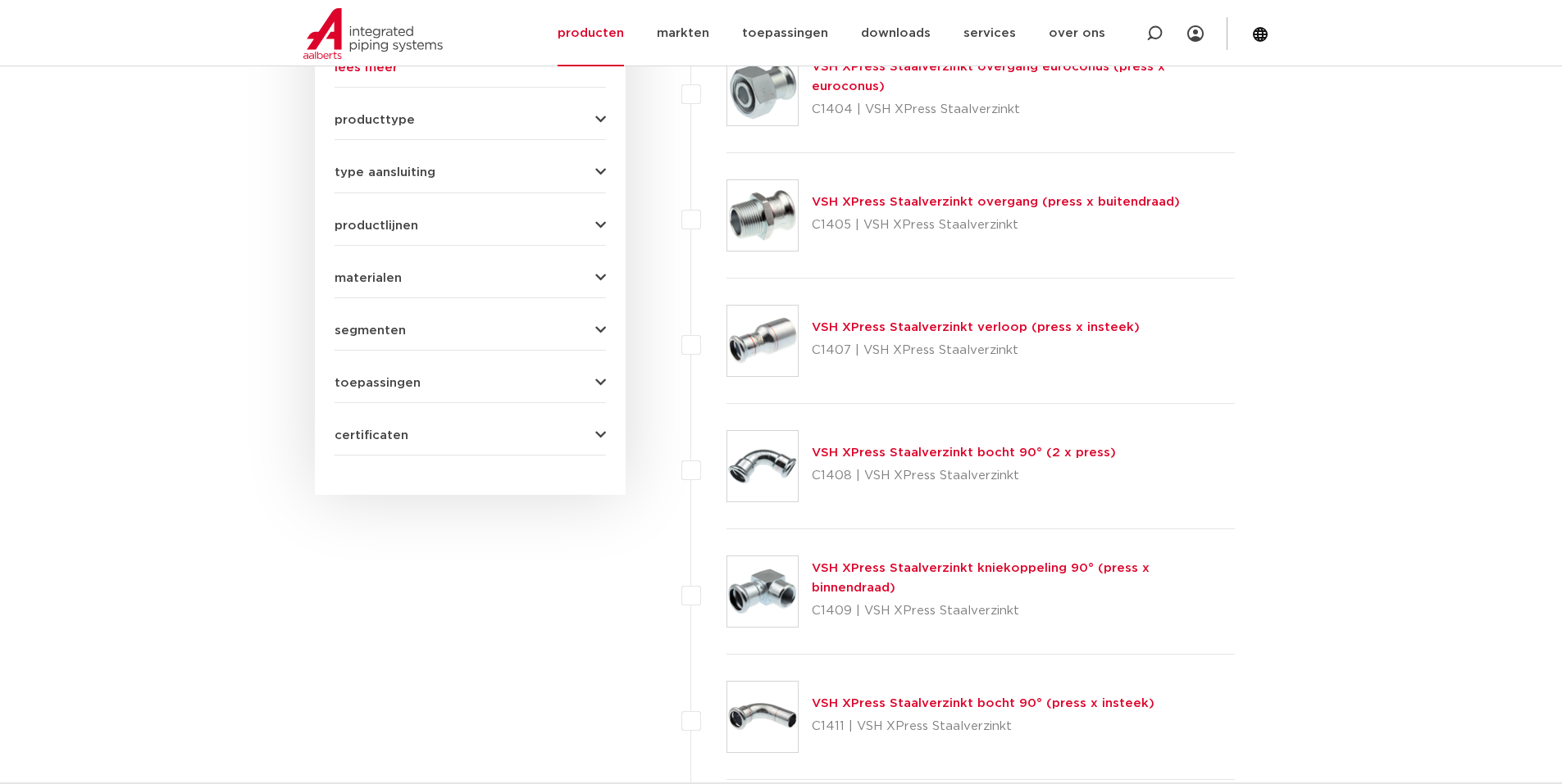
scroll to position [820, 0]
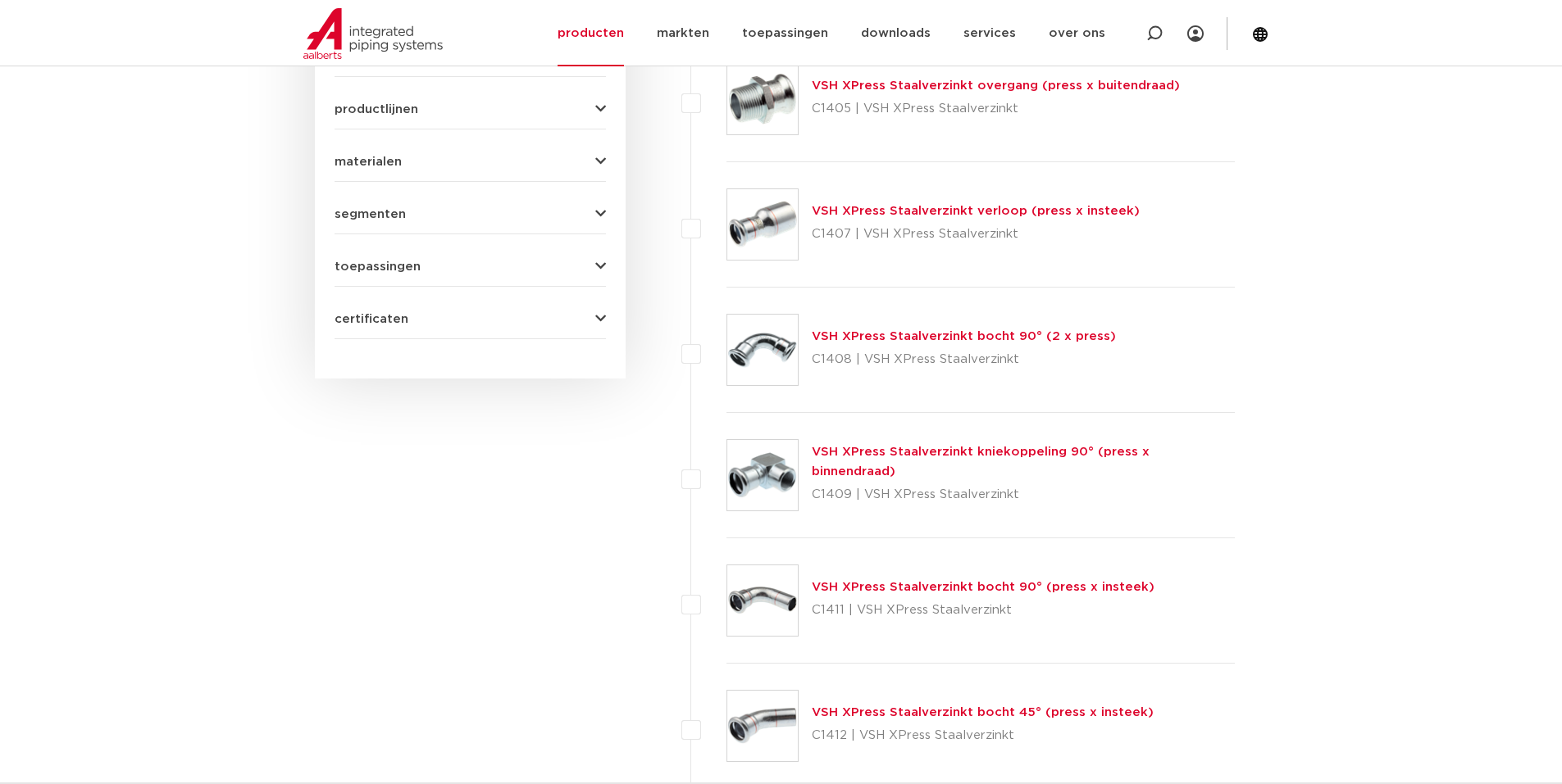
drag, startPoint x: 1154, startPoint y: 207, endPoint x: 814, endPoint y: 217, distance: 340.1
click at [814, 217] on div "VSH XPress Staalverzinkt verloop (press x insteek) C1407 | VSH XPress Staalverz…" at bounding box center [981, 225] width 509 height 126
copy link "VSH XPress Staalverzinkt verloop (press x insteek)"
click at [1024, 213] on link "VSH XPress Staalverzinkt verloop (press x insteek)" at bounding box center [975, 211] width 328 height 13
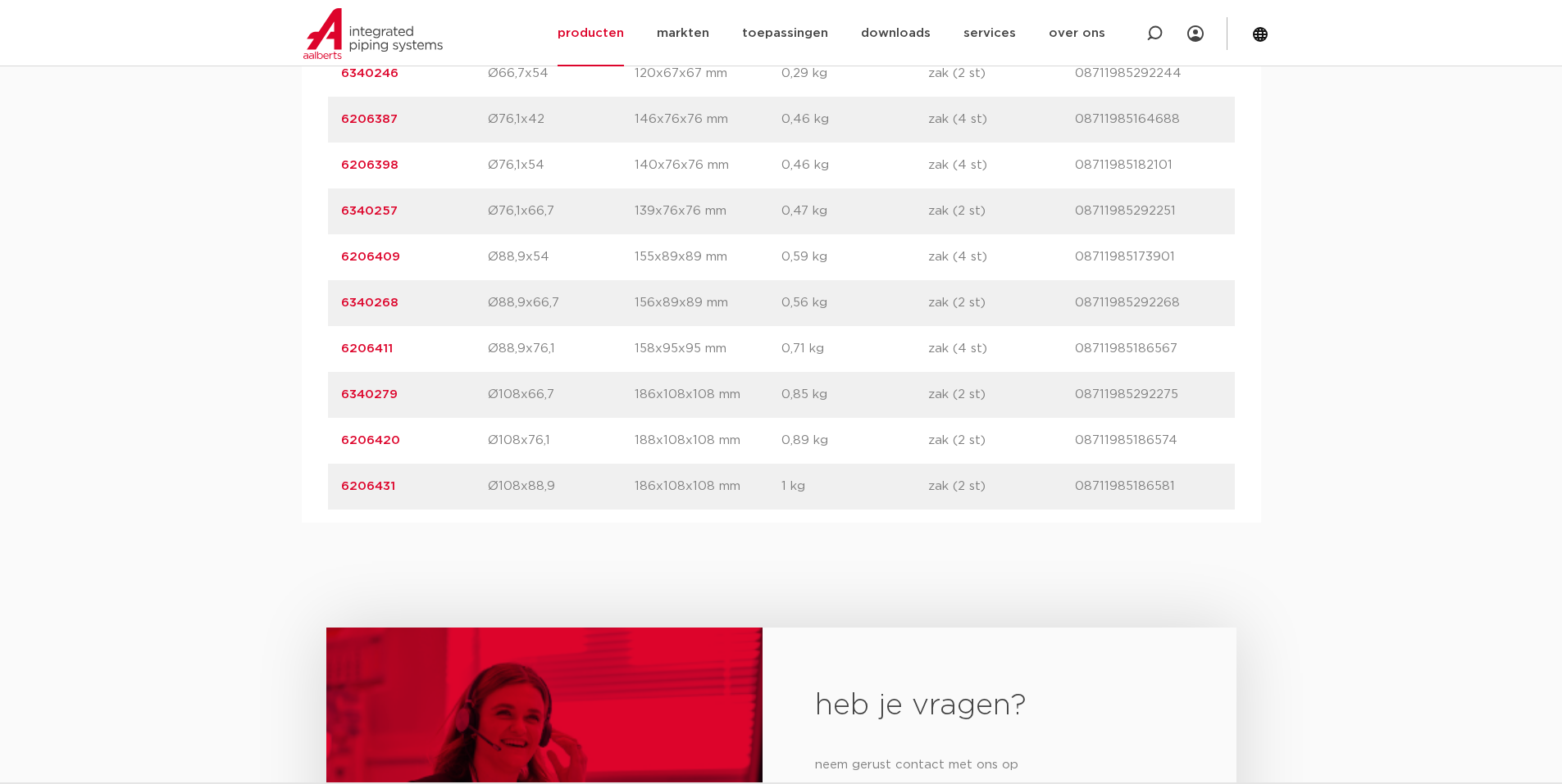
scroll to position [2294, 0]
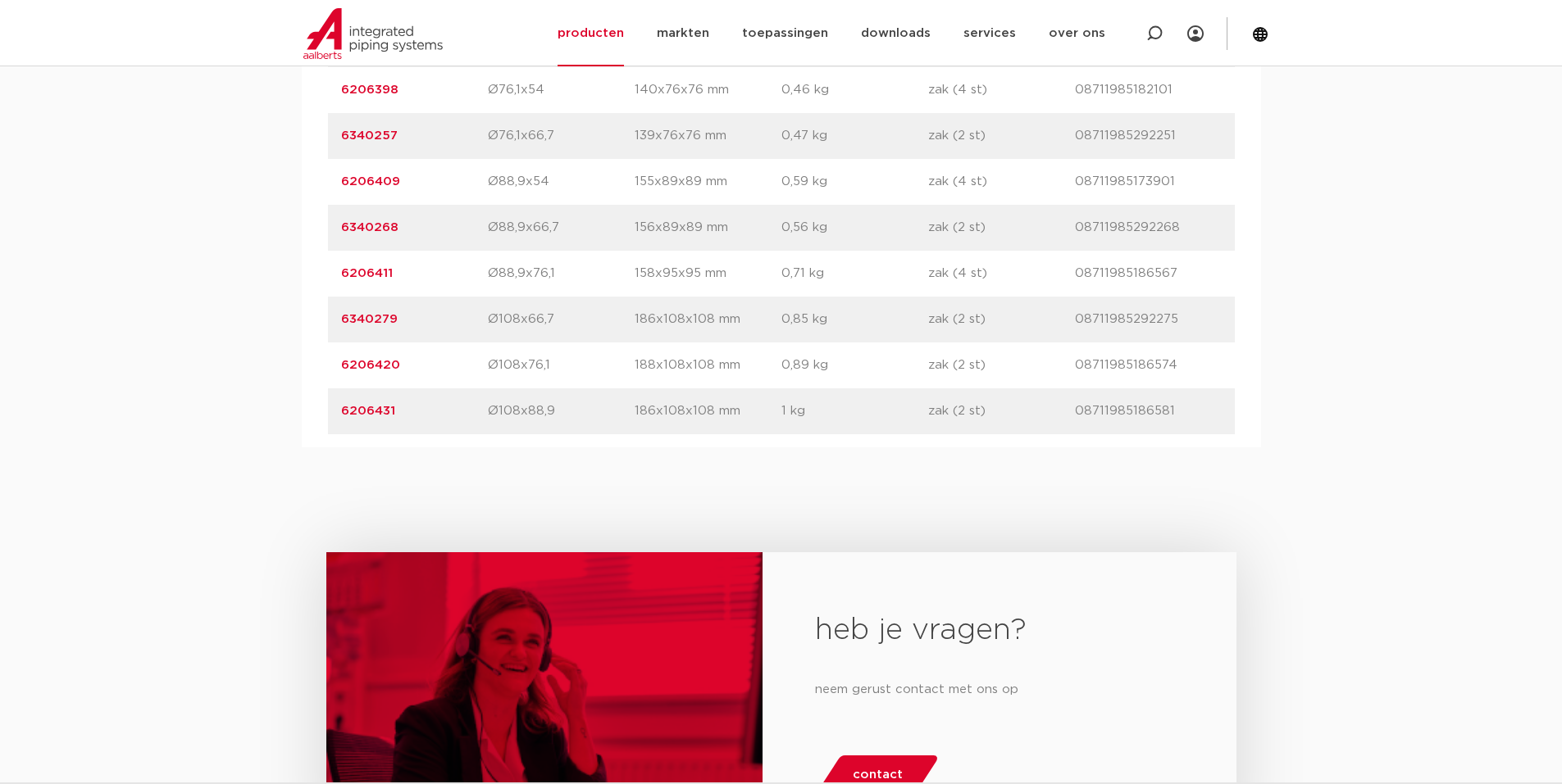
drag, startPoint x: 332, startPoint y: 363, endPoint x: 1176, endPoint y: 353, distance: 844.1
click at [1176, 353] on div "artikelnummer 6206420 afmeting Ø108x76,1 afmetingen 188x108x108 mm gewicht 0,89…" at bounding box center [781, 364] width 906 height 45
copy div "6206420 afmeting Ø108x76,1 afmetingen 188x108x108 mm gewicht 0,89 kg verpakking…"
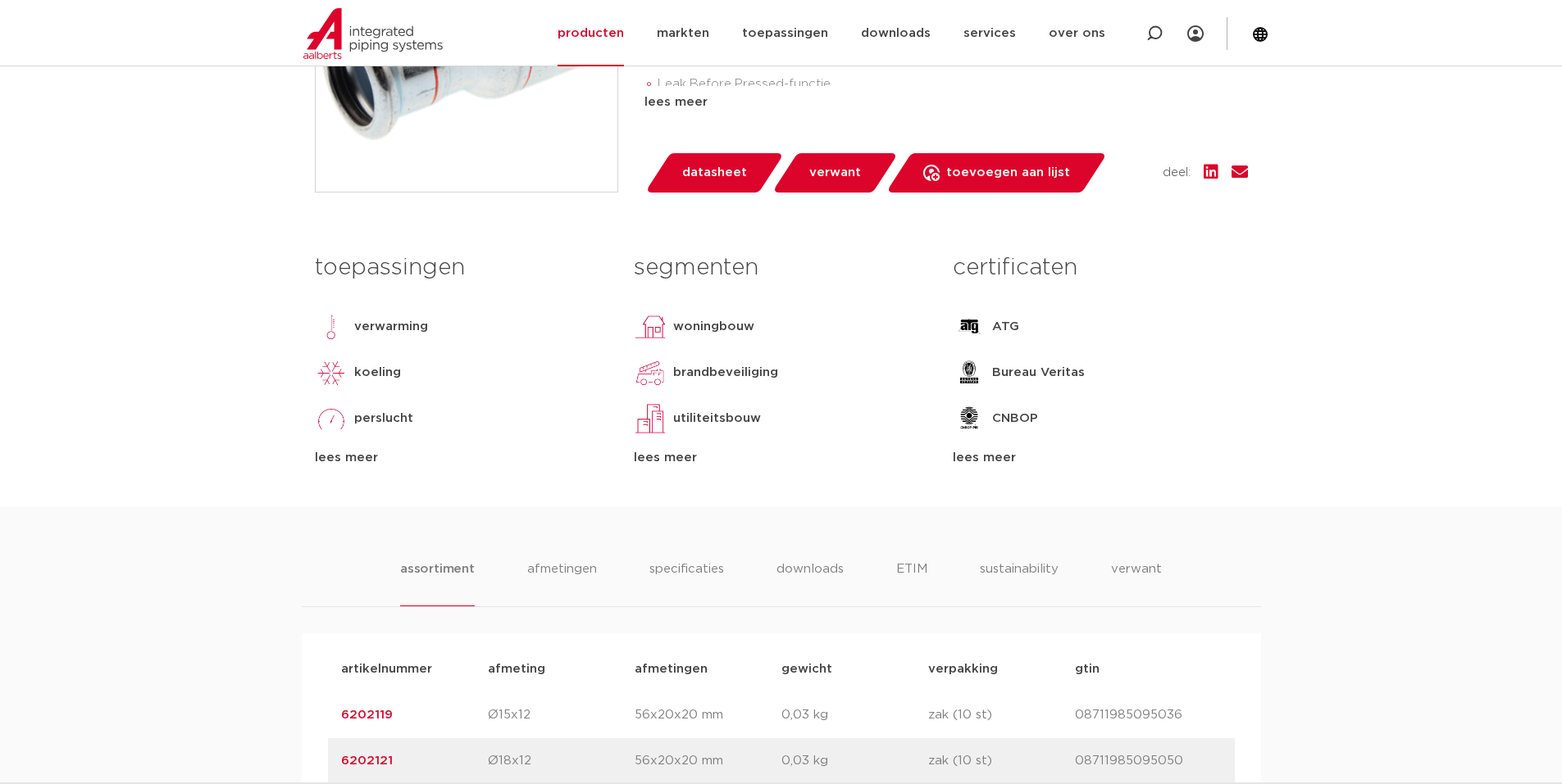
scroll to position [82, 0]
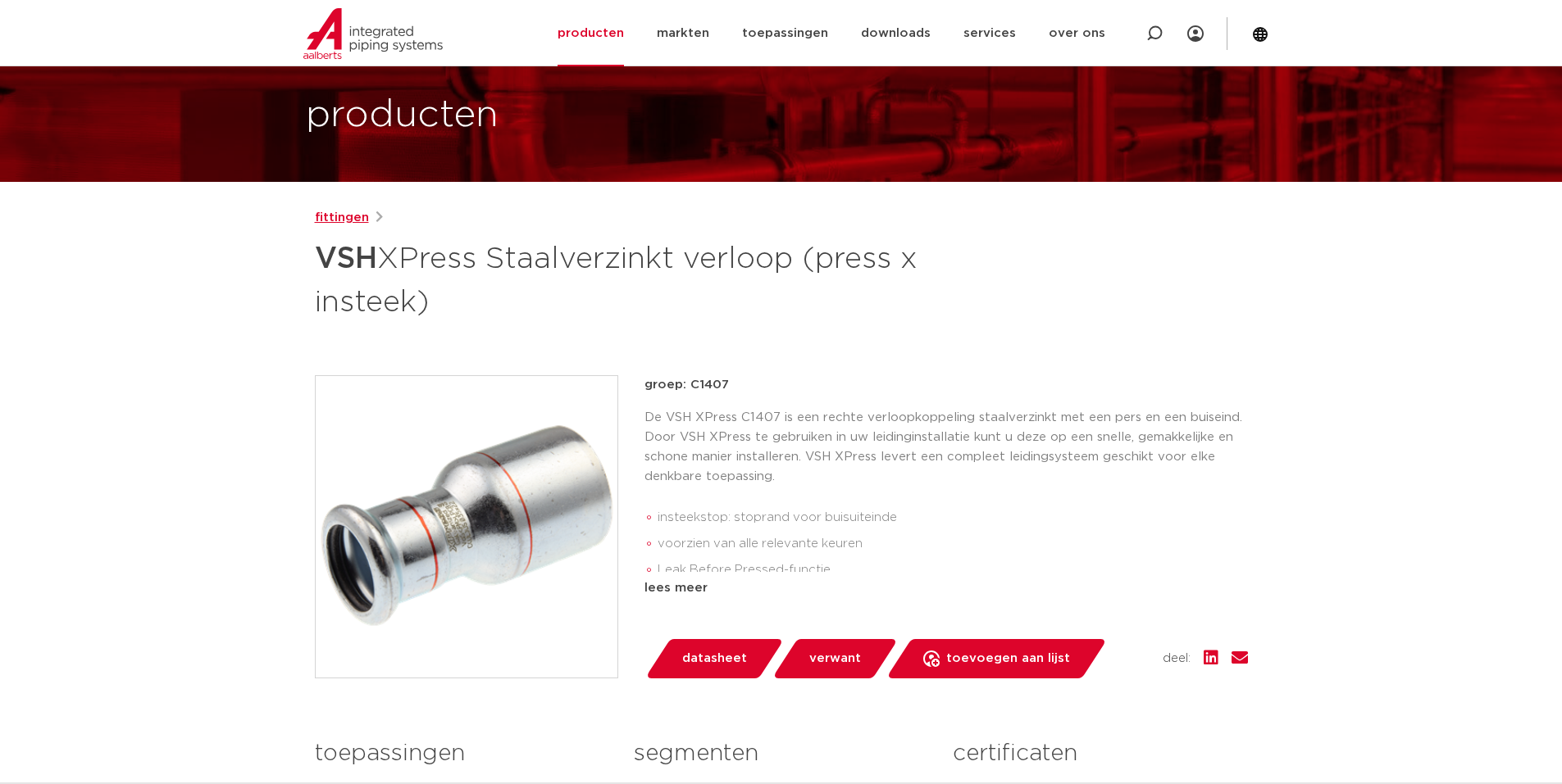
click link "fittingen"
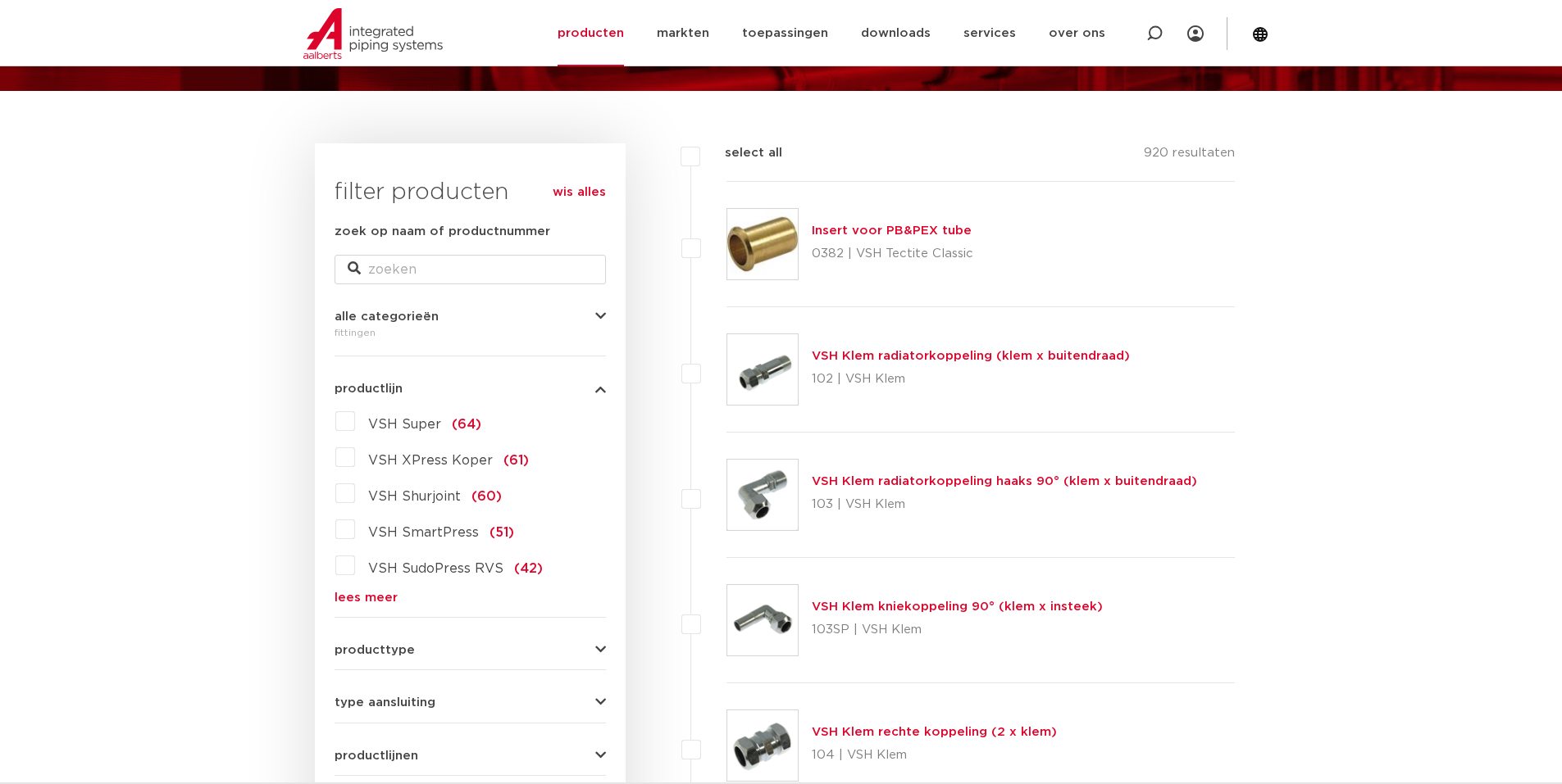
scroll to position [164, 0]
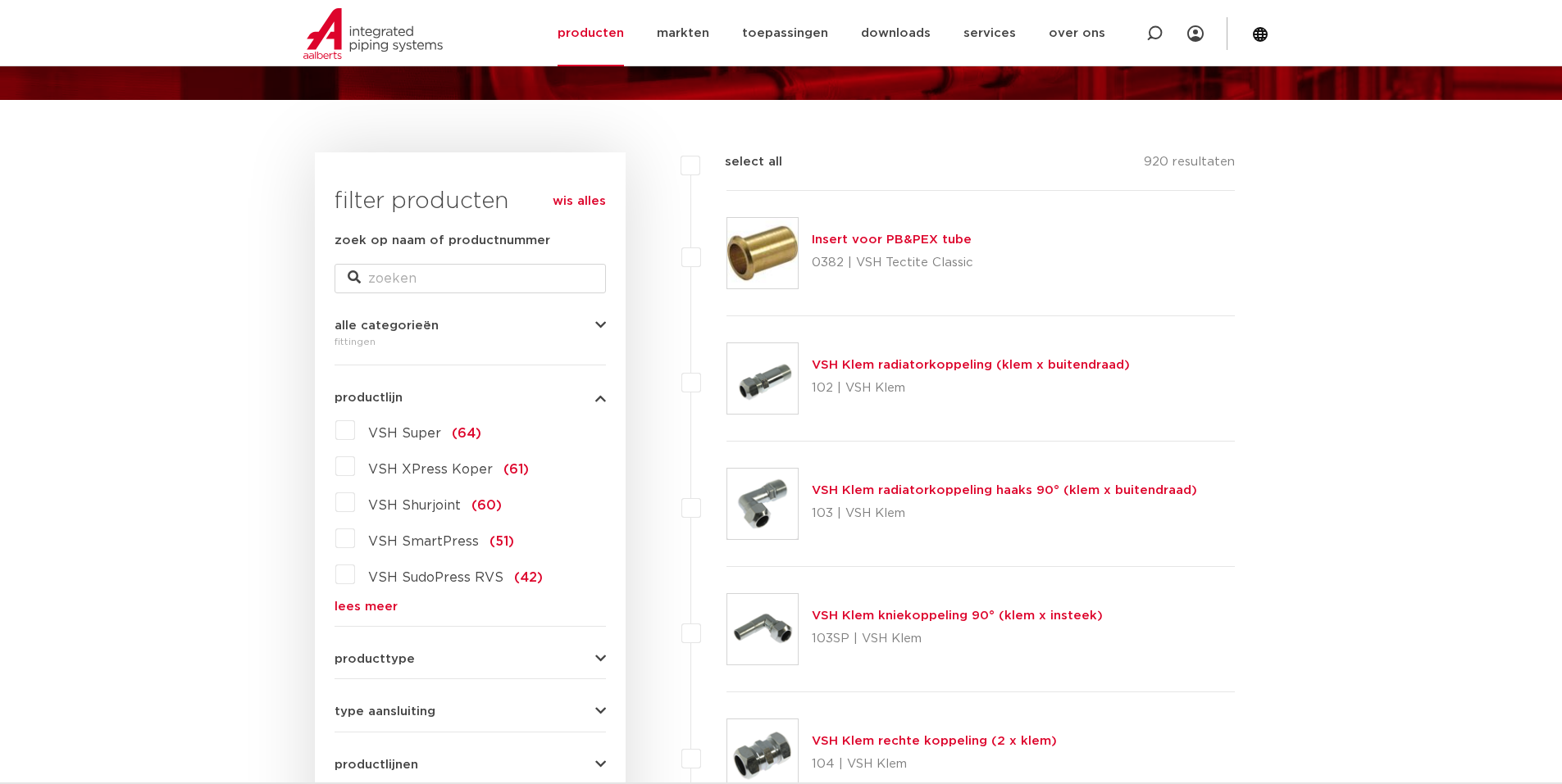
click at [364, 609] on link "lees meer" at bounding box center [470, 606] width 272 height 13
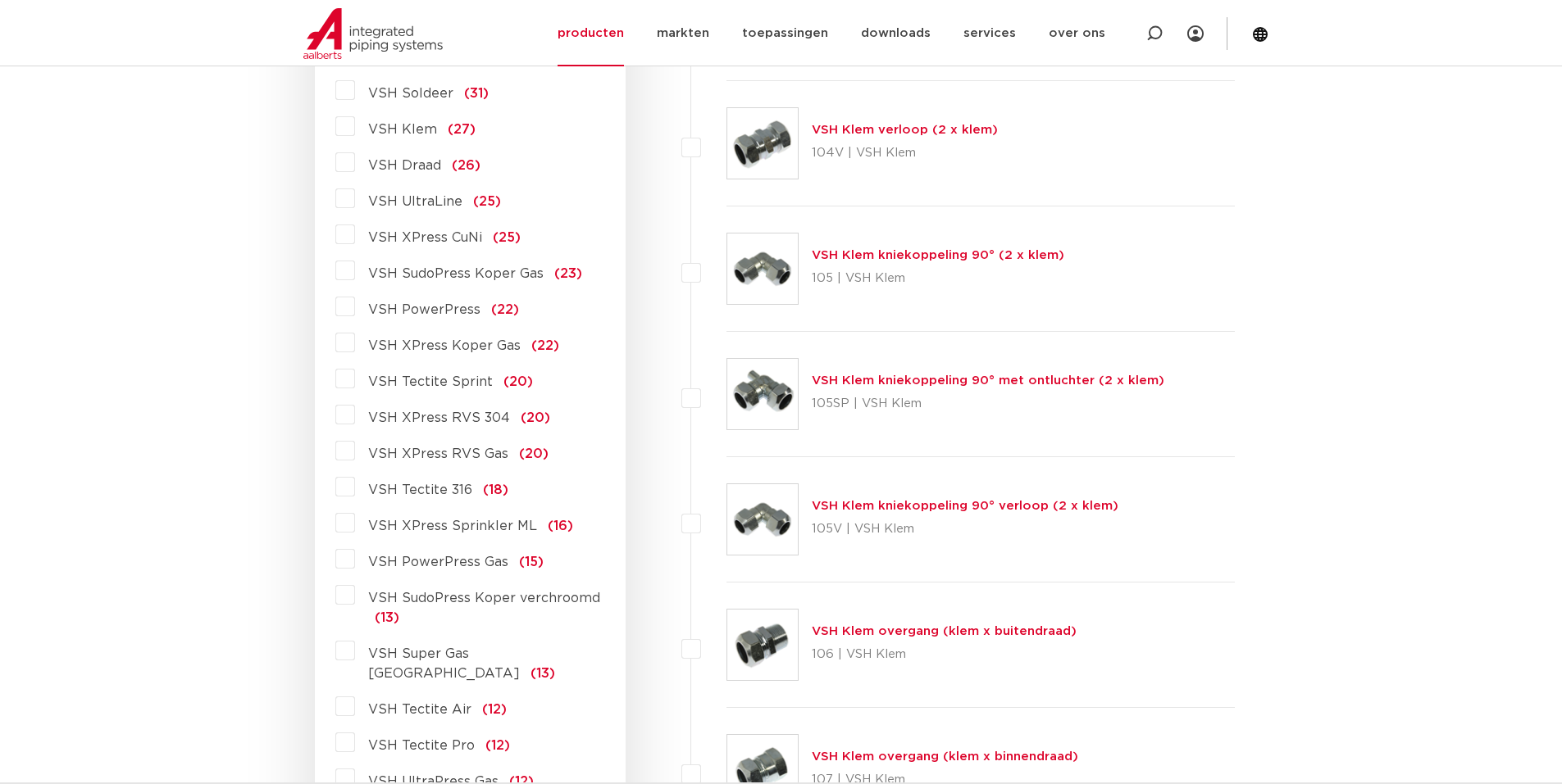
scroll to position [901, 0]
click at [355, 416] on label "VSH XPress RVS 304 (20)" at bounding box center [453, 413] width 195 height 26
click at [0, 0] on input "VSH XPress RVS 304 (20)" at bounding box center [0, 0] width 0 height 0
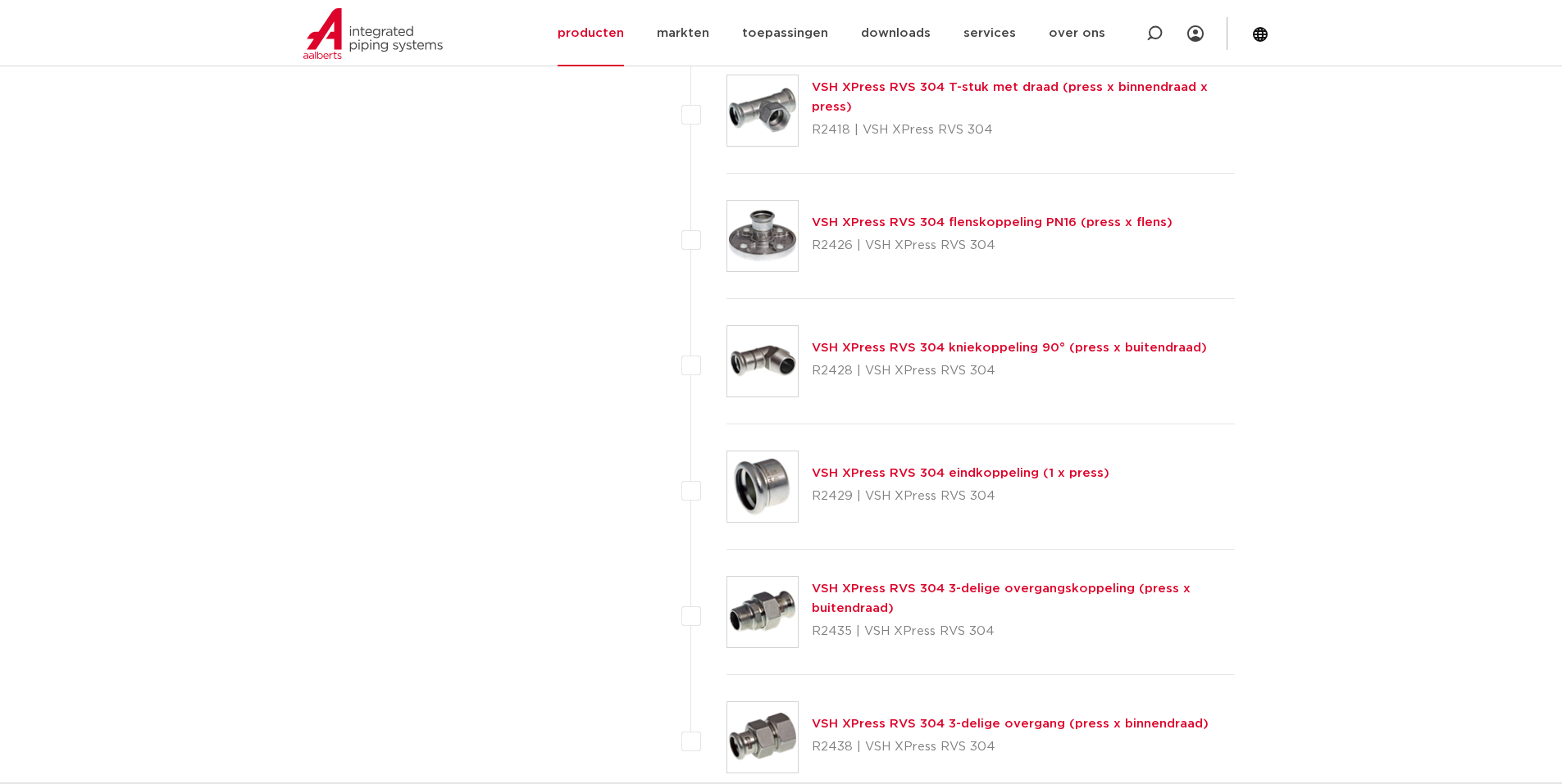
scroll to position [2131, 0]
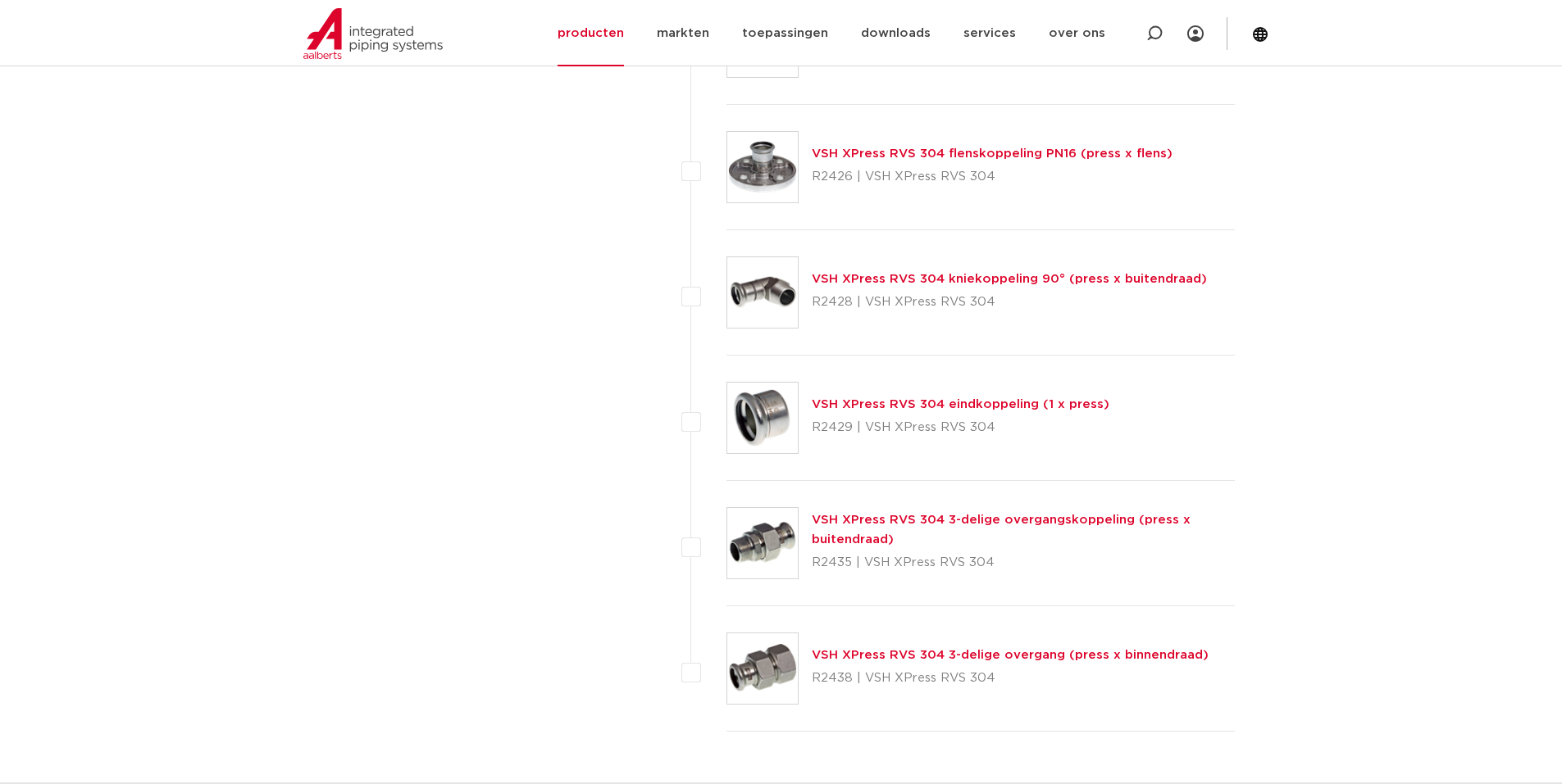
click at [860, 405] on link "VSH XPress RVS 304 eindkoppeling (1 x press)" at bounding box center [960, 404] width 298 height 13
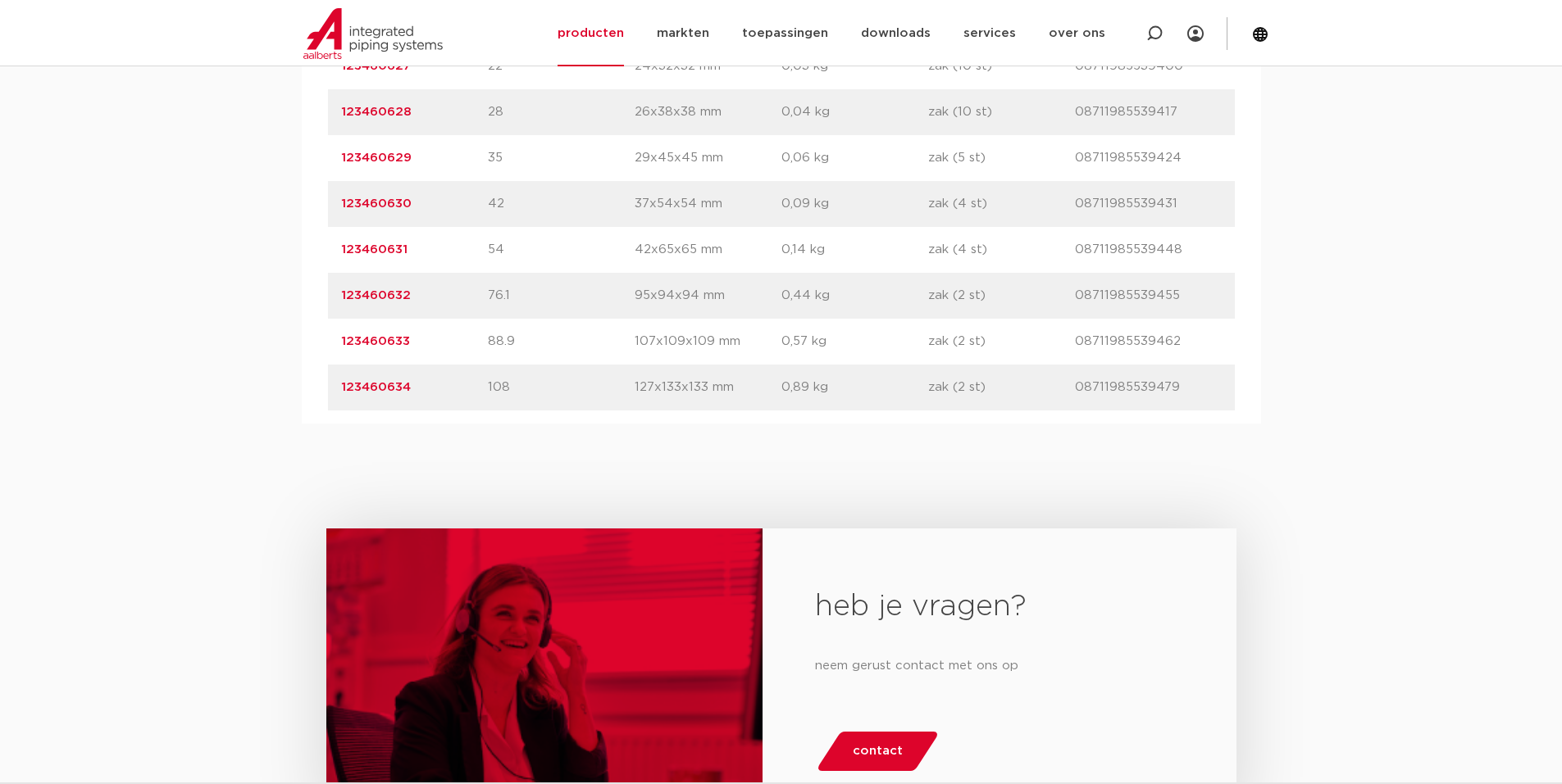
scroll to position [1311, 0]
drag, startPoint x: 335, startPoint y: 246, endPoint x: 1182, endPoint y: 247, distance: 847.0
click at [1191, 248] on div "artikelnummer 123460631 afmeting 54 afmetingen 42x65x65 mm gewicht 0,14 kg verp…" at bounding box center [781, 247] width 906 height 45
copy div "123460631 afmeting 54 afmetingen 42x65x65 mm gewicht 0,14 kg verpakking zak (4 …"
click at [341, 391] on link "123460634" at bounding box center [376, 385] width 70 height 13
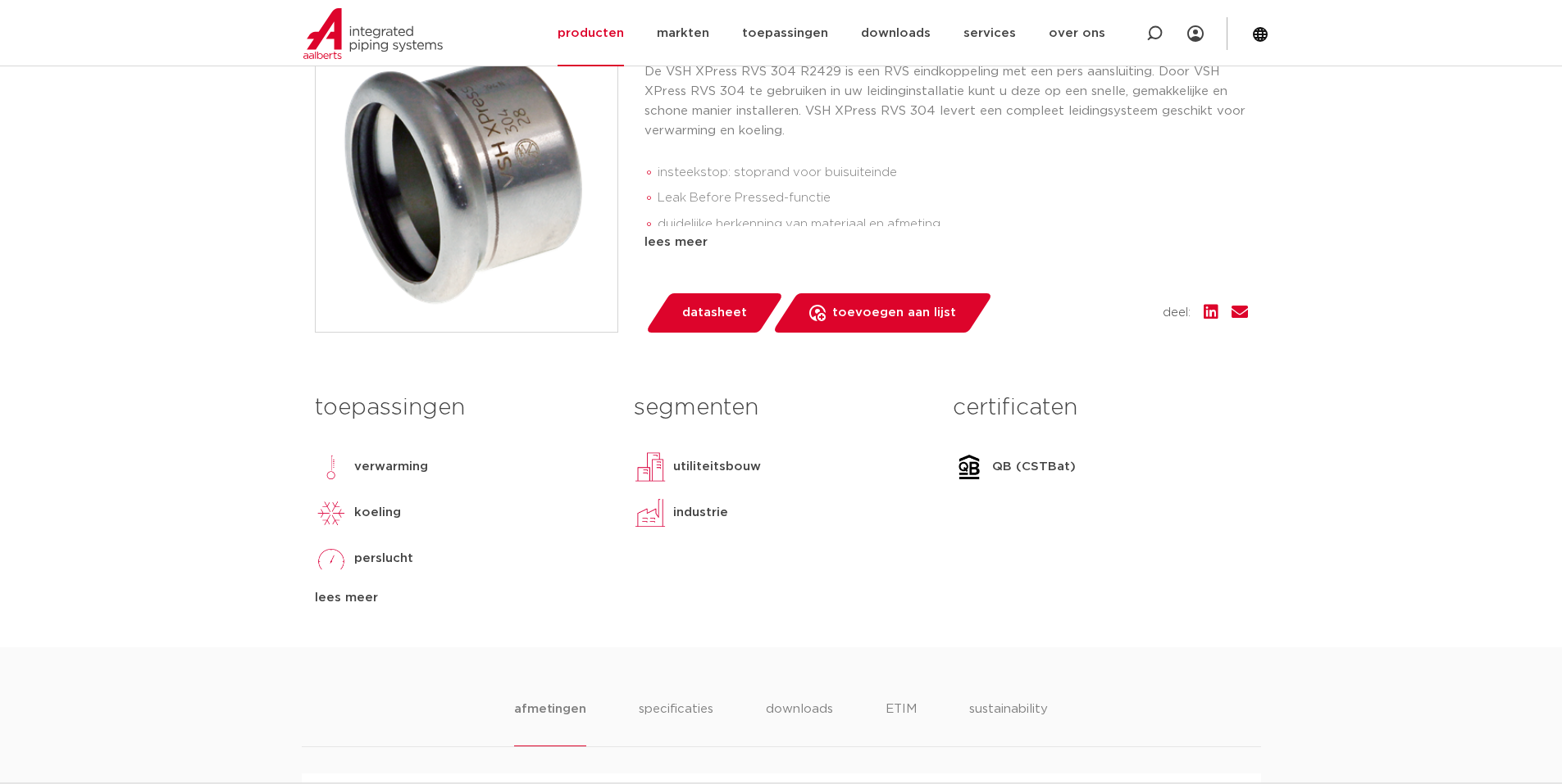
scroll to position [328, 0]
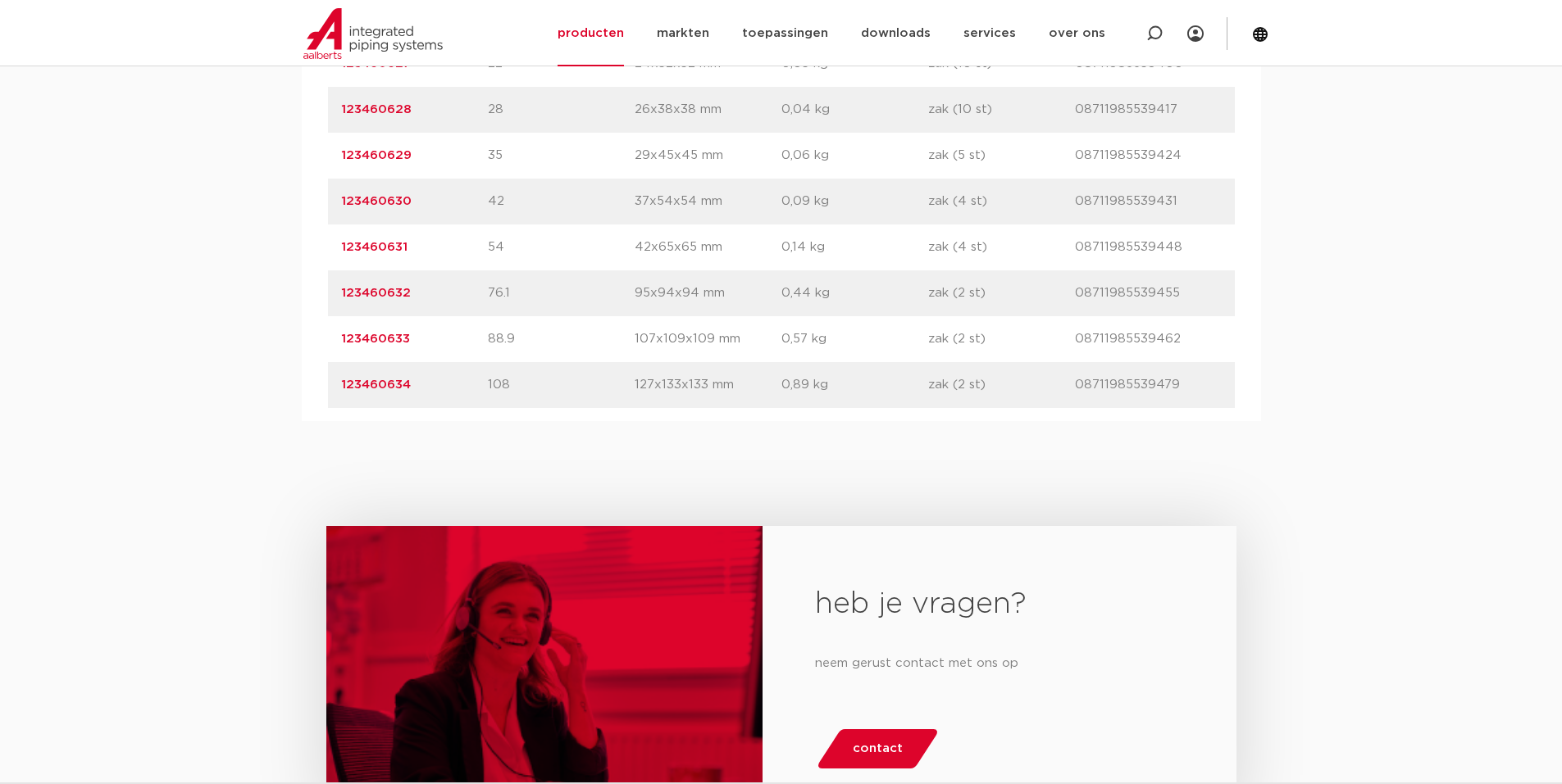
scroll to position [1311, 0]
drag, startPoint x: 331, startPoint y: 381, endPoint x: 1179, endPoint y: 390, distance: 848.0
click at [1179, 390] on div "artikelnummer 123460634 afmeting 108 afmetingen 127x133x133 mm gewicht 0,89 kg …" at bounding box center [781, 385] width 906 height 45
copy div "123460634 afmeting 108 afmetingen 127x133x133 mm gewicht 0,89 kg verpakking zak…"
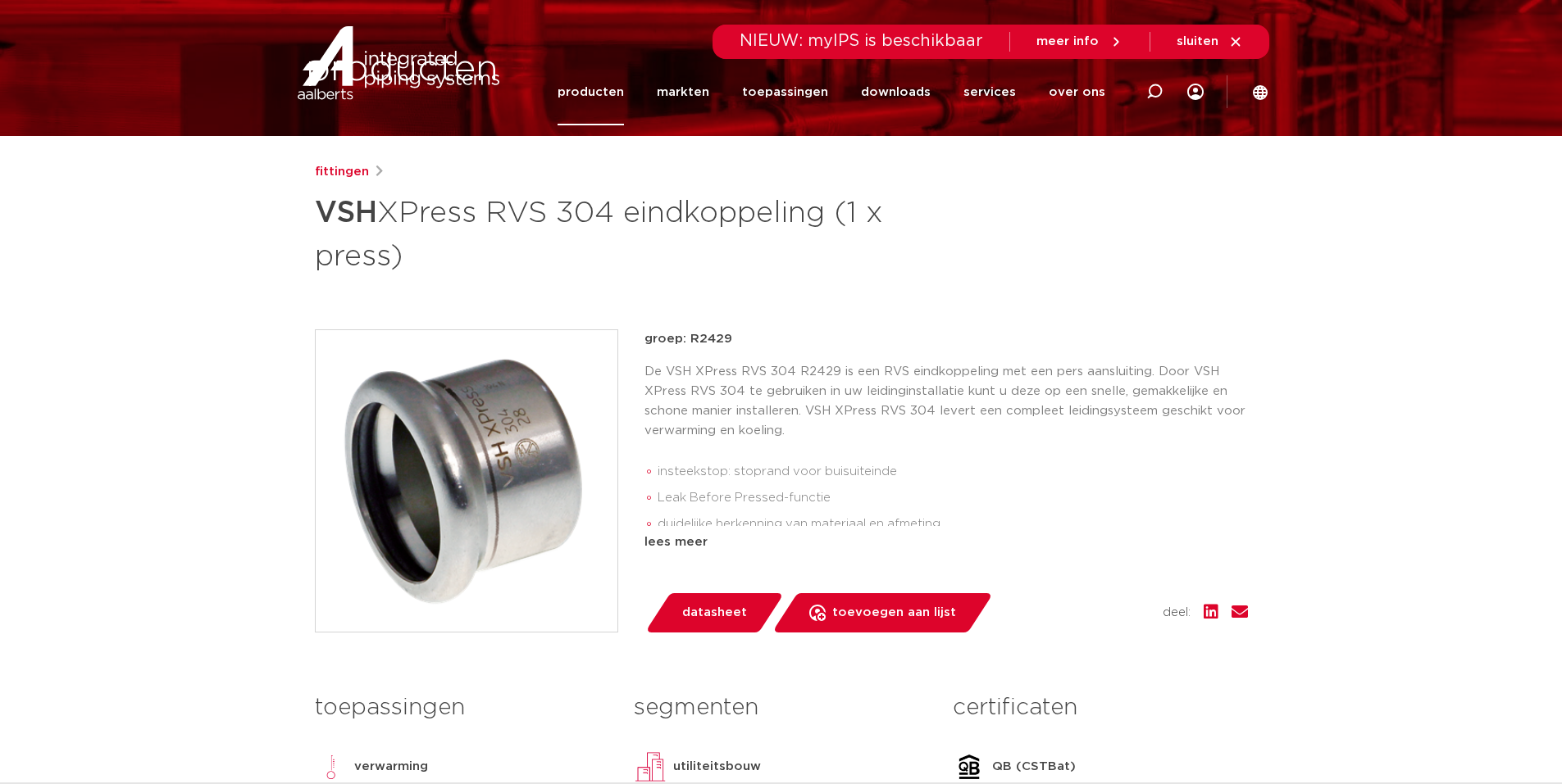
scroll to position [0, 0]
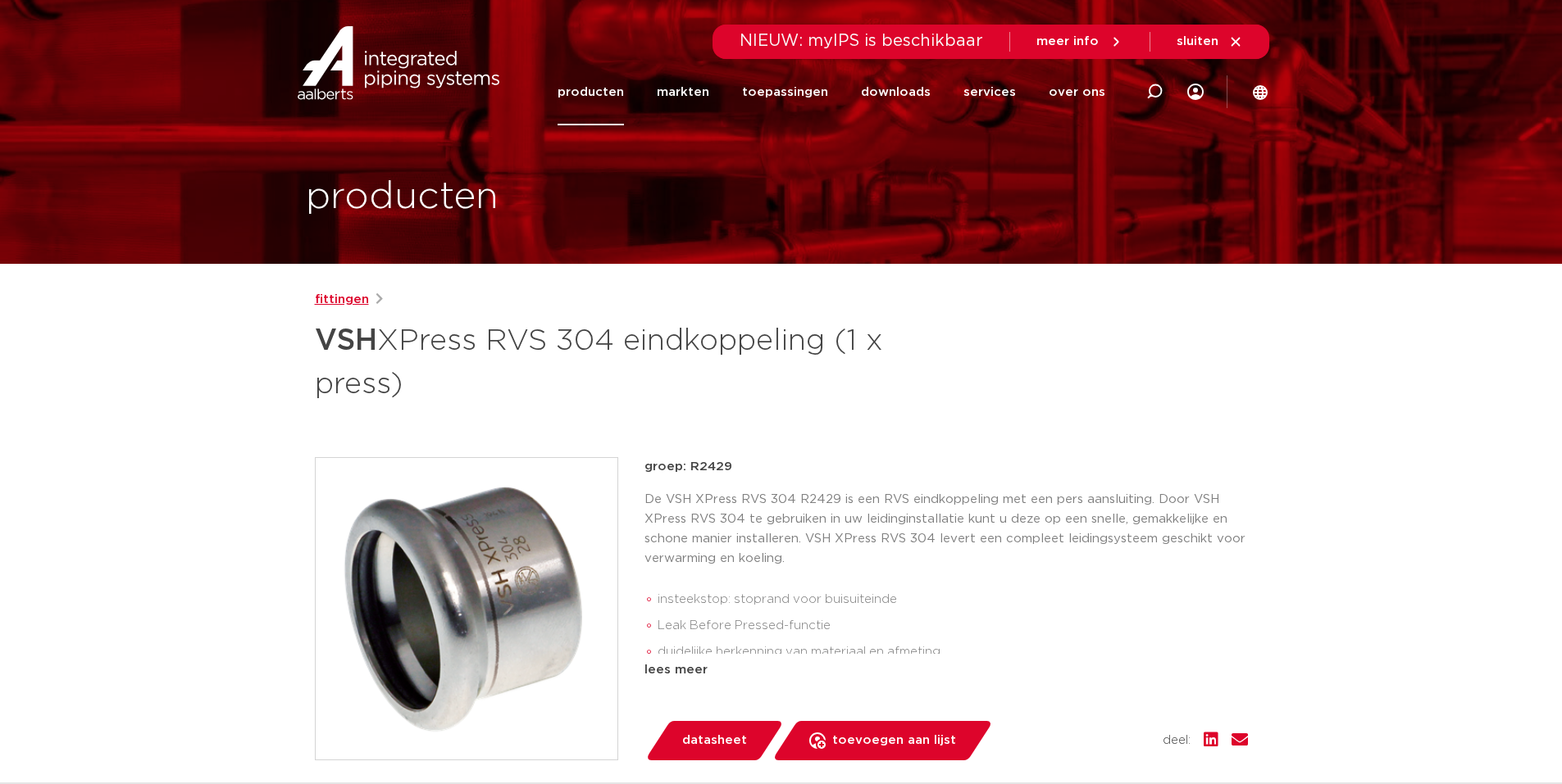
click at [362, 299] on link "fittingen" at bounding box center [341, 300] width 54 height 19
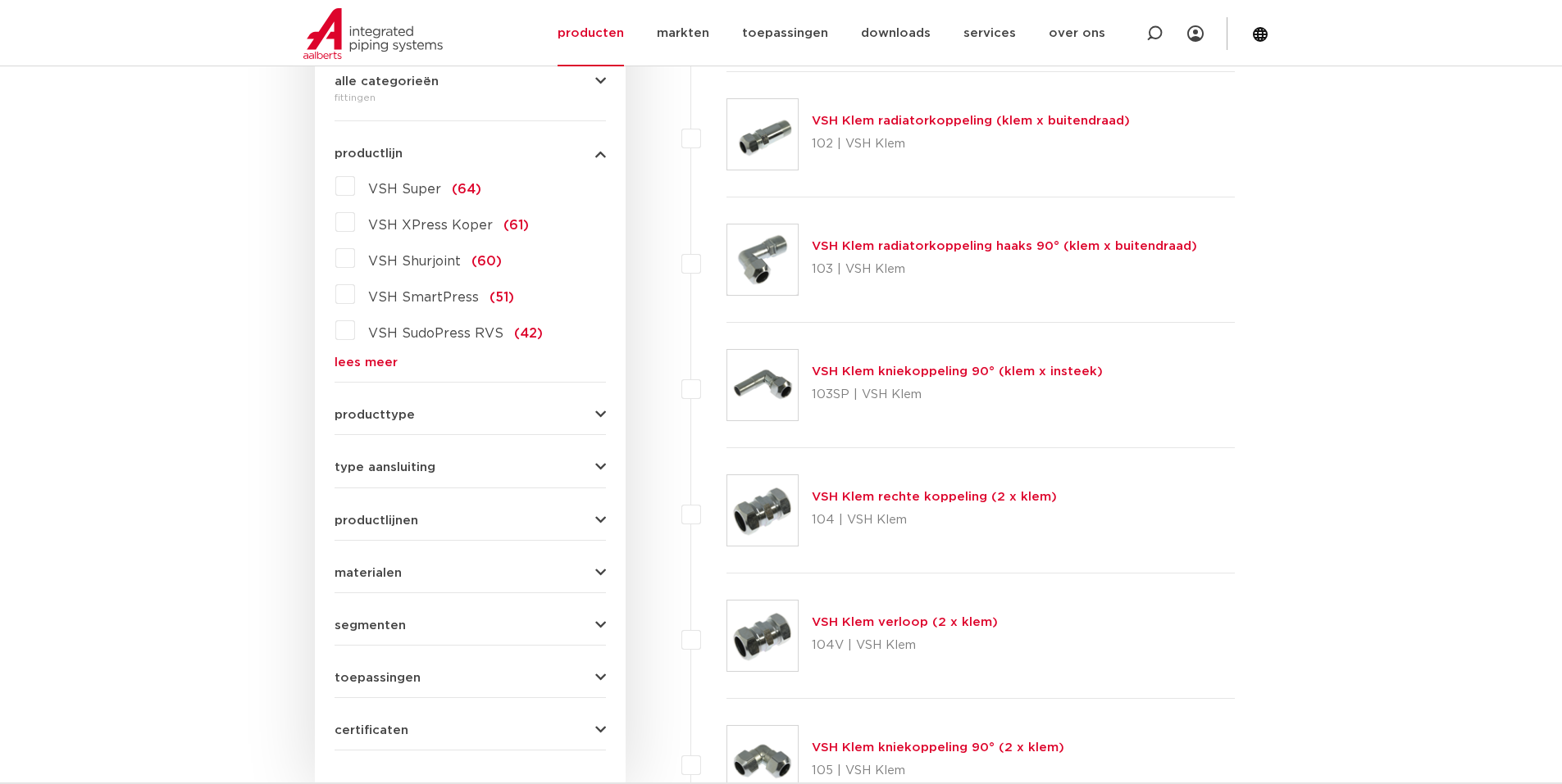
scroll to position [328, 0]
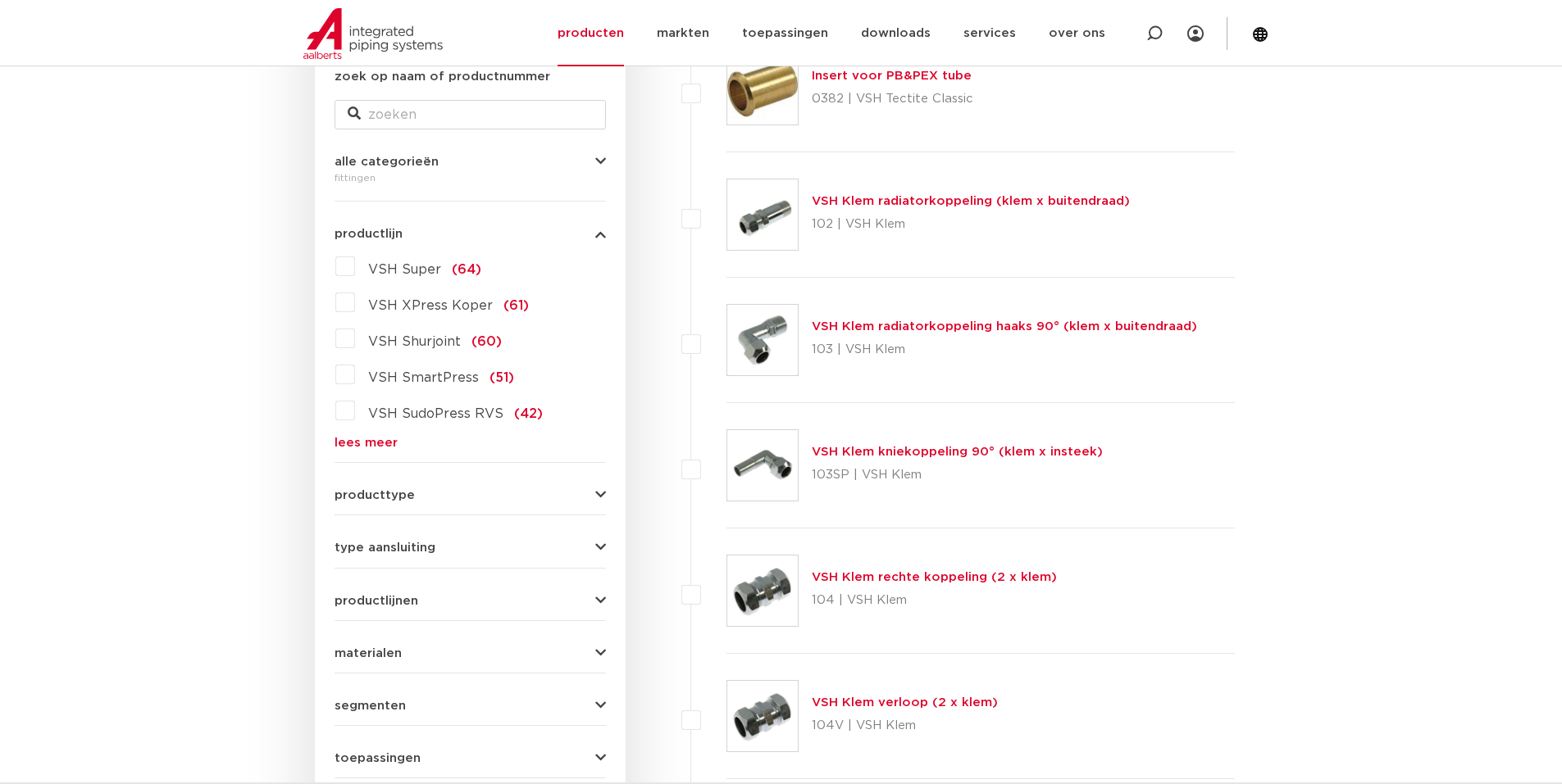
click at [371, 446] on link "lees meer" at bounding box center [470, 443] width 272 height 13
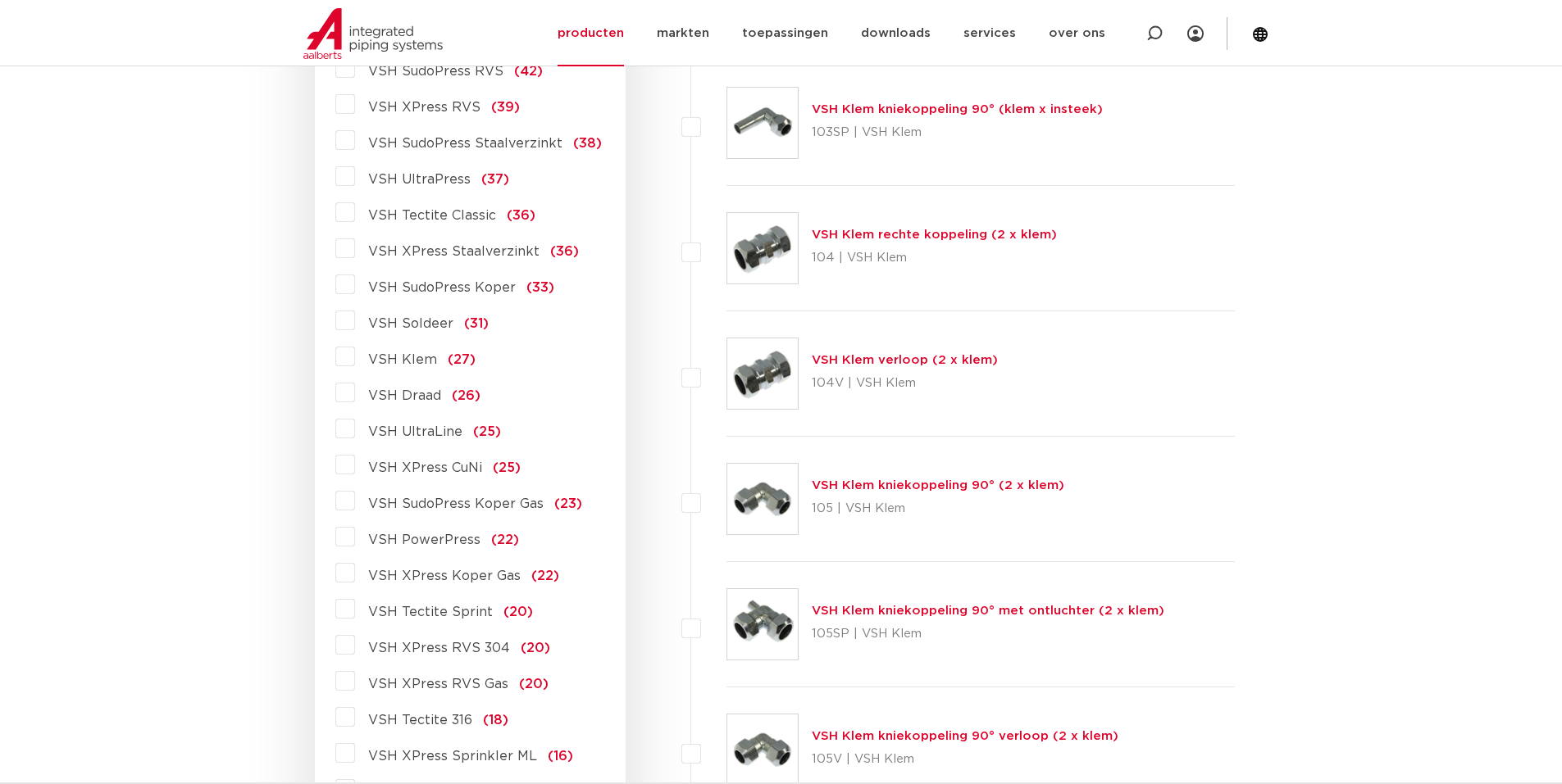
scroll to position [738, 0]
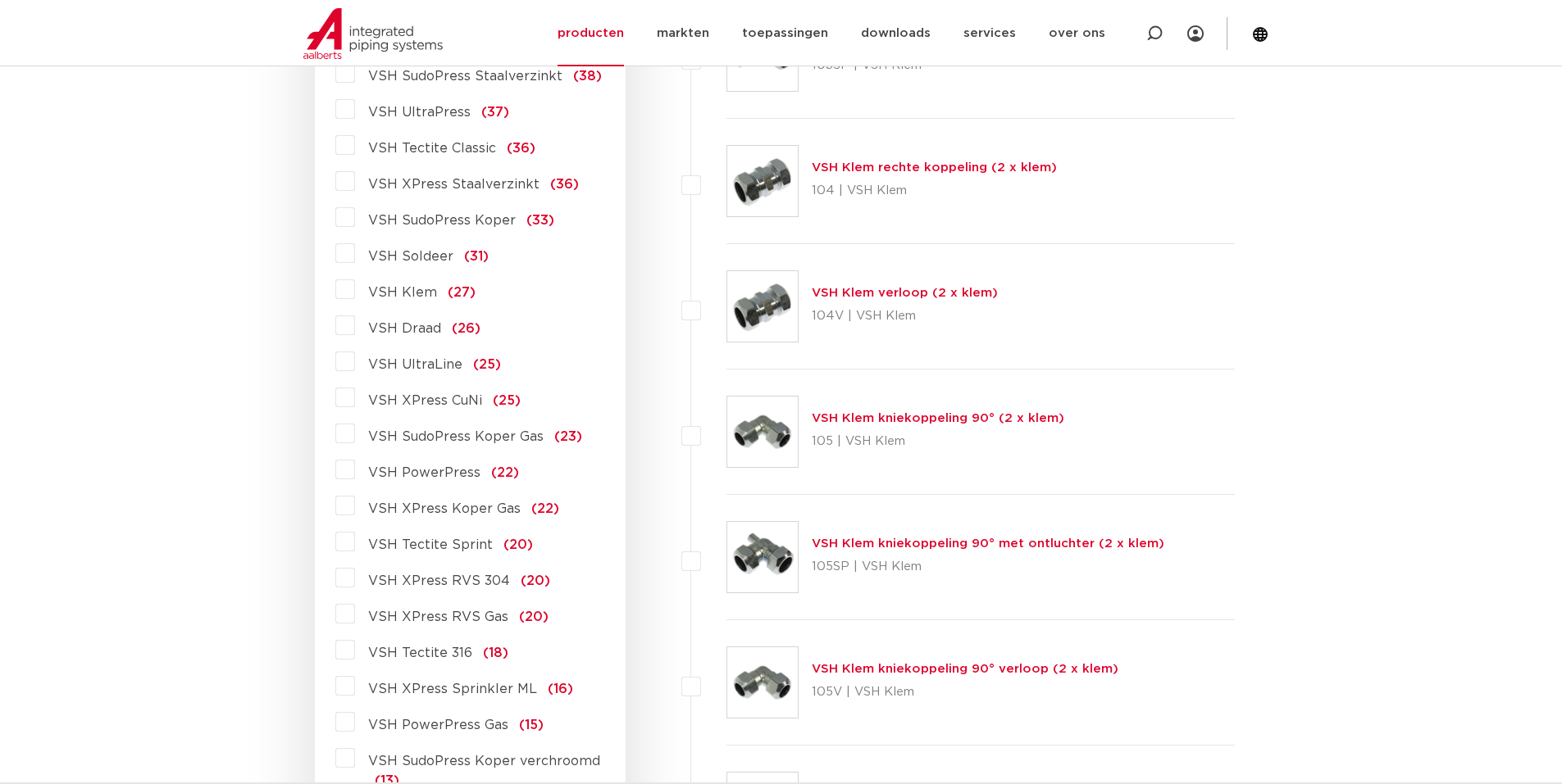
click at [355, 577] on label "VSH XPress RVS 304 (20)" at bounding box center [453, 577] width 195 height 26
click at [0, 0] on input "VSH XPress RVS 304 (20)" at bounding box center [0, 0] width 0 height 0
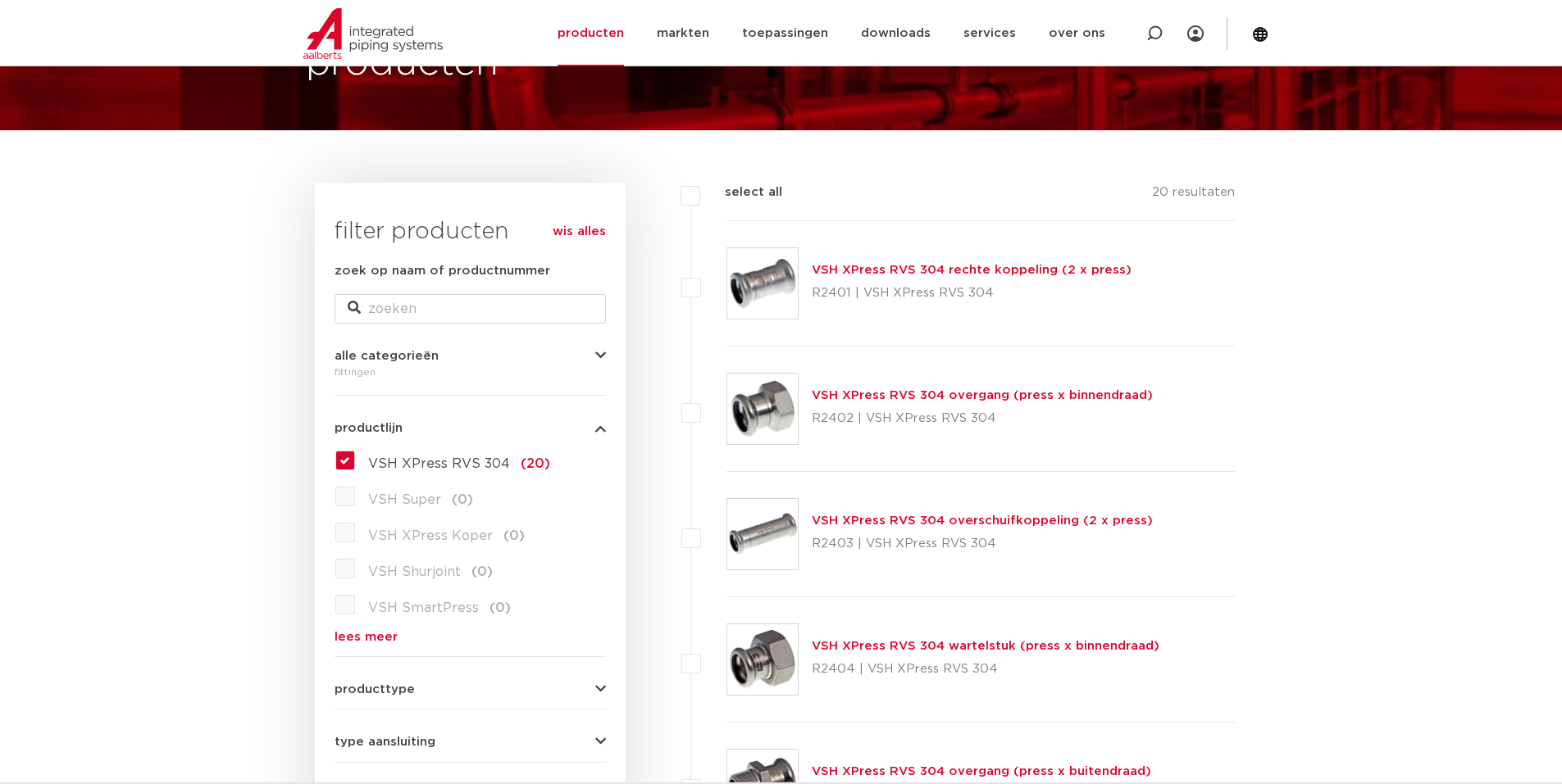
scroll to position [82, 0]
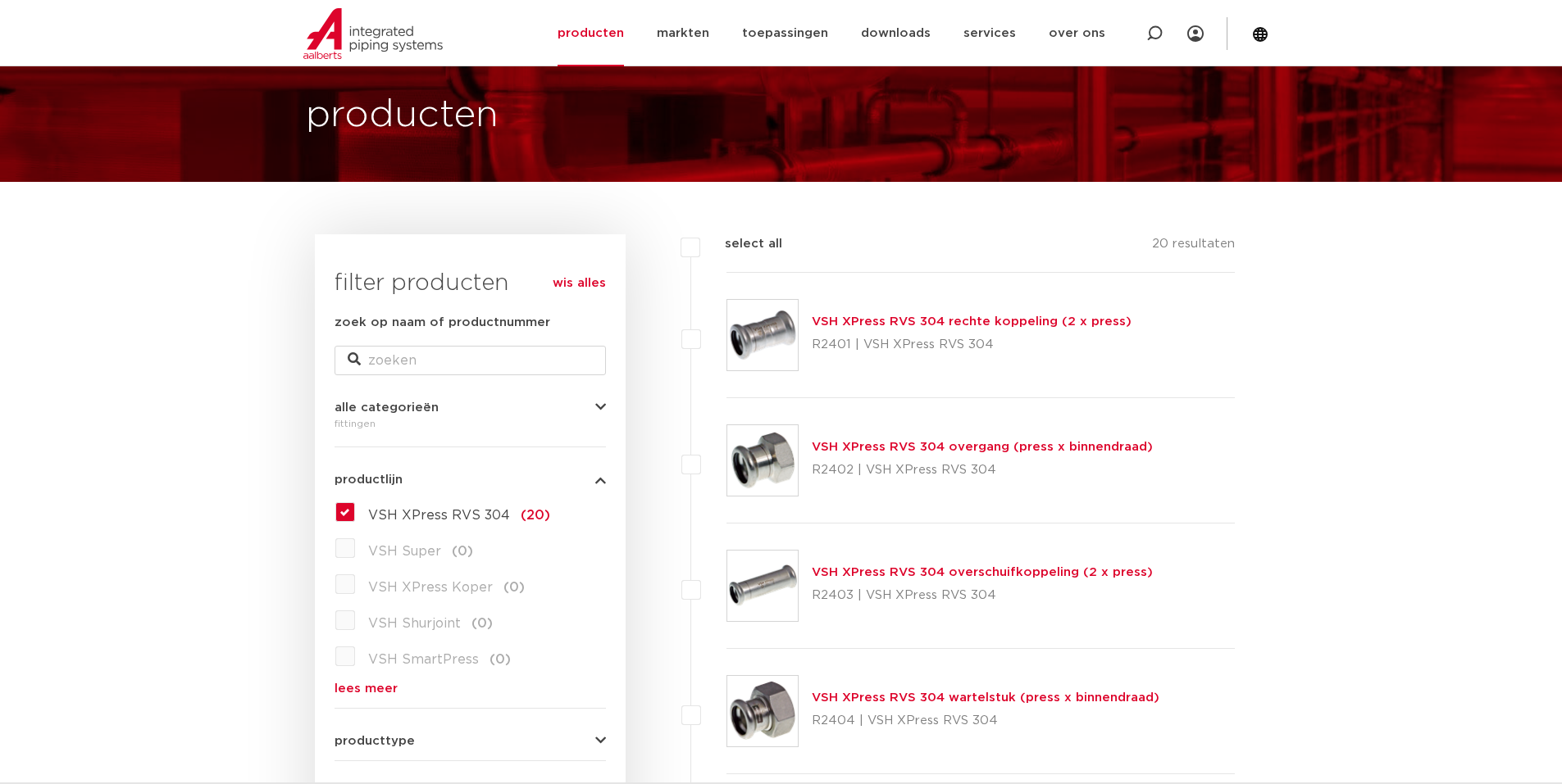
click at [860, 324] on link "VSH XPress RVS 304 rechte koppeling (2 x press)" at bounding box center [971, 321] width 320 height 13
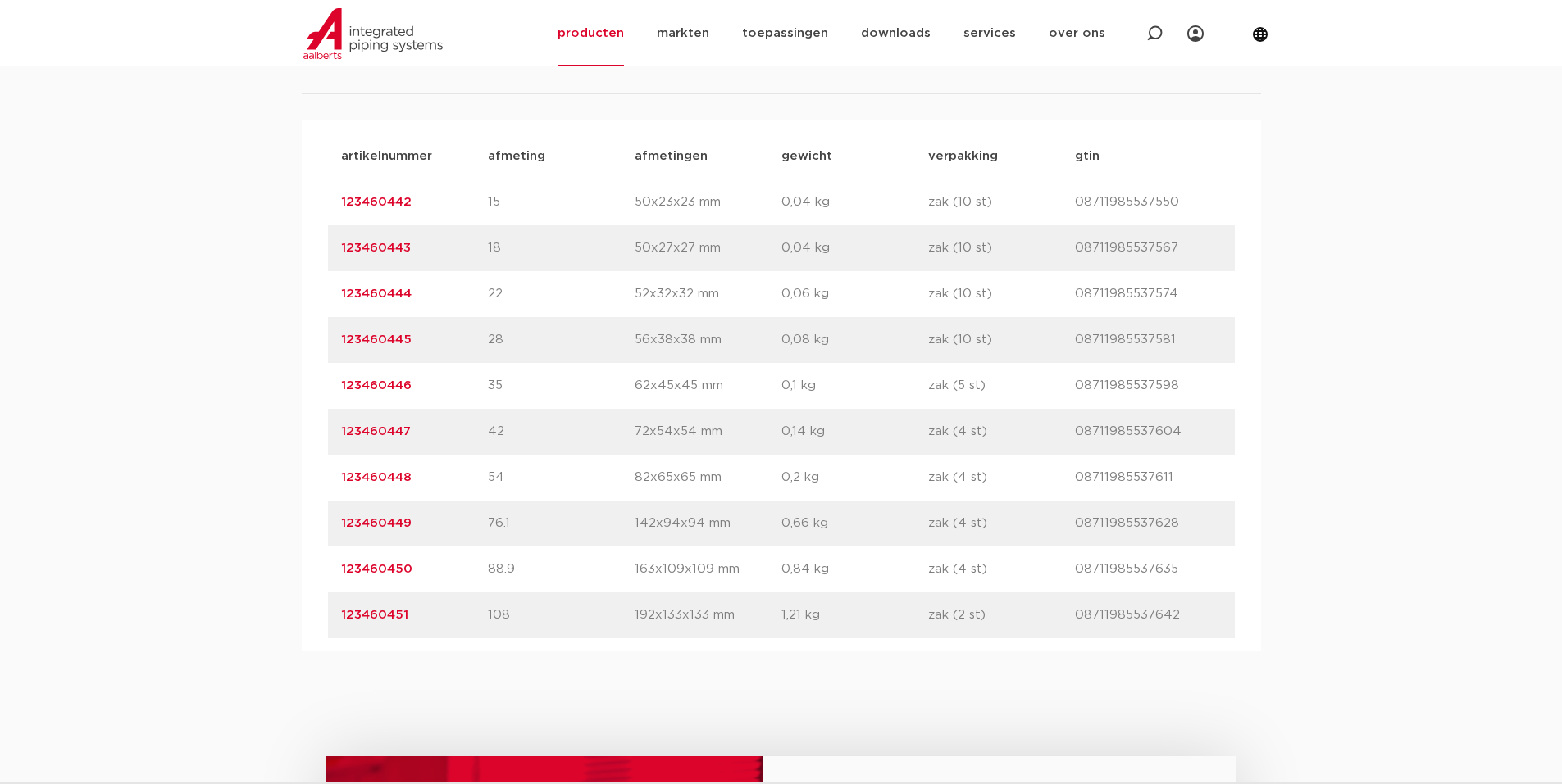
scroll to position [1147, 0]
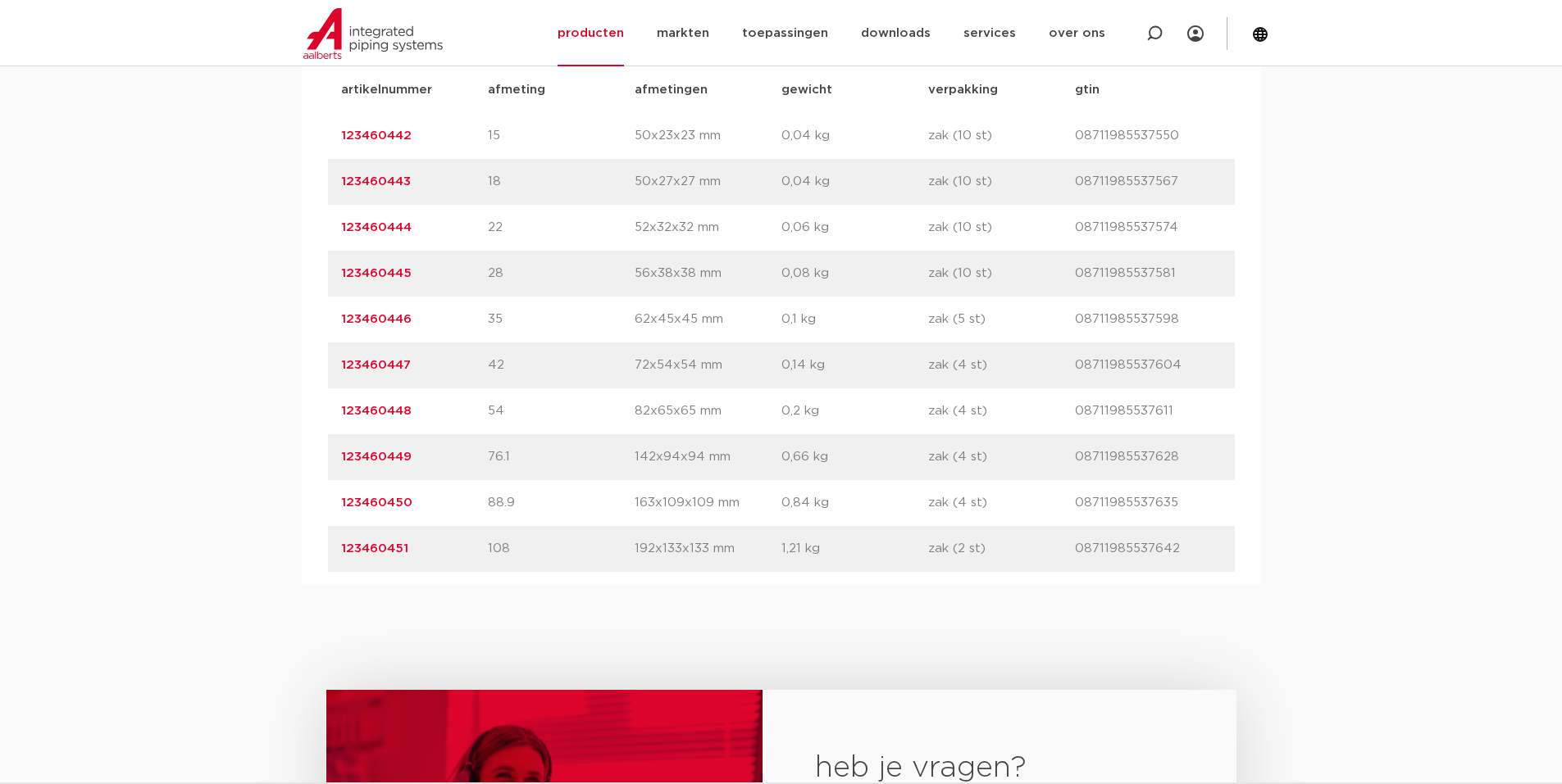
drag, startPoint x: 331, startPoint y: 407, endPoint x: 1176, endPoint y: 412, distance: 845.0
click at [1176, 412] on div "artikelnummer 123460448 afmeting 54 afmetingen 82x65x65 mm gewicht 0,2 kg verpa…" at bounding box center [781, 411] width 906 height 45
copy div "123460448 afmeting 54 afmetingen 82x65x65 mm gewicht 0,2 kg verpakking zak (4 s…"
click at [259, 332] on div "assortiment afmetingen specificaties downloads ETIM sustainability assortiment …" at bounding box center [781, 256] width 1562 height 657
drag, startPoint x: 337, startPoint y: 548, endPoint x: 1170, endPoint y: 553, distance: 833.0
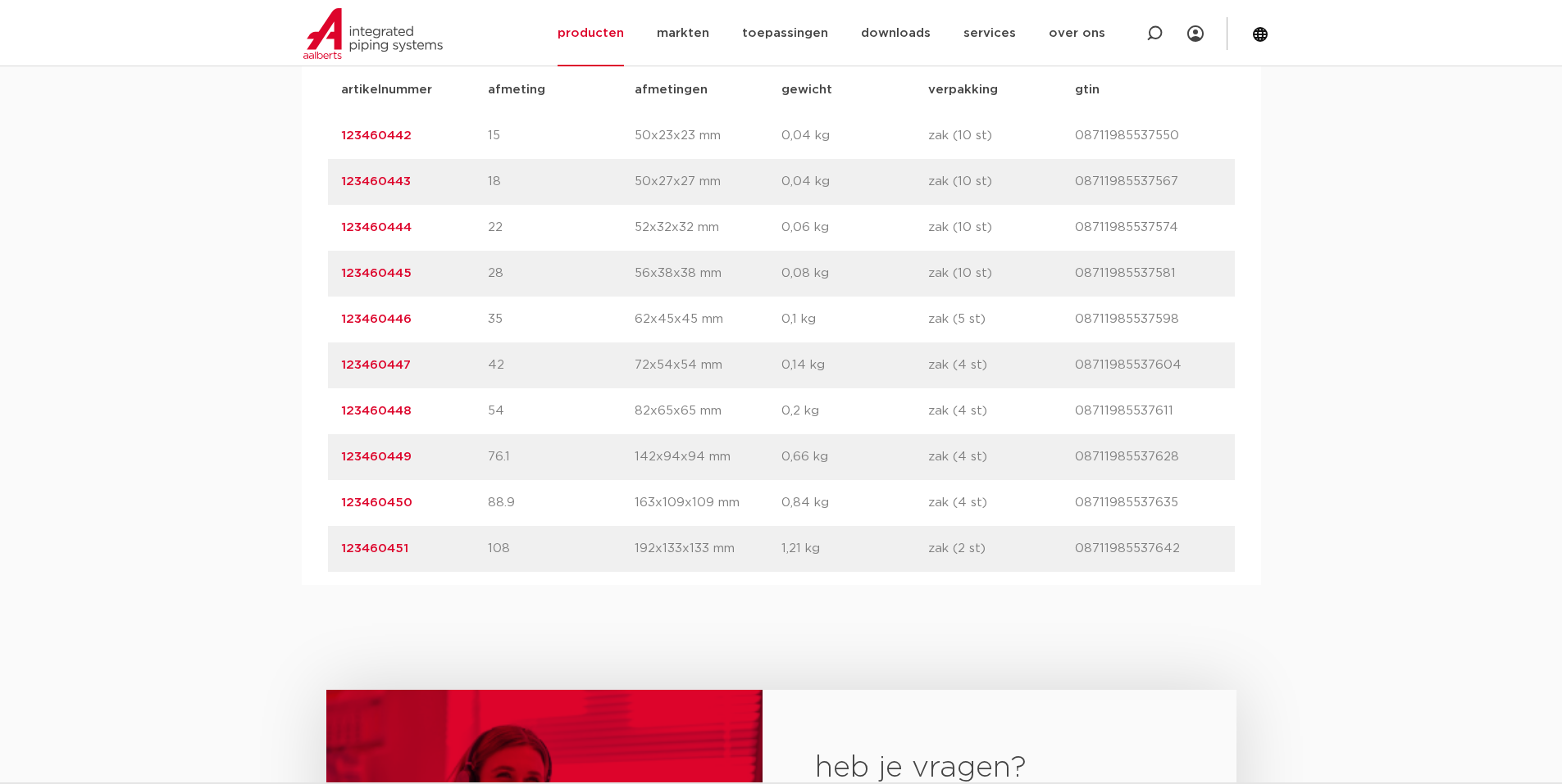
click at [1176, 555] on div "artikelnummer 123460451 afmeting 108 afmetingen 192x133x133 mm gewicht 1,21 kg …" at bounding box center [781, 548] width 906 height 45
copy div "123460451 afmeting 108 afmetingen 192x133x133 mm gewicht 1,21 kg verpakking zak…"
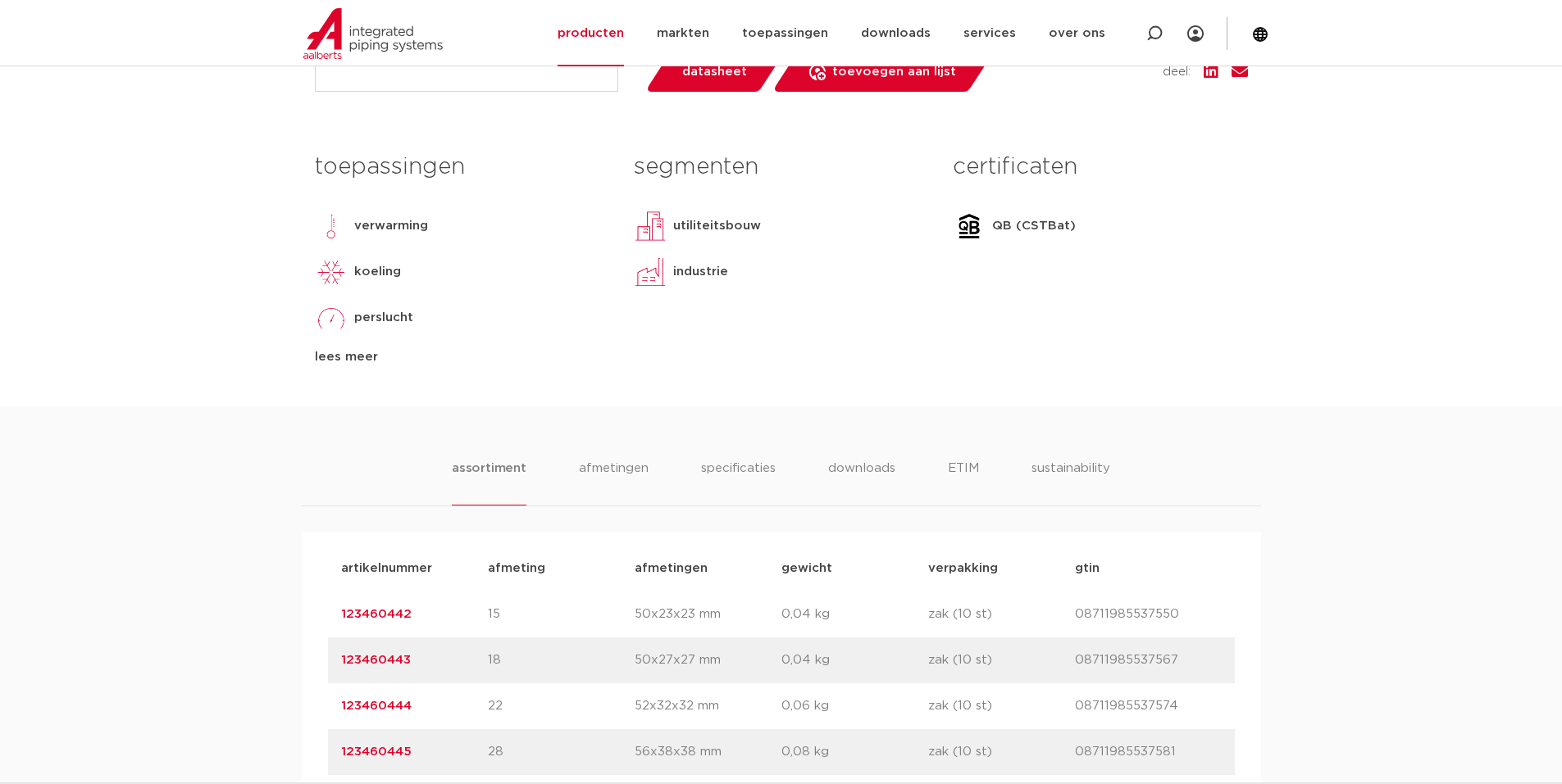
scroll to position [655, 0]
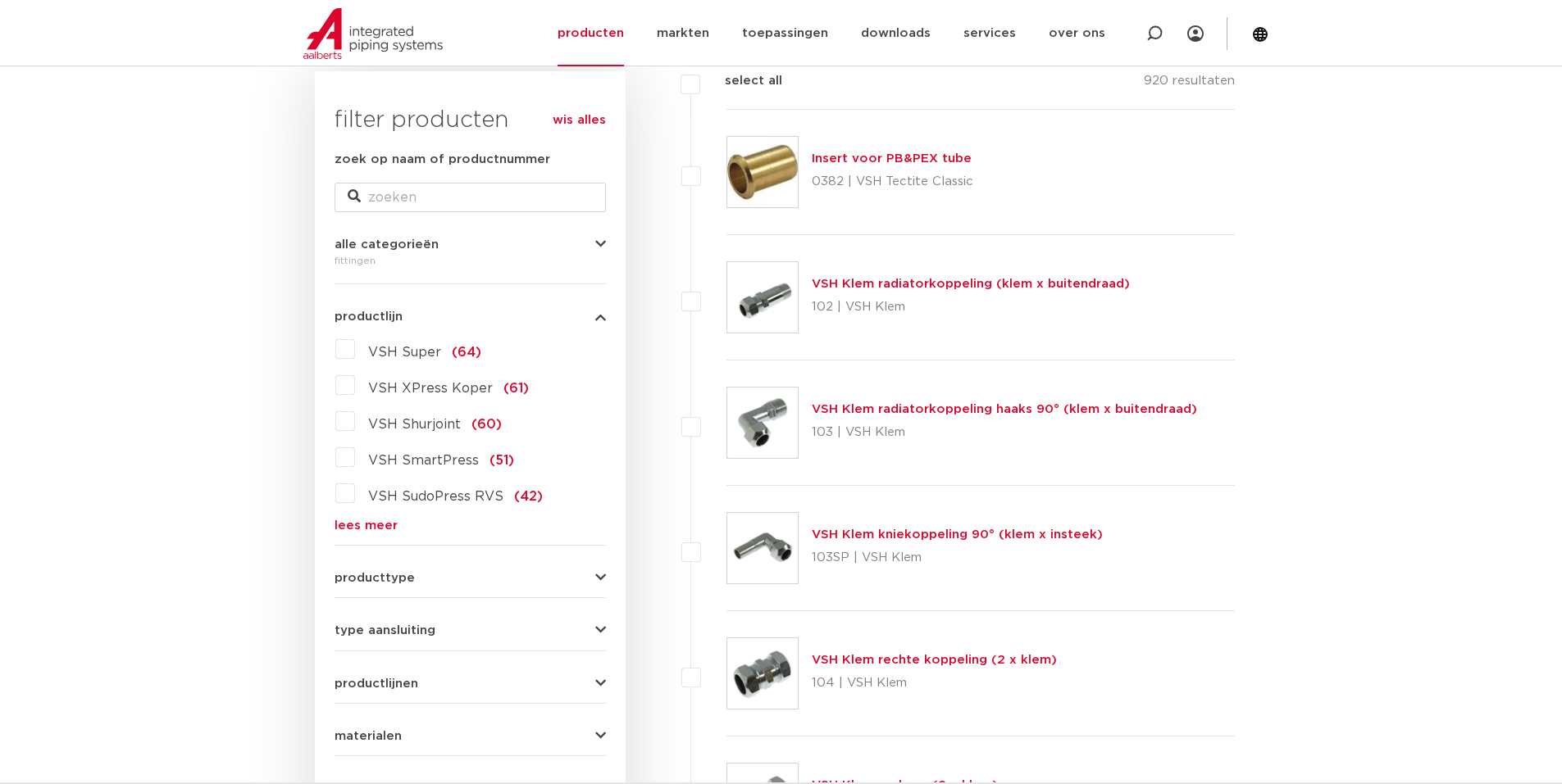
scroll to position [328, 0]
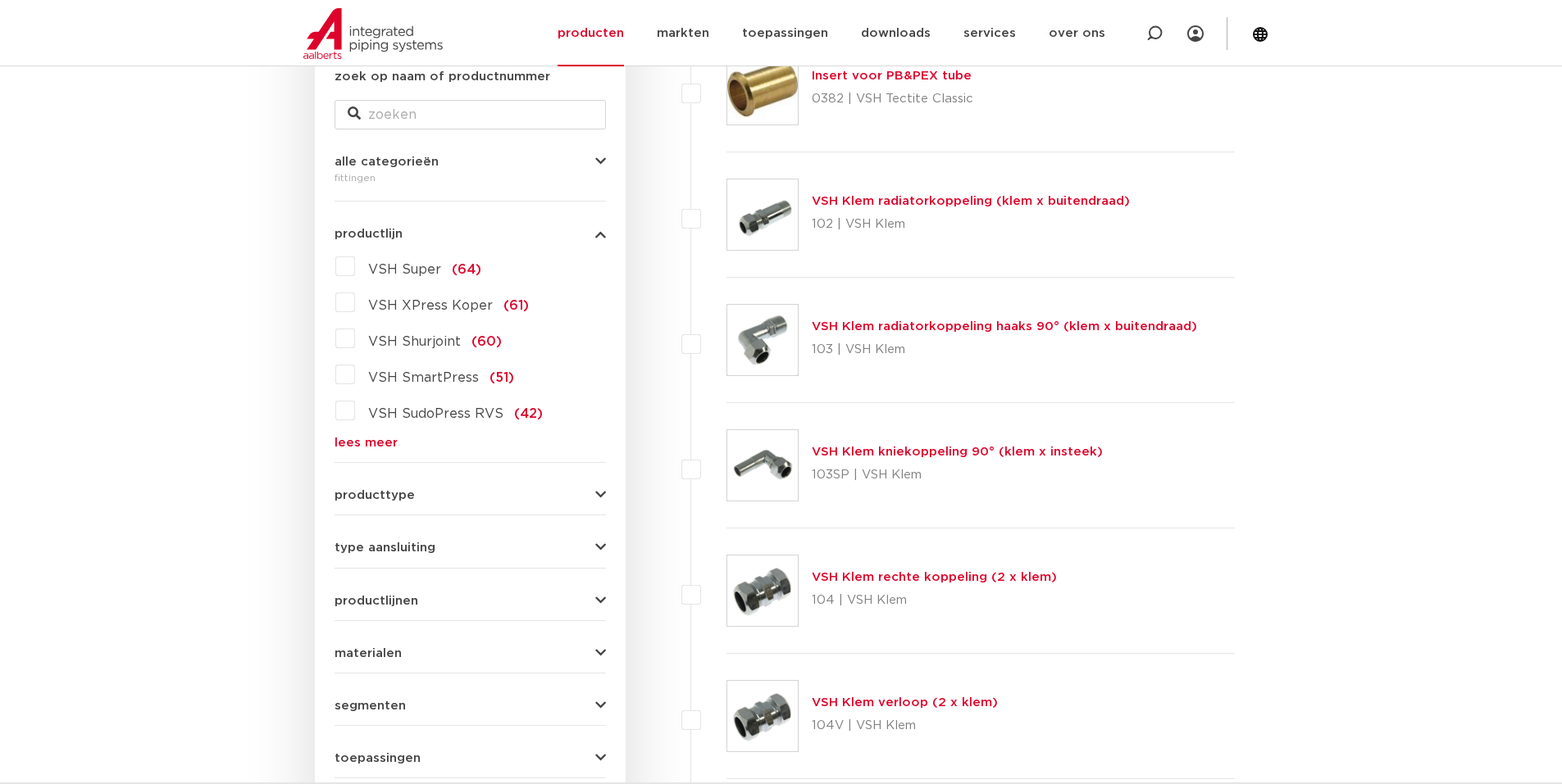
click at [357, 451] on form "zoek op naam of productnummer alle categorieën fittingen fittingen afsluiters b…" at bounding box center [470, 450] width 272 height 764
click at [357, 446] on link "lees meer" at bounding box center [470, 443] width 272 height 13
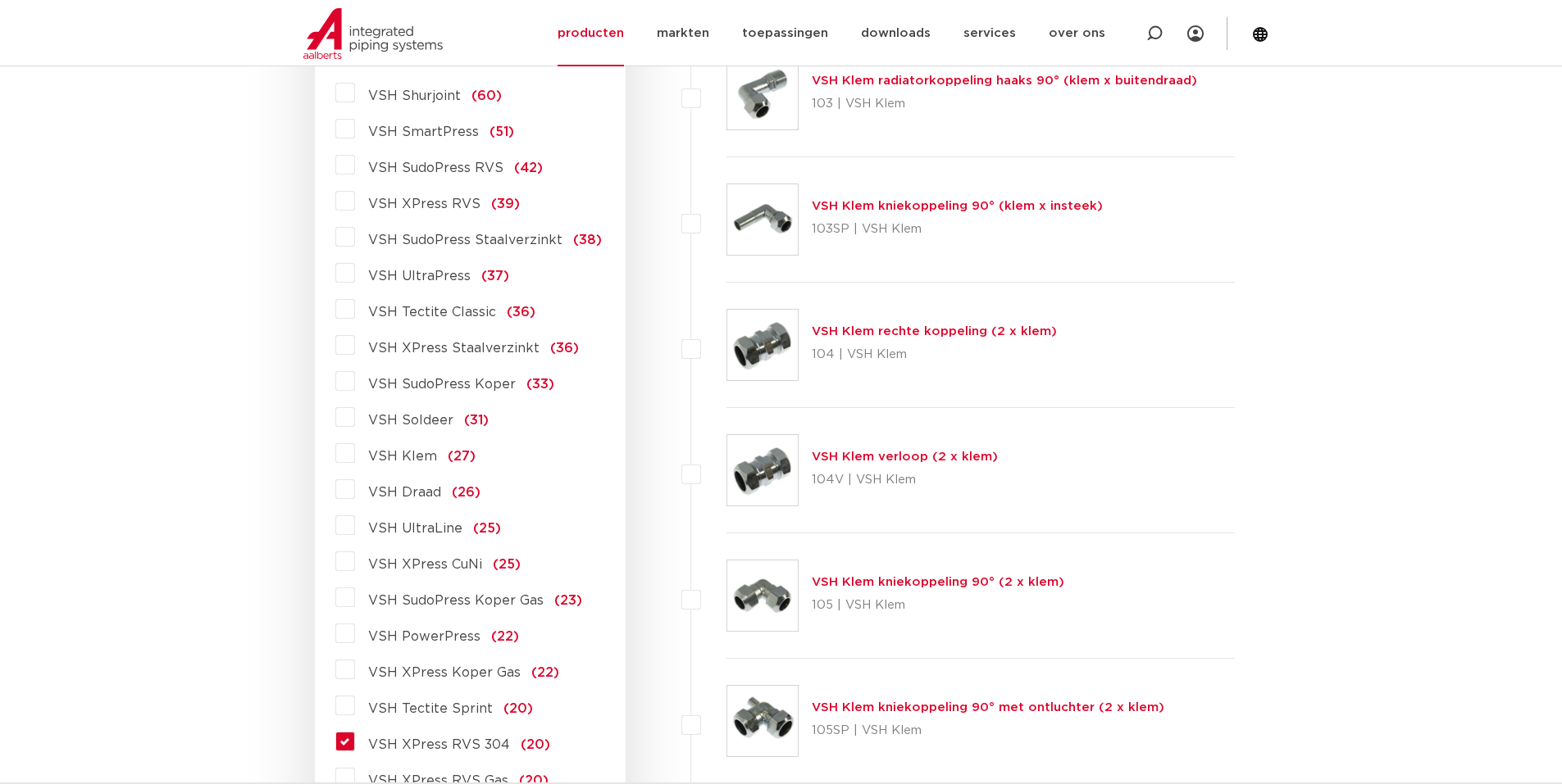
scroll to position [655, 0]
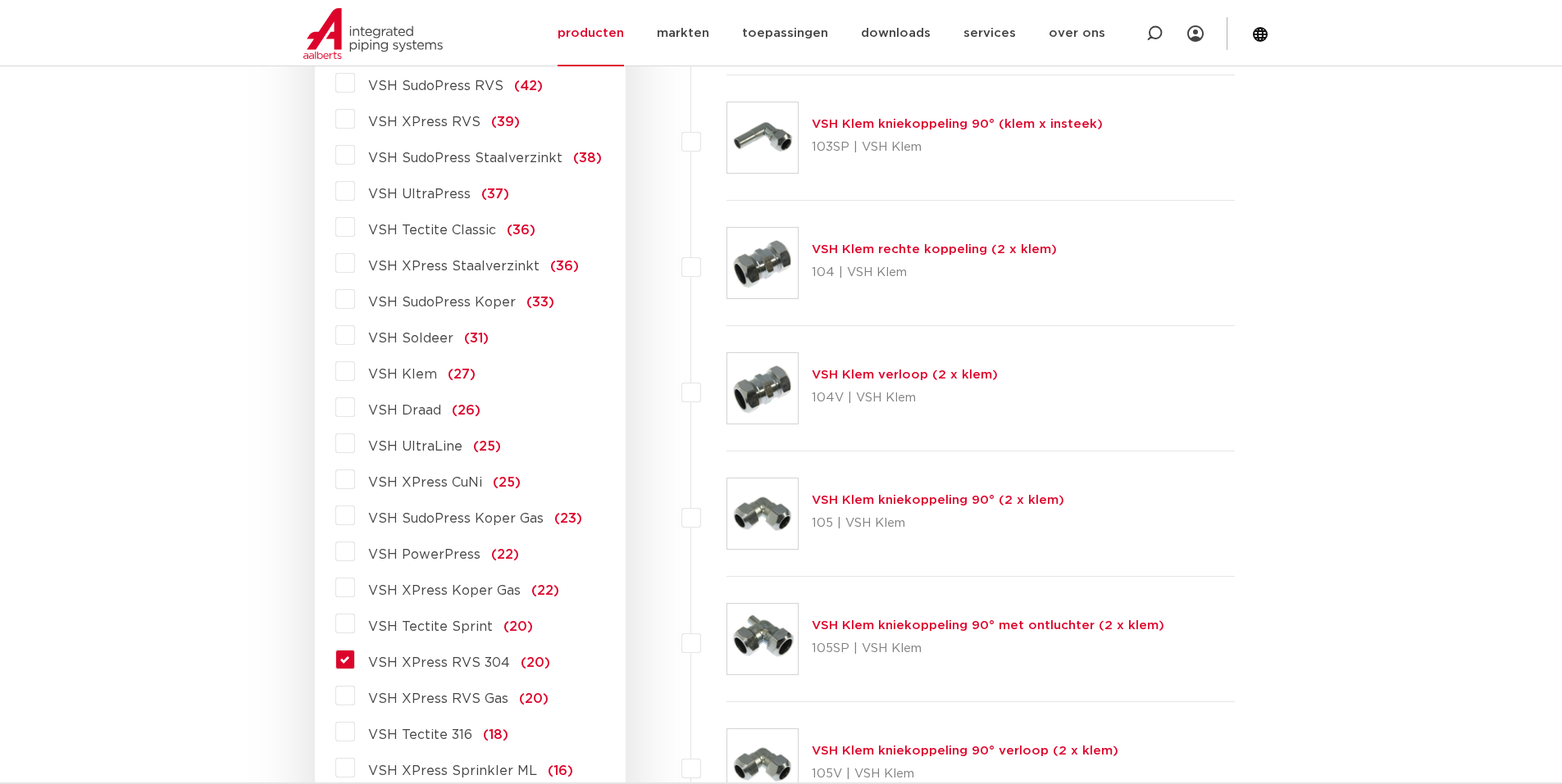
click at [355, 657] on label "VSH XPress RVS 304 (20)" at bounding box center [453, 659] width 195 height 26
click at [0, 0] on input "VSH XPress RVS 304 (20)" at bounding box center [0, 0] width 0 height 0
click at [355, 657] on label "VSH XPress RVS 304 (20)" at bounding box center [453, 659] width 195 height 26
click at [0, 0] on input "VSH XPress RVS 304 (20)" at bounding box center [0, 0] width 0 height 0
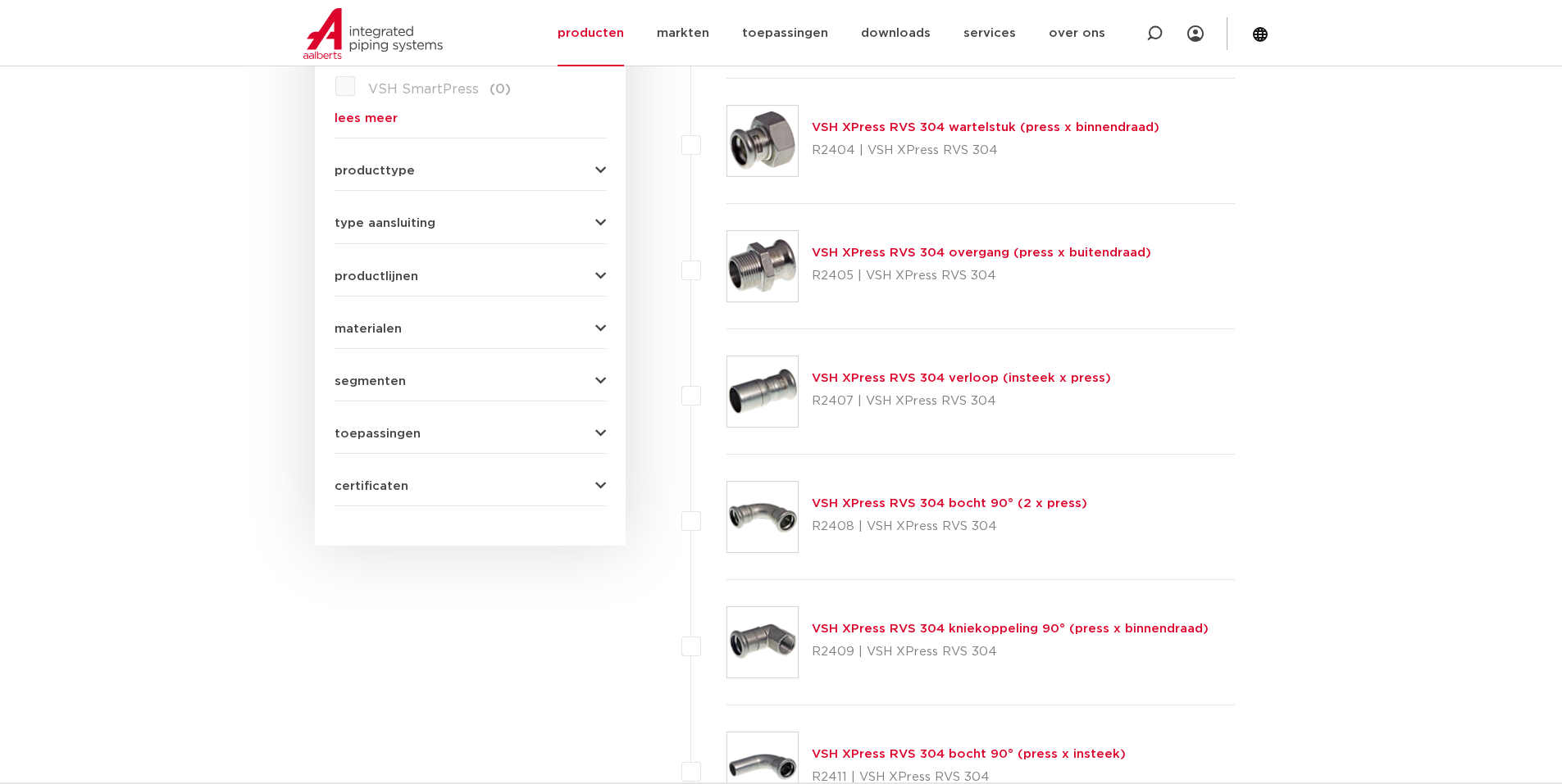
scroll to position [655, 0]
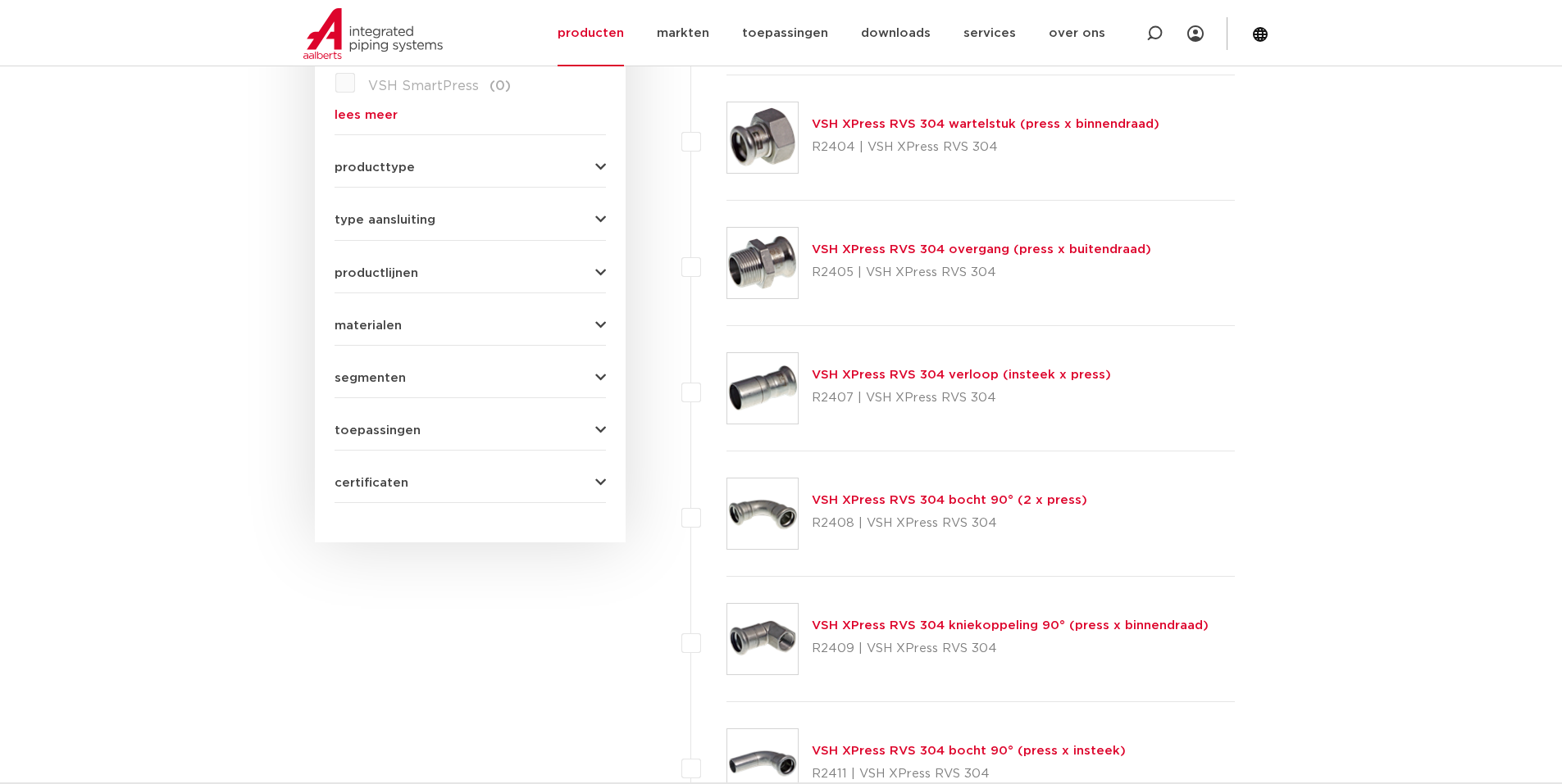
drag, startPoint x: 1154, startPoint y: 247, endPoint x: 813, endPoint y: 242, distance: 341.0
click at [813, 242] on div "VSH XPress RVS 304 overgang (press x buitendraad) R2405 | VSH XPress RVS 304" at bounding box center [981, 264] width 509 height 126
copy link "VSH XPress RVS 304 overgang (press x buitendraad)"
click at [853, 245] on link "VSH XPress RVS 304 overgang (press x buitendraad)" at bounding box center [981, 249] width 339 height 13
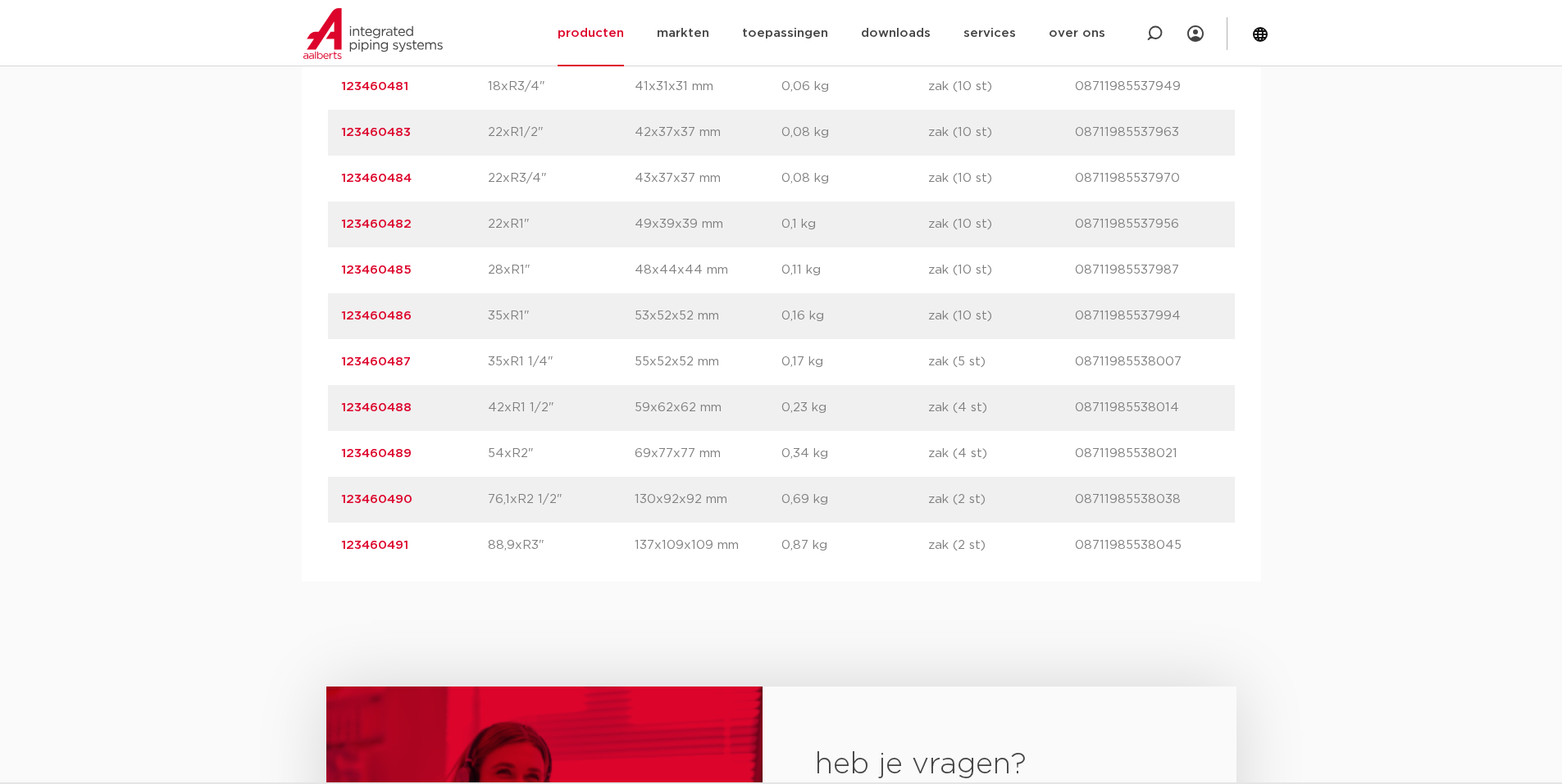
scroll to position [1311, 0]
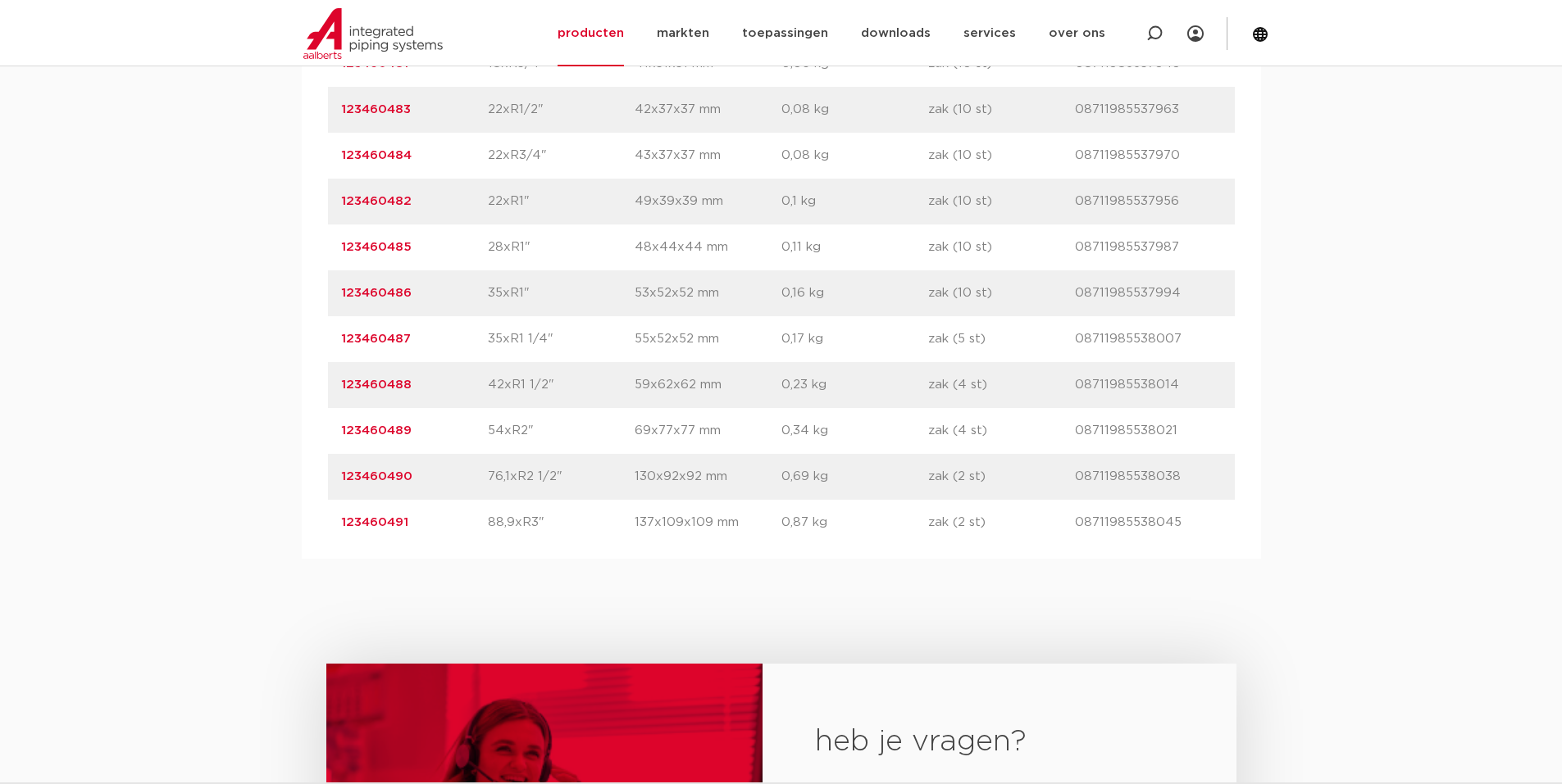
drag, startPoint x: 335, startPoint y: 471, endPoint x: 1171, endPoint y: 486, distance: 836.1
click at [1180, 490] on div "artikelnummer 123460490 afmeting 76,1xR2 1/2" [GEOGRAPHIC_DATA] 130x92x92 mm ge…" at bounding box center [781, 477] width 906 height 45
copy div "123460490 afmeting 76,1xR2 1/2" afmetingen 130x92x92 mm gewicht 0,69 kg verpakk…"
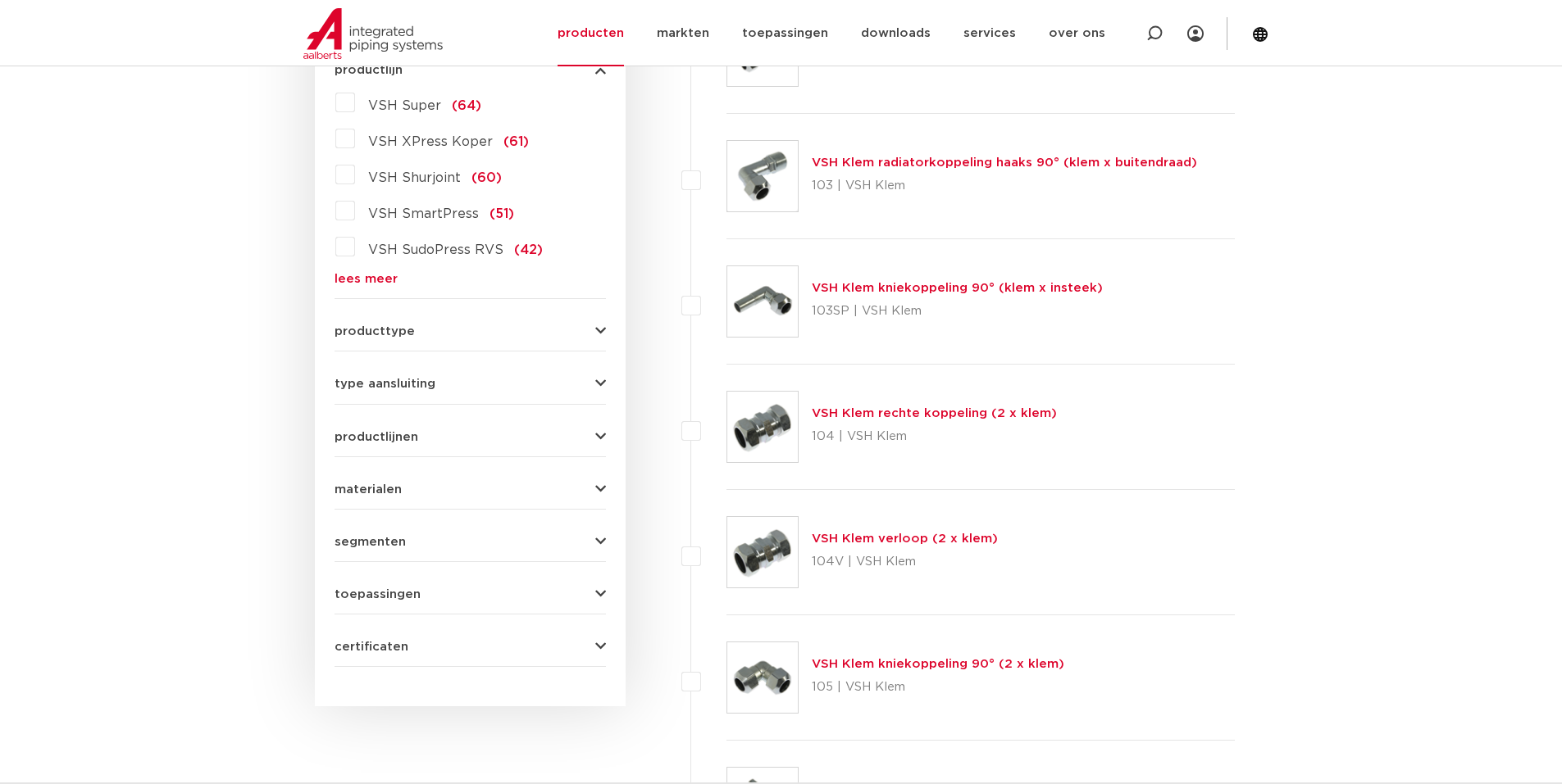
click at [378, 274] on link "lees meer" at bounding box center [470, 278] width 272 height 13
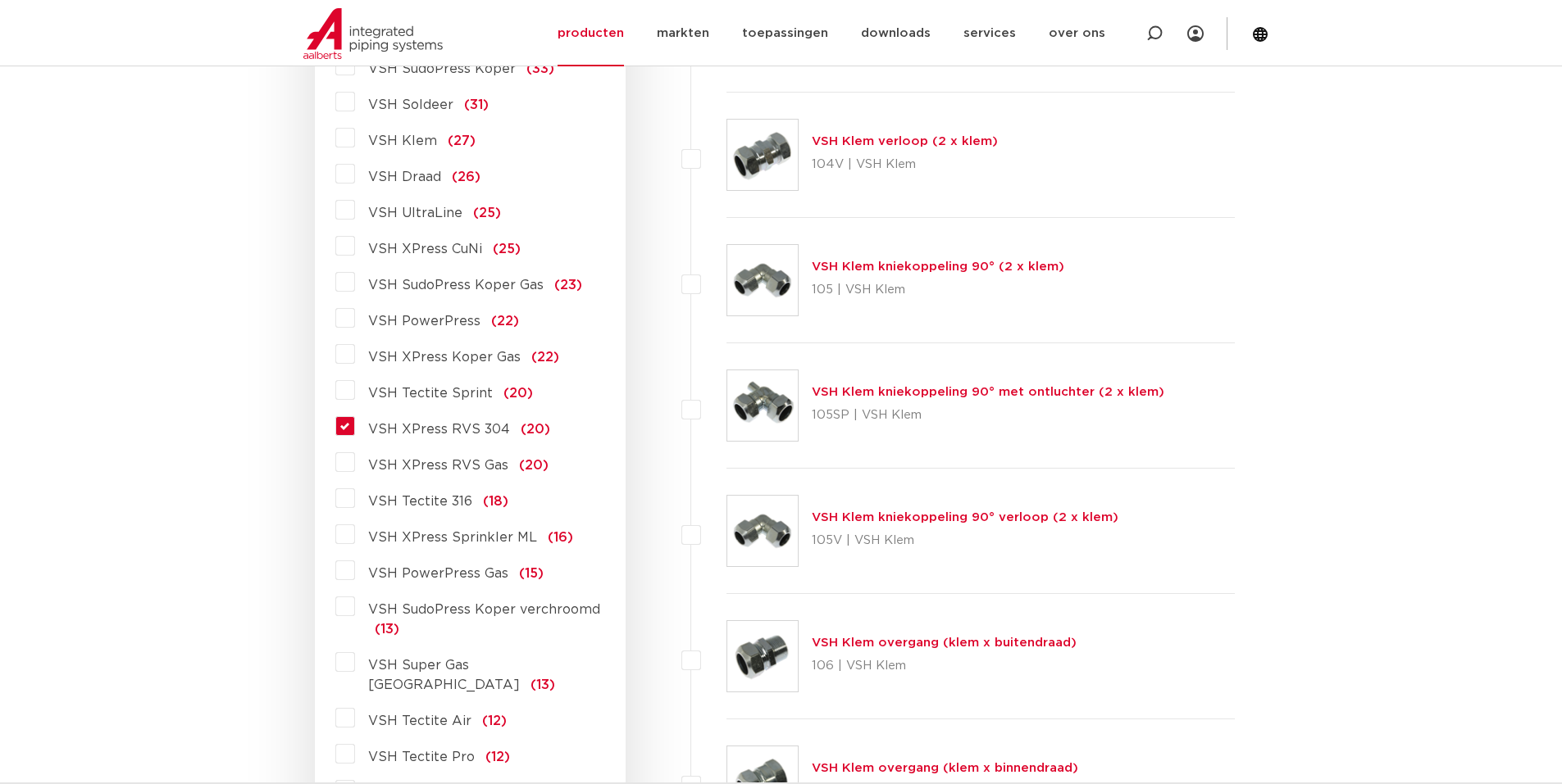
scroll to position [901, 0]
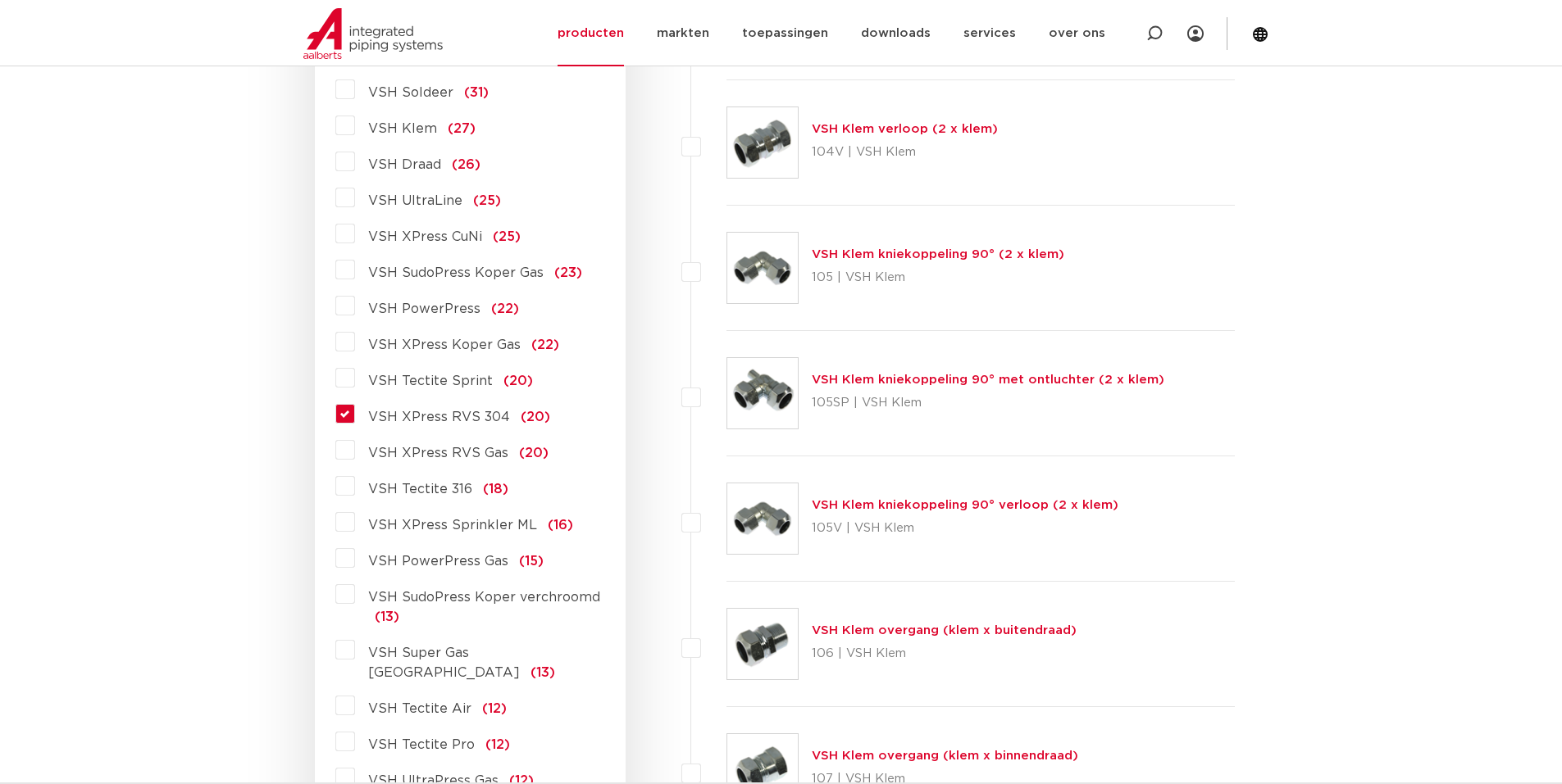
click at [355, 412] on label "VSH XPress RVS 304 (20)" at bounding box center [453, 413] width 195 height 26
click at [0, 0] on input "VSH XPress RVS 304 (20)" at bounding box center [0, 0] width 0 height 0
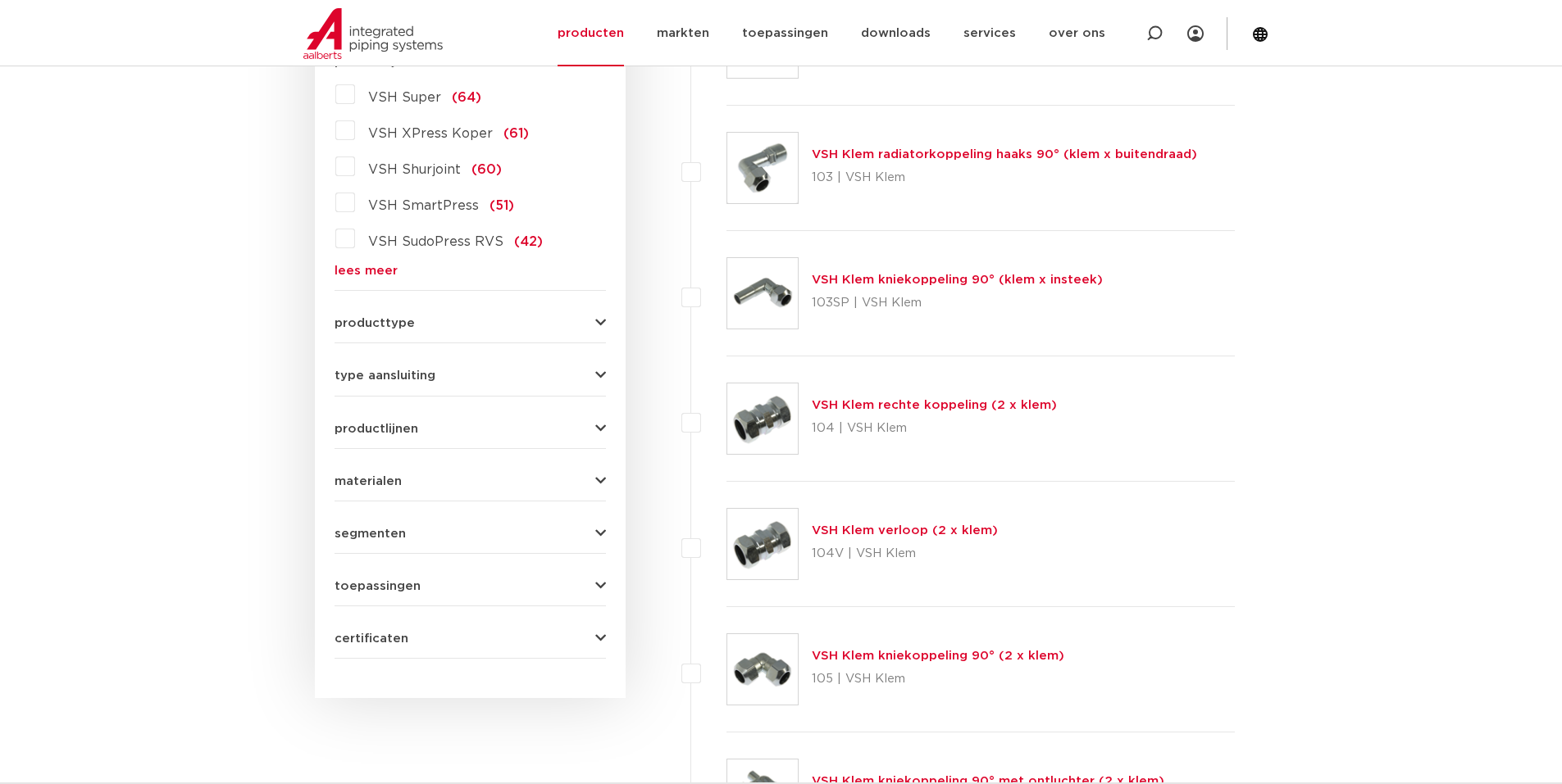
scroll to position [410, 0]
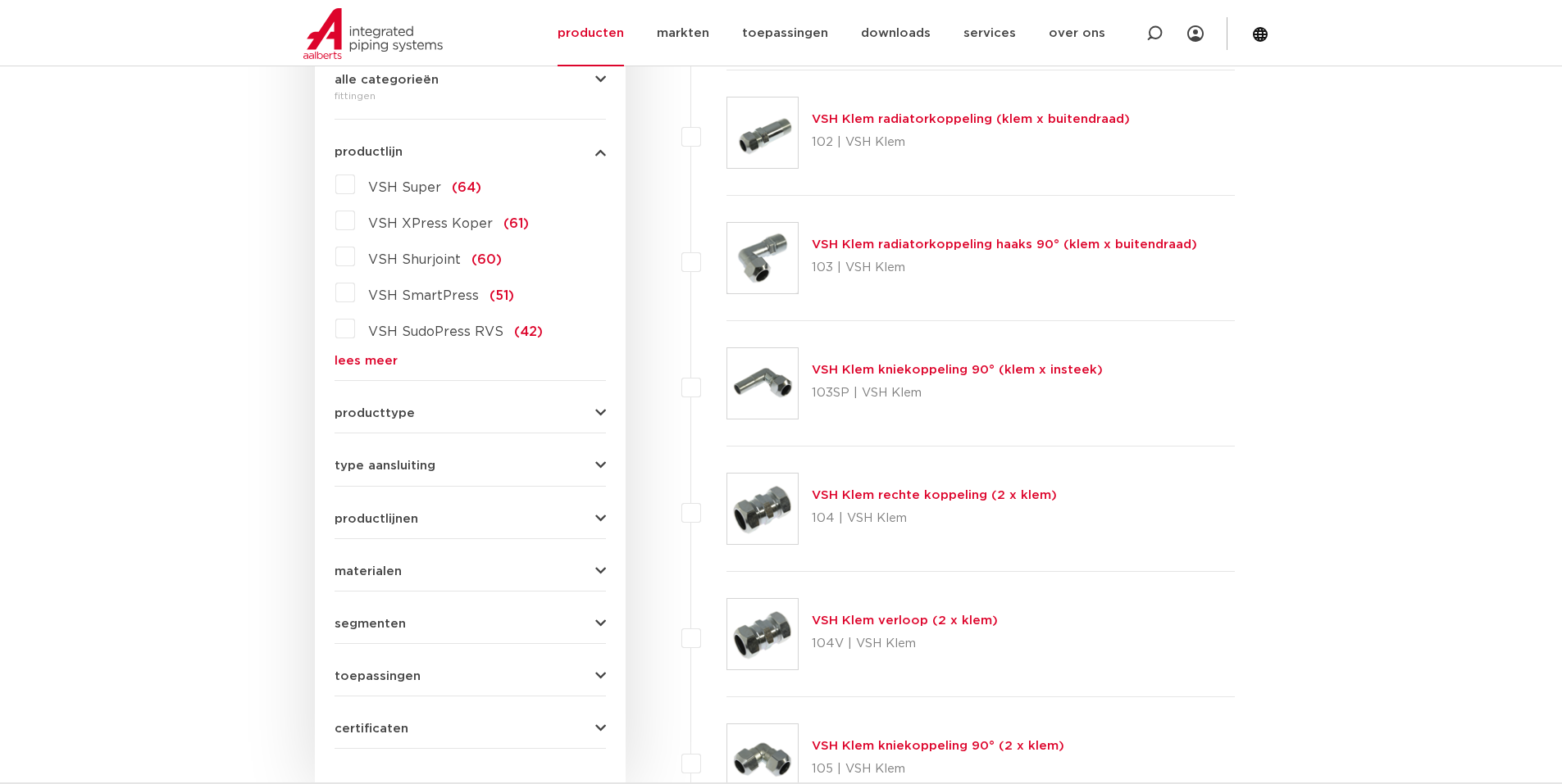
click at [353, 358] on link "lees meer" at bounding box center [470, 361] width 272 height 13
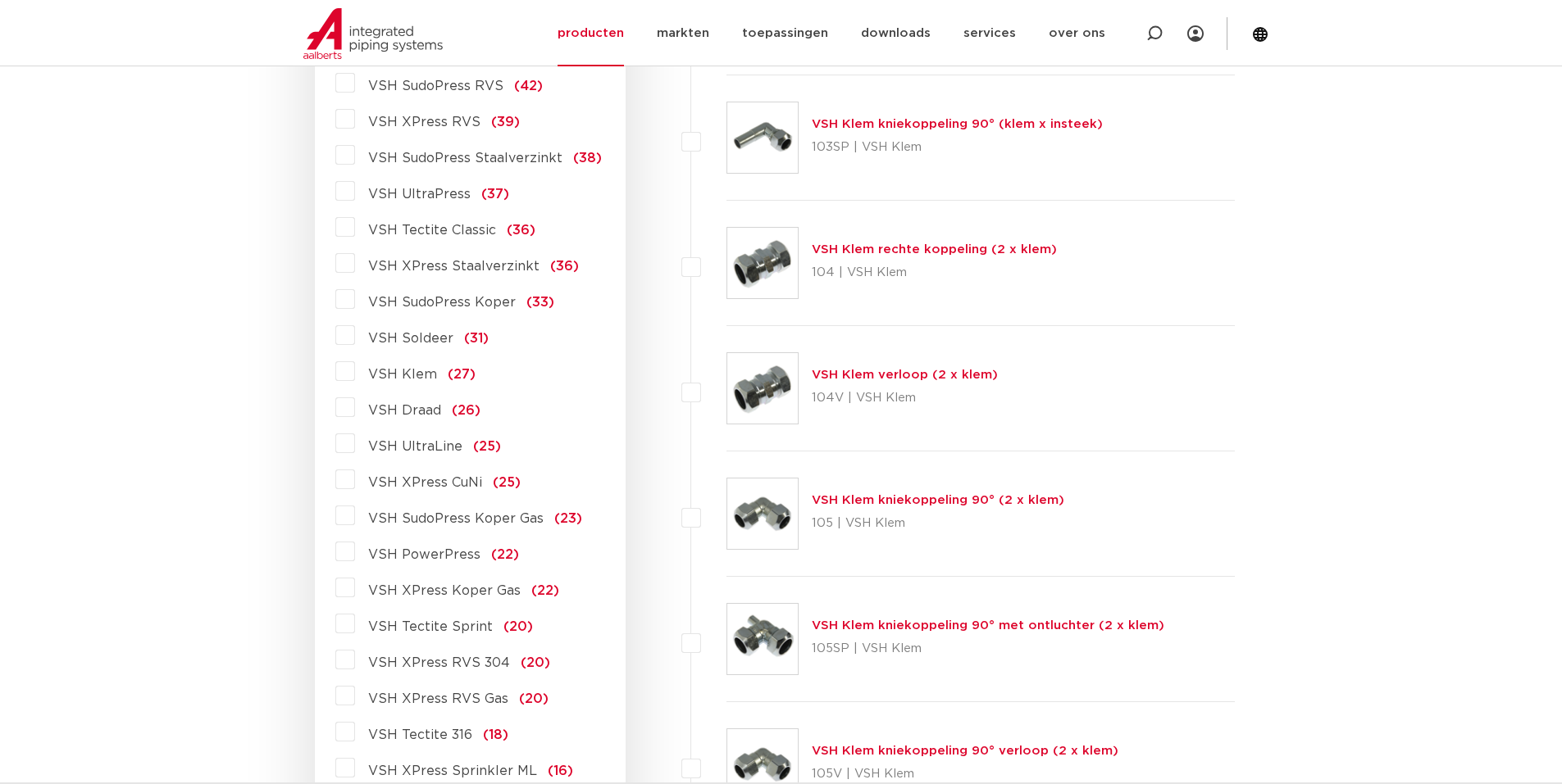
scroll to position [738, 0]
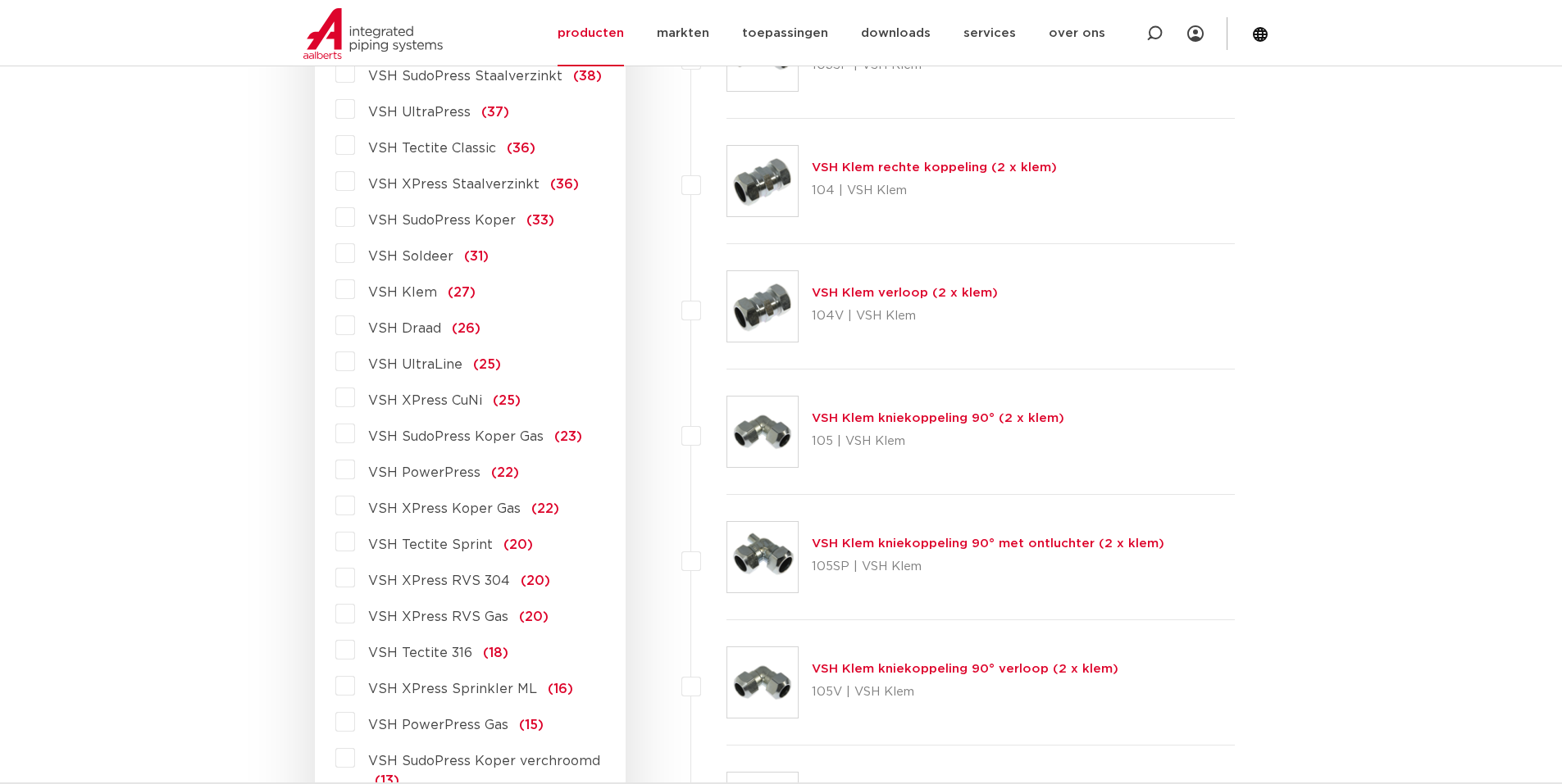
click at [355, 573] on label "VSH XPress RVS 304 (20)" at bounding box center [453, 577] width 195 height 26
click at [0, 0] on input "VSH XPress RVS 304 (20)" at bounding box center [0, 0] width 0 height 0
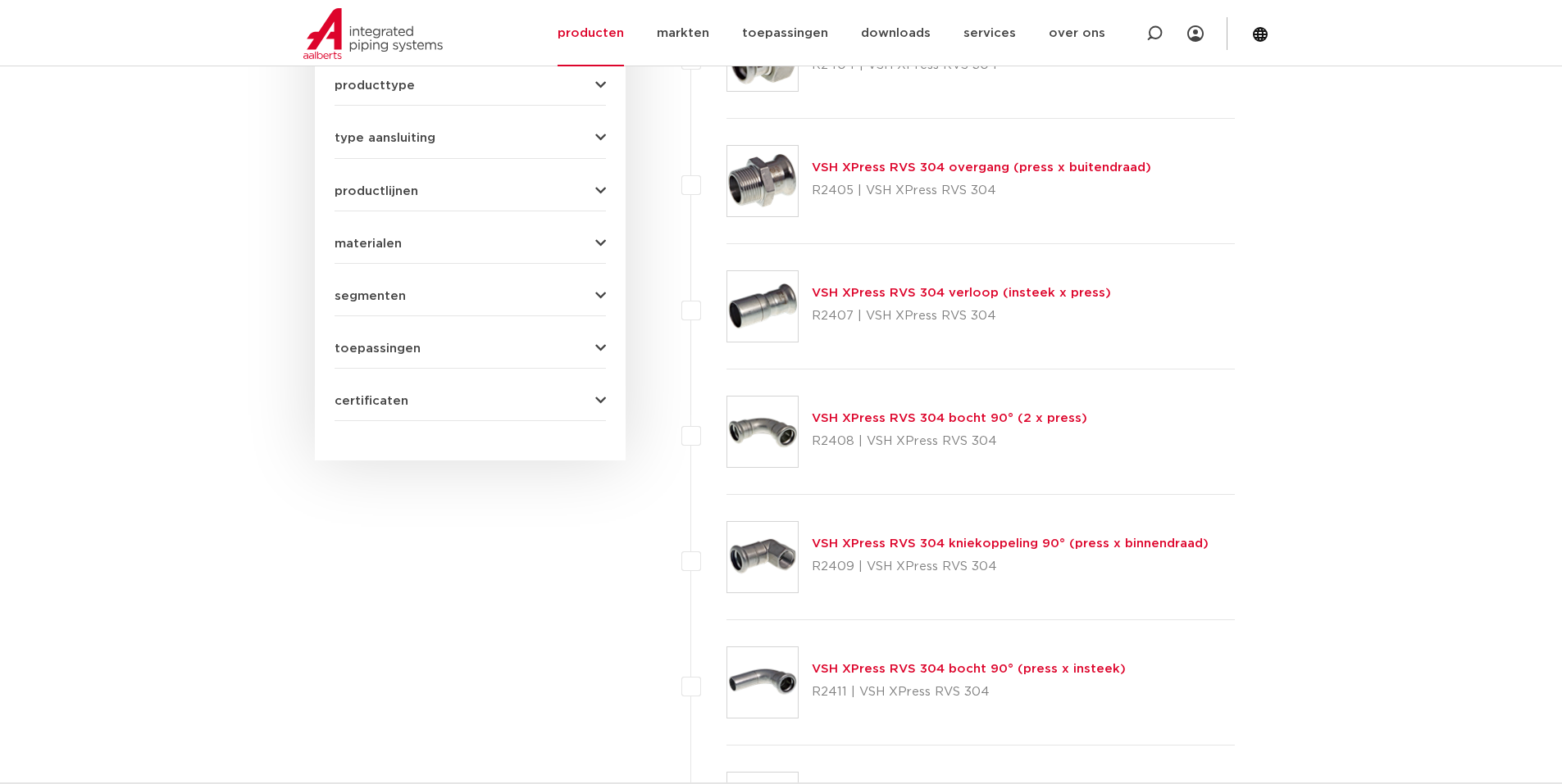
click at [858, 293] on link "VSH XPress RVS 304 verloop (insteek x press)" at bounding box center [960, 293] width 299 height 13
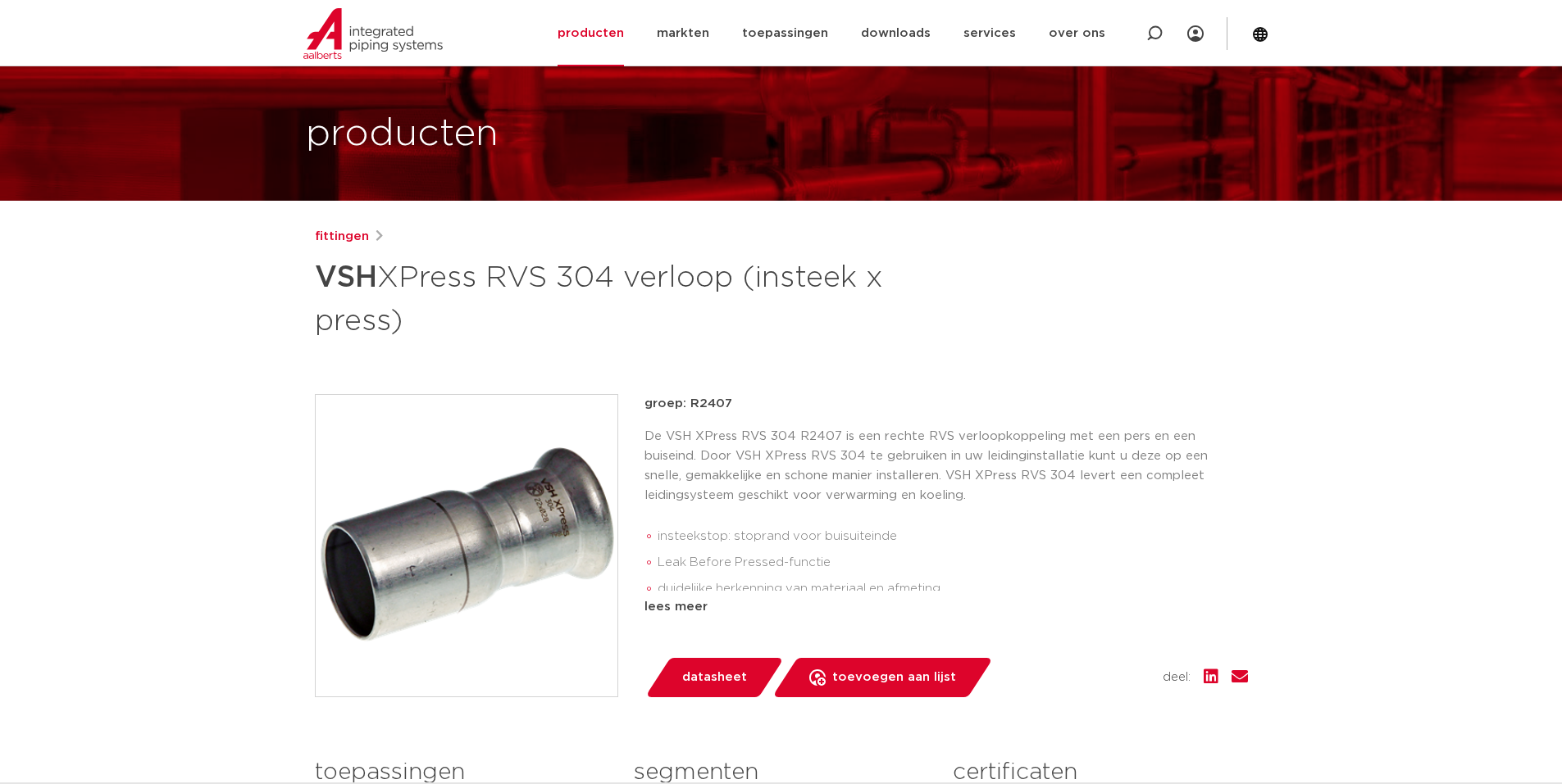
scroll to position [82, 0]
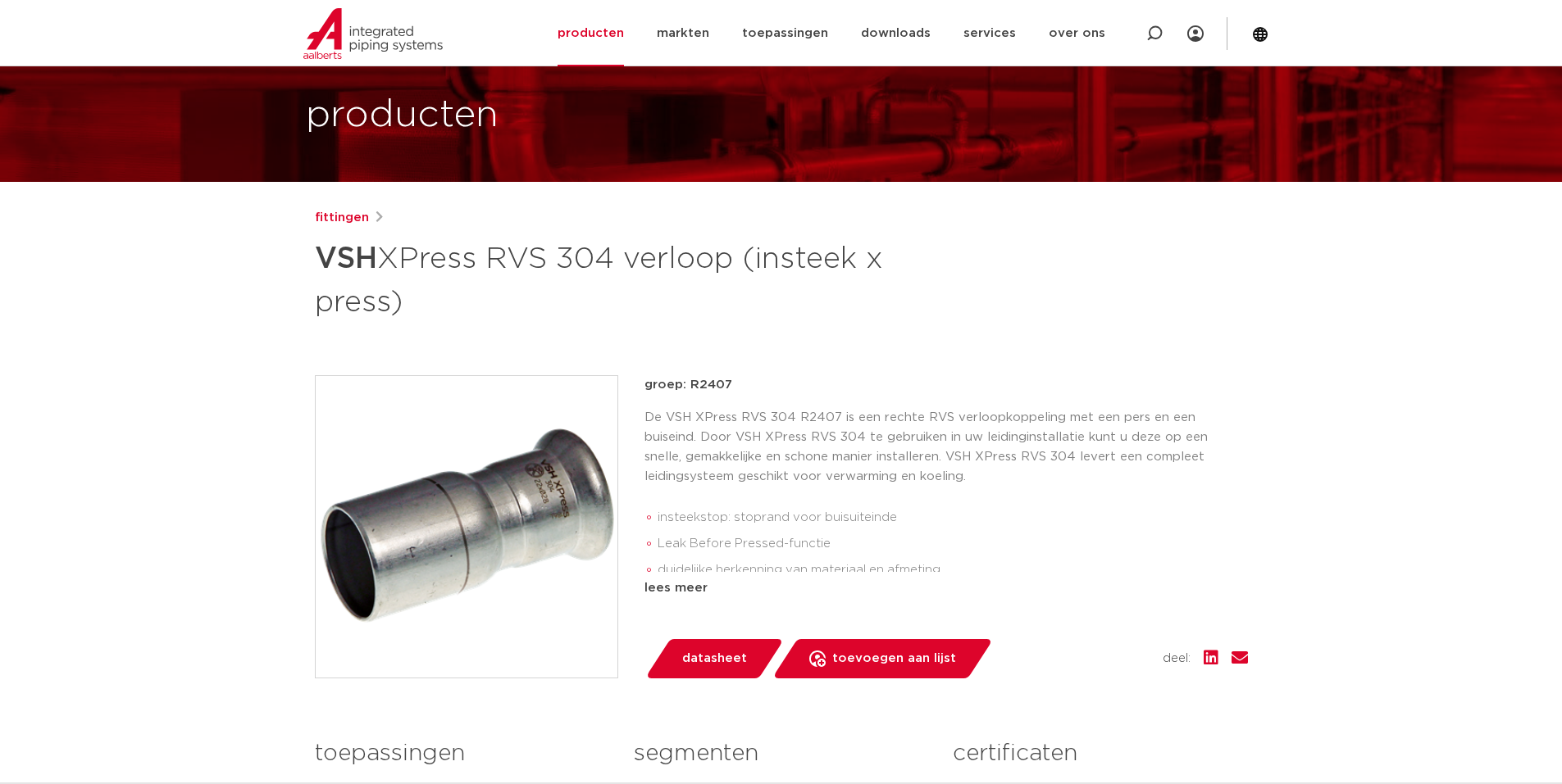
drag, startPoint x: 314, startPoint y: 255, endPoint x: 439, endPoint y: 301, distance: 133.2
click at [439, 301] on h1 "VSH XPress RVS 304 verloop (insteek x press)" at bounding box center [622, 278] width 616 height 89
copy h1 "VSH XPress RVS 304 verloop (insteek x press)"
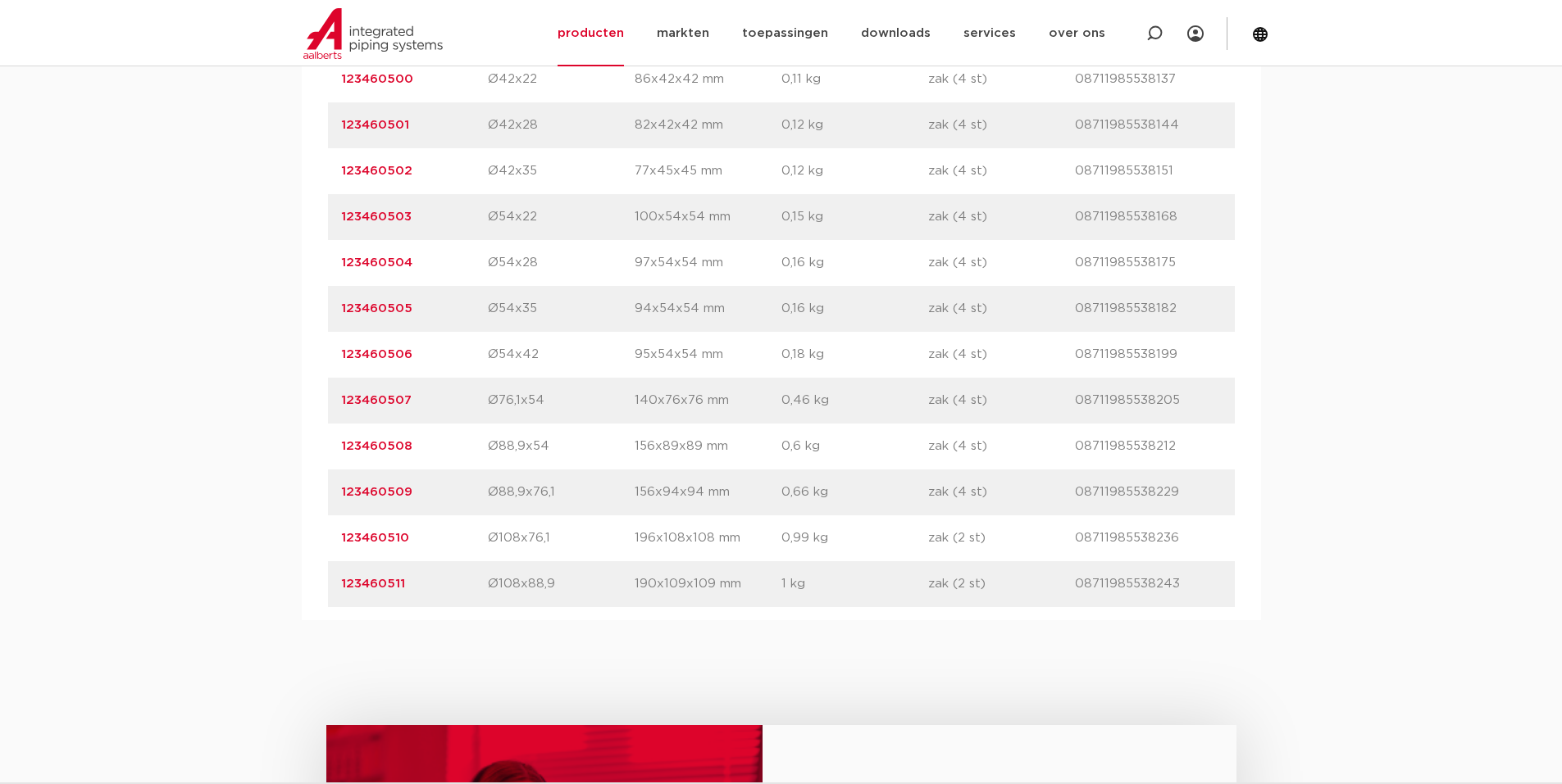
scroll to position [1639, 0]
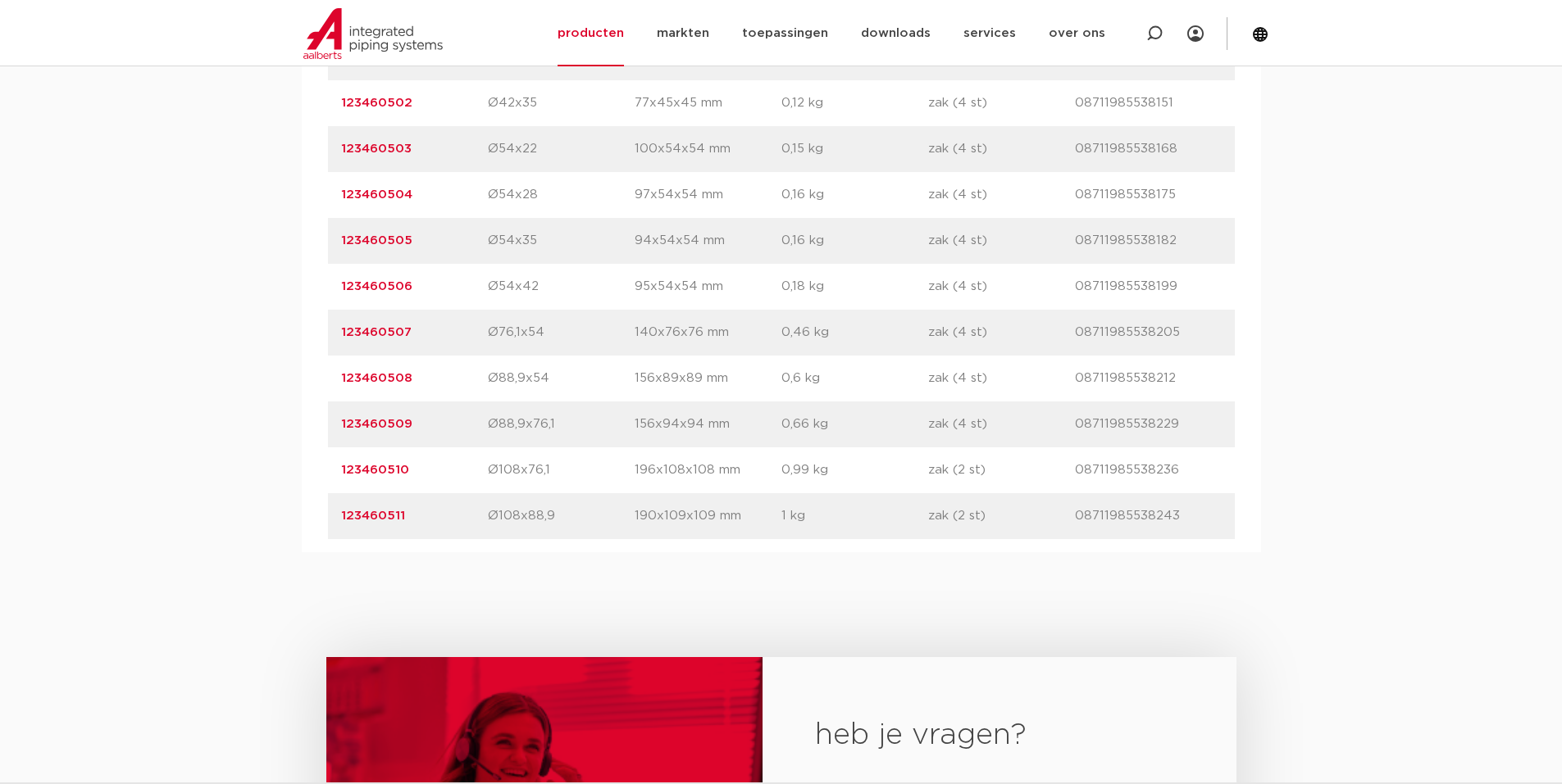
drag, startPoint x: 331, startPoint y: 462, endPoint x: 1181, endPoint y: 465, distance: 850.0
click at [1181, 465] on div "artikelnummer 123460510 afmeting Ø108x76,1 afmetingen 196x108x108 mm gewicht 0,…" at bounding box center [781, 470] width 906 height 45
copy div "123460510 afmeting Ø108x76,1 afmetingen 196x108x108 mm gewicht 0,99 kg verpakki…"
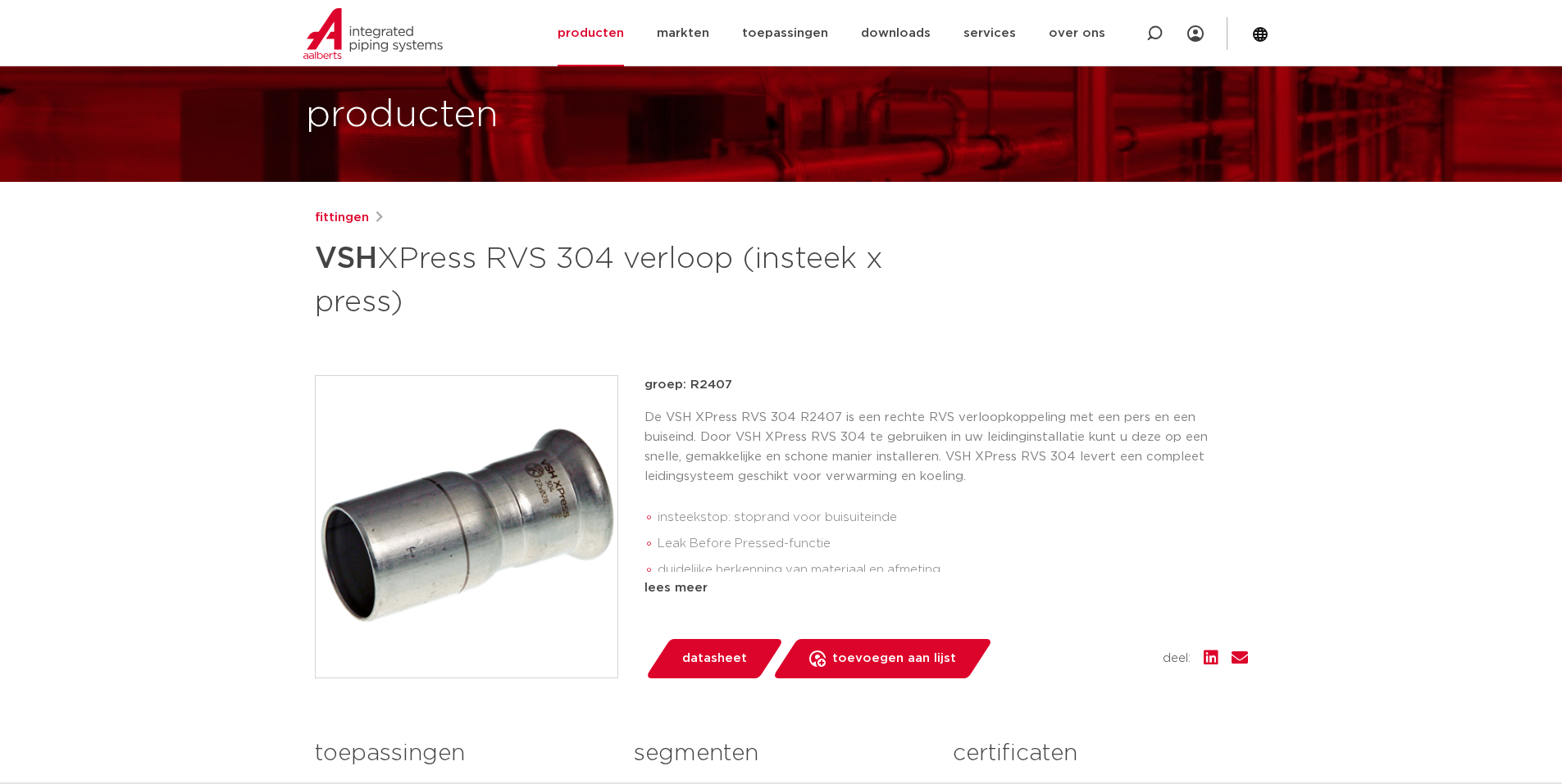
scroll to position [0, 0]
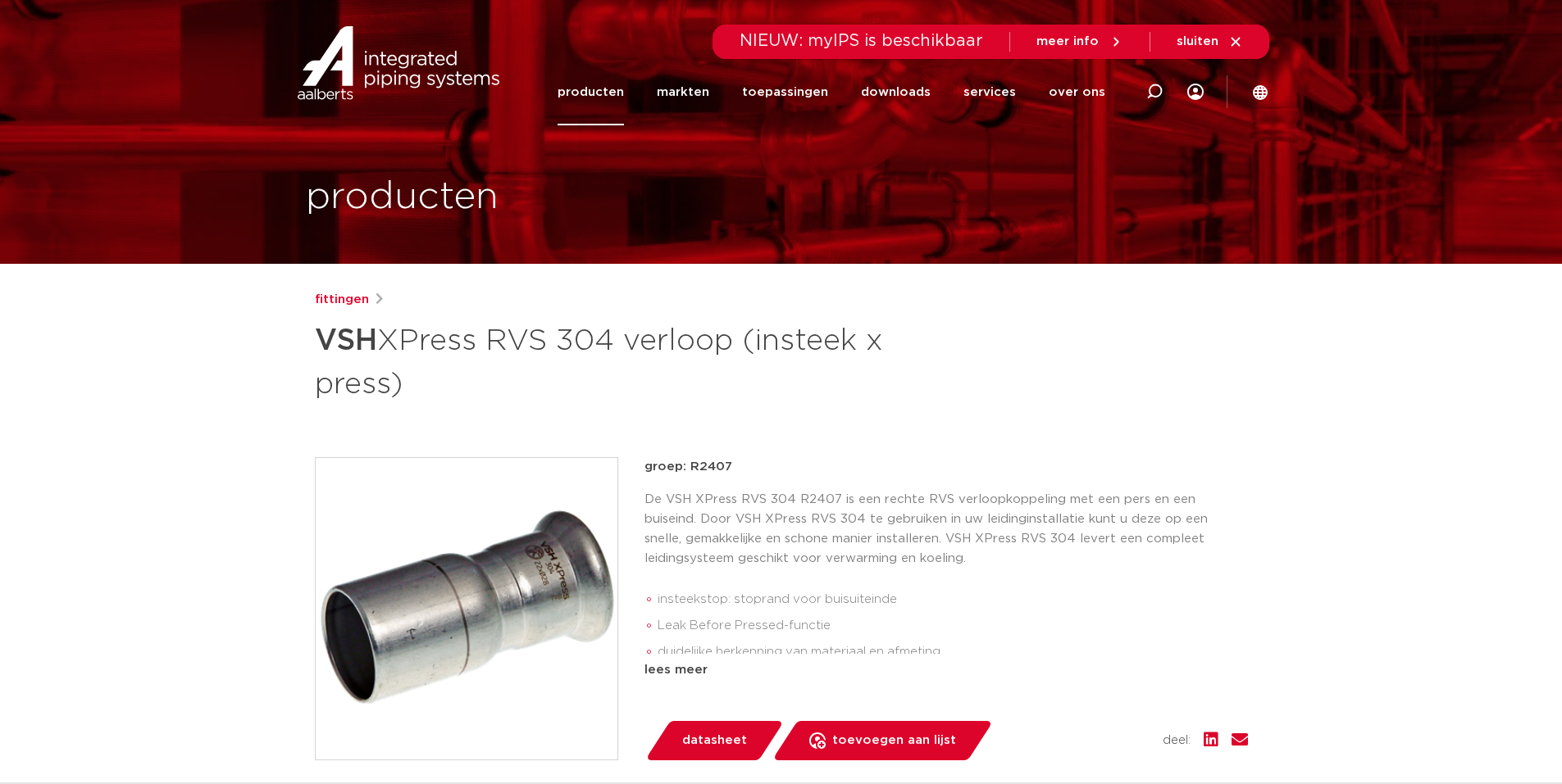
click at [594, 89] on link "producten" at bounding box center [590, 92] width 67 height 67
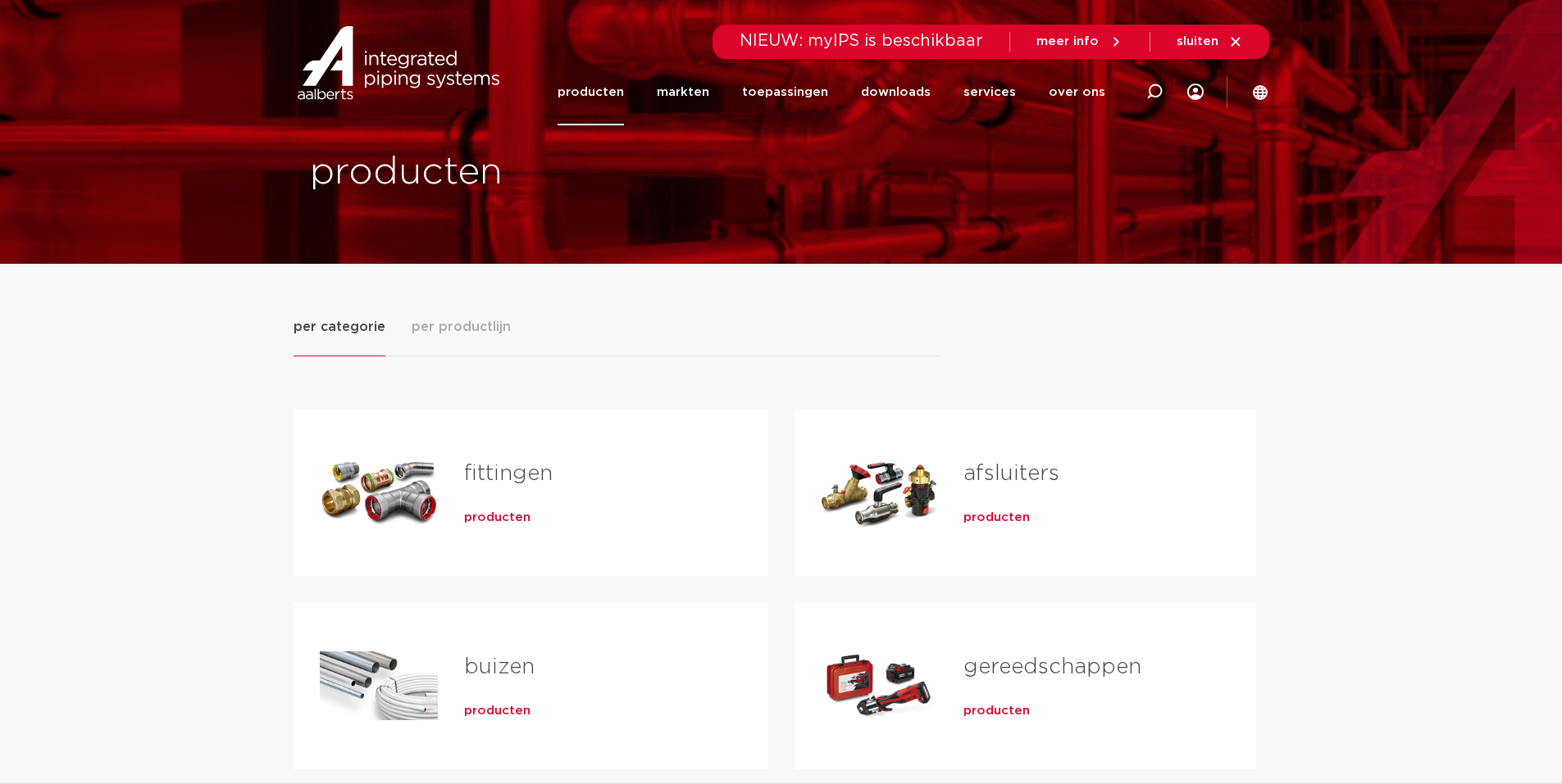
click at [478, 475] on link "fittingen" at bounding box center [509, 474] width 89 height 21
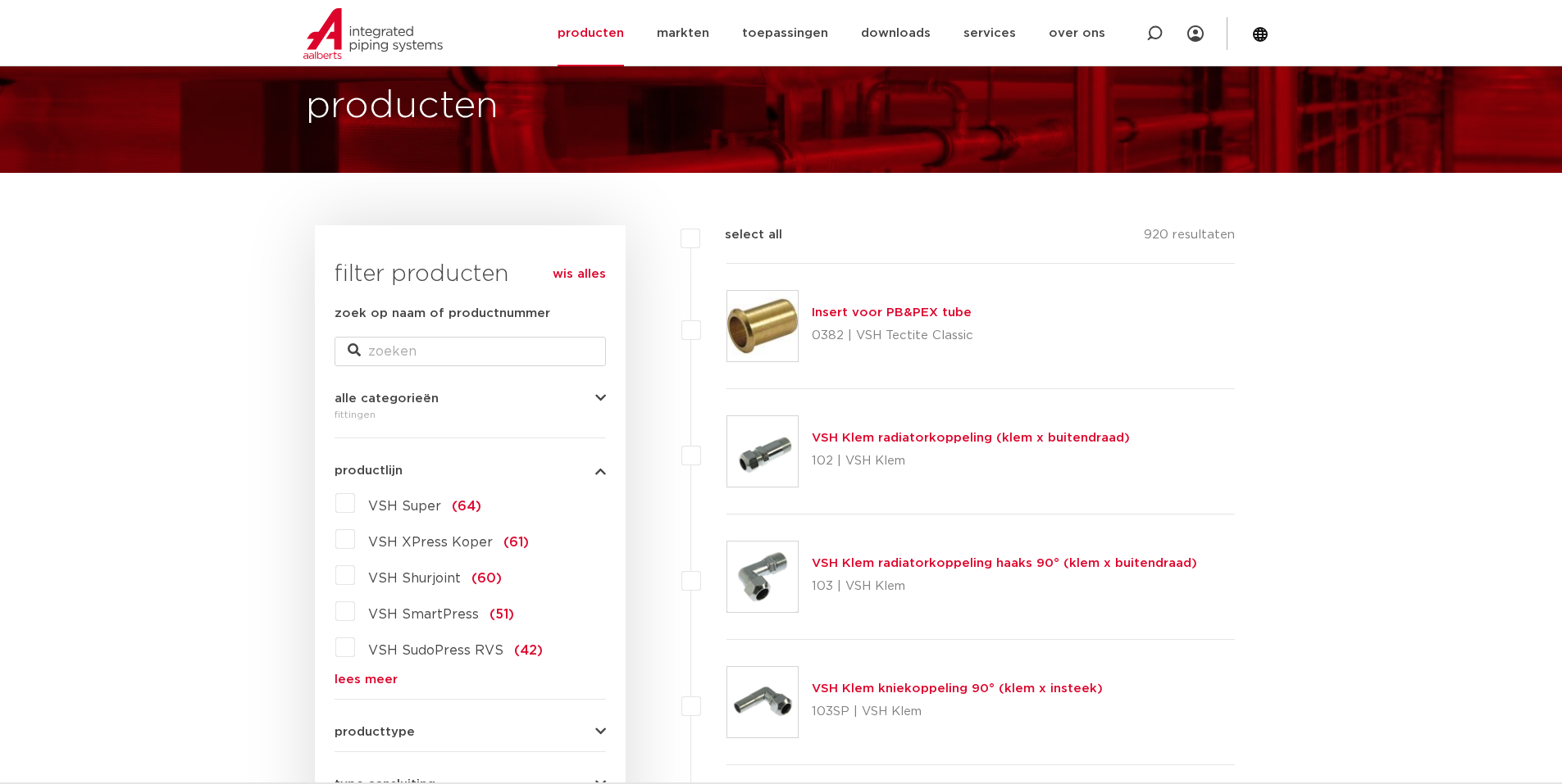
scroll to position [82, 0]
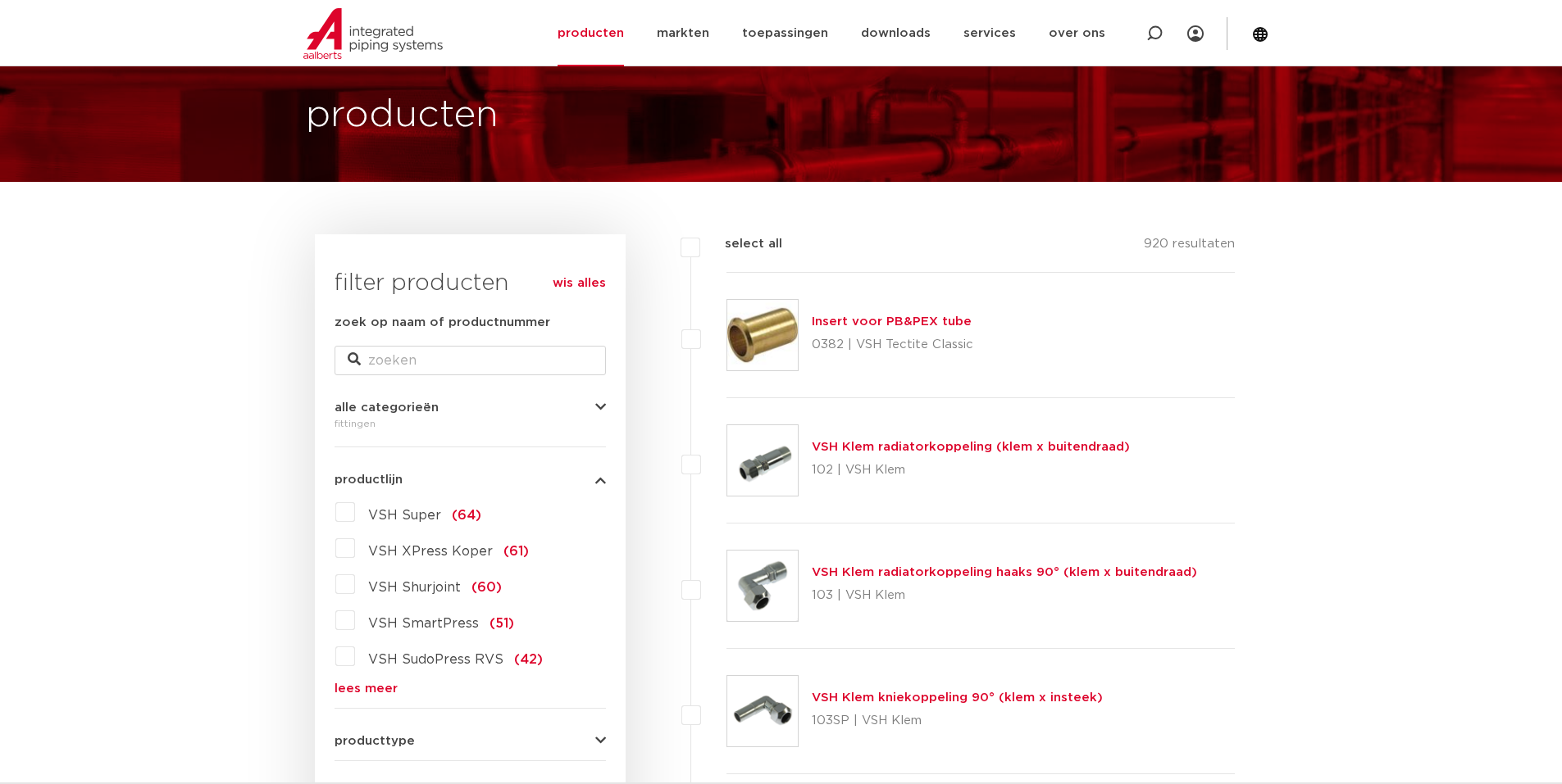
click at [358, 685] on link "lees meer" at bounding box center [470, 688] width 272 height 13
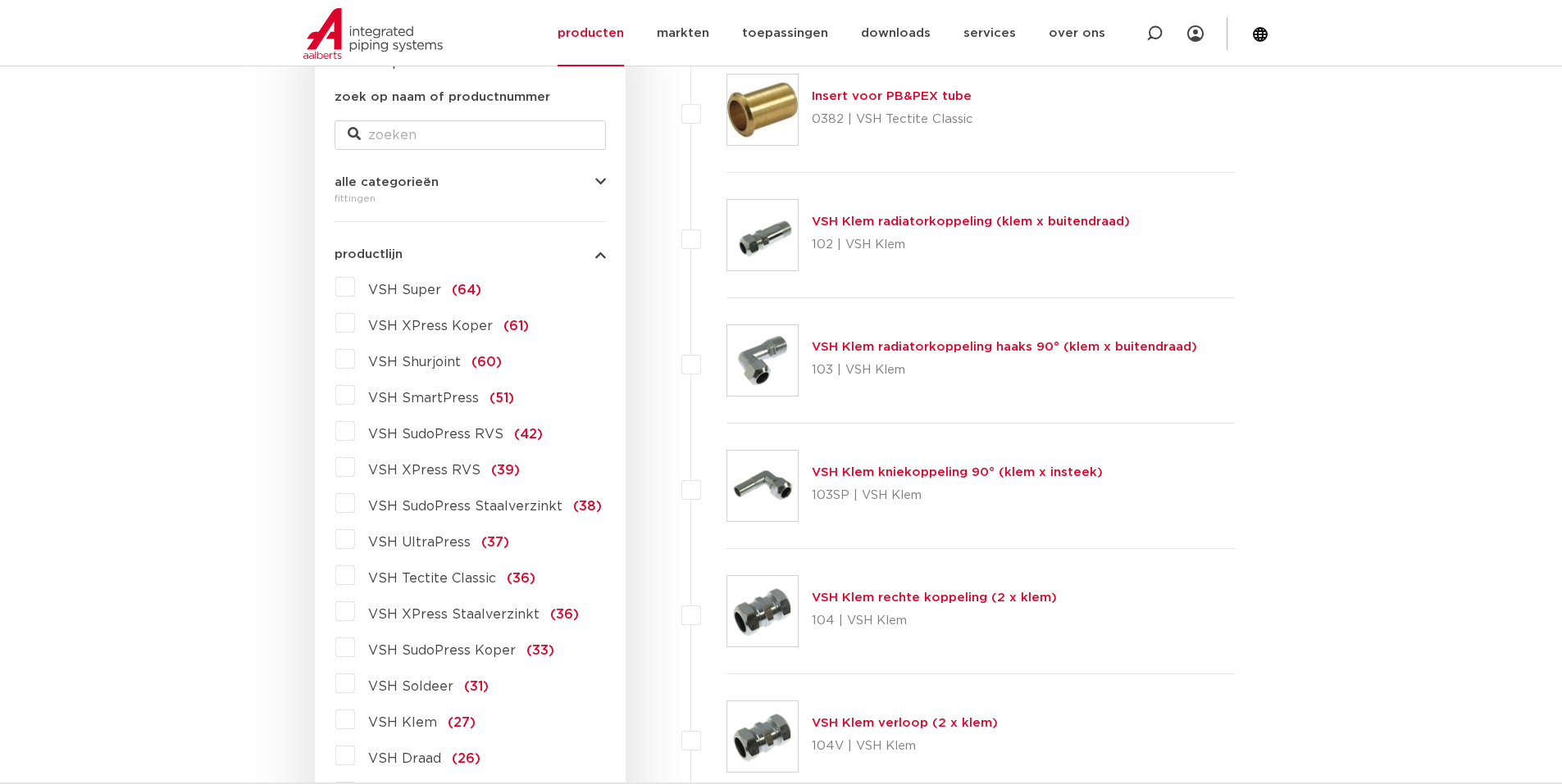
scroll to position [328, 0]
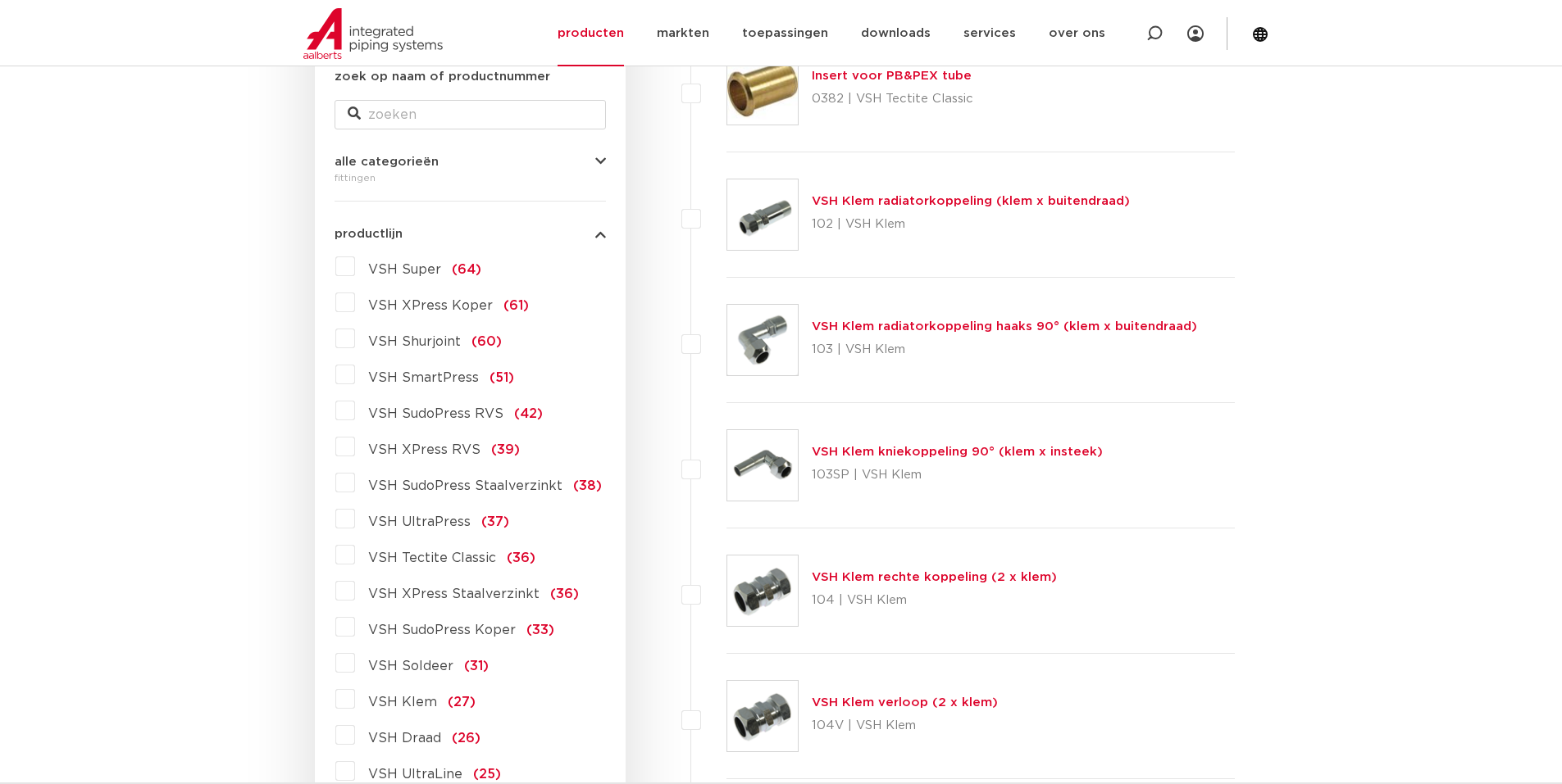
click at [355, 449] on label "VSH XPress RVS (39)" at bounding box center [437, 446] width 164 height 26
click at [0, 0] on input "VSH XPress RVS (39)" at bounding box center [0, 0] width 0 height 0
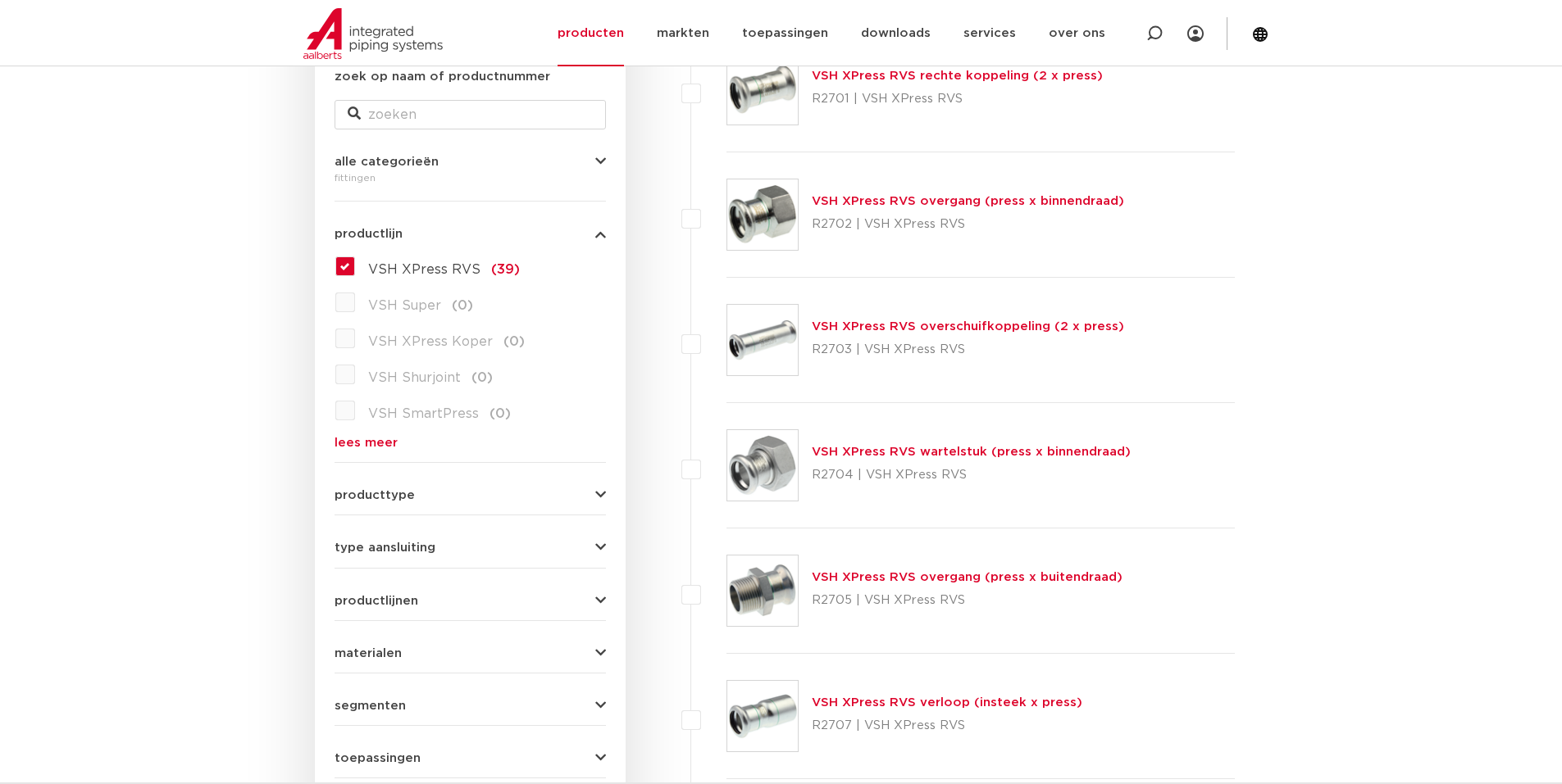
scroll to position [246, 0]
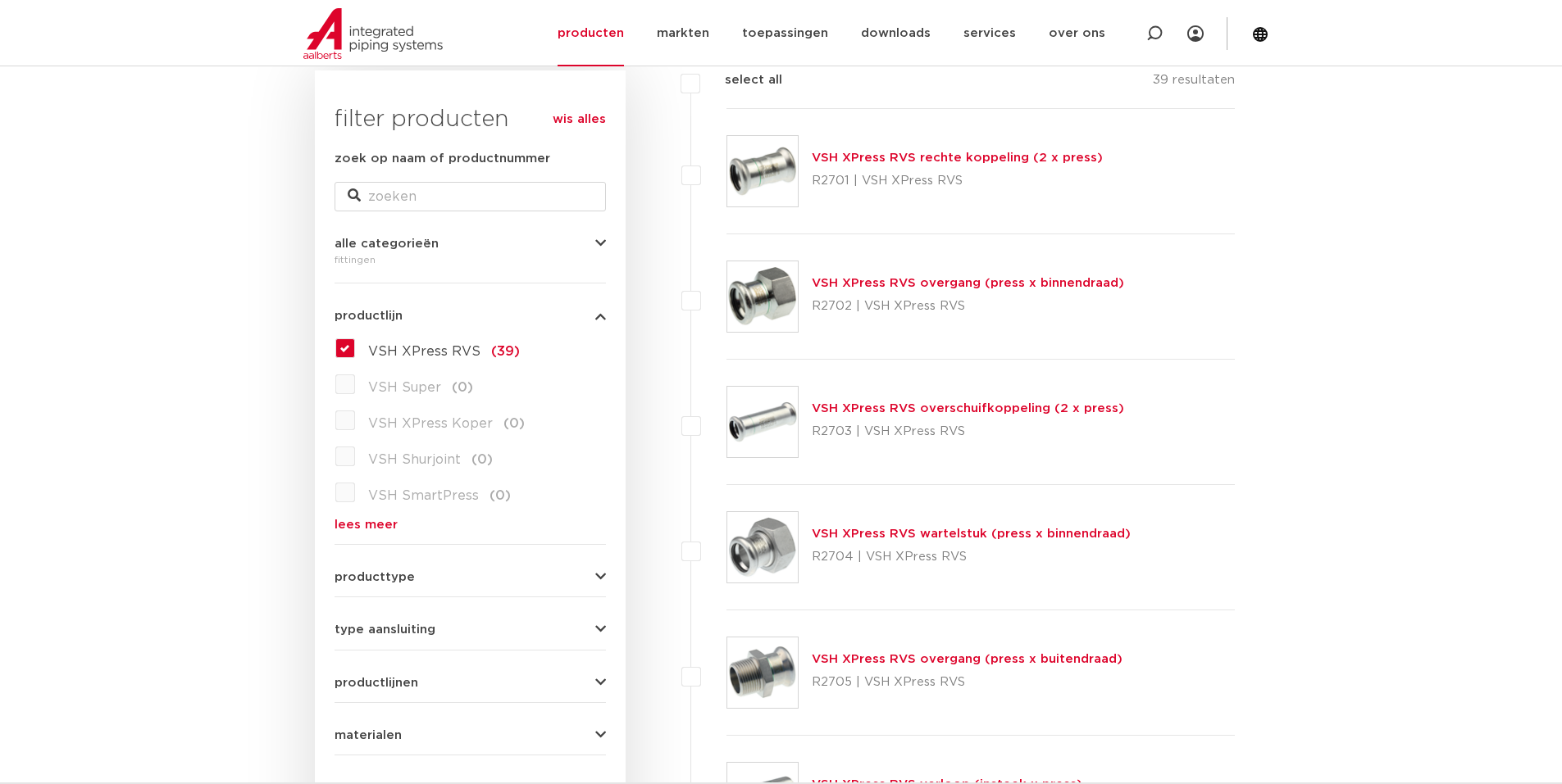
click at [873, 158] on link "VSH XPress RVS rechte koppeling (2 x press)" at bounding box center [957, 158] width 291 height 13
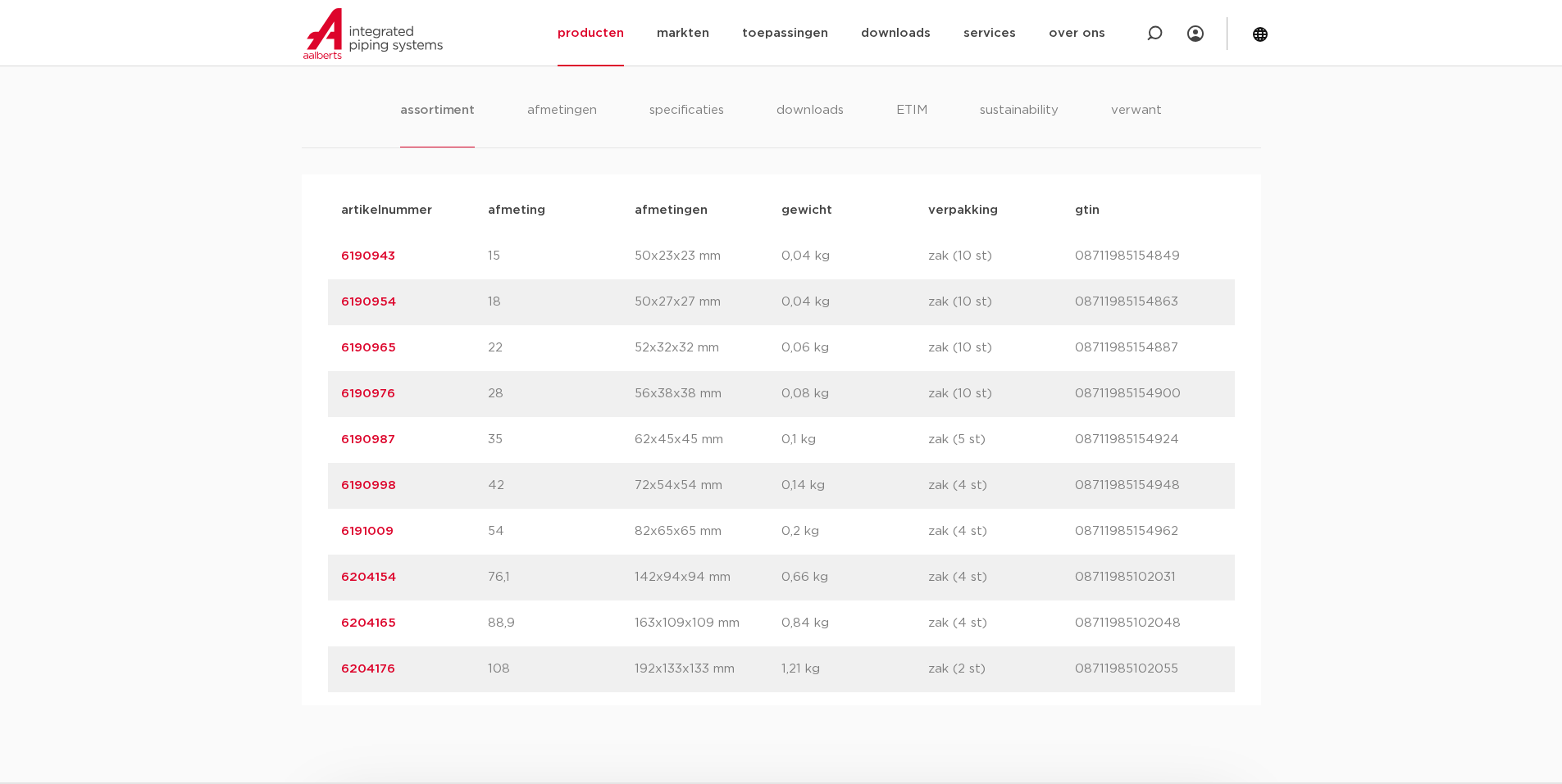
scroll to position [1065, 0]
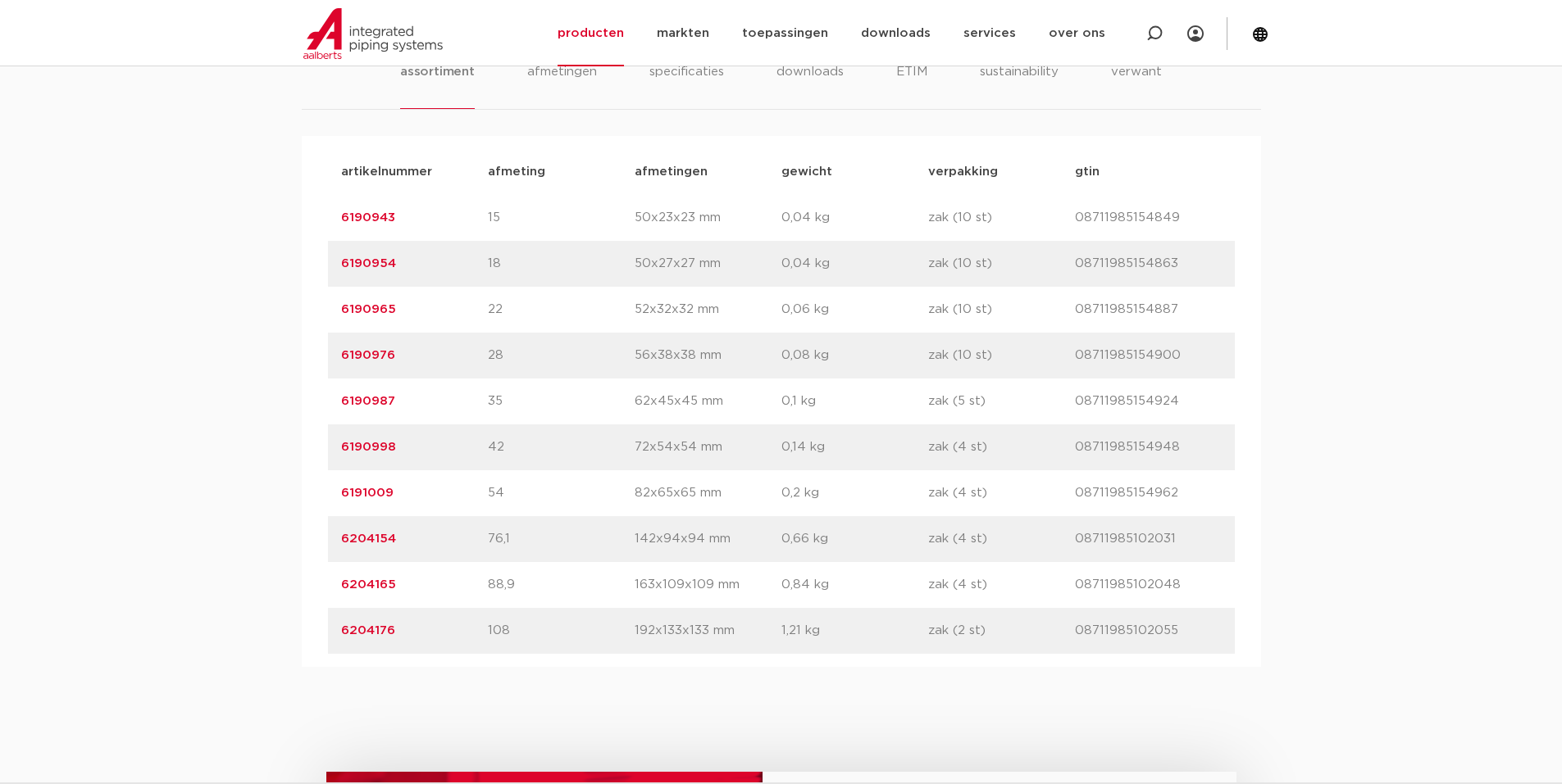
drag, startPoint x: 337, startPoint y: 486, endPoint x: 1183, endPoint y: 485, distance: 846.0
click at [1197, 483] on div "artikelnummer 6191009 afmeting 54 afmetingen 82x65x65 mm gewicht 0,2 kg verpakk…" at bounding box center [781, 493] width 906 height 45
copy div "6191009 afmeting 54 afmetingen 82x65x65 mm gewicht 0,2 kg verpakking zak (4 st)…"
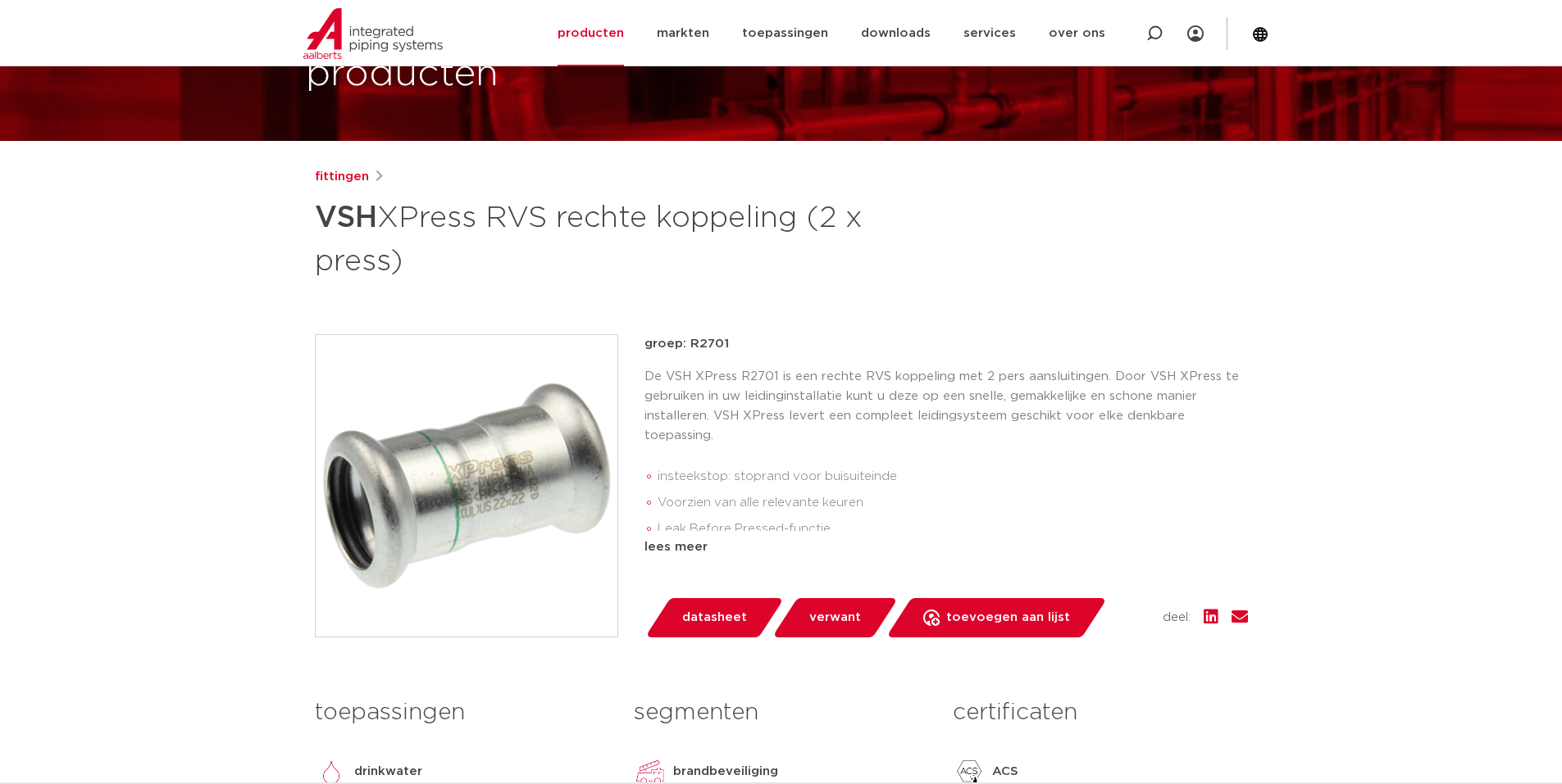
scroll to position [0, 0]
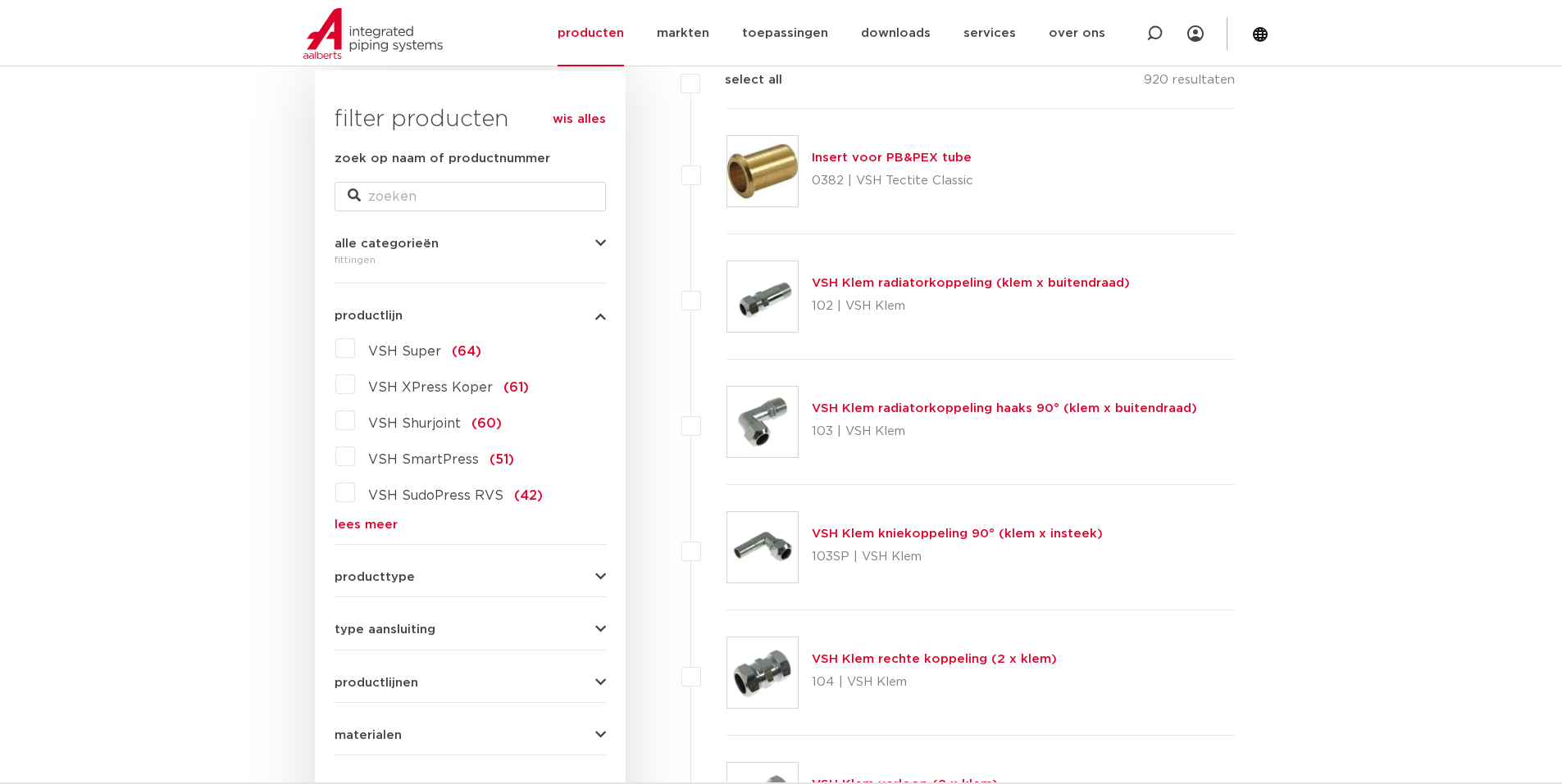
click at [360, 519] on link "lees meer" at bounding box center [470, 525] width 272 height 13
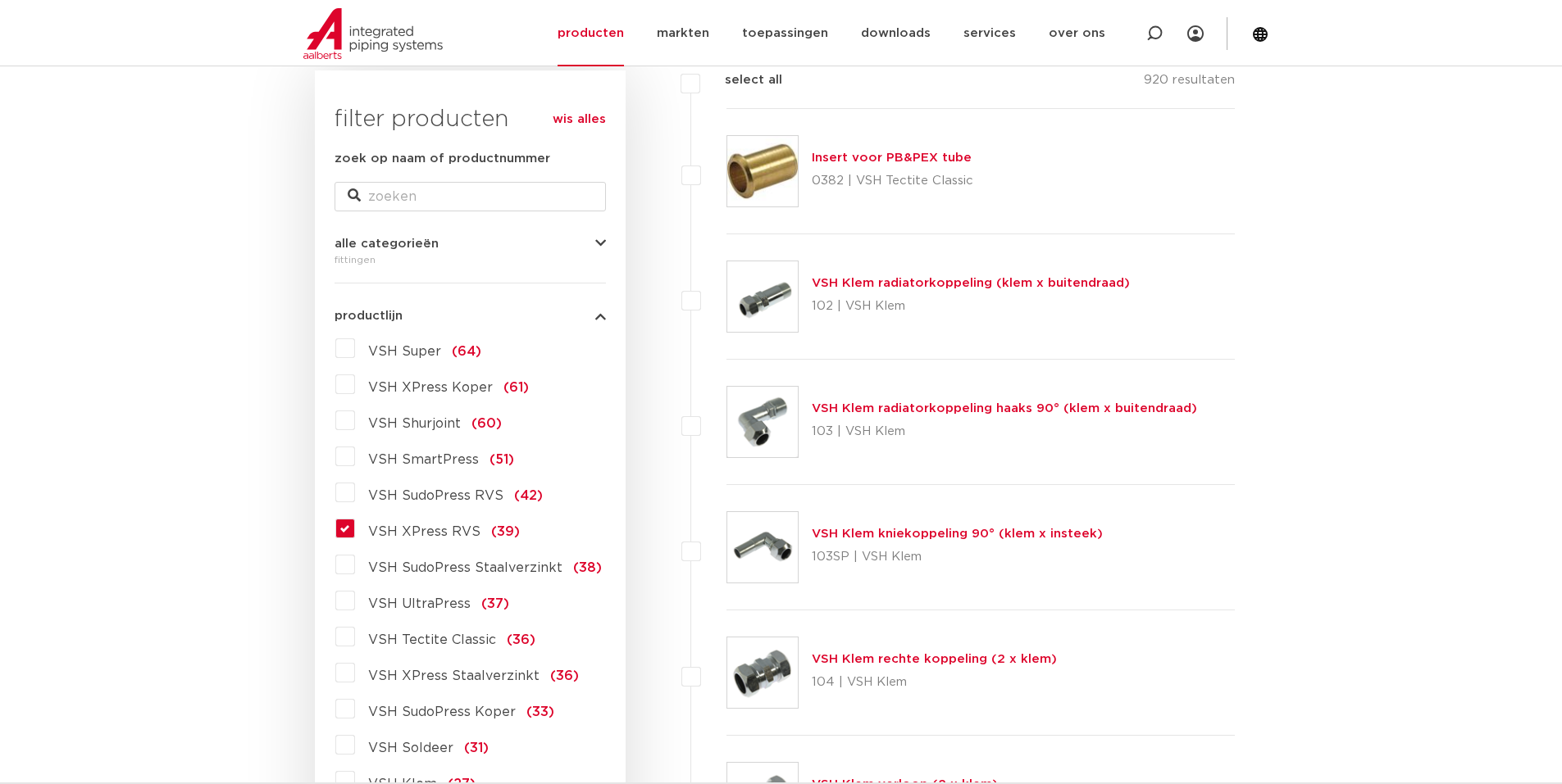
click at [355, 525] on label "VSH XPress RVS (39)" at bounding box center [437, 528] width 164 height 26
click at [0, 0] on input "VSH XPress RVS (39)" at bounding box center [0, 0] width 0 height 0
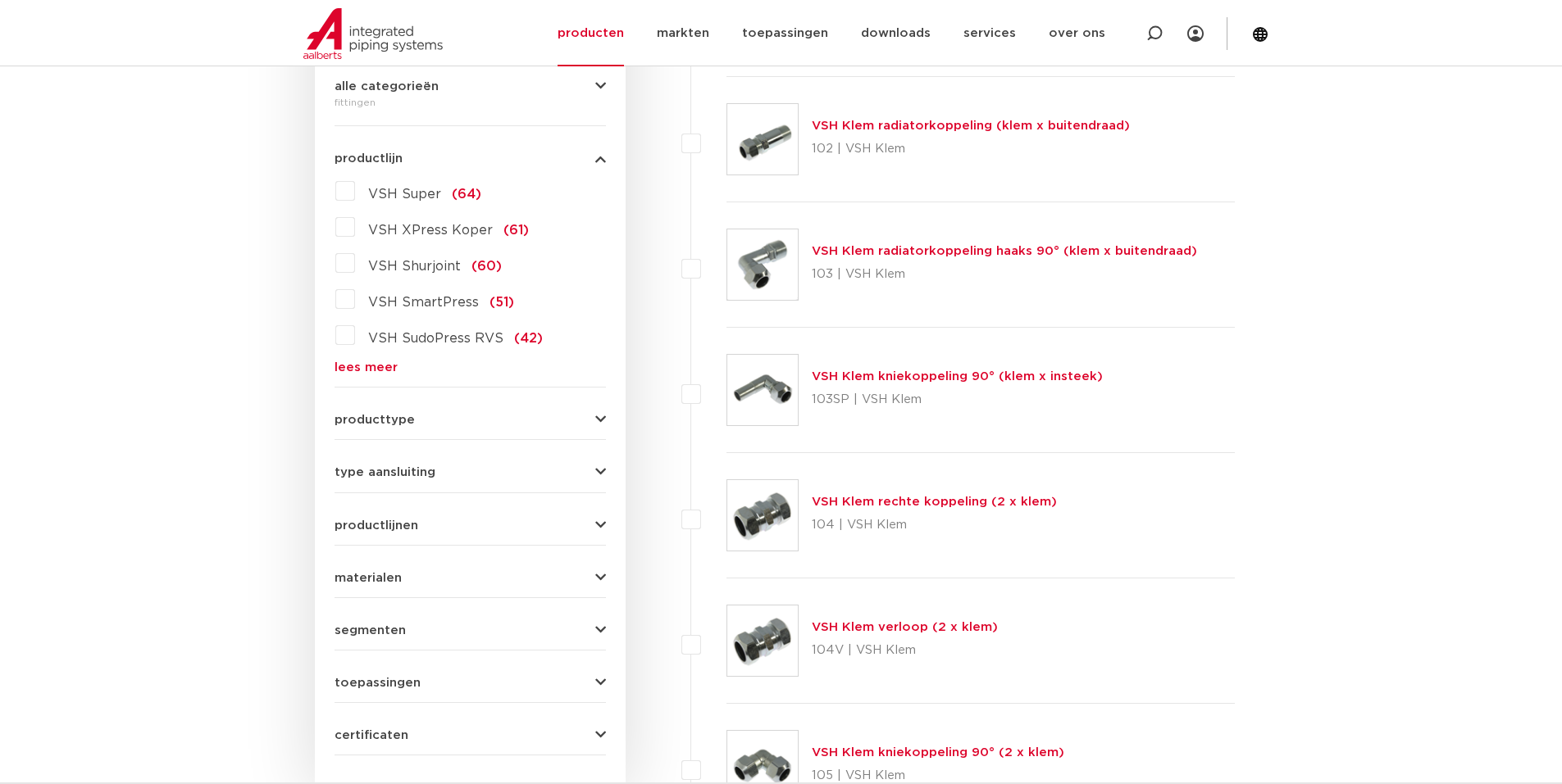
scroll to position [410, 0]
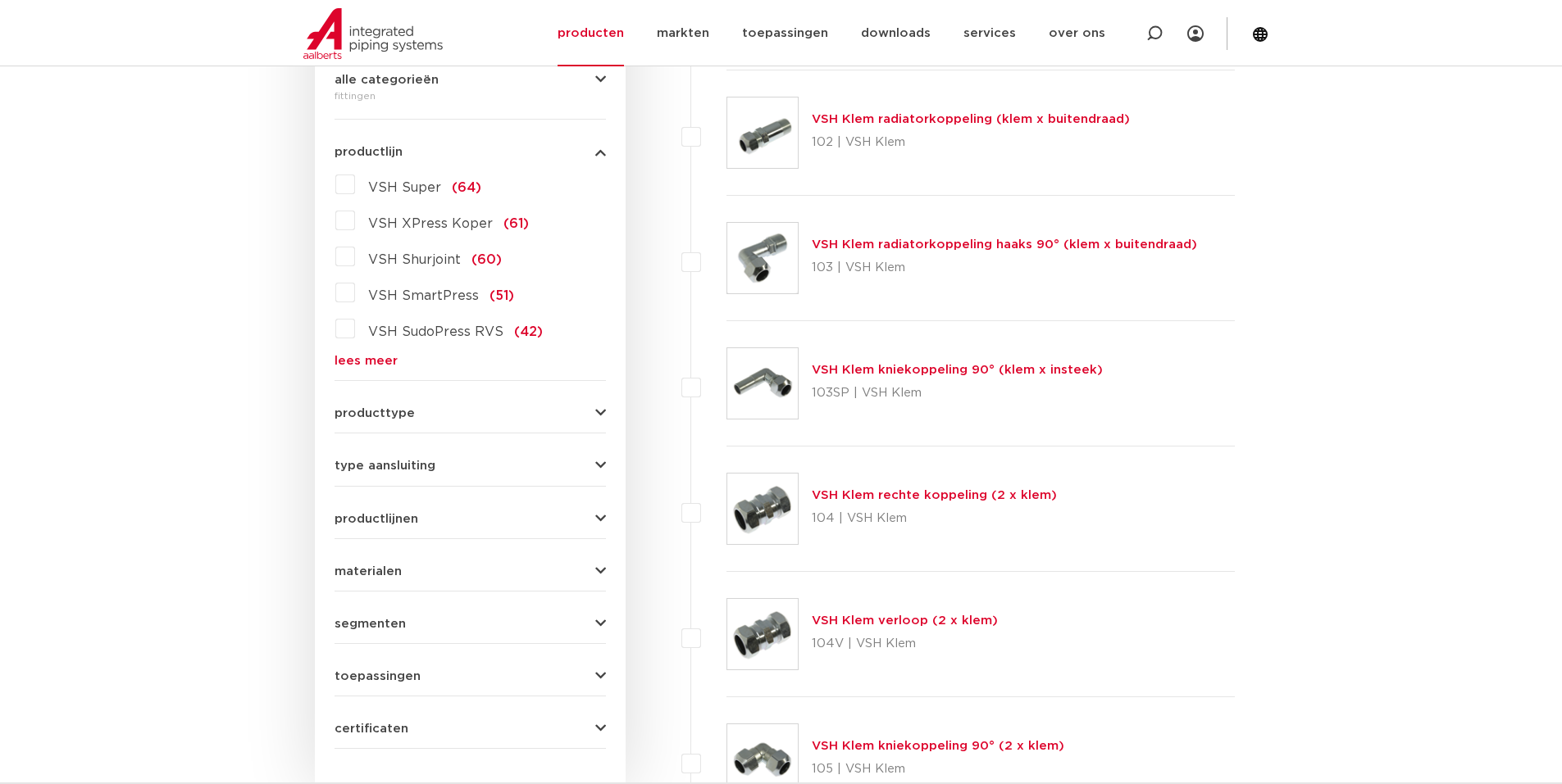
click at [353, 361] on link "lees meer" at bounding box center [470, 361] width 272 height 13
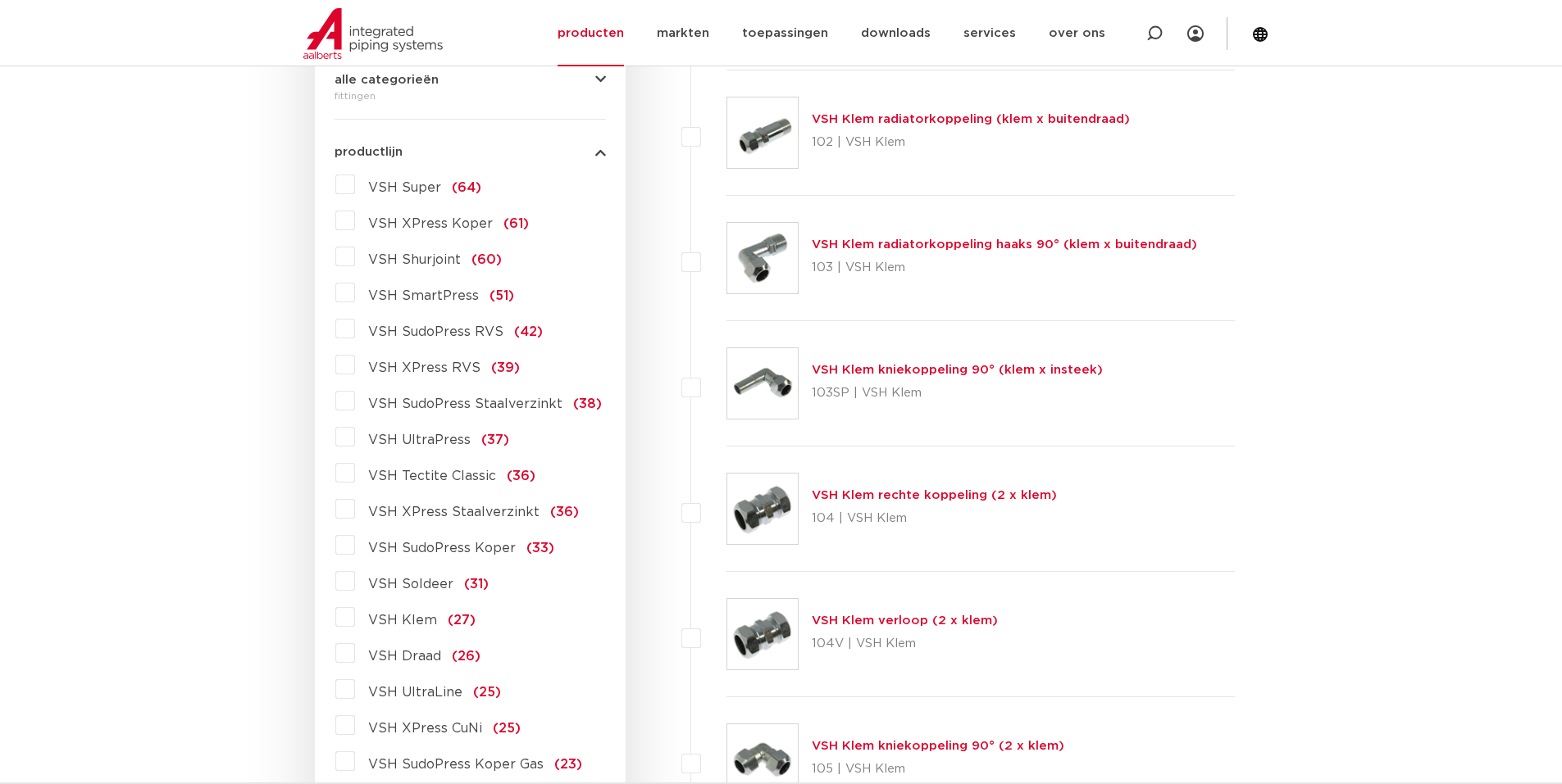
click at [355, 364] on label "VSH XPress RVS (39)" at bounding box center [437, 364] width 164 height 26
click at [0, 0] on input "VSH XPress RVS (39)" at bounding box center [0, 0] width 0 height 0
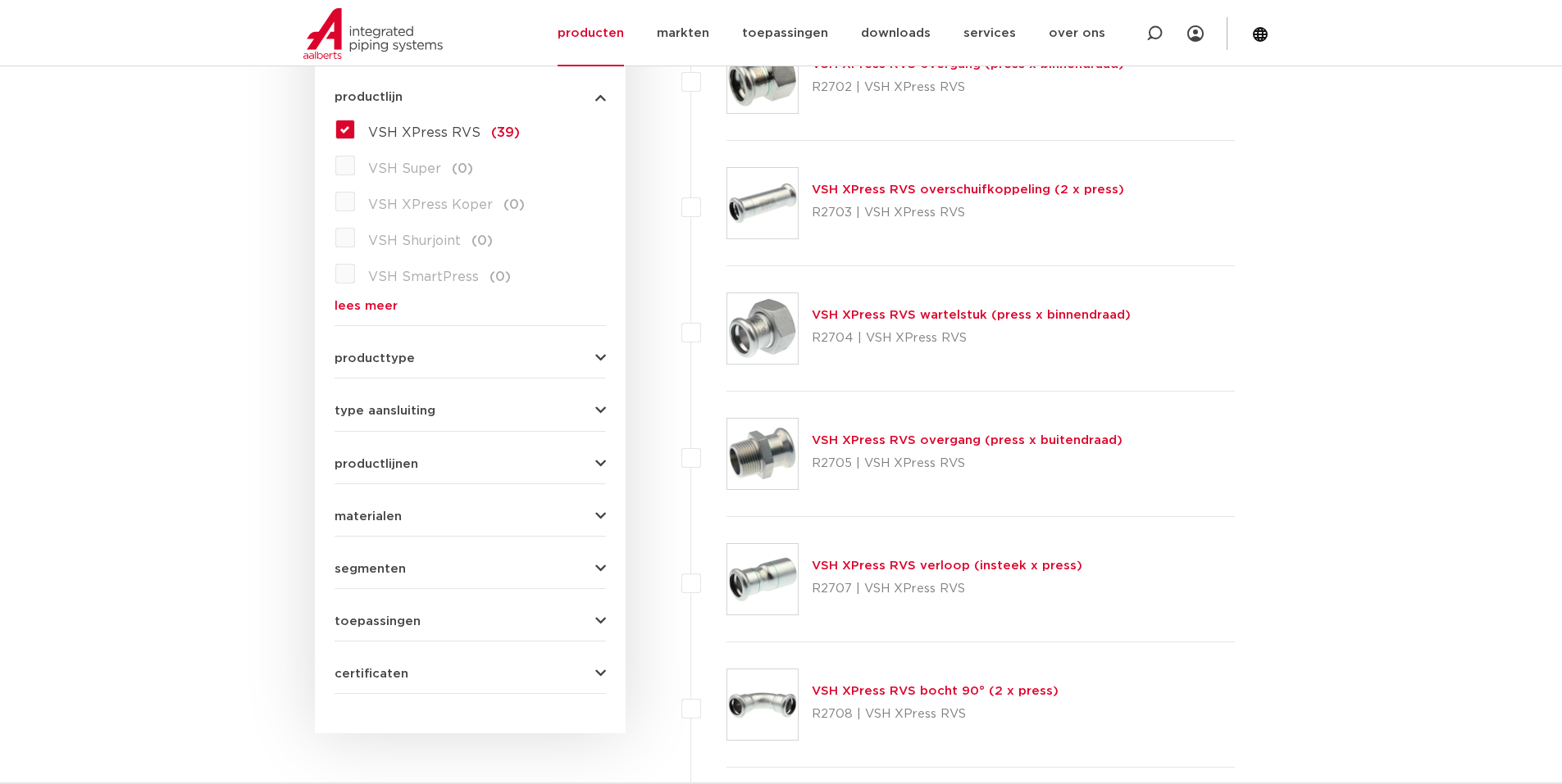
scroll to position [465, 0]
click at [831, 434] on link "VSH XPress RVS overgang (press x buitendraad)" at bounding box center [966, 440] width 310 height 13
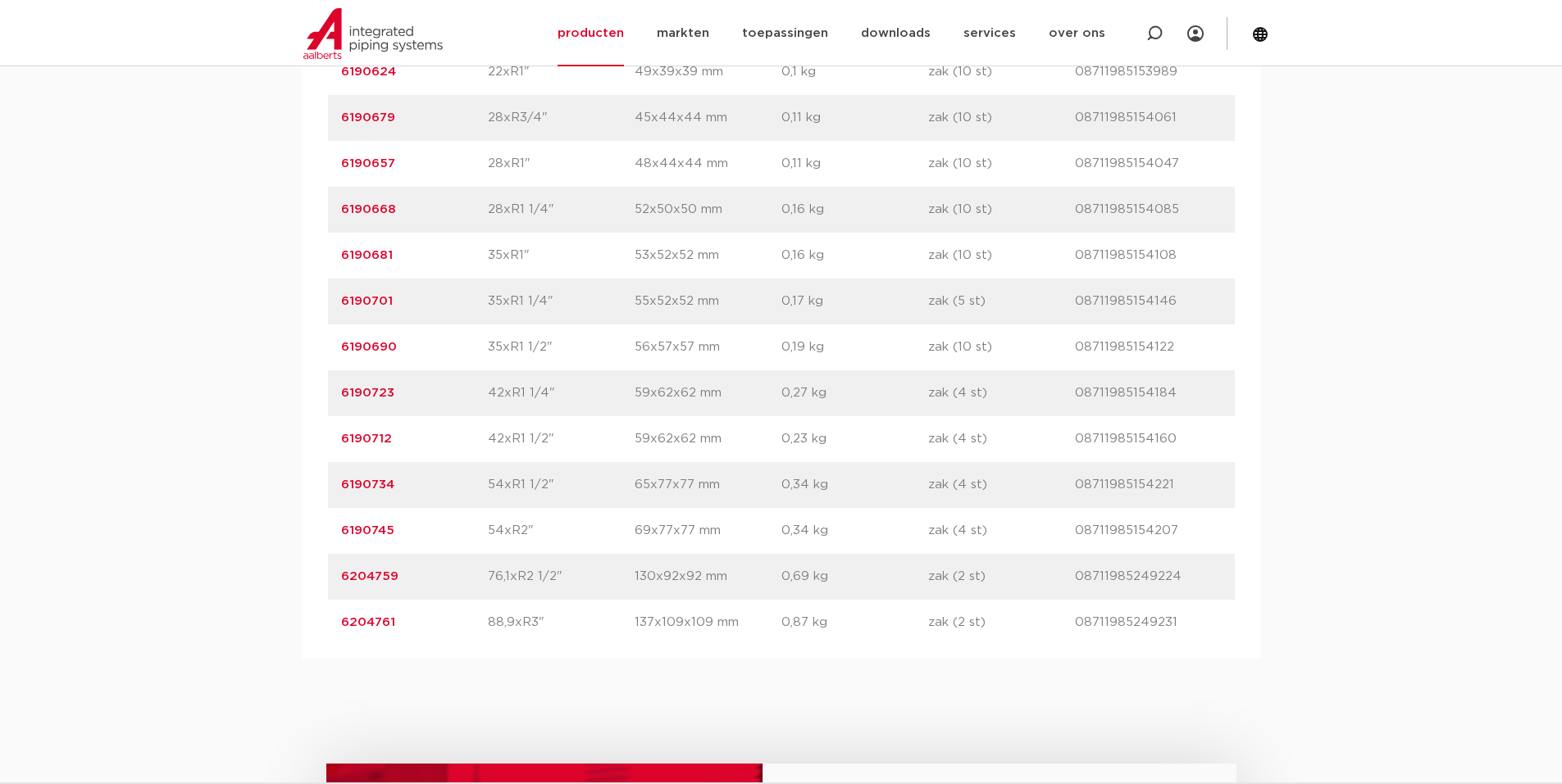
scroll to position [1556, 0]
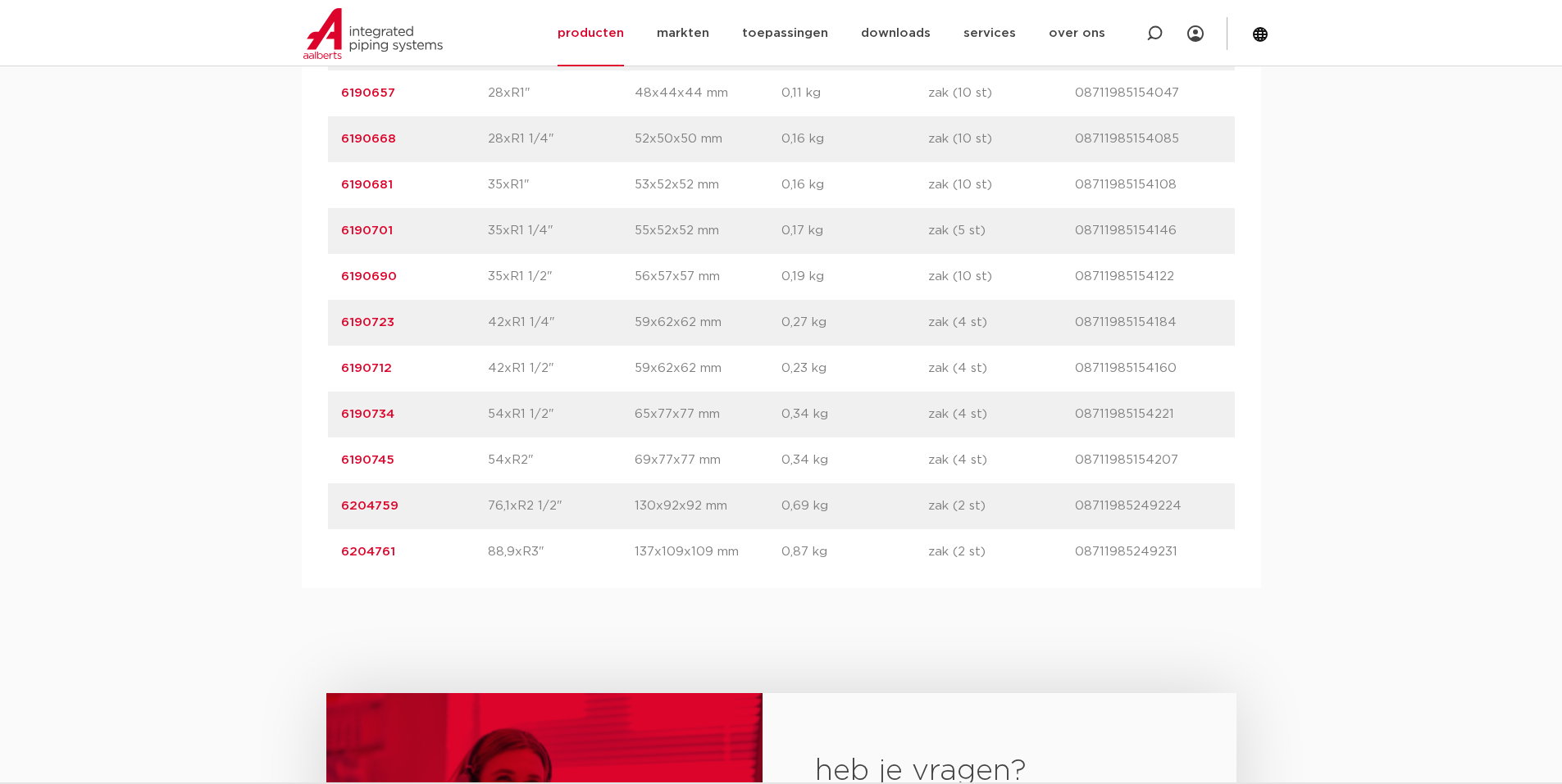
drag, startPoint x: 333, startPoint y: 409, endPoint x: 1175, endPoint y: 428, distance: 842.2
click at [1175, 428] on div "artikelnummer 6190734 afmeting 54xR1 1/2" afmetingen 65x77x77 mm gewicht 0,34 k…" at bounding box center [781, 414] width 906 height 45
copy div "6190734 afmeting 54xR1 1/2" afmetingen 65x77x77 mm gewicht 0,34 kg verpakking z…"
click at [292, 413] on div "assortiment afmetingen specificaties downloads ETIM sustainability verwant asso…" at bounding box center [781, 53] width 1562 height 1070
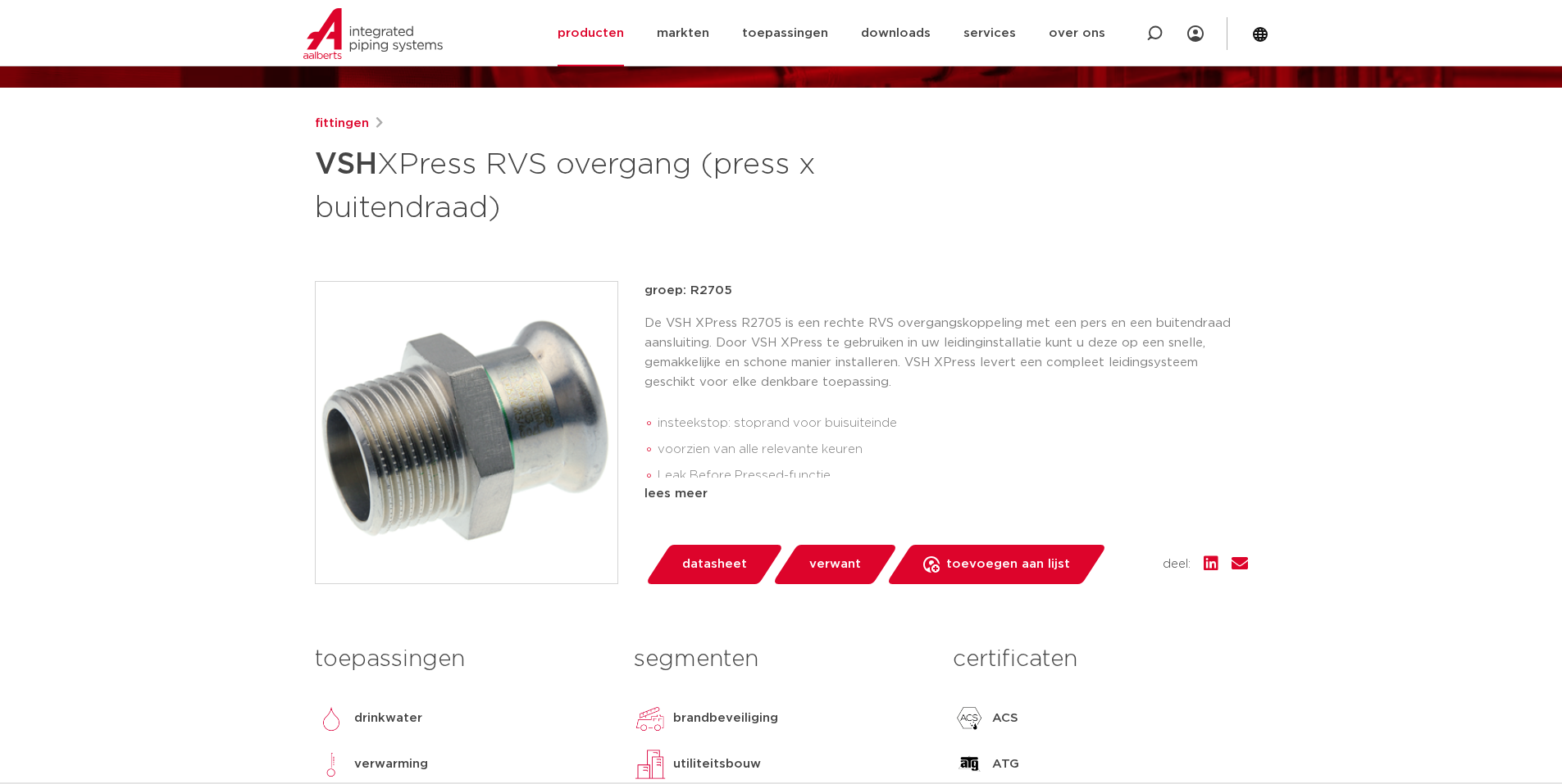
scroll to position [164, 0]
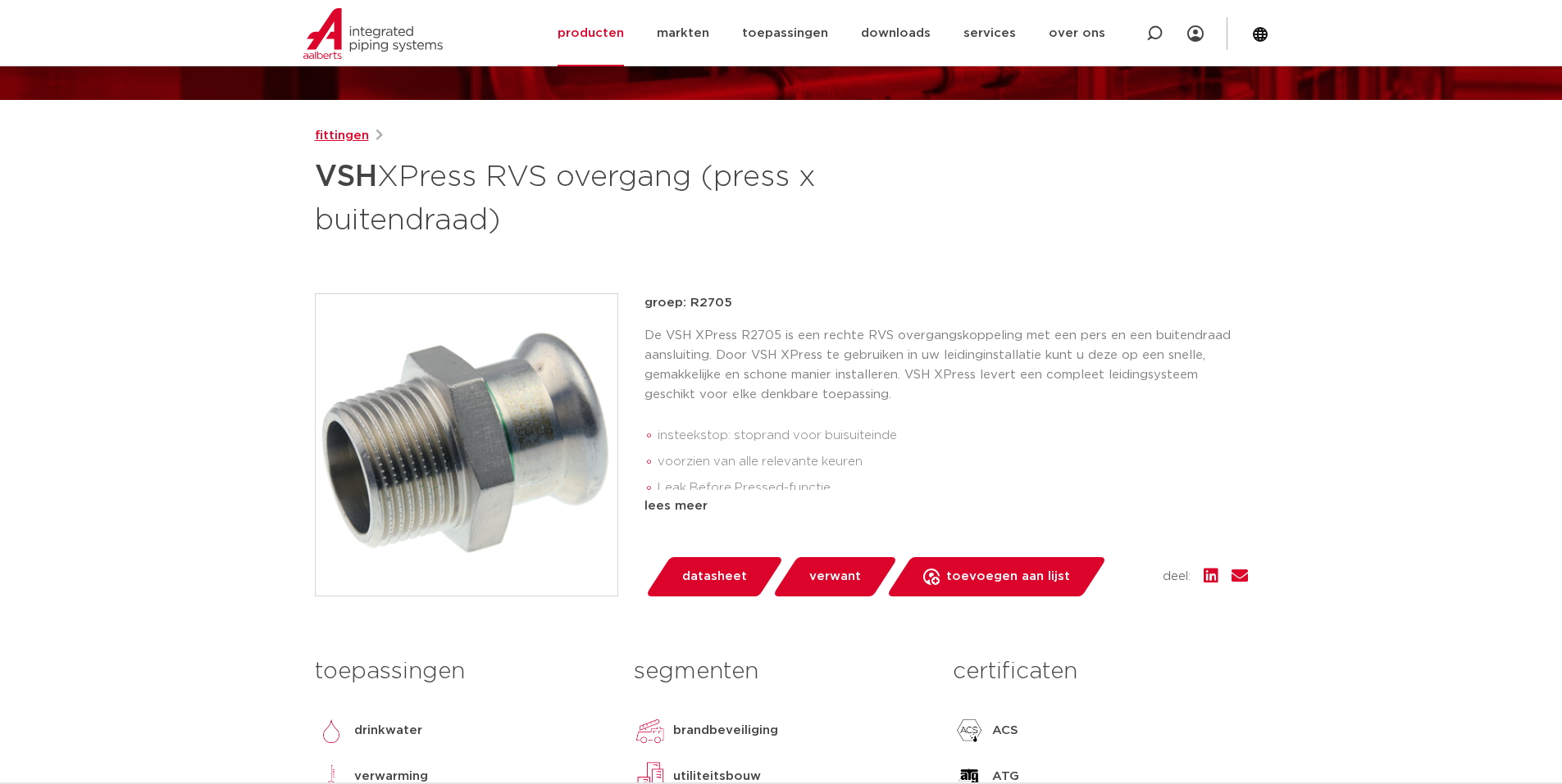
click at [347, 140] on link "fittingen" at bounding box center [341, 136] width 54 height 19
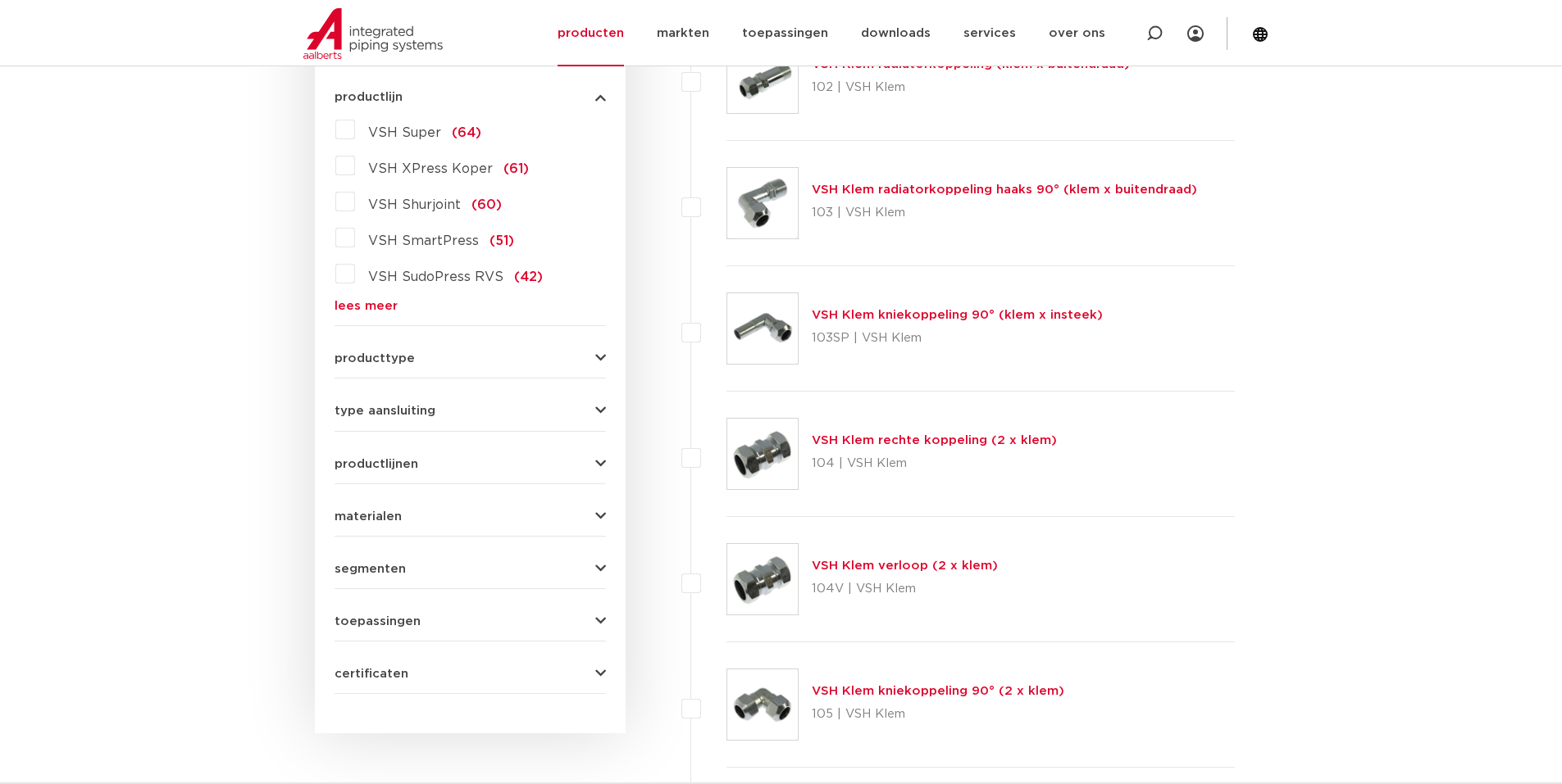
click at [351, 304] on link "lees meer" at bounding box center [470, 305] width 272 height 13
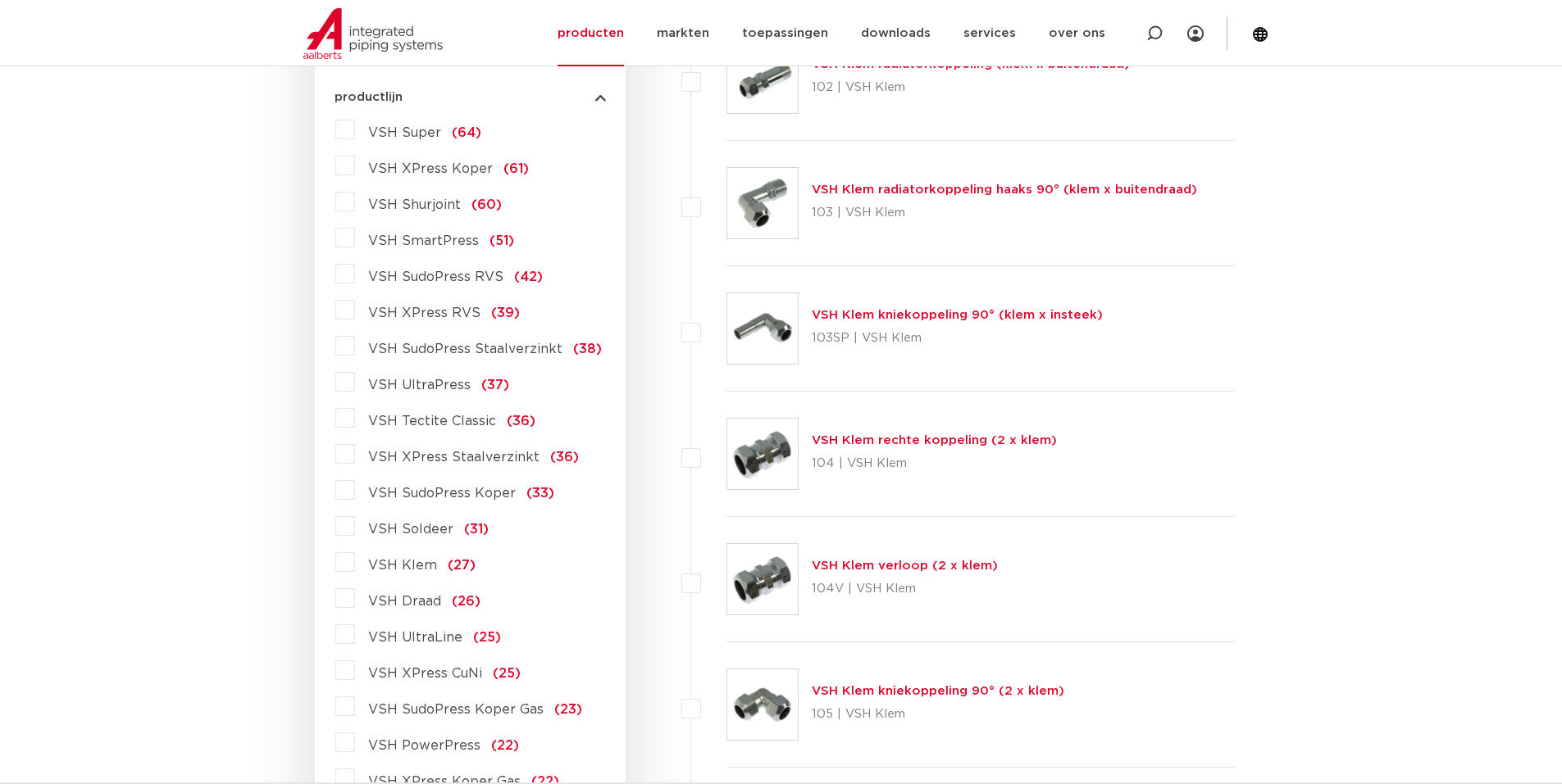
click at [355, 311] on label "VSH XPress RVS (39)" at bounding box center [437, 309] width 164 height 26
click at [0, 0] on input "VSH XPress RVS (39)" at bounding box center [0, 0] width 0 height 0
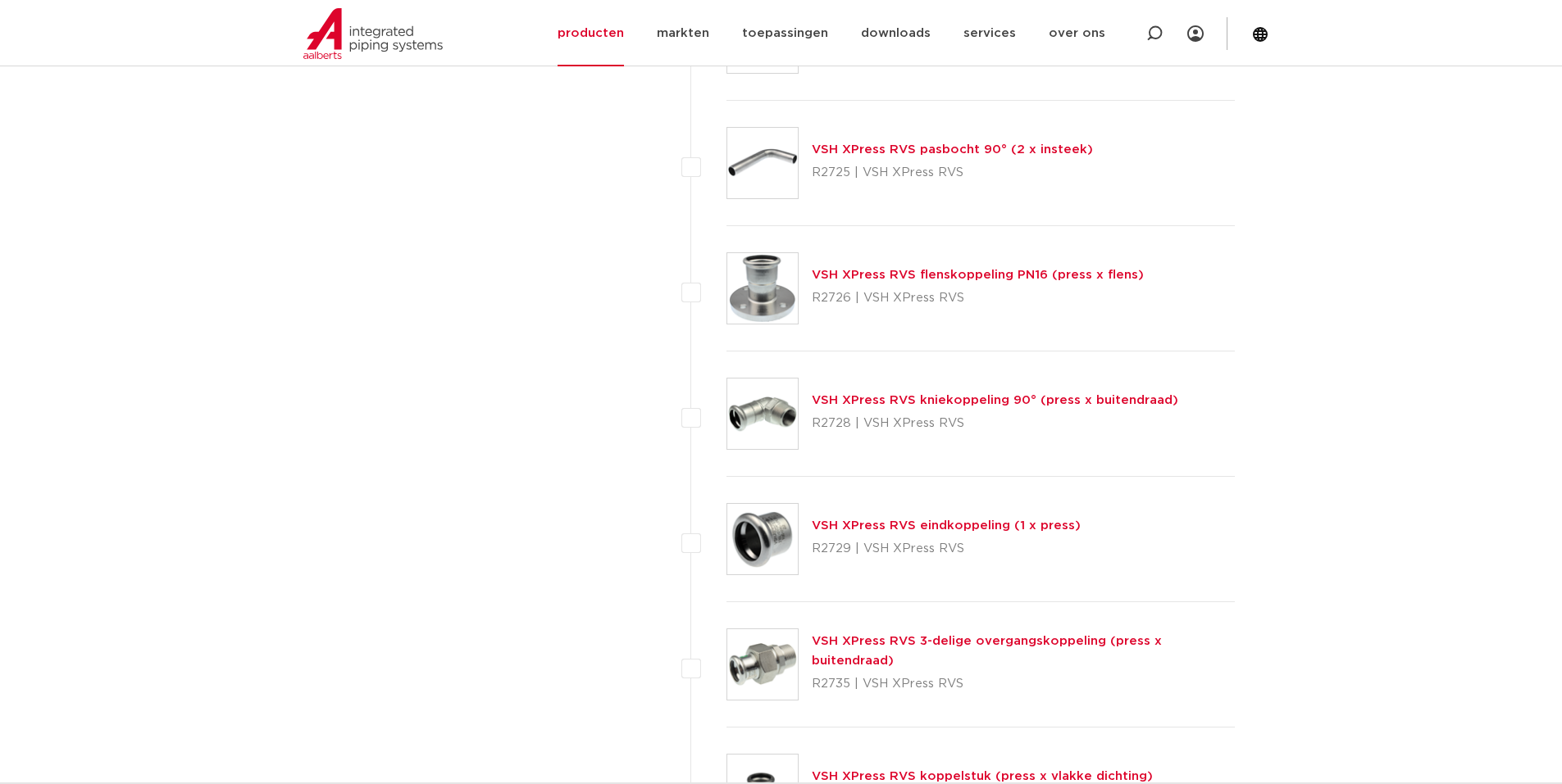
scroll to position [2982, 0]
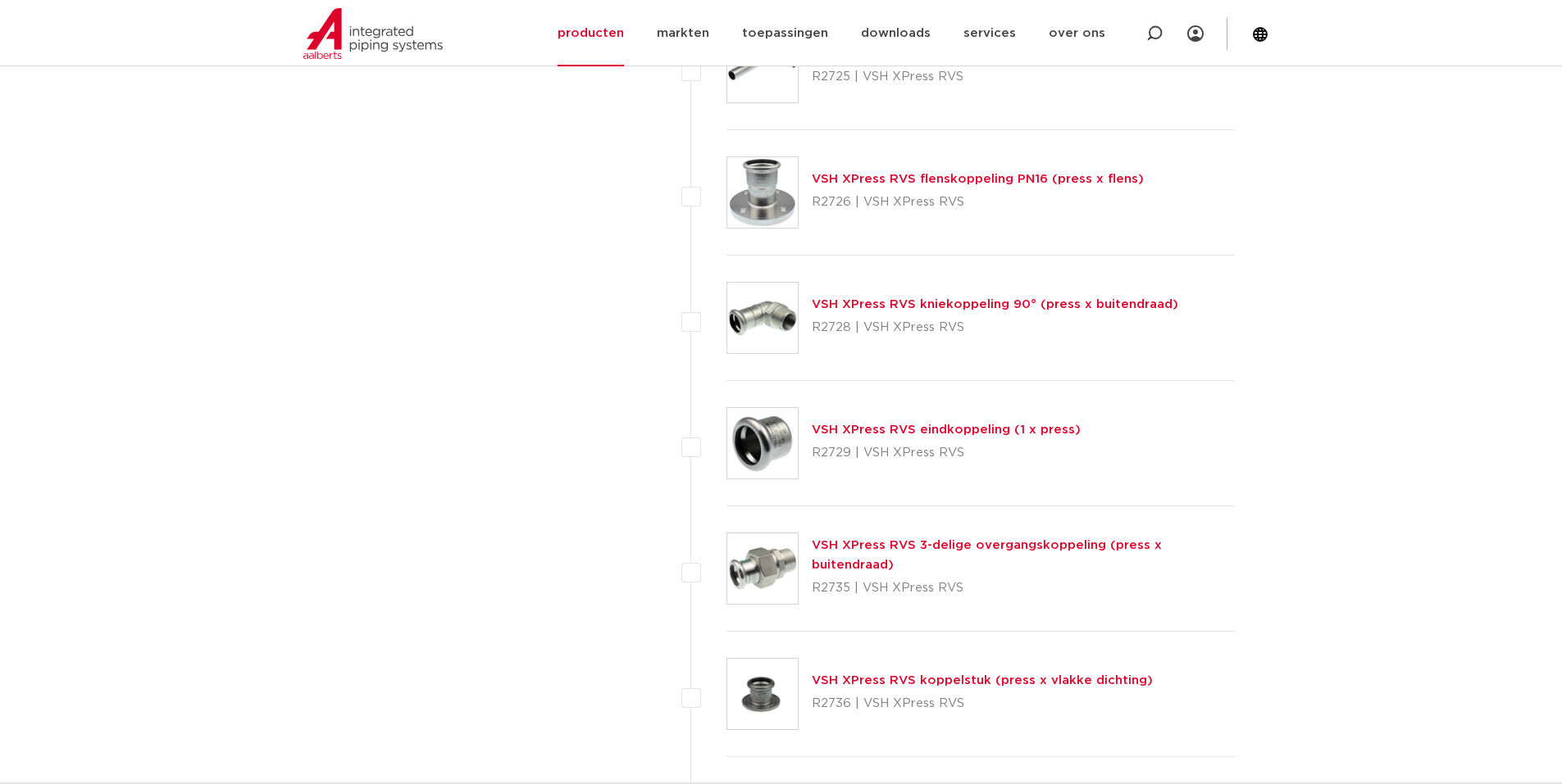
click at [861, 431] on link "VSH XPress RVS eindkoppeling (1 x press)" at bounding box center [946, 429] width 269 height 13
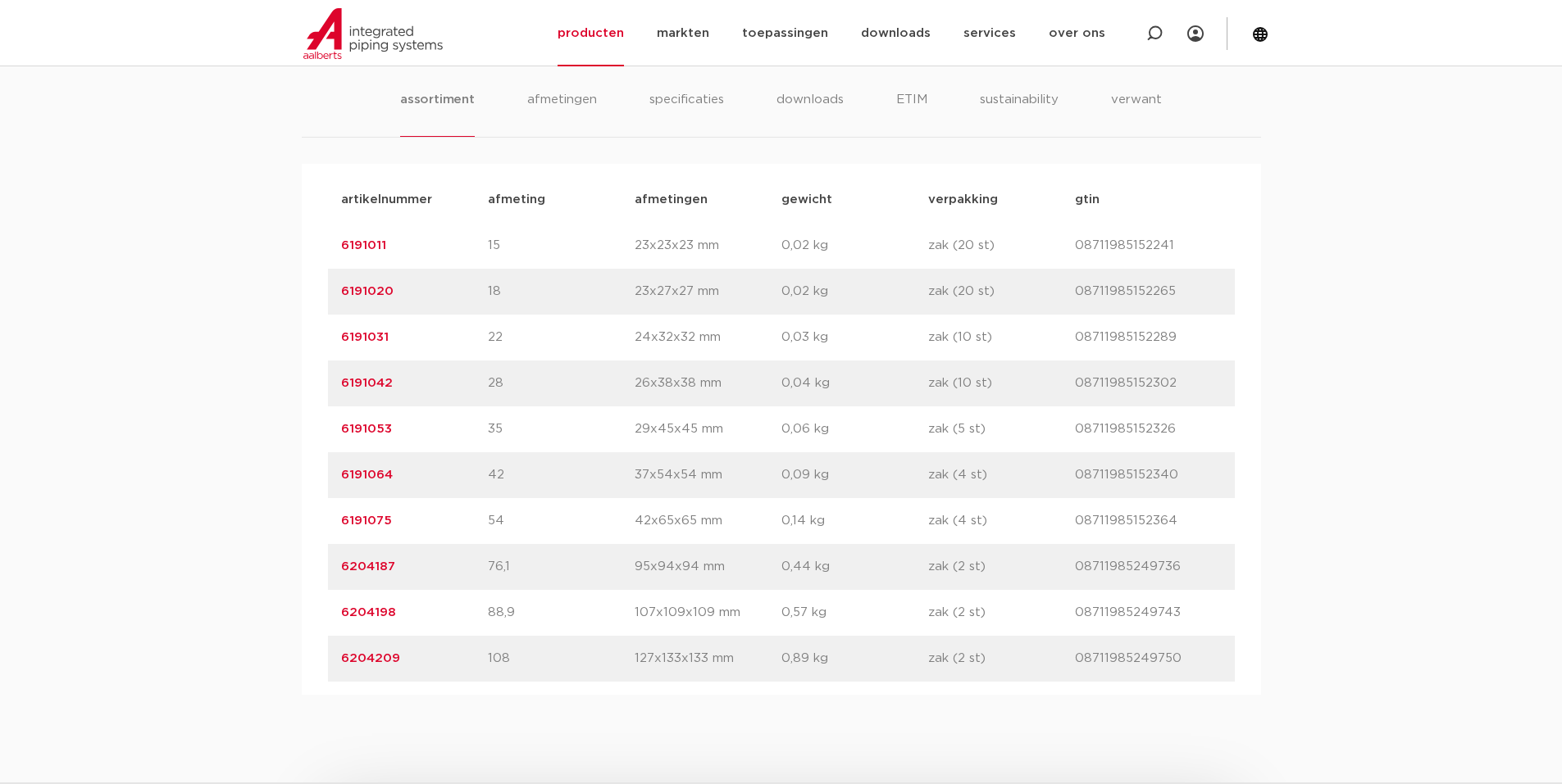
scroll to position [1147, 0]
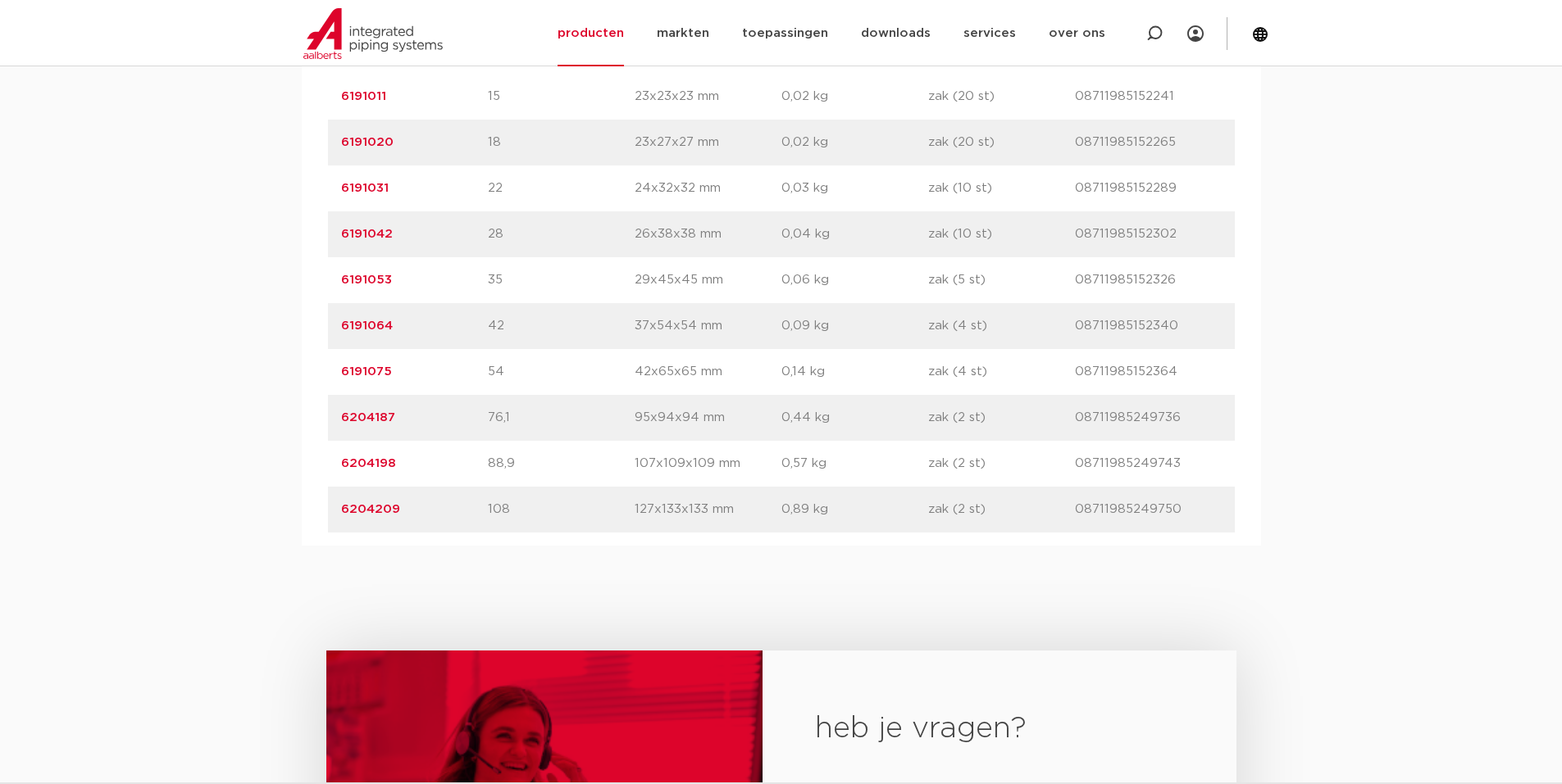
drag, startPoint x: 336, startPoint y: 366, endPoint x: 1175, endPoint y: 370, distance: 839.0
click at [1175, 370] on div "artikelnummer 6191075 afmeting 54 [GEOGRAPHIC_DATA] 42x65x65 mm gewicht 0,14 kg…" at bounding box center [781, 371] width 906 height 45
copy div "6191075 afmeting 54 afmetingen 42x65x65 mm gewicht 0,14 kg verpakking zak (4 st…"
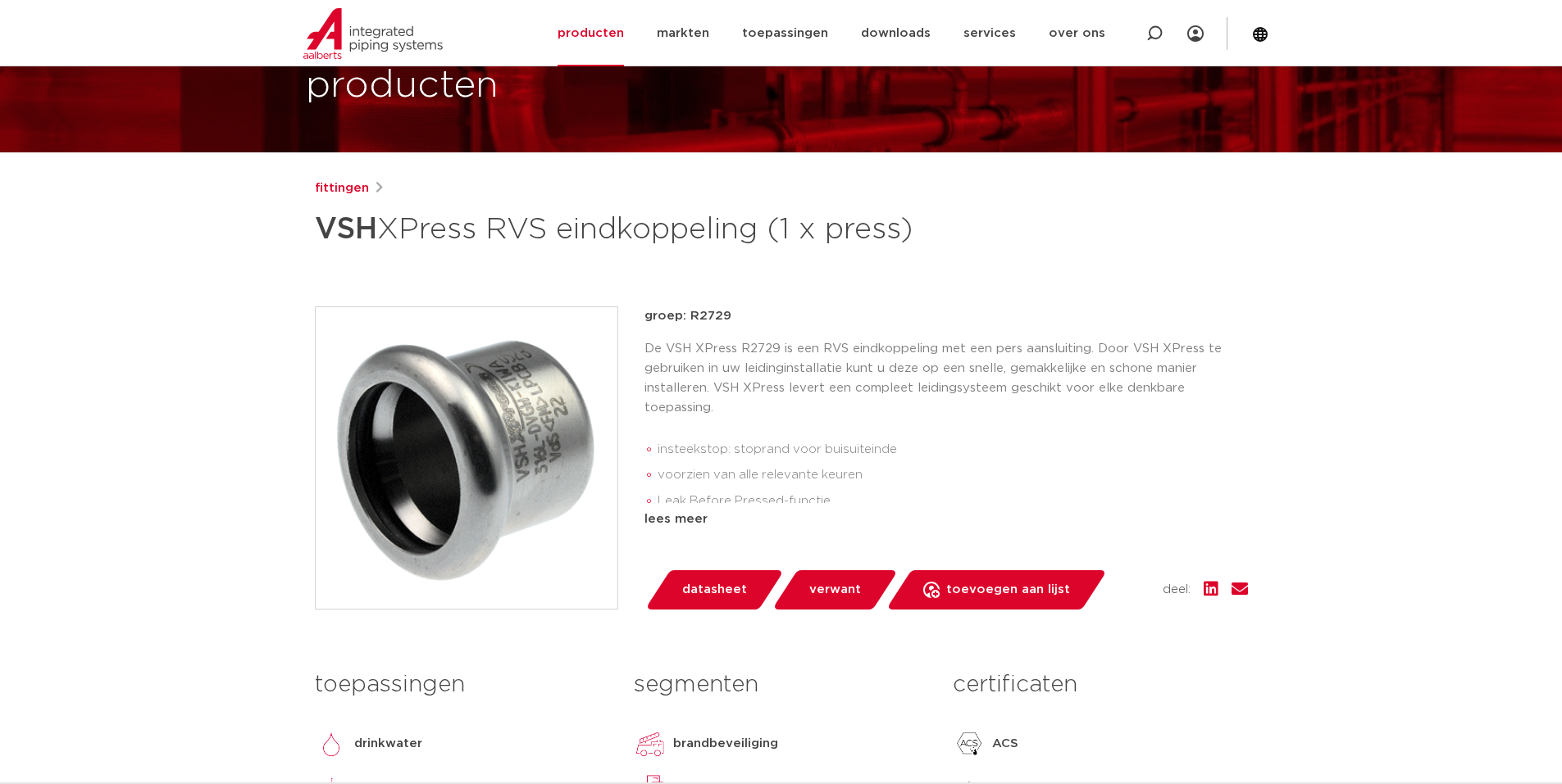
scroll to position [82, 0]
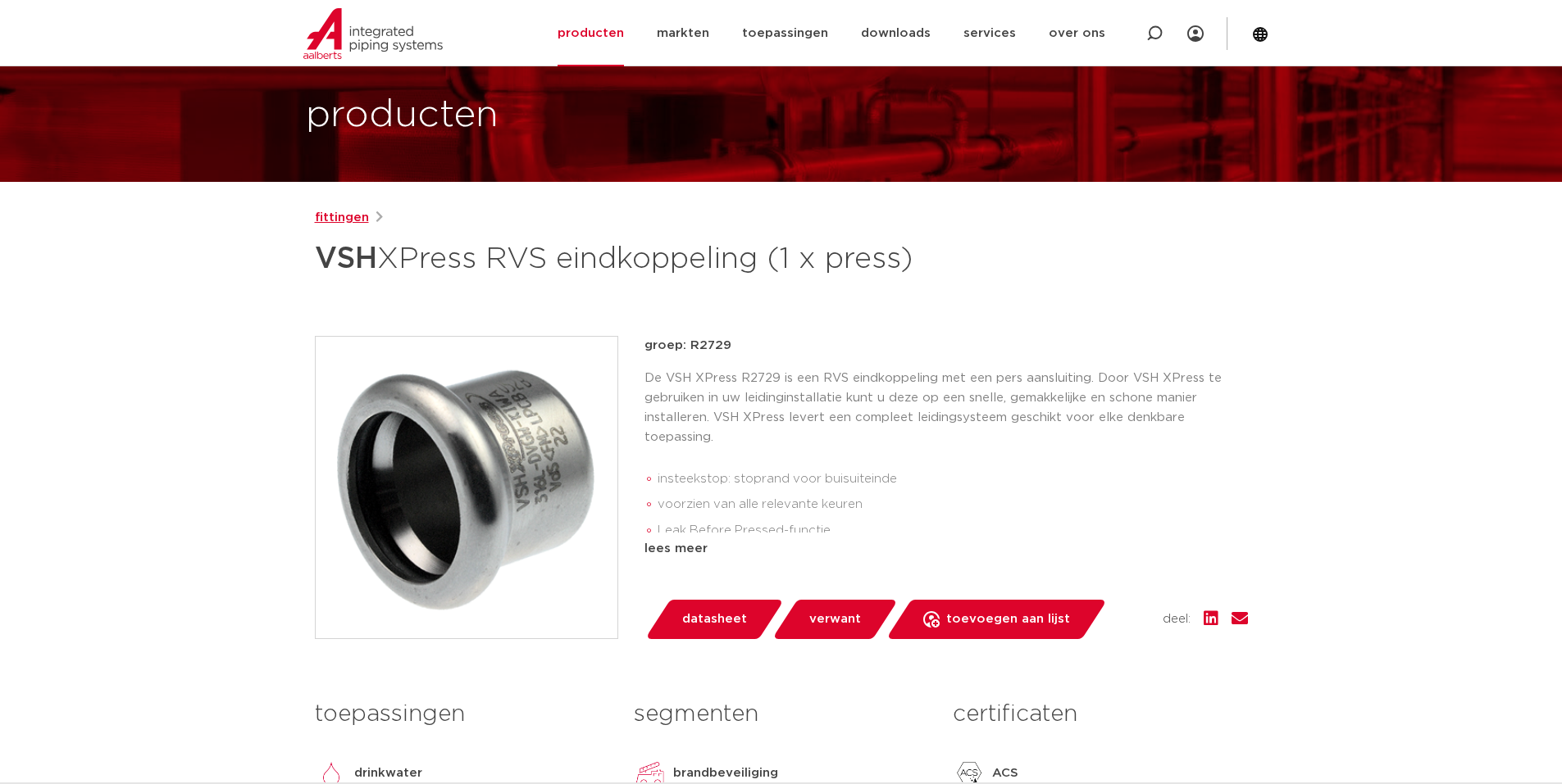
click at [327, 218] on link "fittingen" at bounding box center [341, 218] width 54 height 19
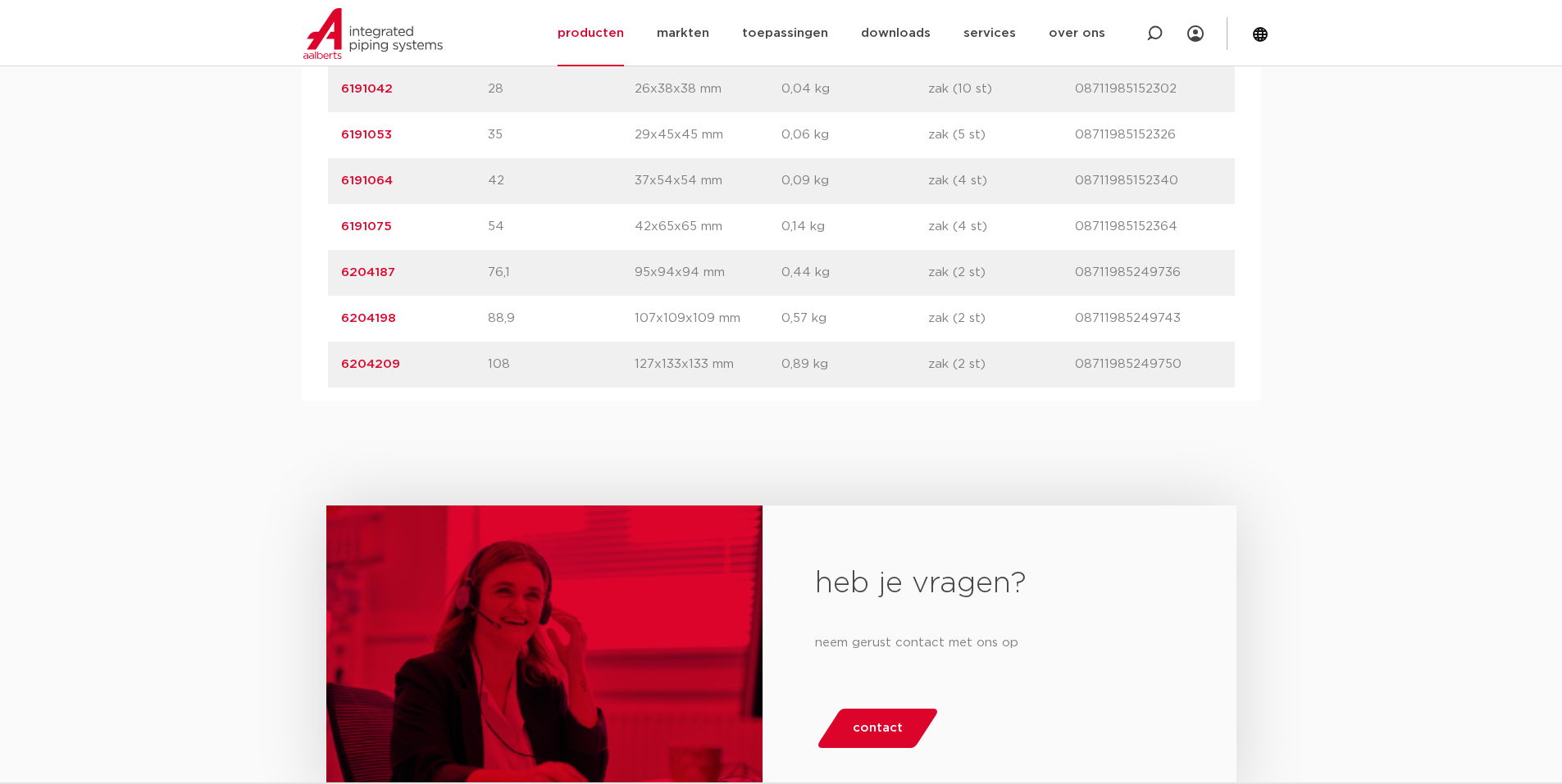
scroll to position [1311, 0]
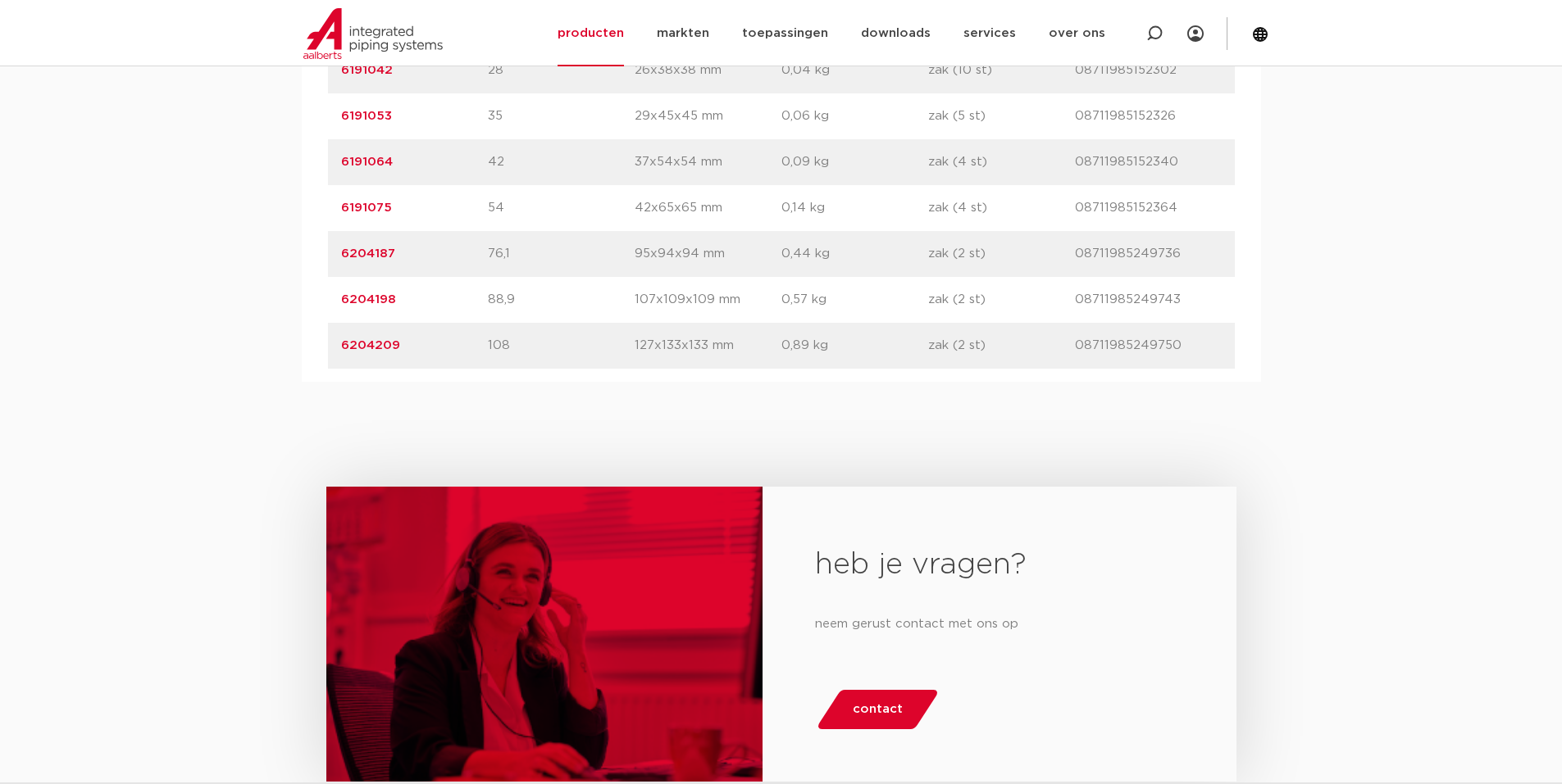
drag, startPoint x: 331, startPoint y: 341, endPoint x: 1170, endPoint y: 347, distance: 839.0
click at [1192, 347] on div "artikelnummer 6204209 afmeting 108 afmetingen 127x133x133 mm gewicht 0,89 kg ve…" at bounding box center [781, 345] width 906 height 45
copy div "6204209 afmeting 108 afmetingen 127x133x133 mm gewicht 0,89 kg verpakking zak (…"
click at [1413, 427] on div "heb je vragen? neem gerust contact met ons op contact" at bounding box center [781, 647] width 1562 height 531
